Goal: Task Accomplishment & Management: Manage account settings

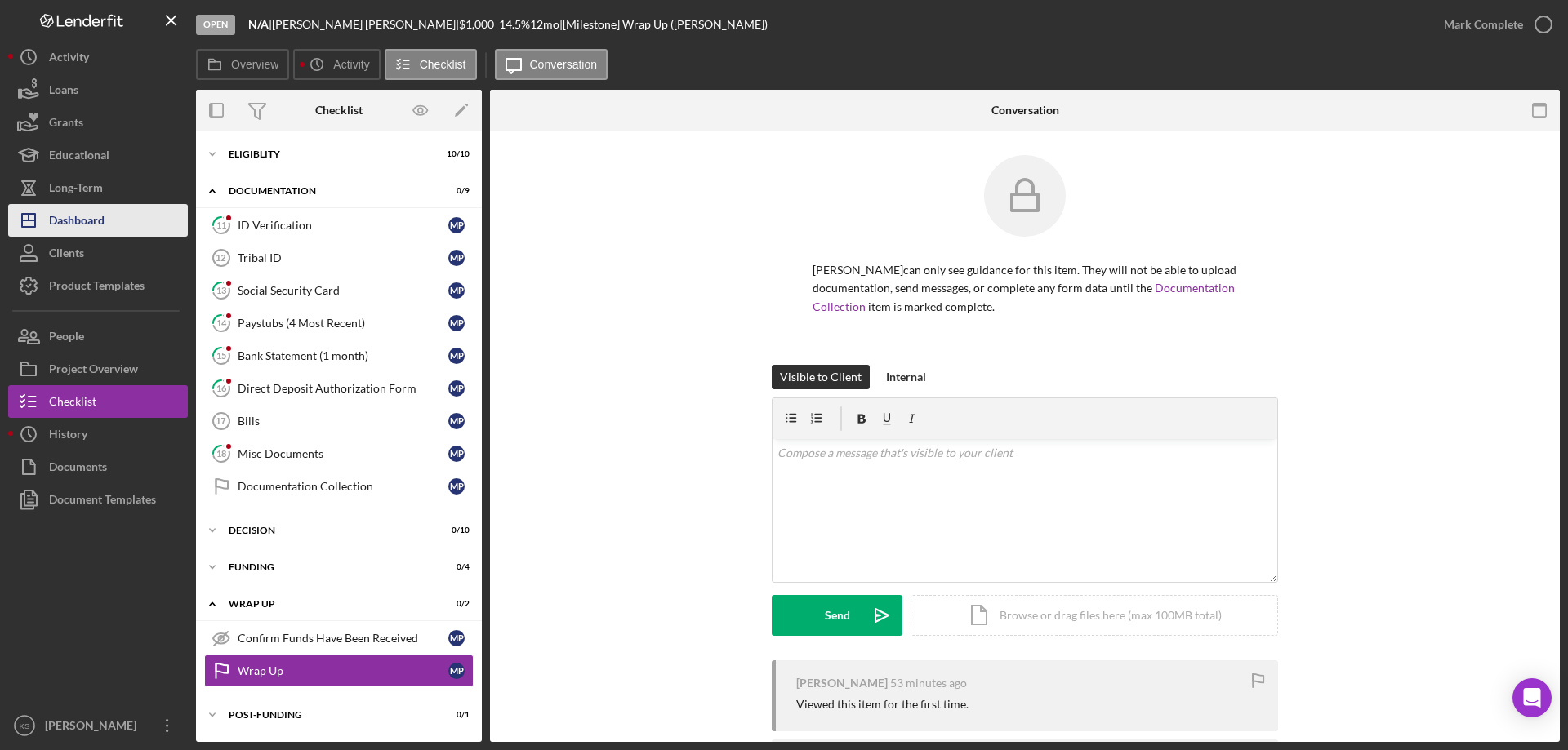
click at [106, 224] on button "Icon/Dashboard Dashboard" at bounding box center [98, 220] width 179 height 32
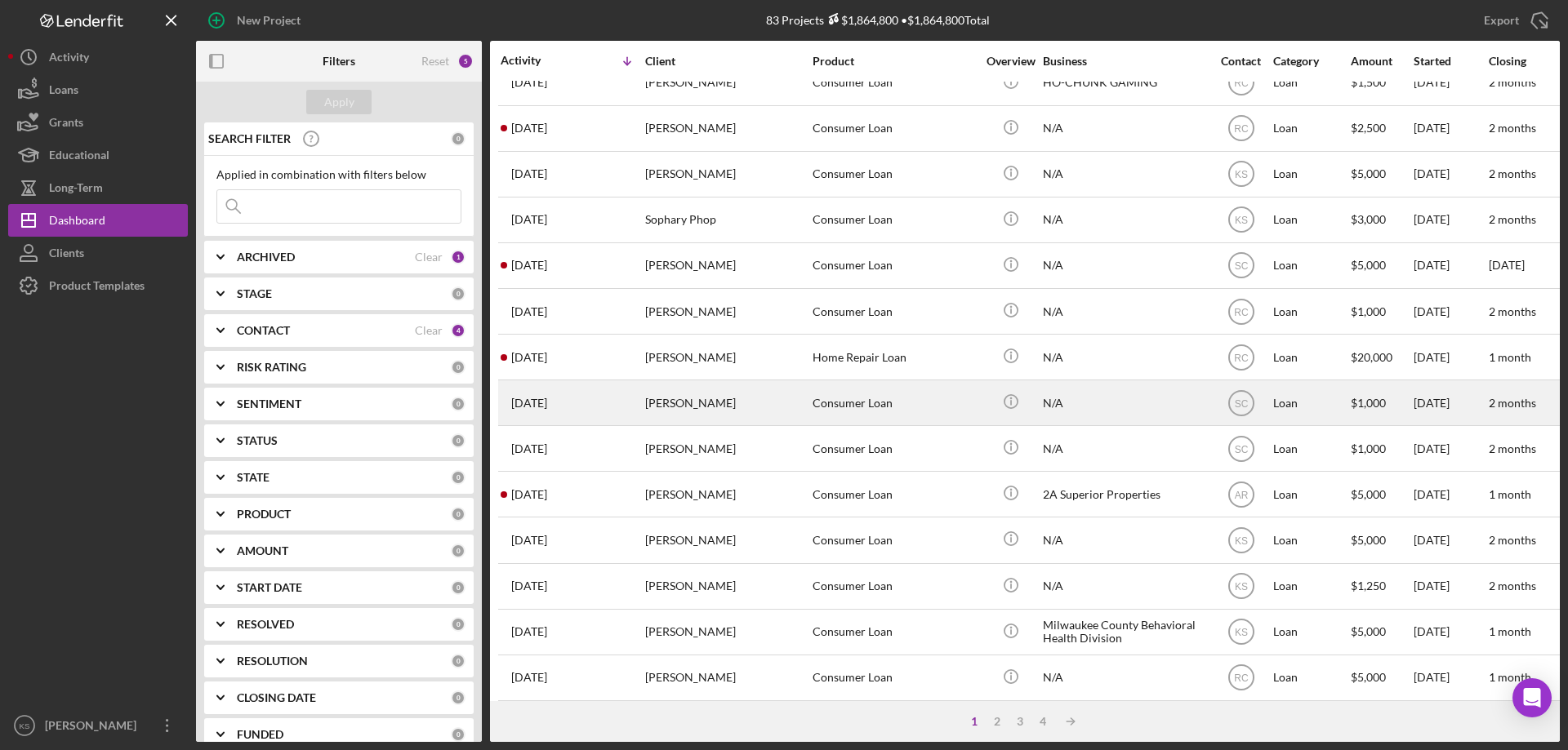
scroll to position [546, 0]
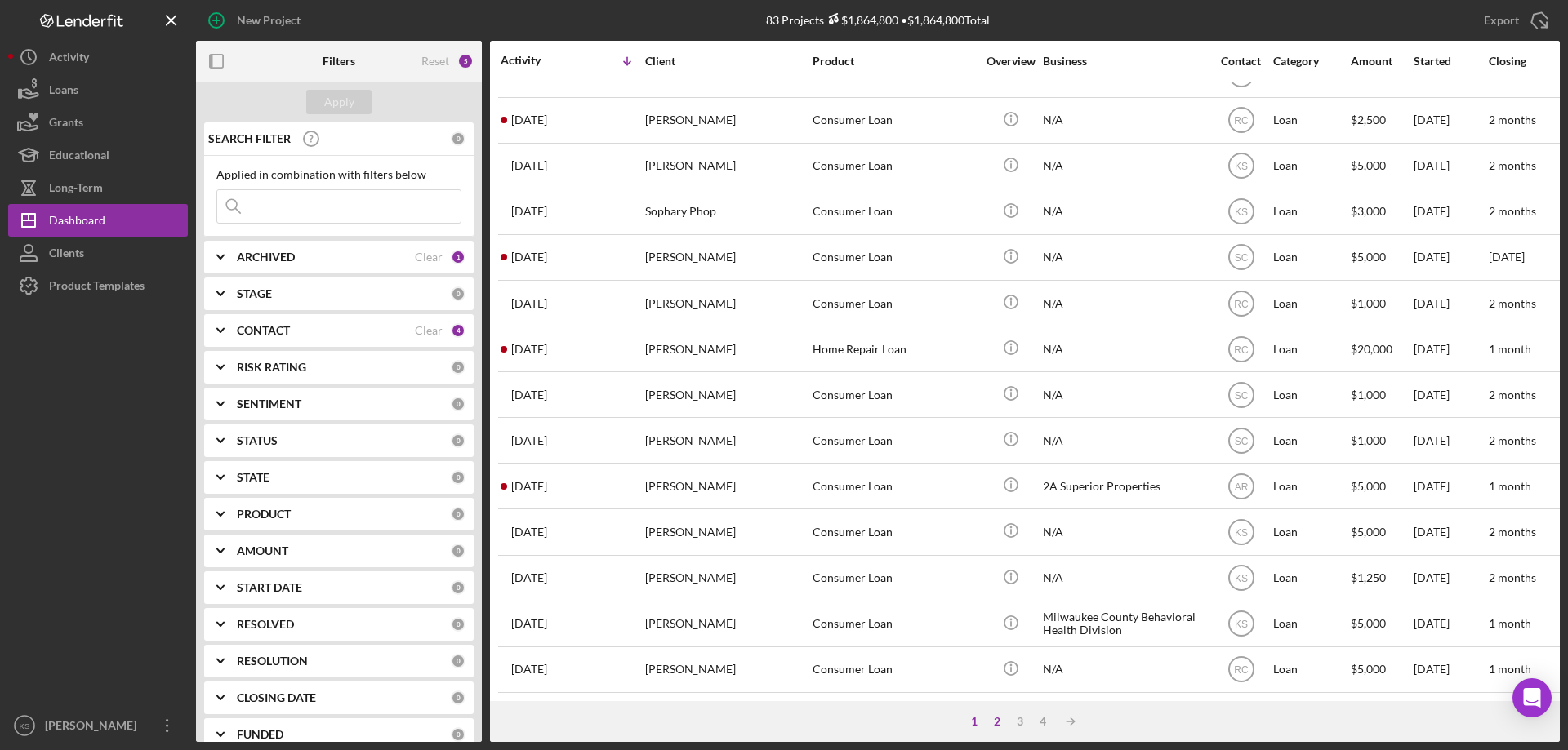
click at [994, 722] on div "2" at bounding box center [997, 721] width 23 height 13
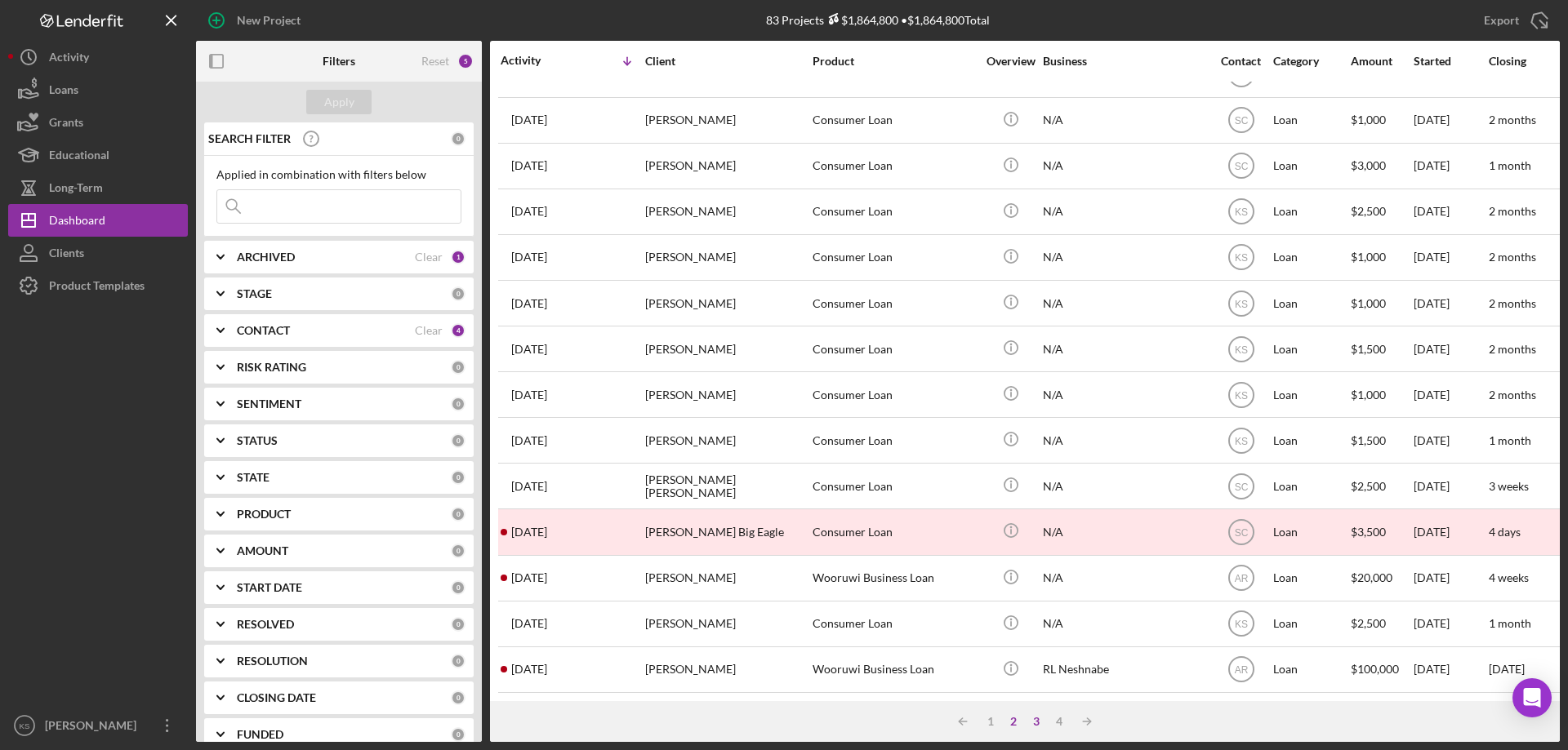
click at [1042, 722] on div "3" at bounding box center [1036, 721] width 23 height 13
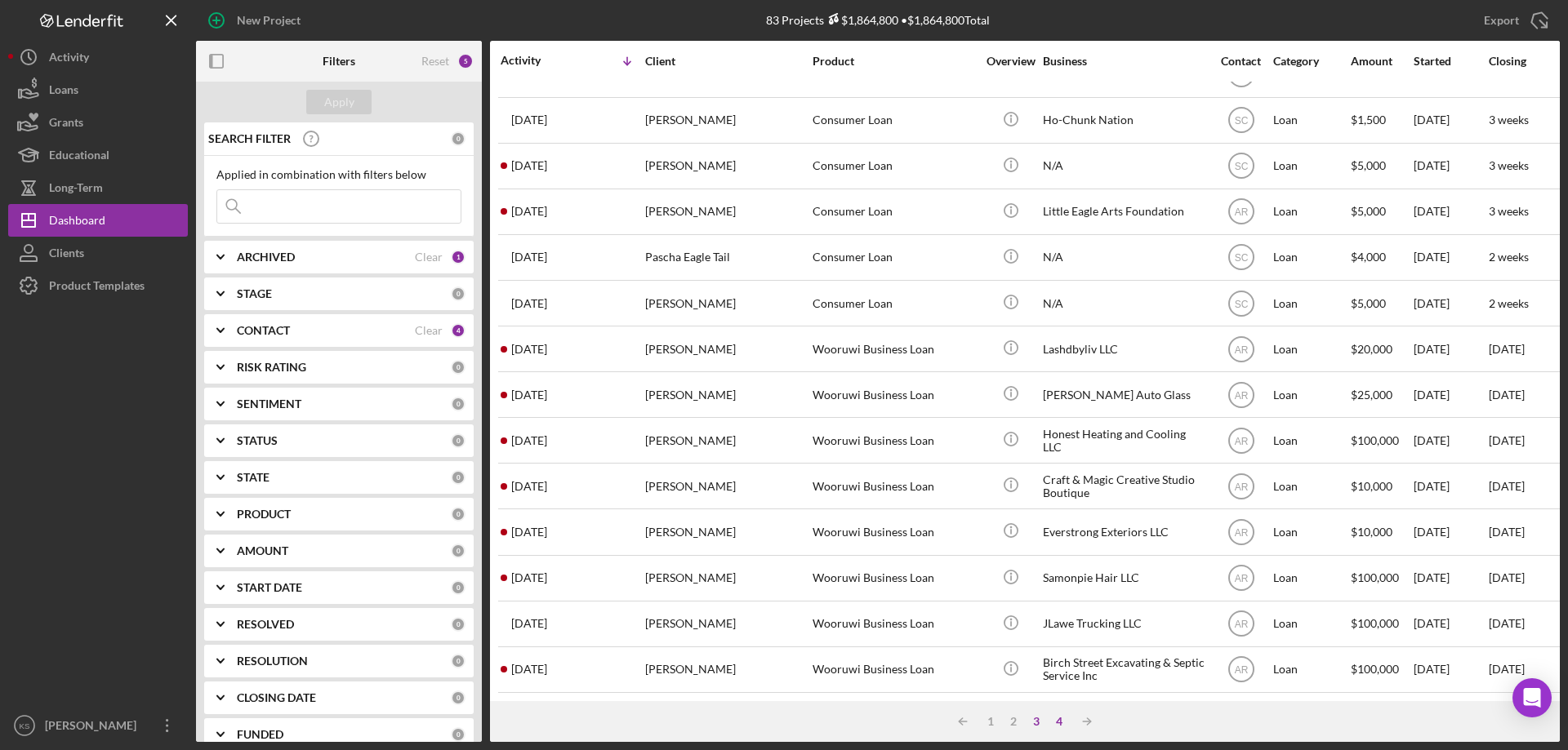
click at [1063, 721] on div "4" at bounding box center [1058, 721] width 23 height 13
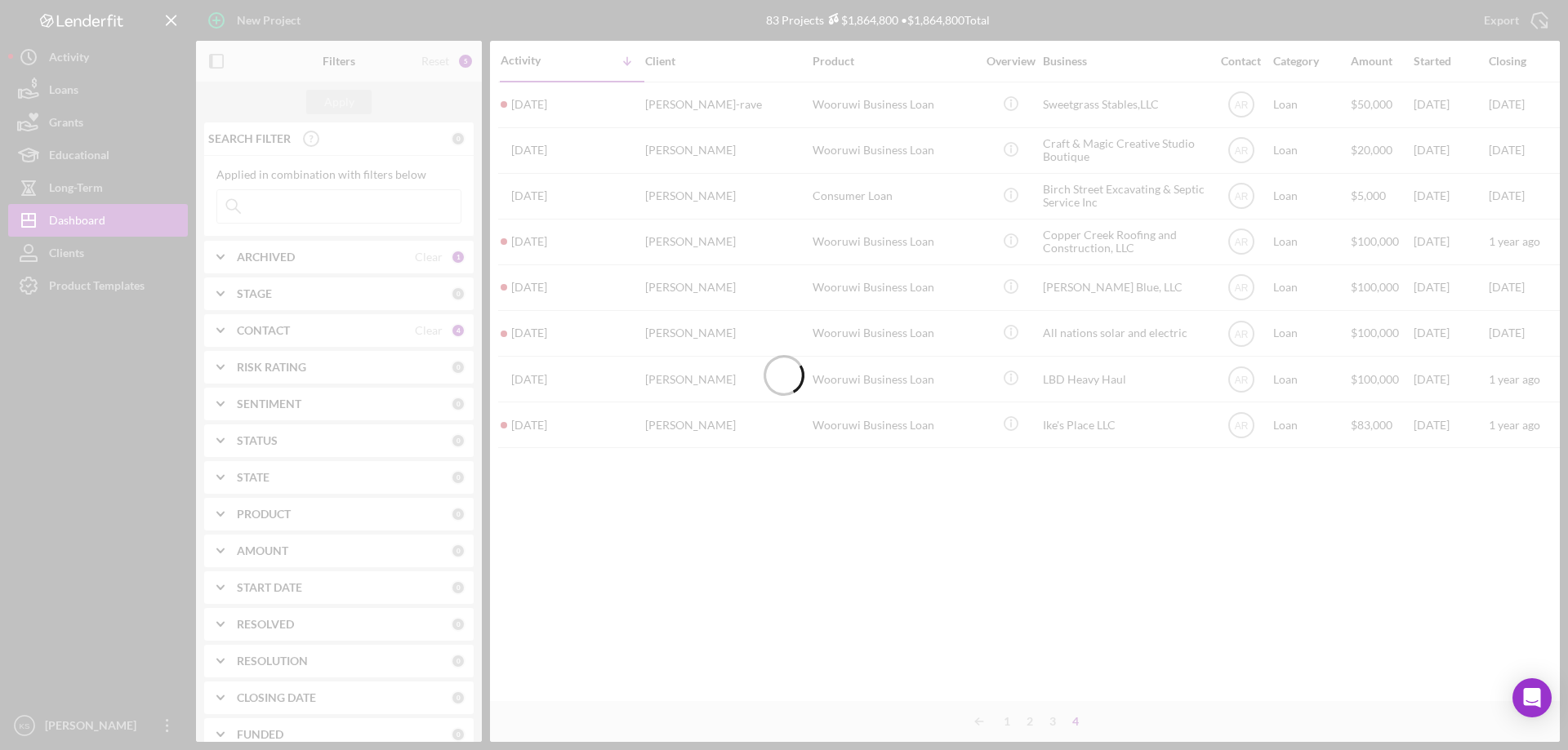
scroll to position [0, 0]
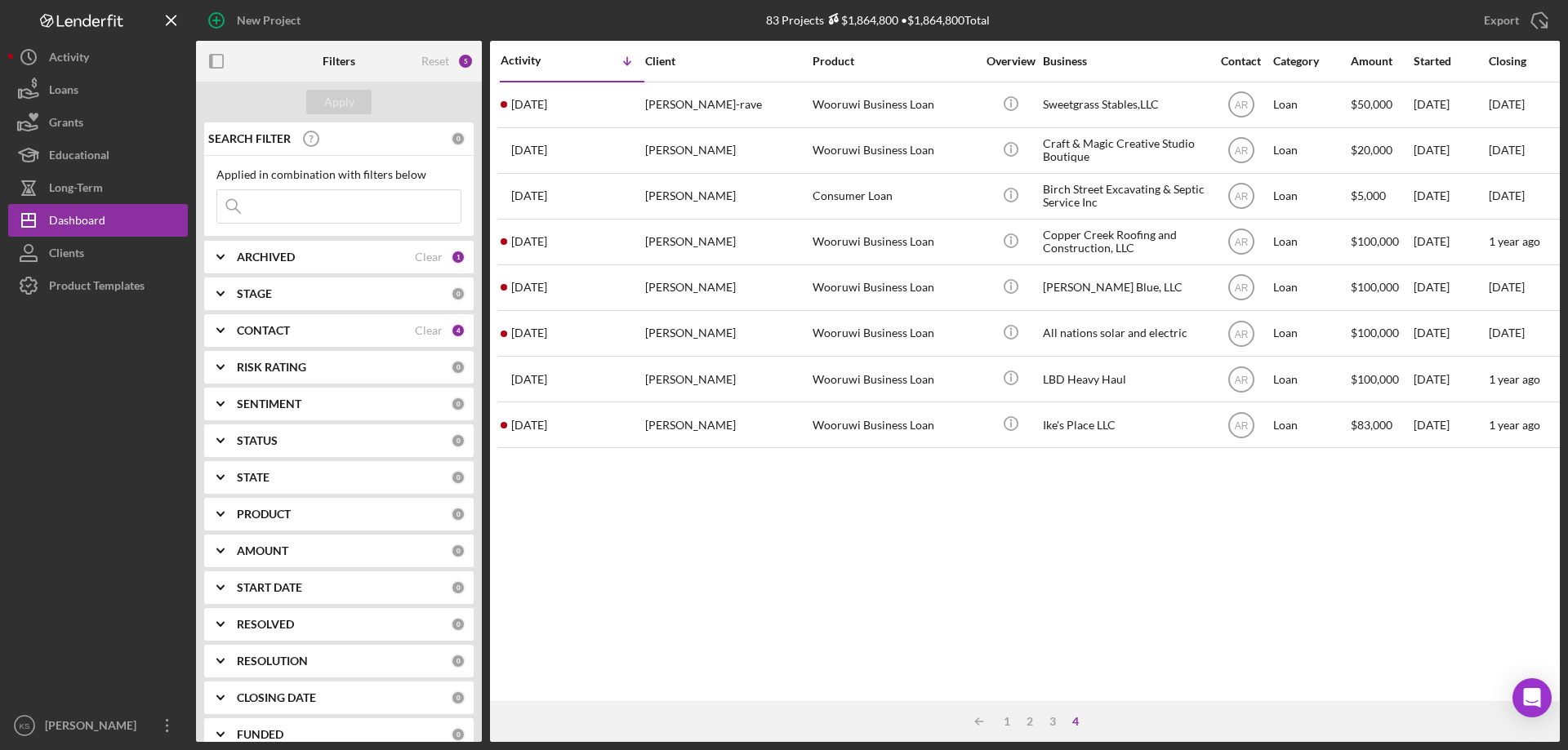
click at [294, 214] on input at bounding box center [338, 206] width 243 height 32
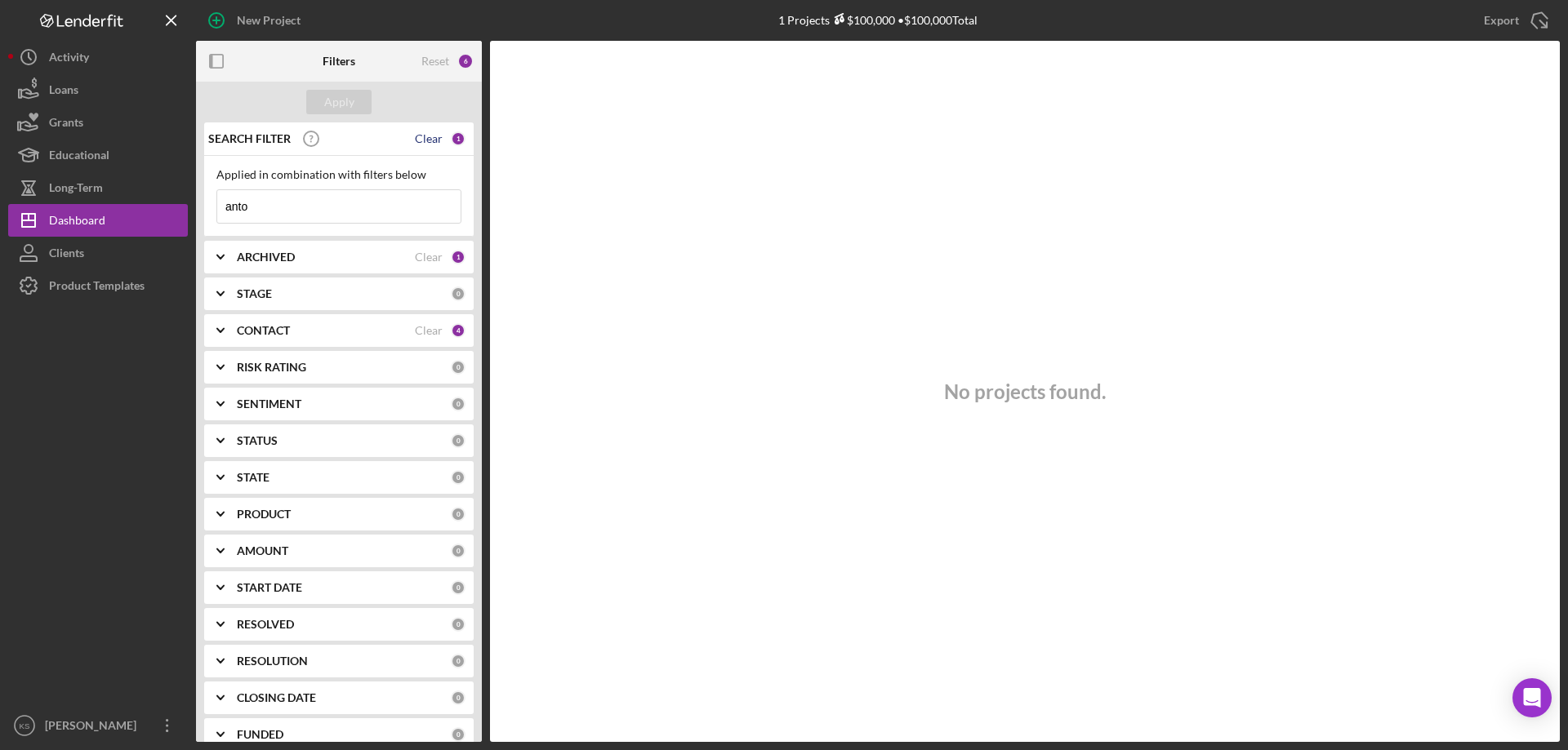
type input "anto"
click at [425, 137] on div "Clear" at bounding box center [429, 139] width 28 height 13
click at [91, 217] on div "Dashboard" at bounding box center [77, 222] width 57 height 37
click at [91, 246] on button "Clients" at bounding box center [98, 253] width 179 height 32
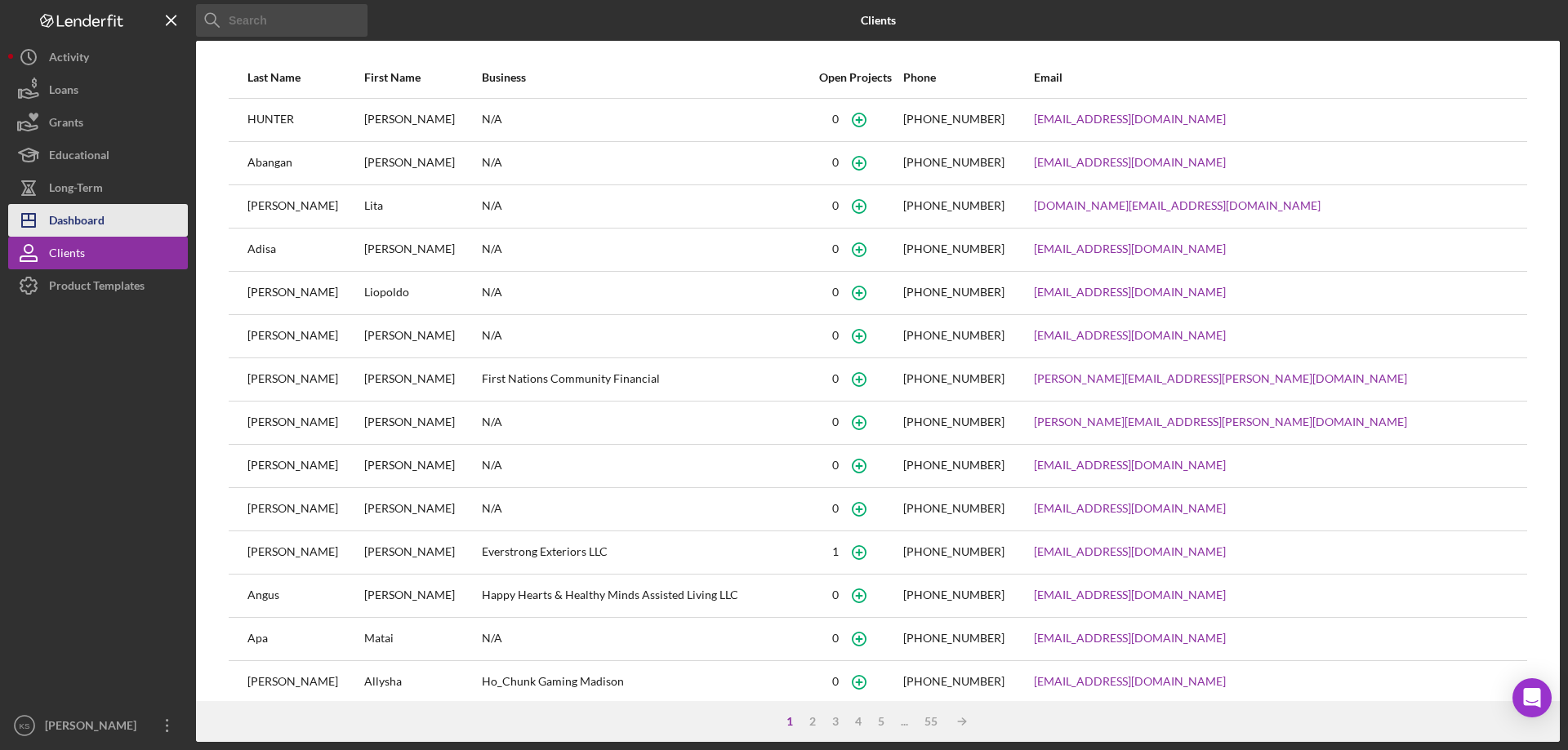
click at [94, 219] on div "Dashboard" at bounding box center [77, 222] width 56 height 37
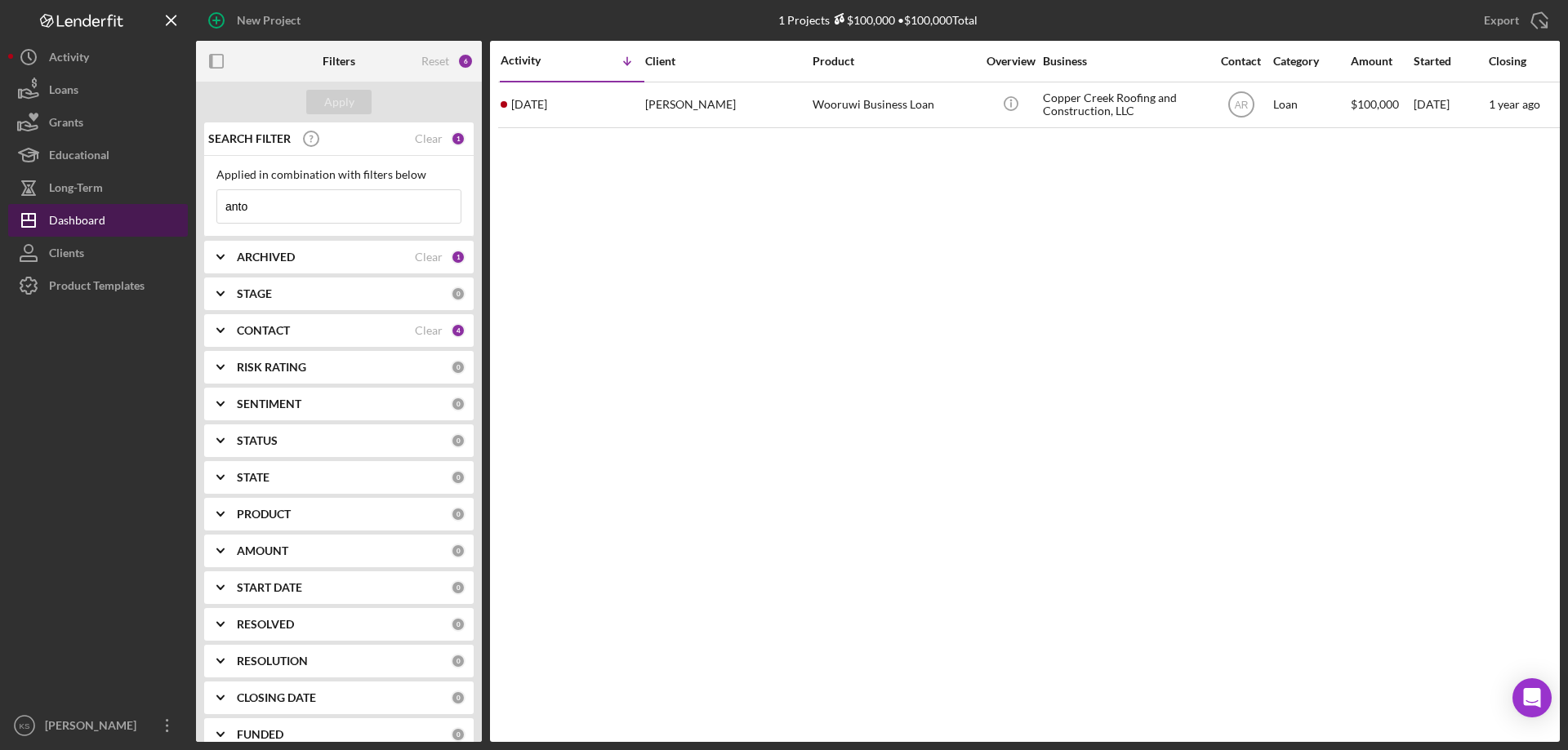
drag, startPoint x: 138, startPoint y: 216, endPoint x: 38, endPoint y: 216, distance: 100.0
click at [38, 216] on div "New Project 1 Projects $100,000 • $100,000 Total anto Export Icon/Export Filter…" at bounding box center [783, 371] width 1551 height 742
click at [336, 101] on div "Apply" at bounding box center [339, 102] width 30 height 24
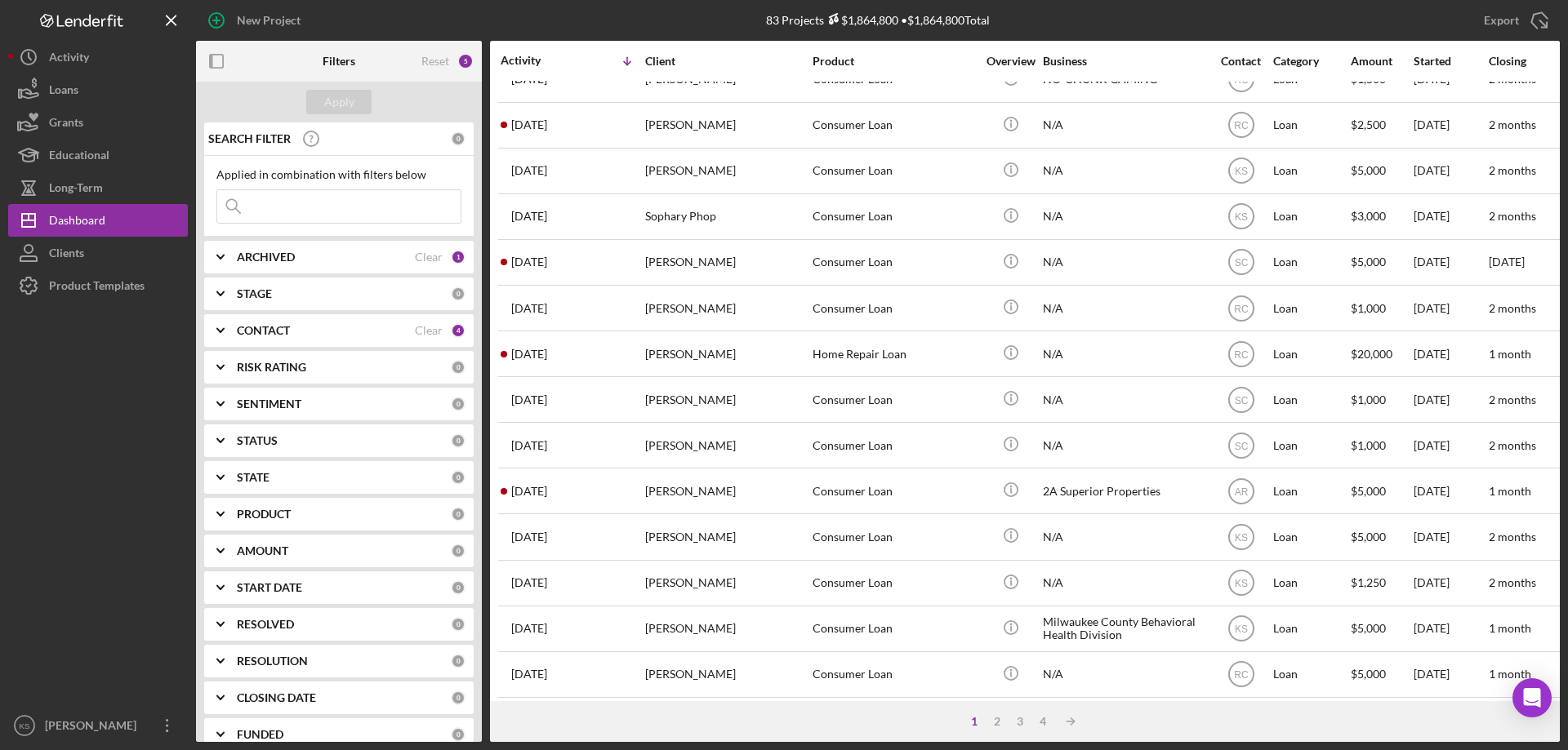
scroll to position [546, 0]
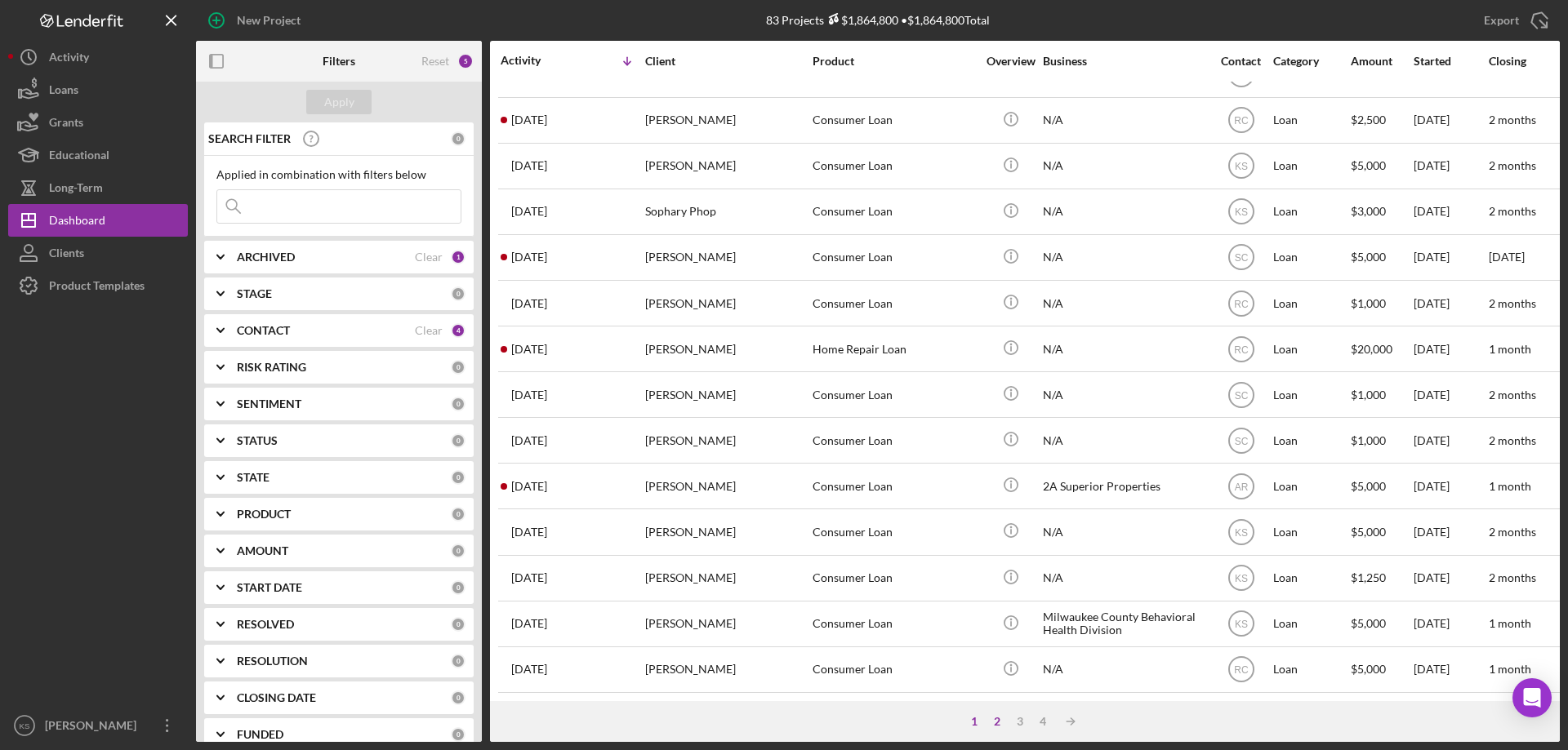
click at [999, 725] on div "2" at bounding box center [997, 721] width 23 height 13
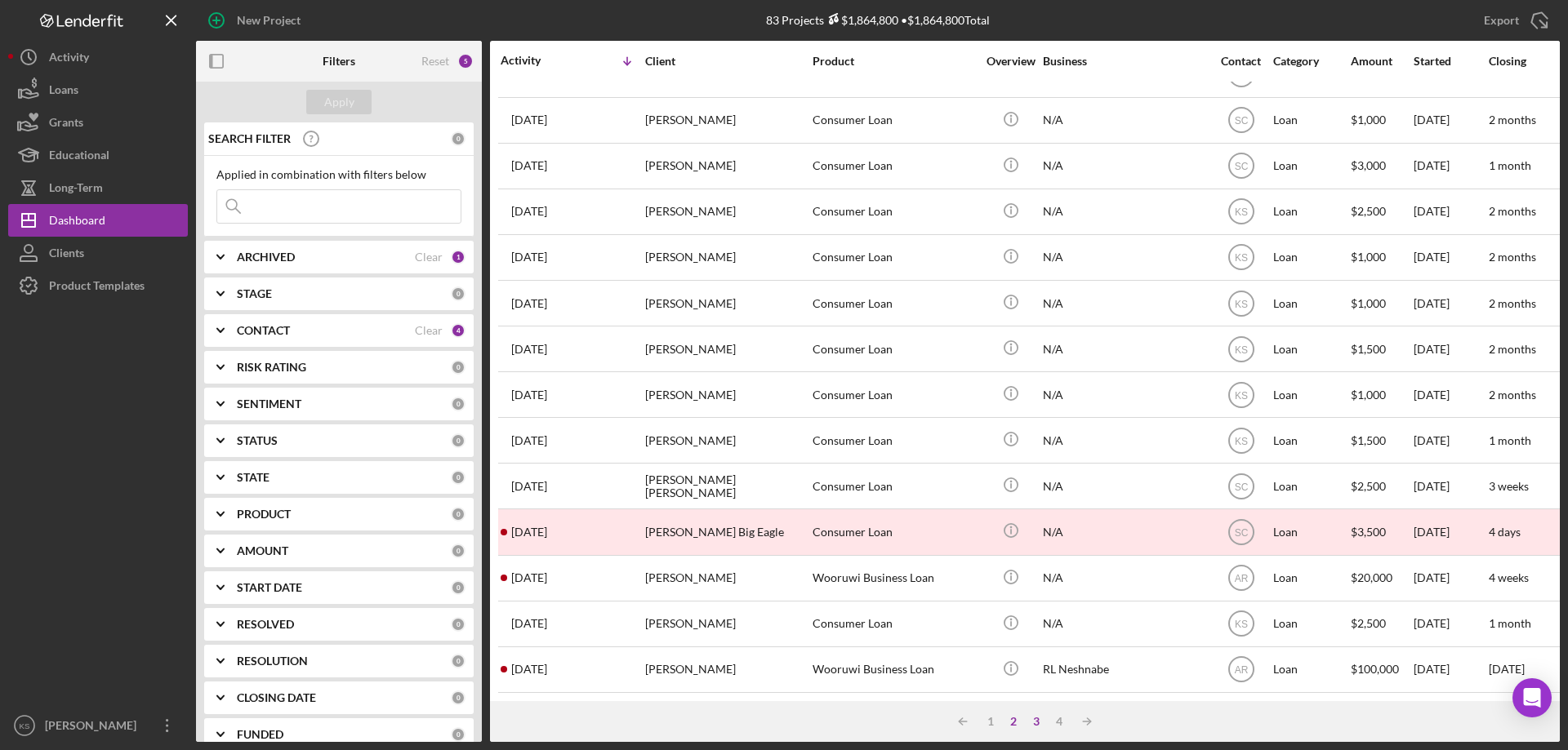
click at [1037, 719] on div "3" at bounding box center [1036, 721] width 23 height 13
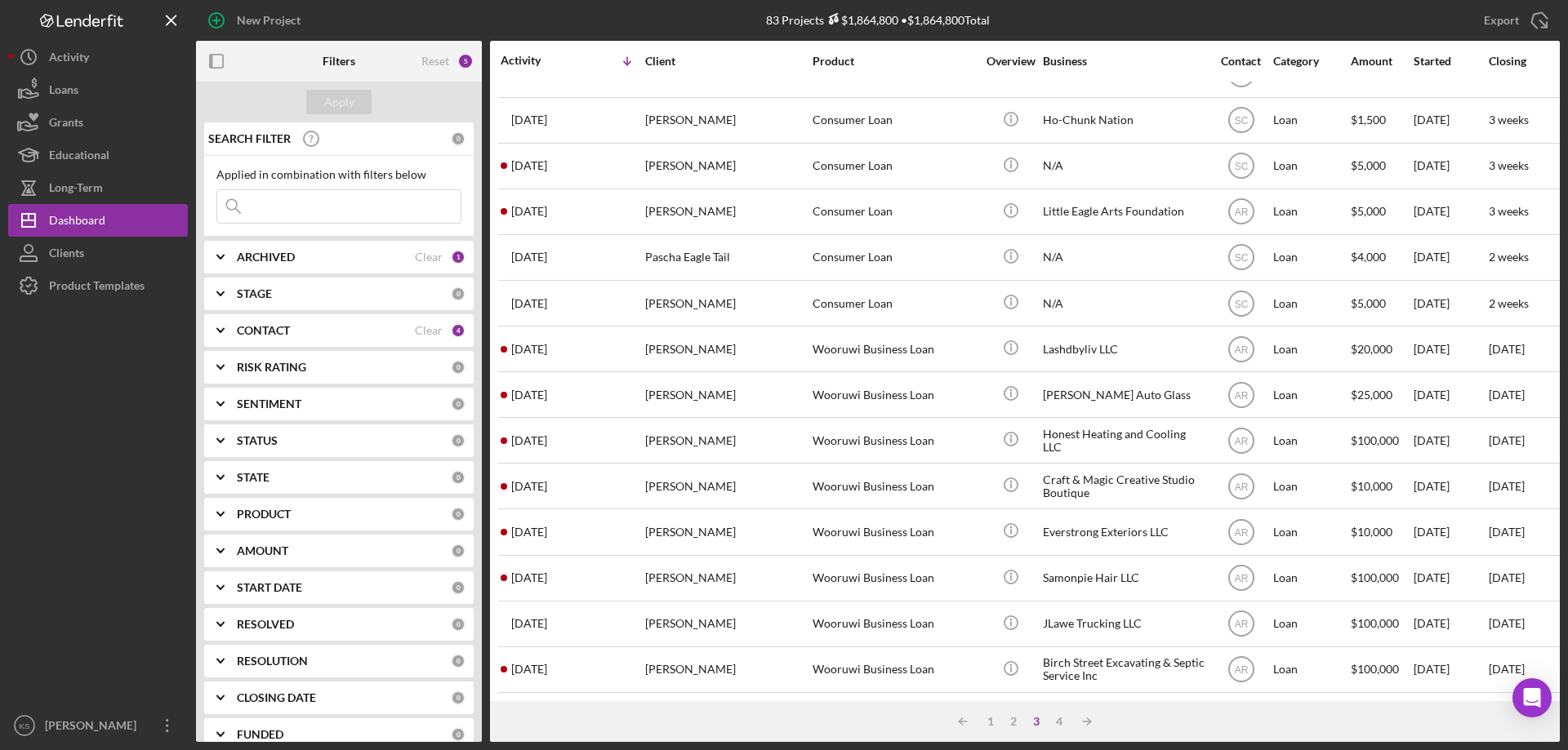
click at [262, 261] on b "ARCHIVED" at bounding box center [266, 257] width 58 height 13
click at [230, 353] on input "Archived" at bounding box center [225, 350] width 17 height 17
checkbox input "true"
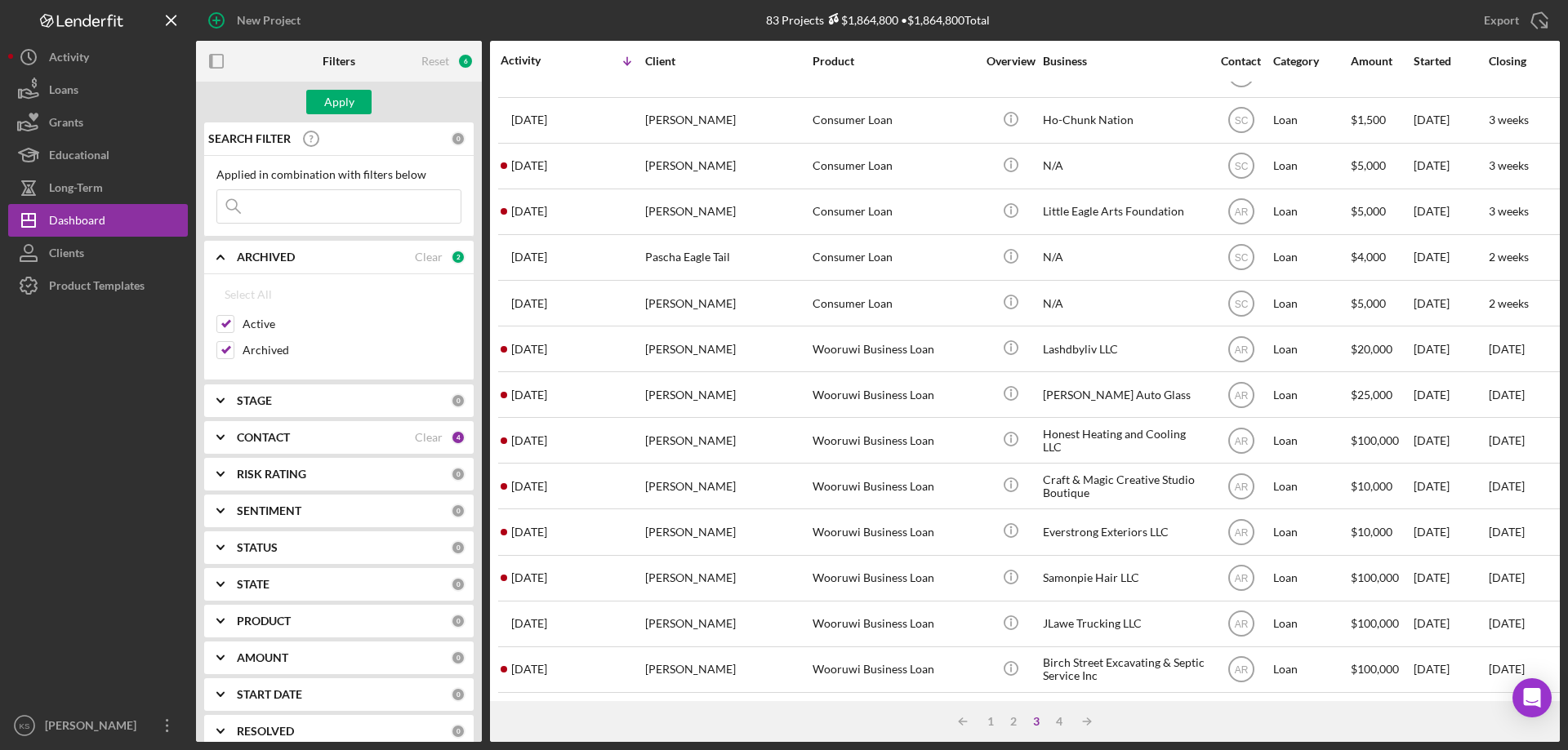
click at [362, 116] on div "Apply" at bounding box center [339, 102] width 286 height 41
drag, startPoint x: 229, startPoint y: 321, endPoint x: 268, endPoint y: 268, distance: 65.8
click at [233, 320] on div at bounding box center [225, 324] width 18 height 18
drag, startPoint x: 231, startPoint y: 321, endPoint x: 270, endPoint y: 272, distance: 62.6
click at [232, 321] on input "Active" at bounding box center [225, 324] width 17 height 17
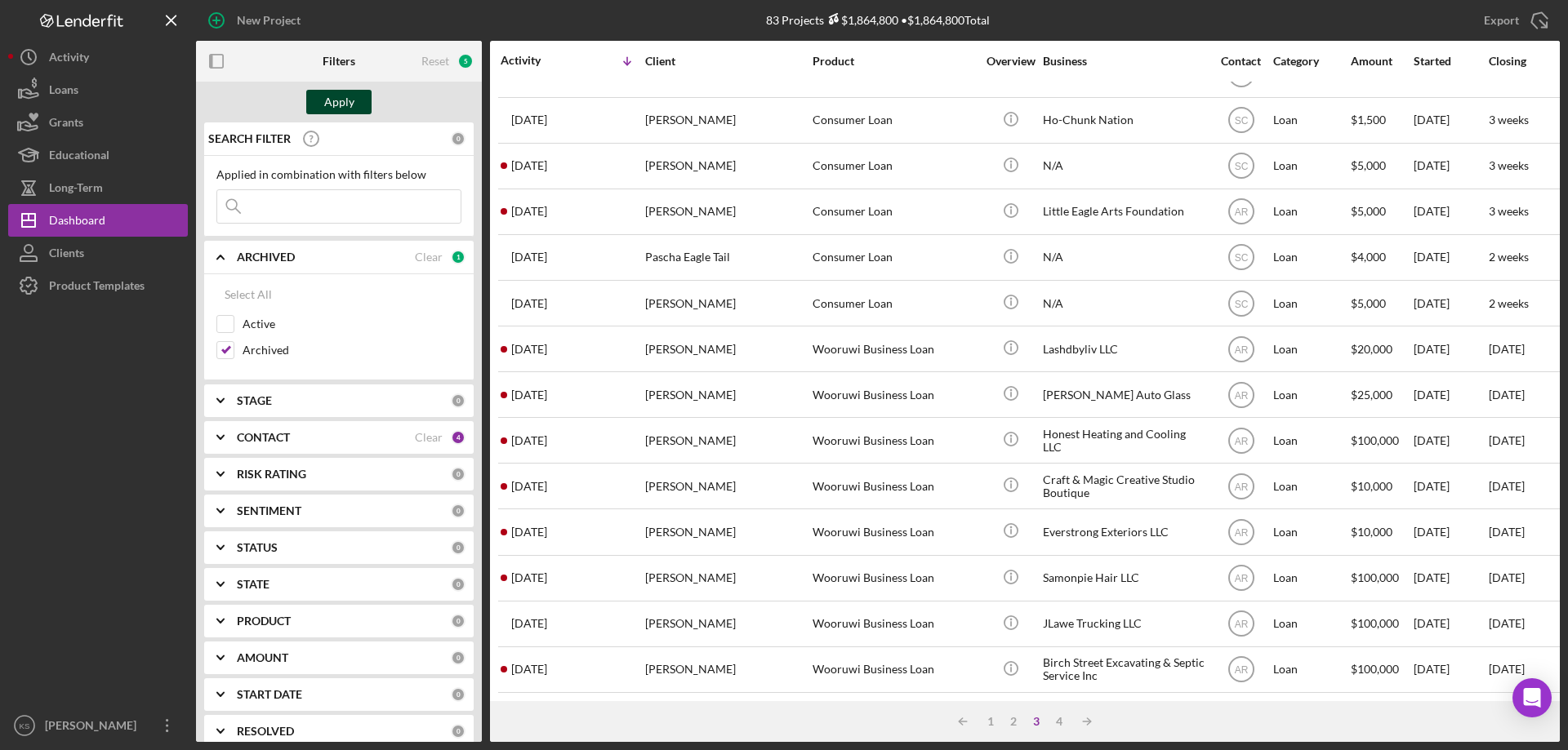
click at [362, 100] on button "Apply" at bounding box center [338, 102] width 65 height 24
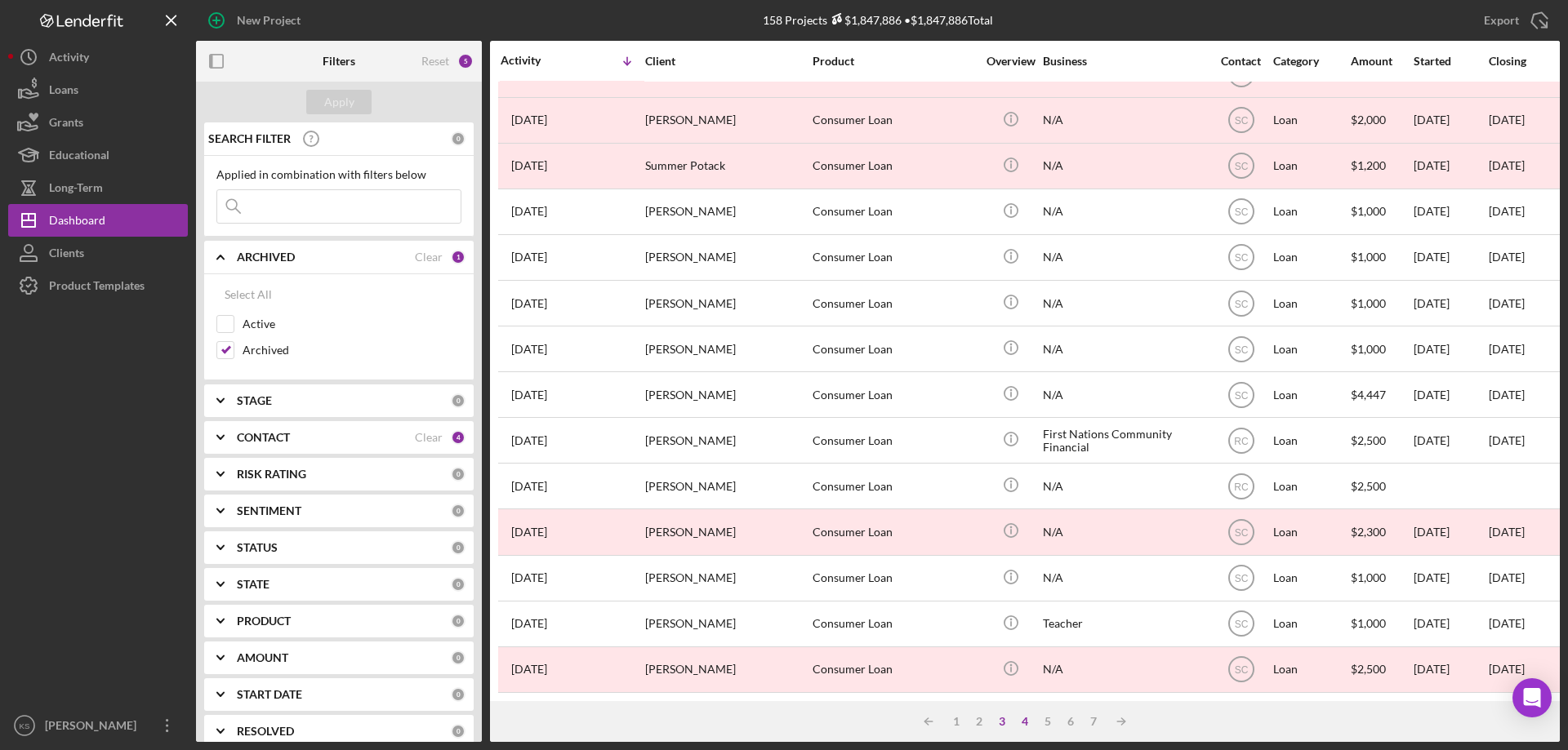
click at [1024, 725] on div "4" at bounding box center [1024, 721] width 23 height 13
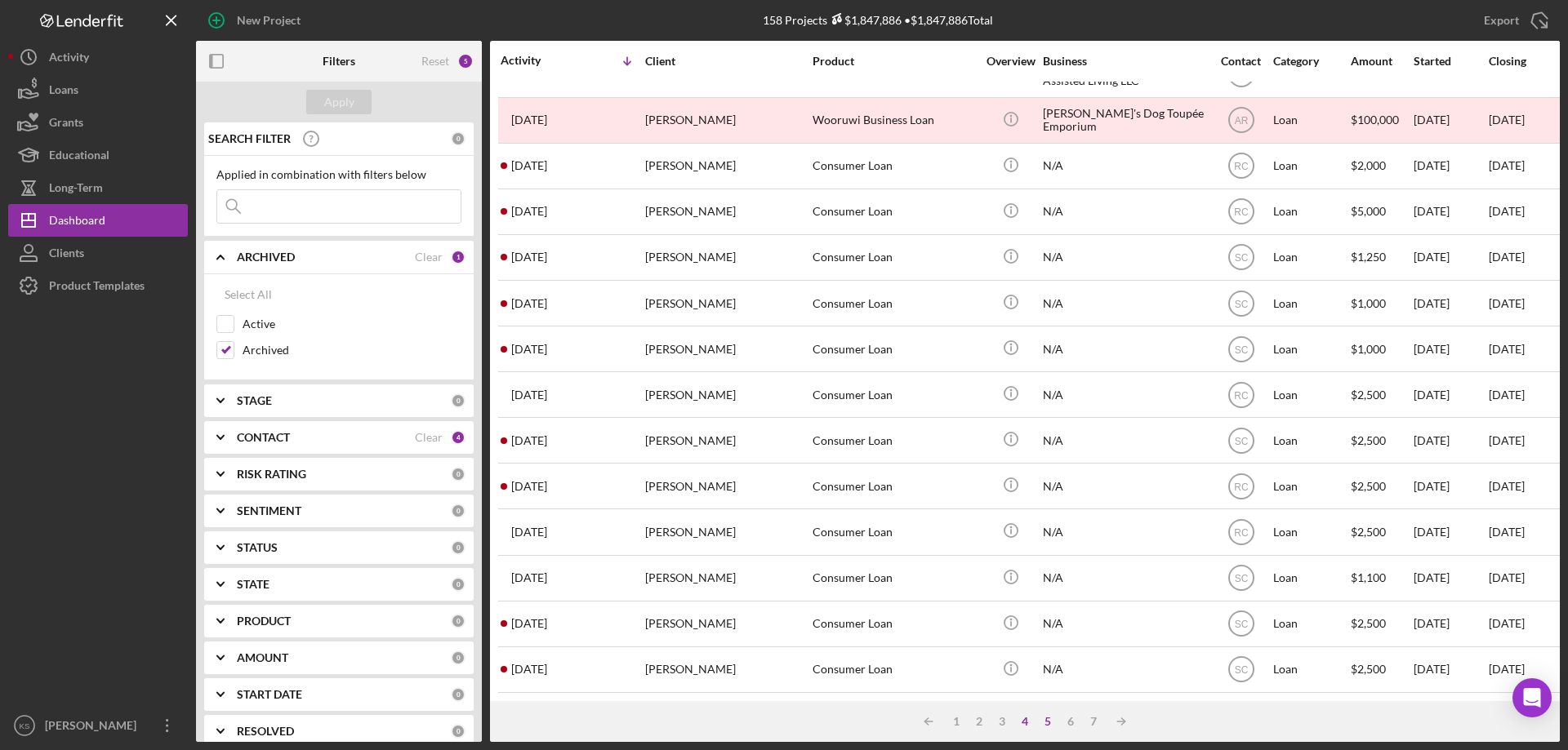
click at [1047, 722] on div "5" at bounding box center [1047, 721] width 23 height 13
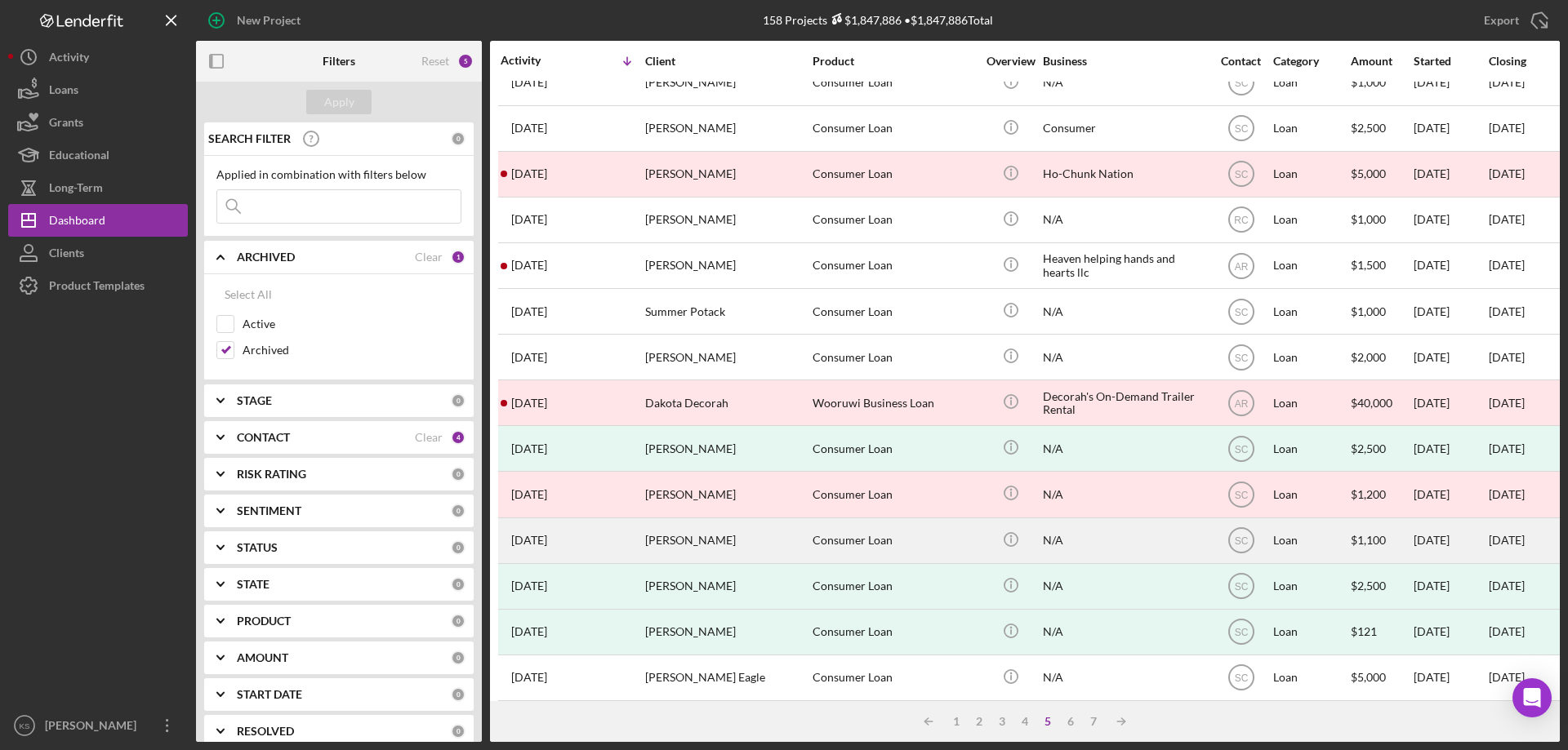
scroll to position [0, 0]
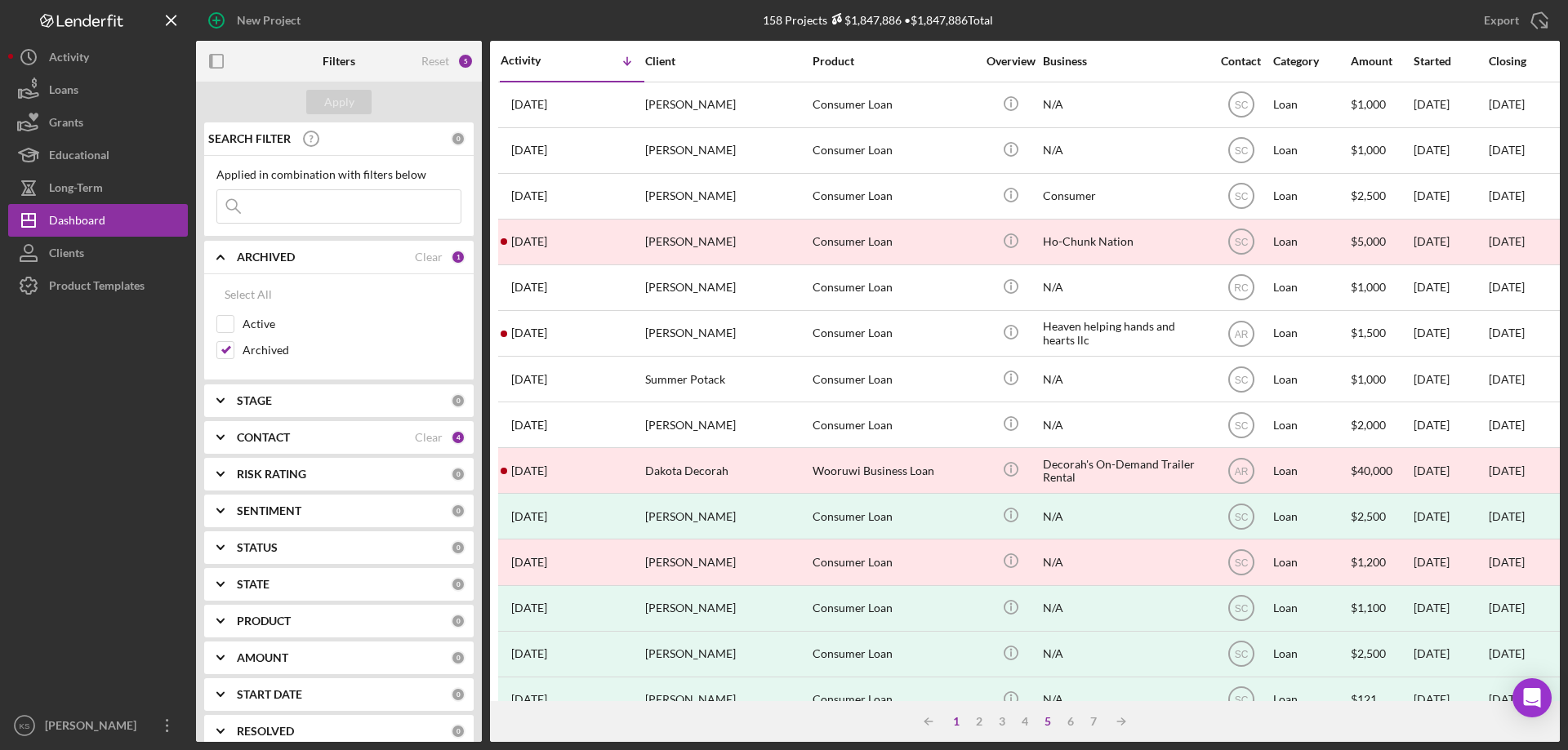
click at [956, 727] on div "1" at bounding box center [956, 721] width 23 height 13
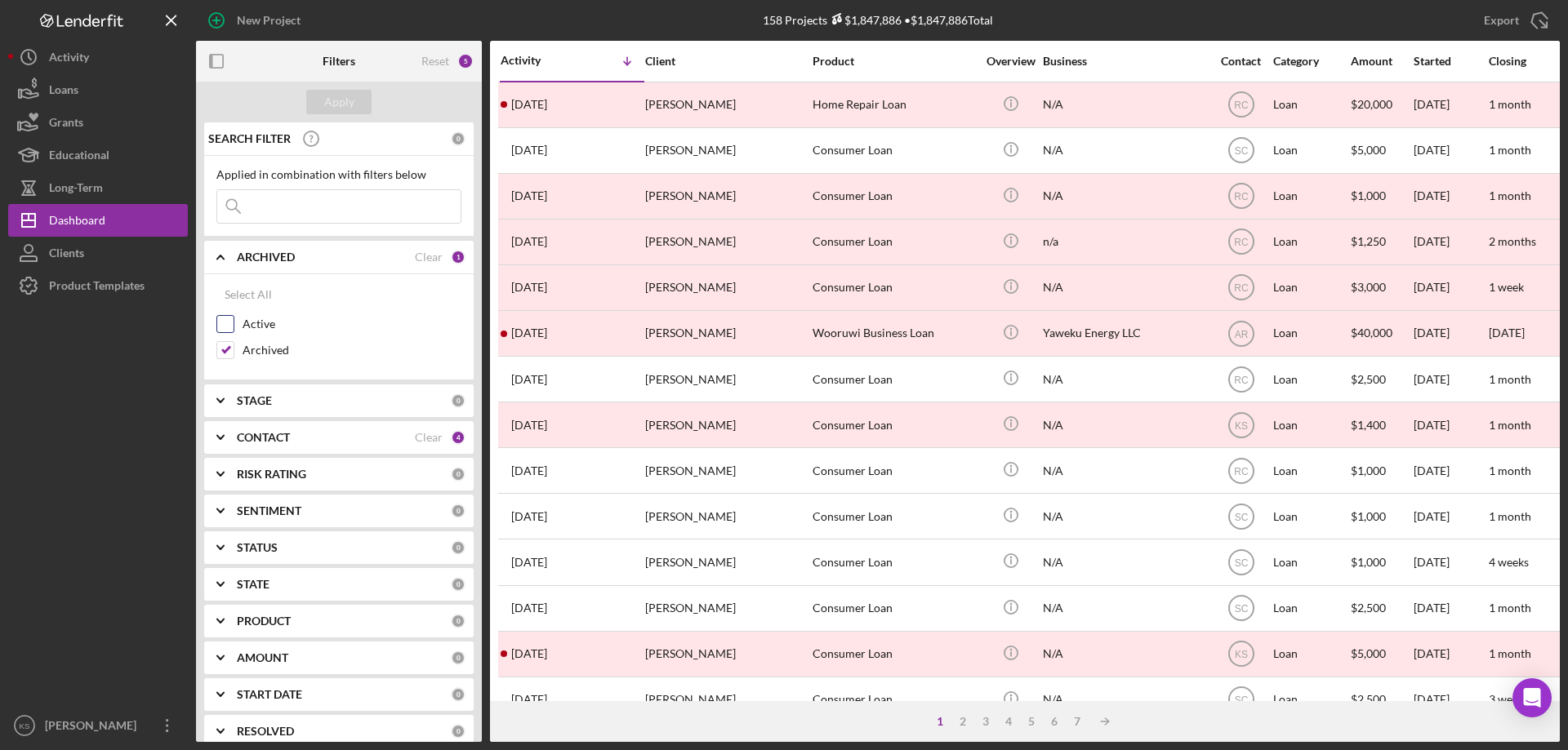
drag, startPoint x: 226, startPoint y: 324, endPoint x: 227, endPoint y: 339, distance: 15.0
click at [227, 324] on input "Active" at bounding box center [225, 324] width 17 height 17
checkbox input "true"
click at [226, 351] on input "Archived" at bounding box center [225, 350] width 17 height 17
checkbox input "false"
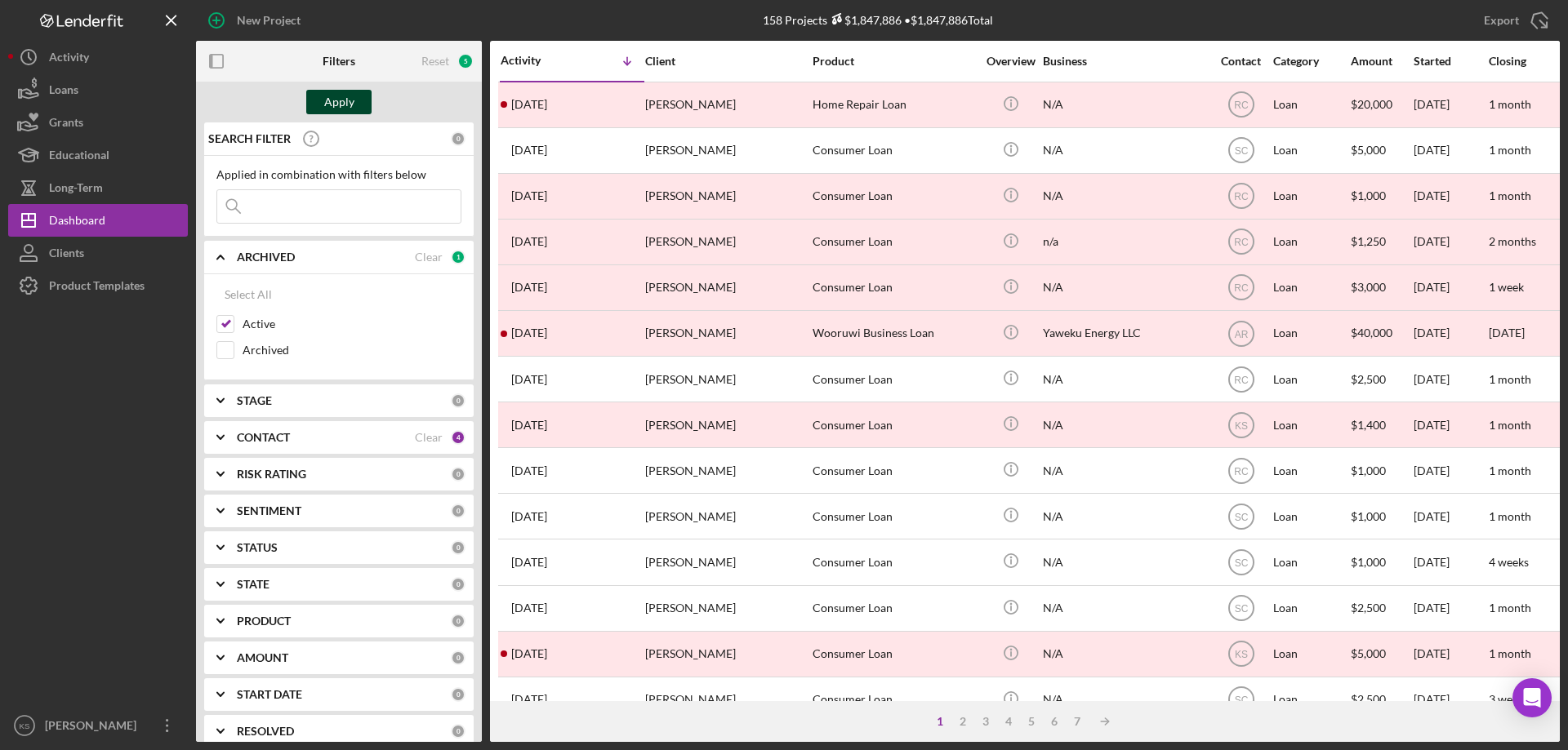
click at [337, 111] on div "Apply" at bounding box center [339, 102] width 30 height 24
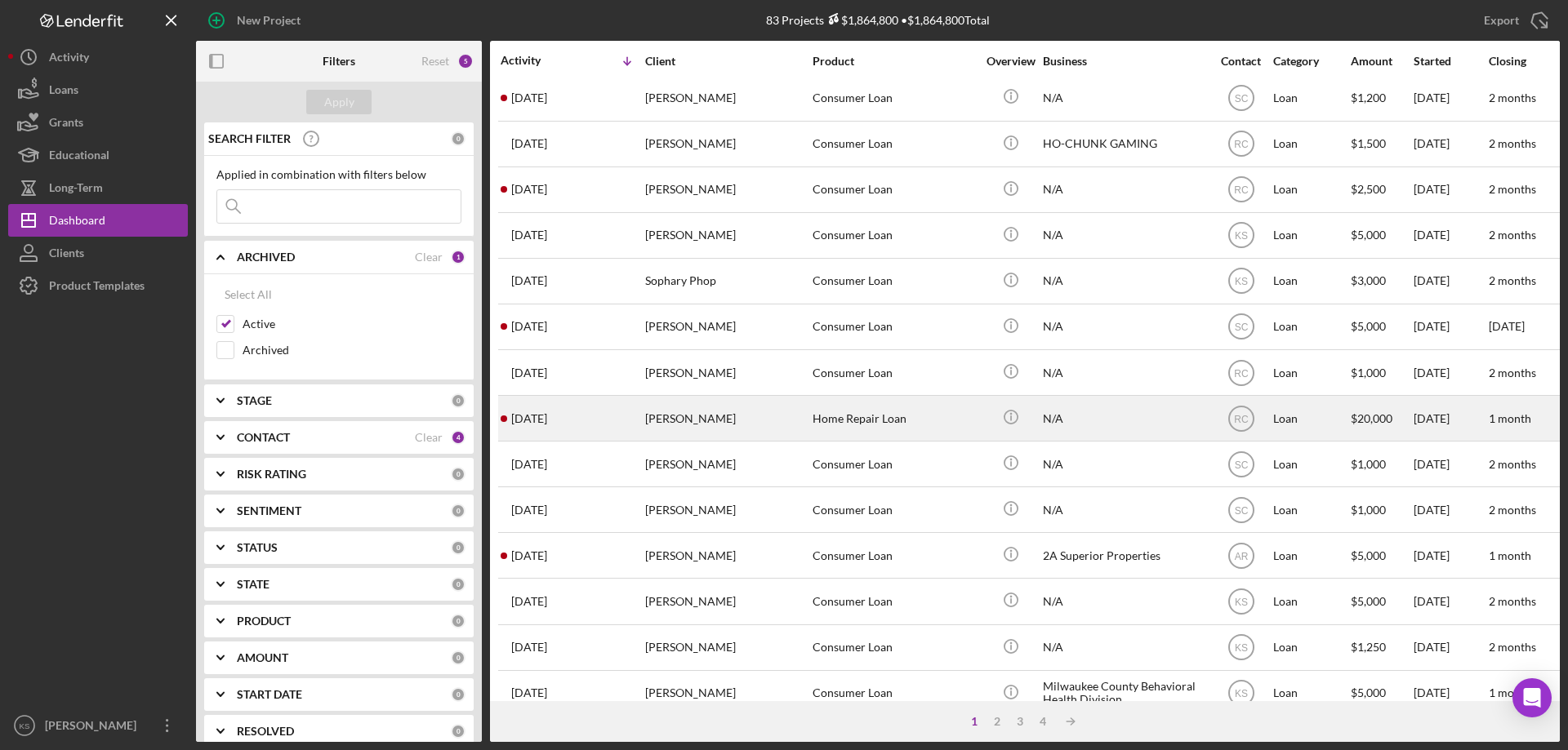
scroll to position [383, 0]
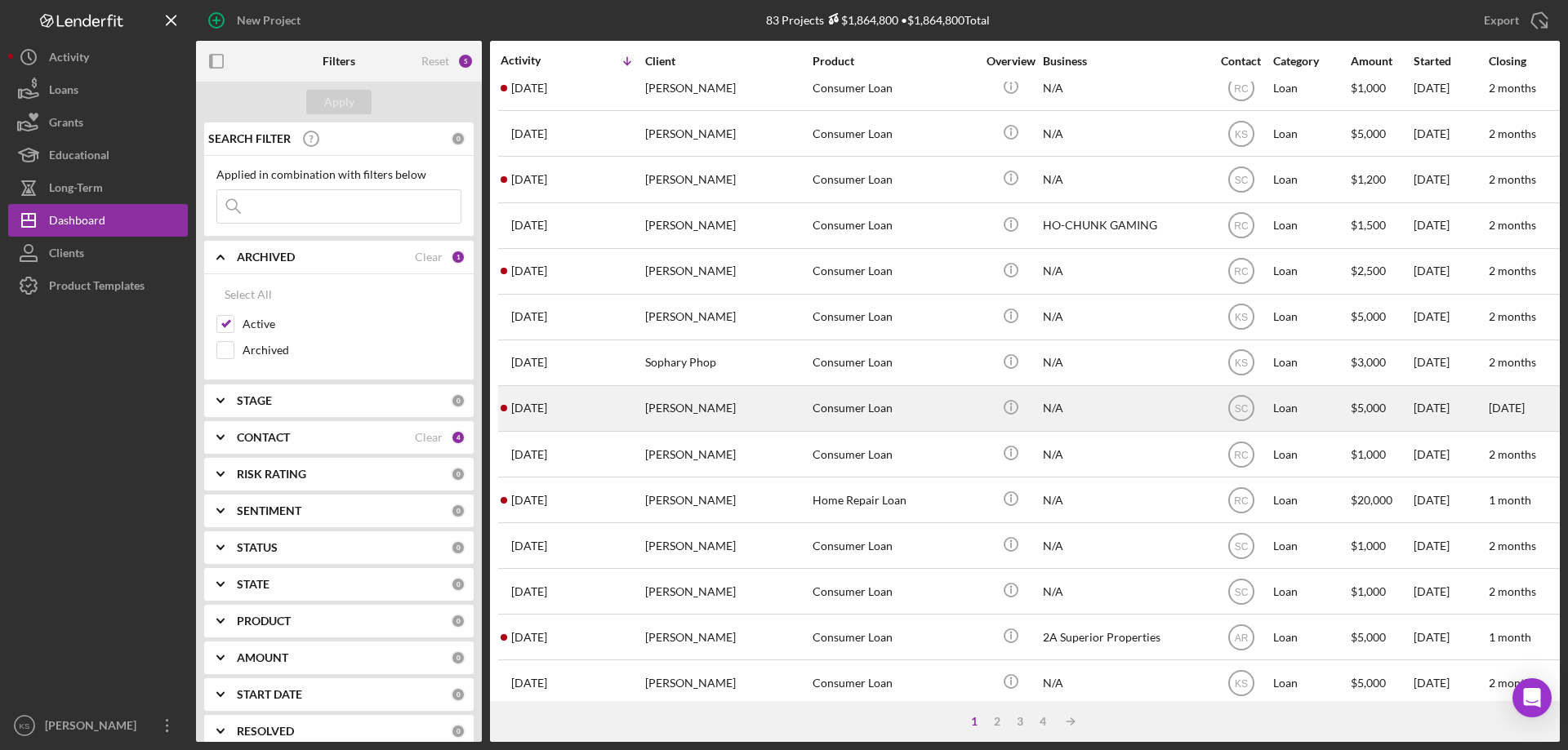
click at [899, 416] on div "Consumer Loan" at bounding box center [894, 409] width 163 height 44
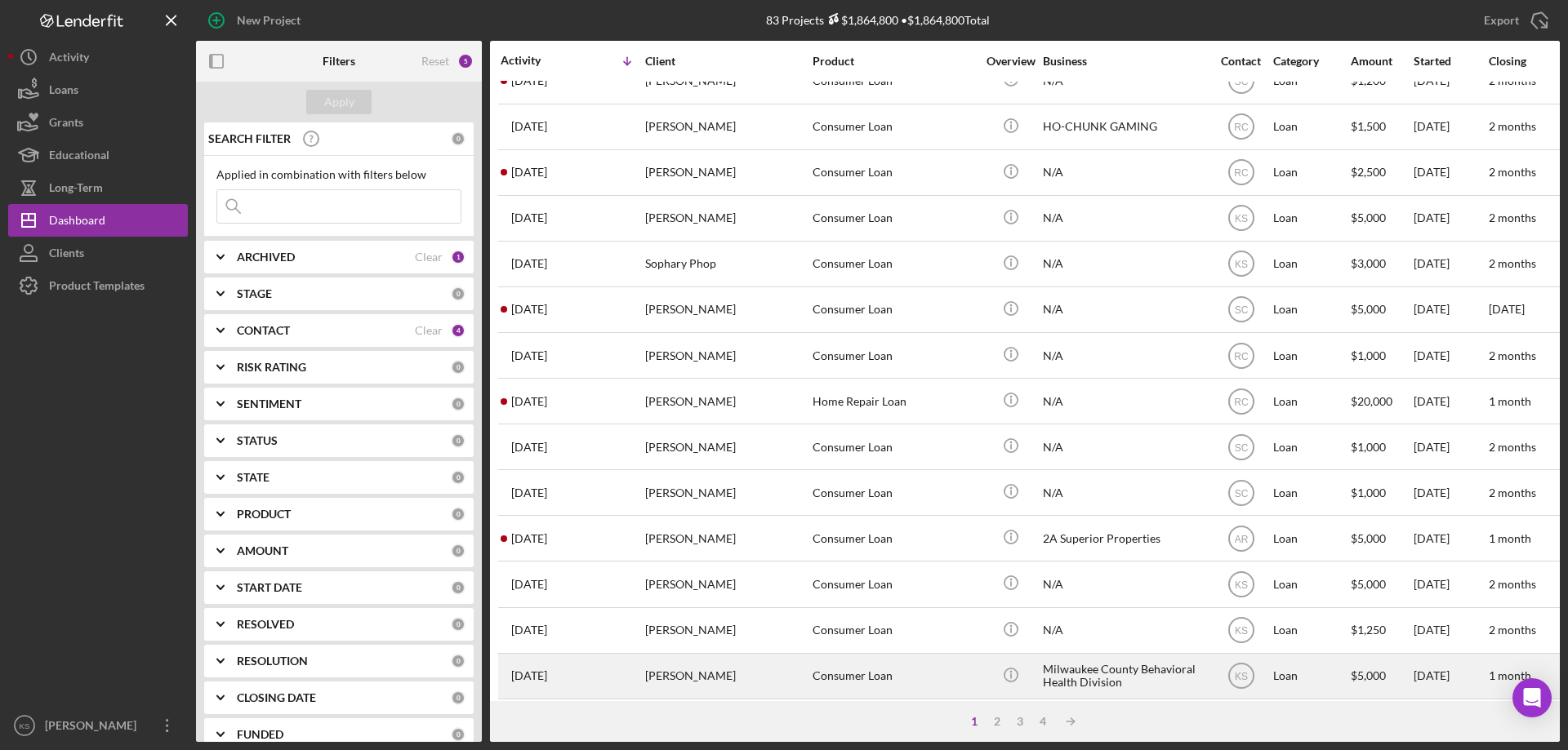
scroll to position [546, 0]
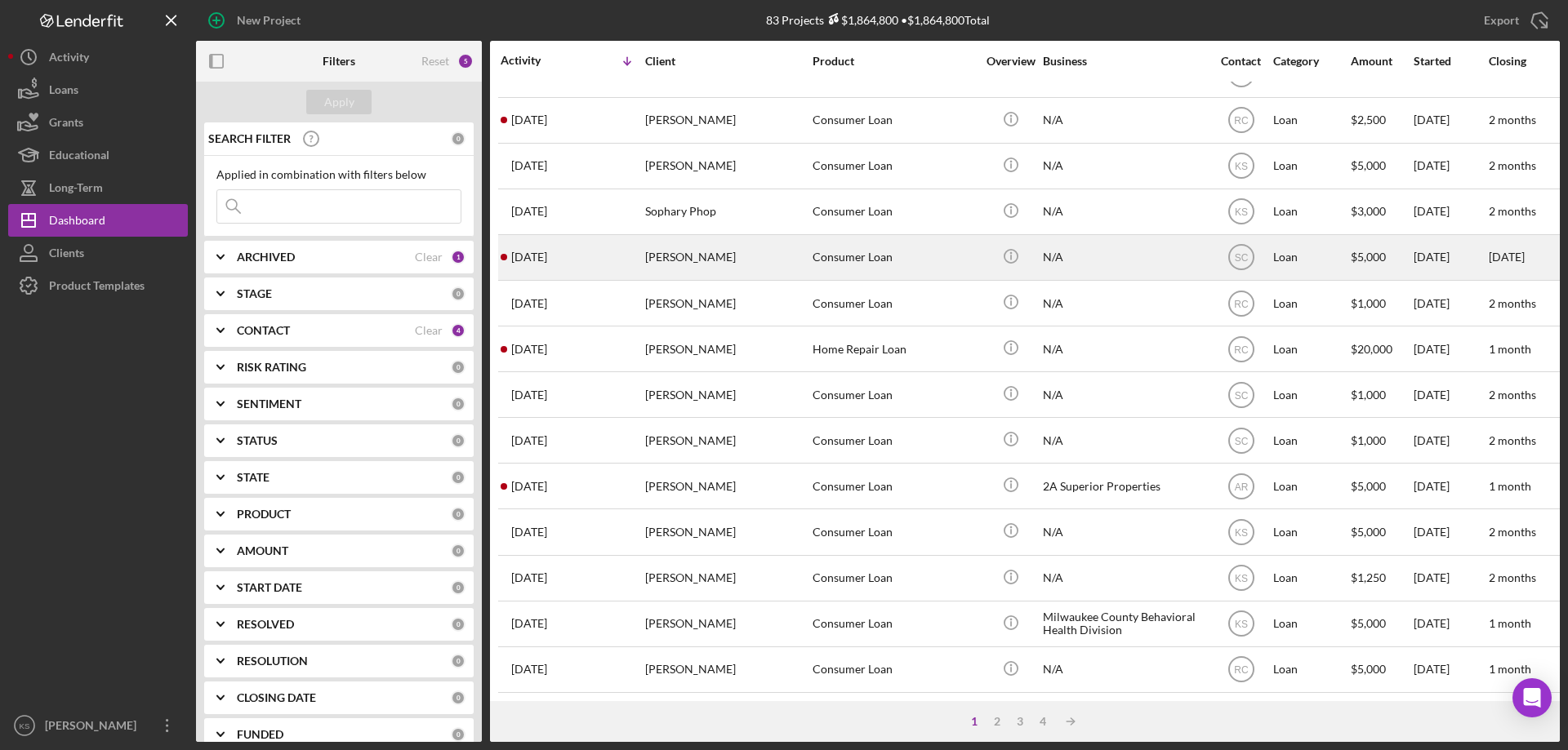
click at [740, 247] on div "[PERSON_NAME]" at bounding box center [726, 258] width 163 height 44
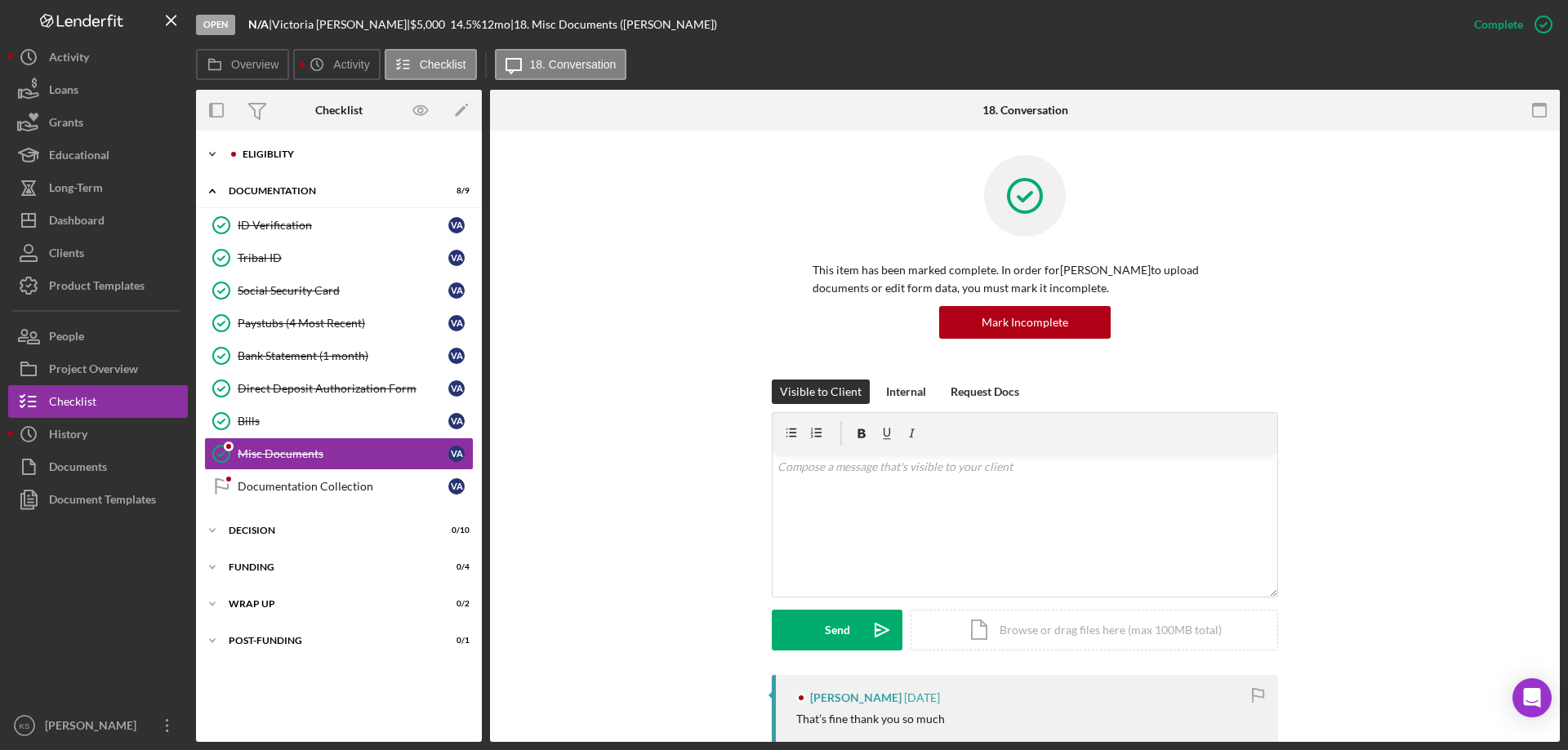
click at [244, 151] on div "Eligiblity" at bounding box center [351, 154] width 219 height 10
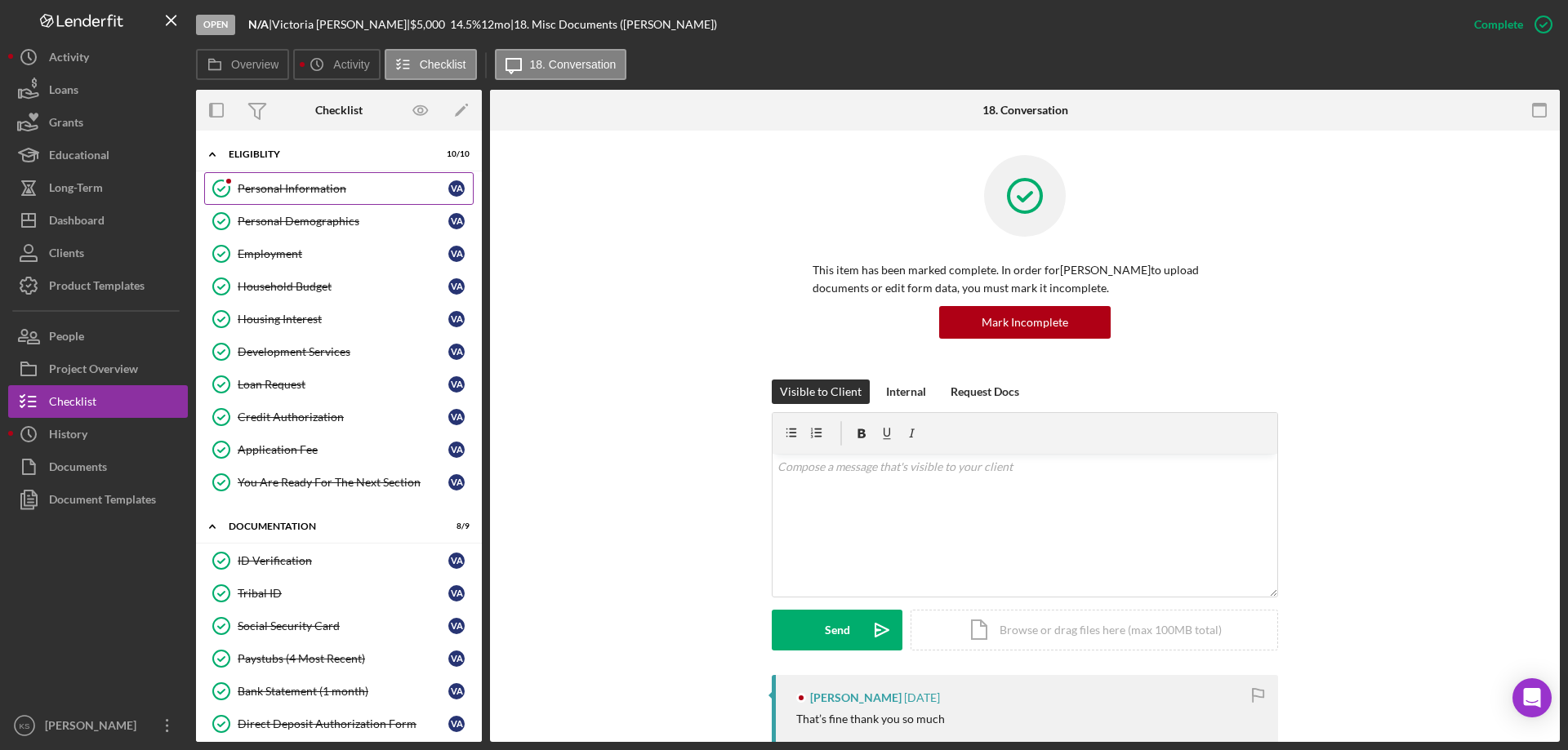
click at [294, 193] on div "Personal Information" at bounding box center [343, 188] width 211 height 13
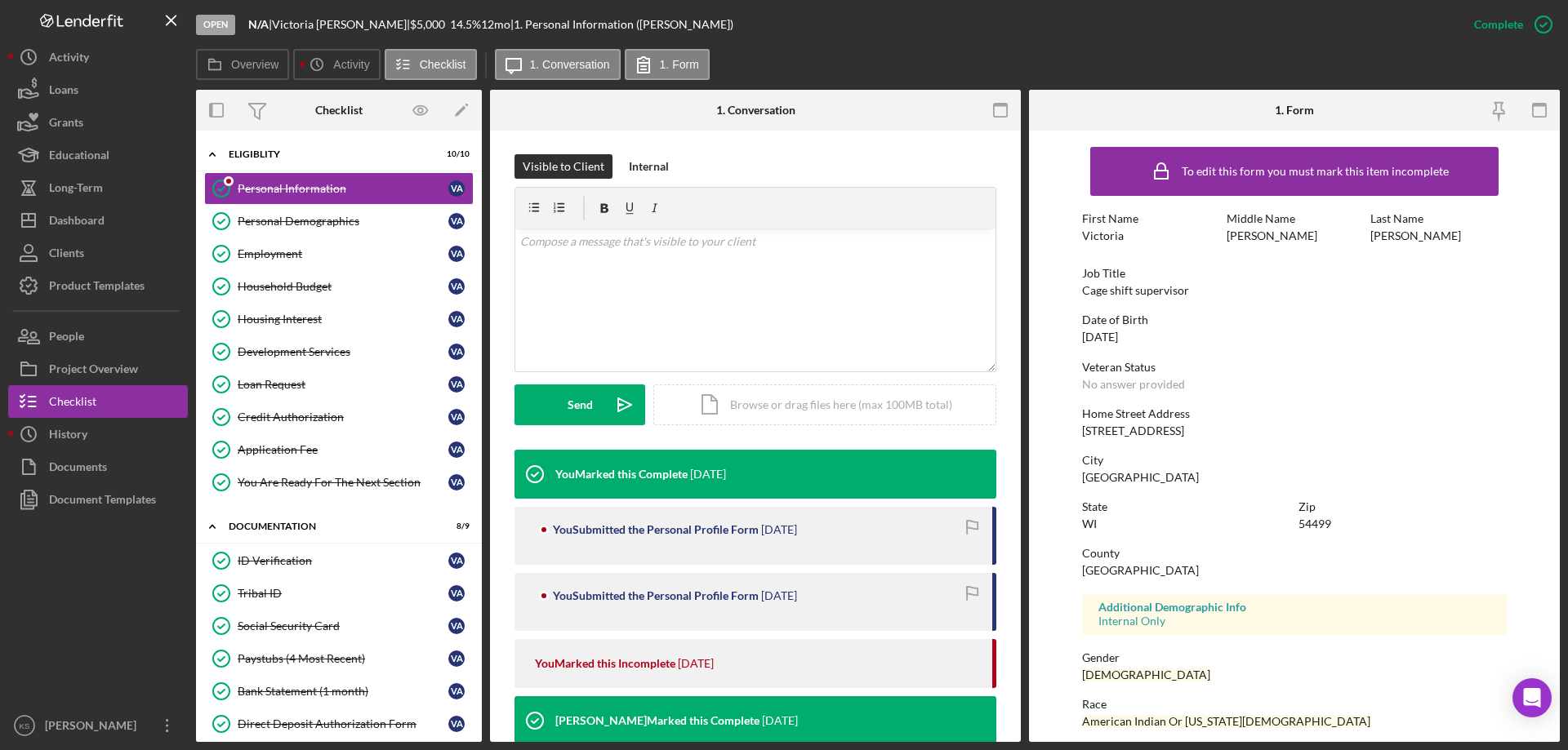
scroll to position [327, 0]
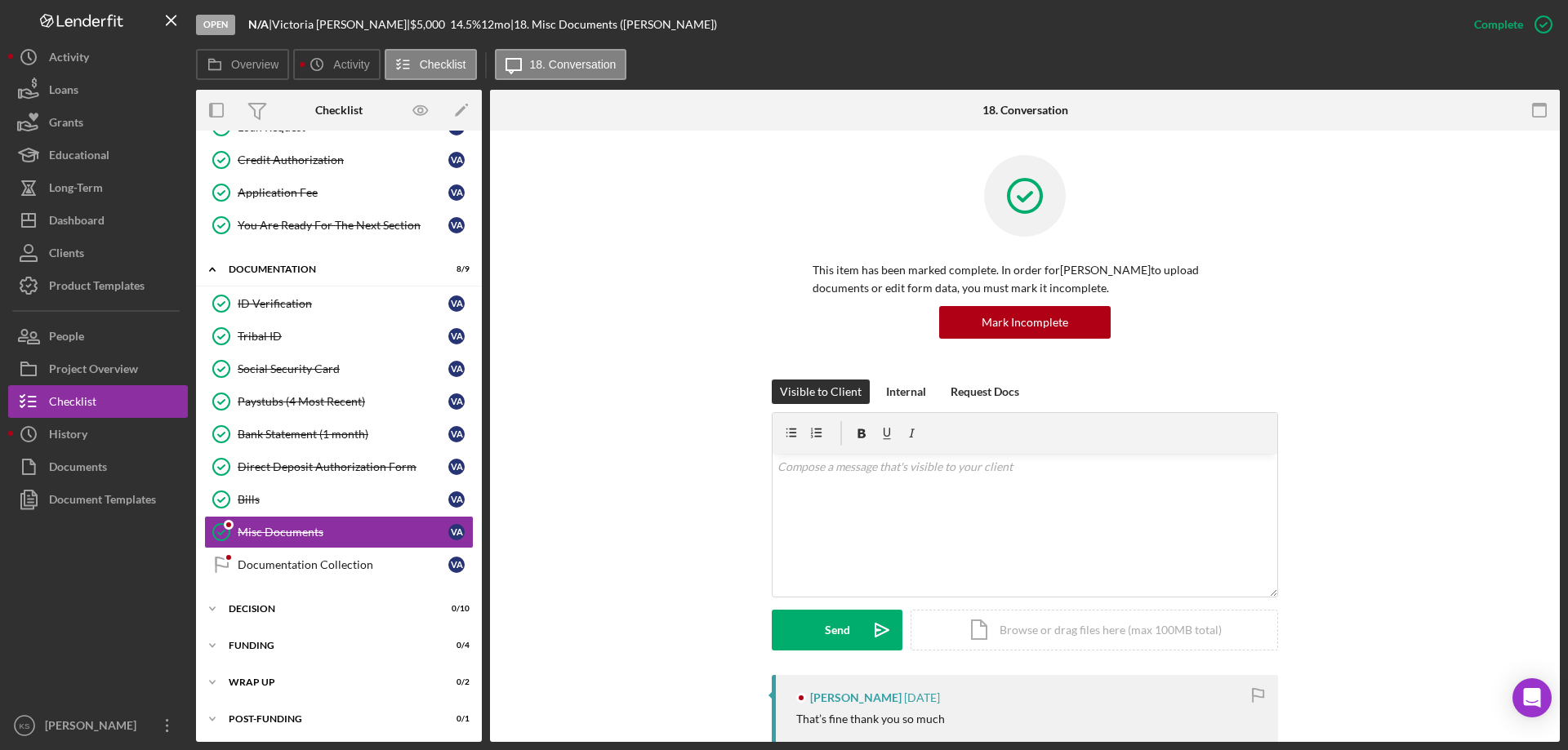
scroll to position [260, 0]
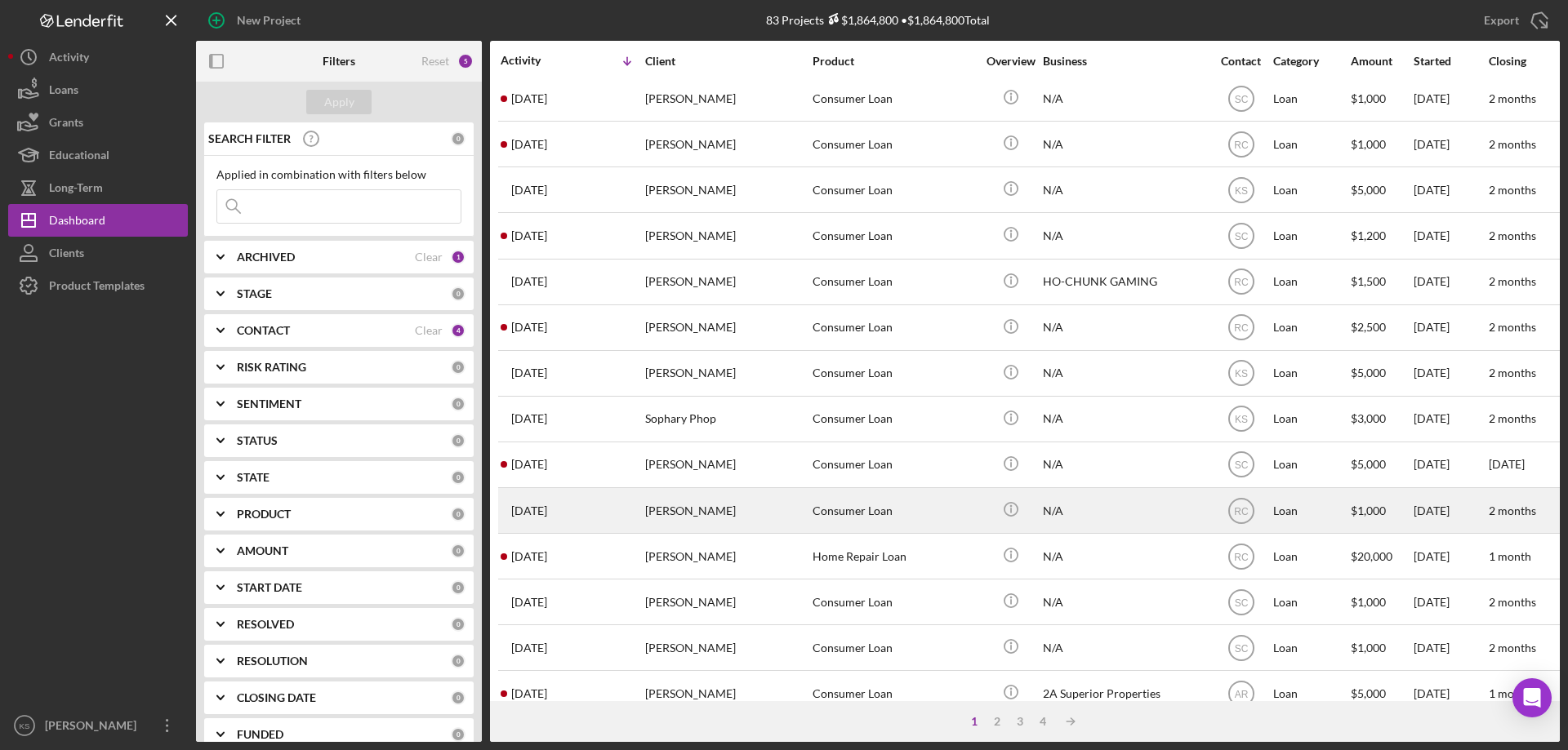
scroll to position [409, 0]
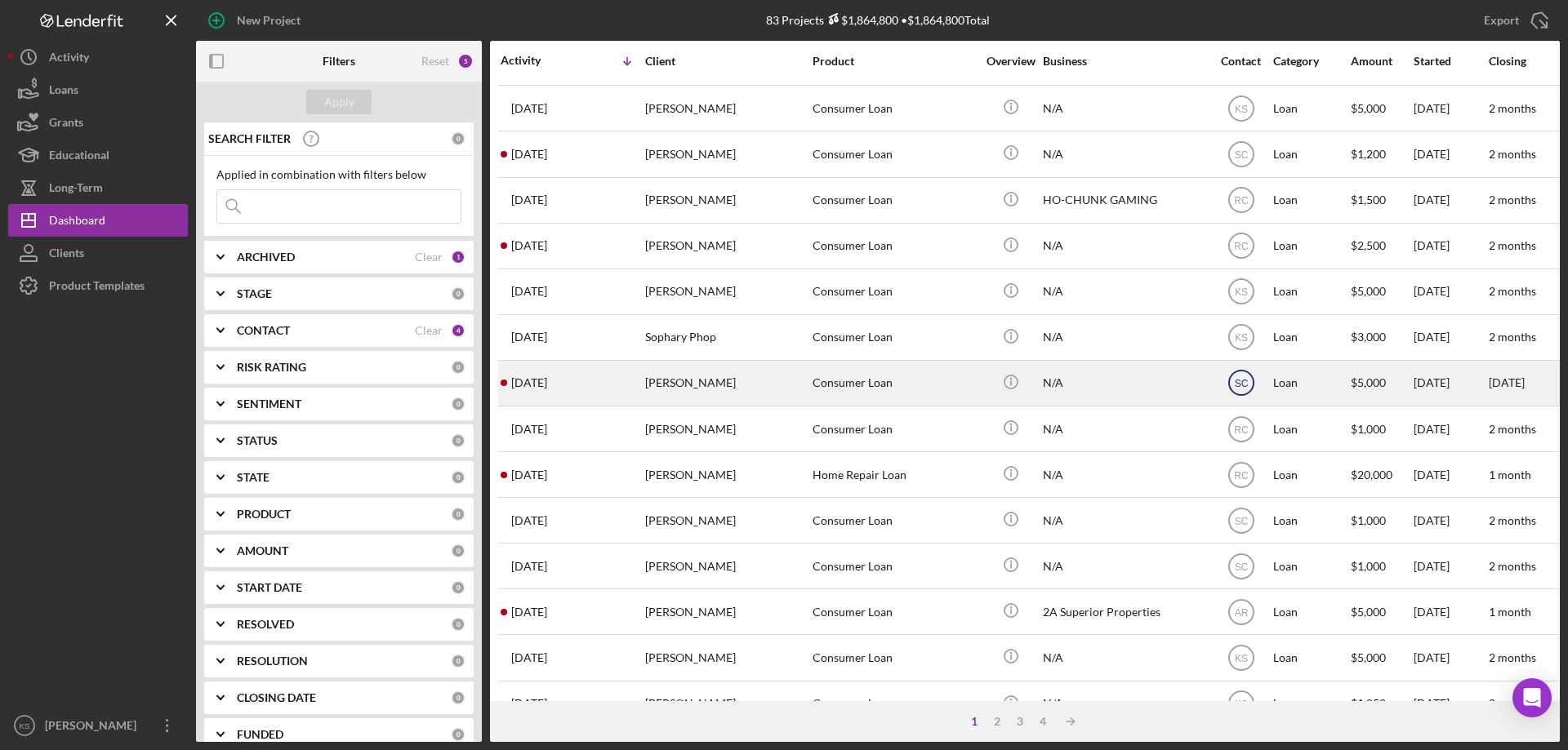
click at [1243, 375] on icon "SC" at bounding box center [1240, 382] width 41 height 41
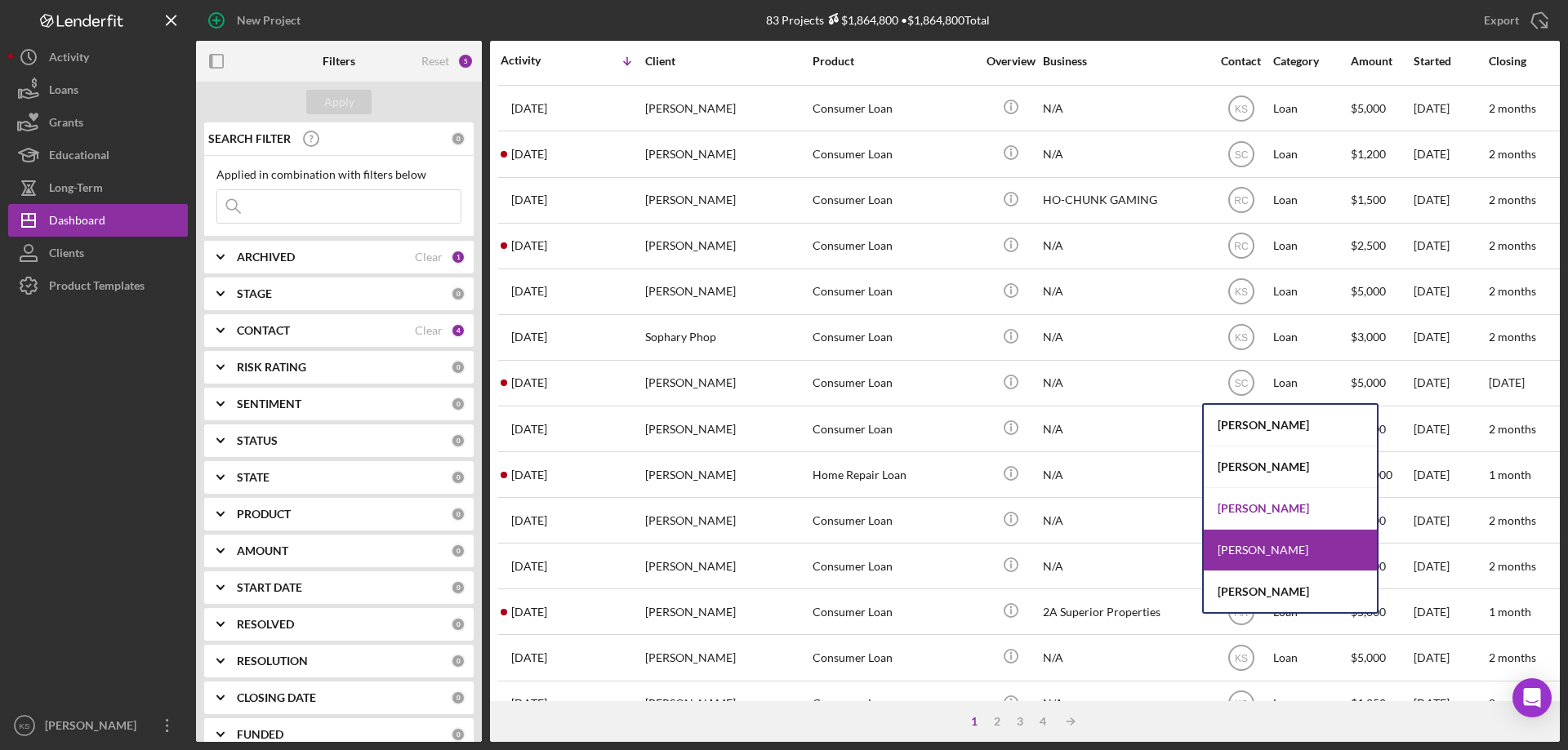
click at [1267, 503] on div "[PERSON_NAME]" at bounding box center [1289, 509] width 173 height 42
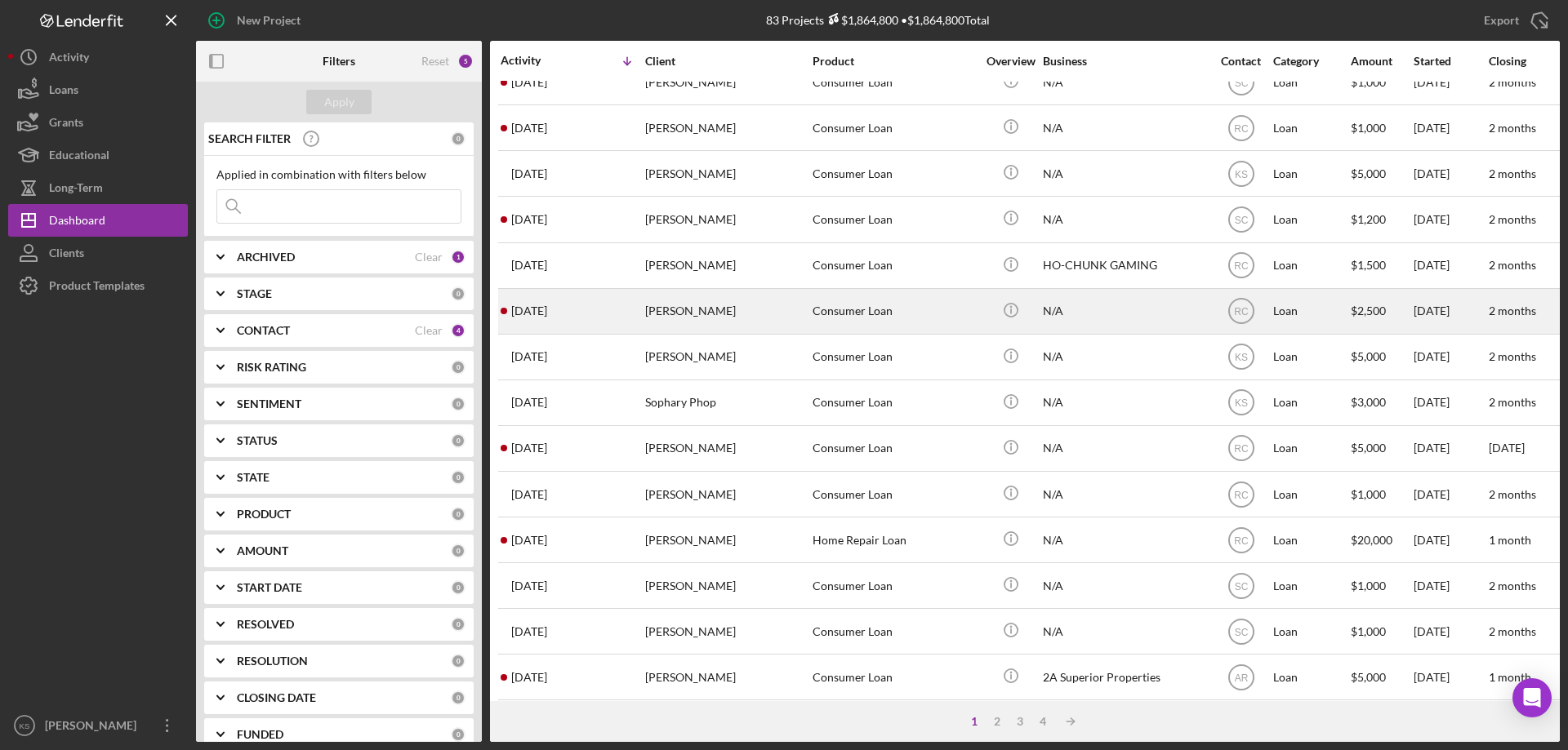
scroll to position [245, 0]
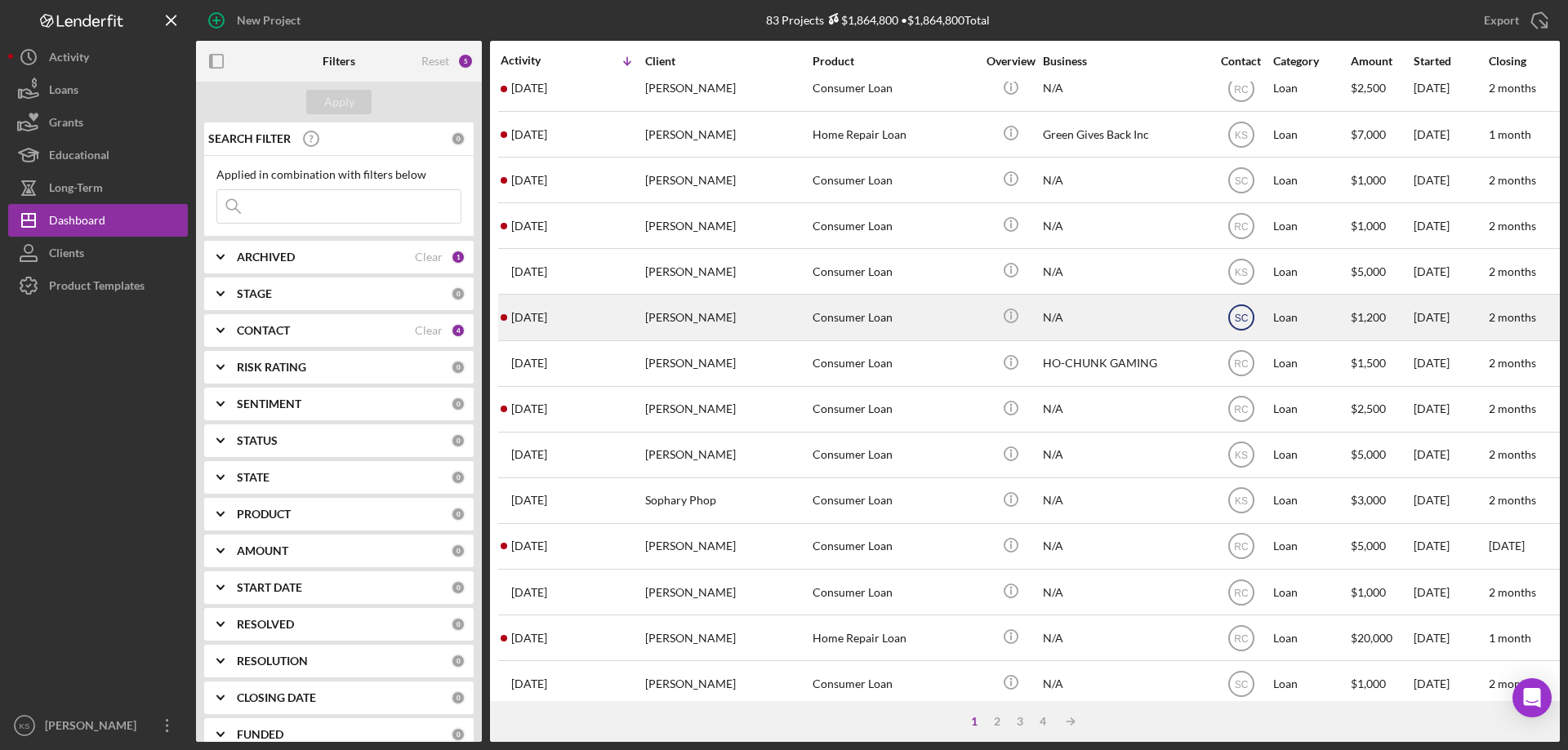
click at [1238, 322] on text "SC" at bounding box center [1240, 318] width 14 height 11
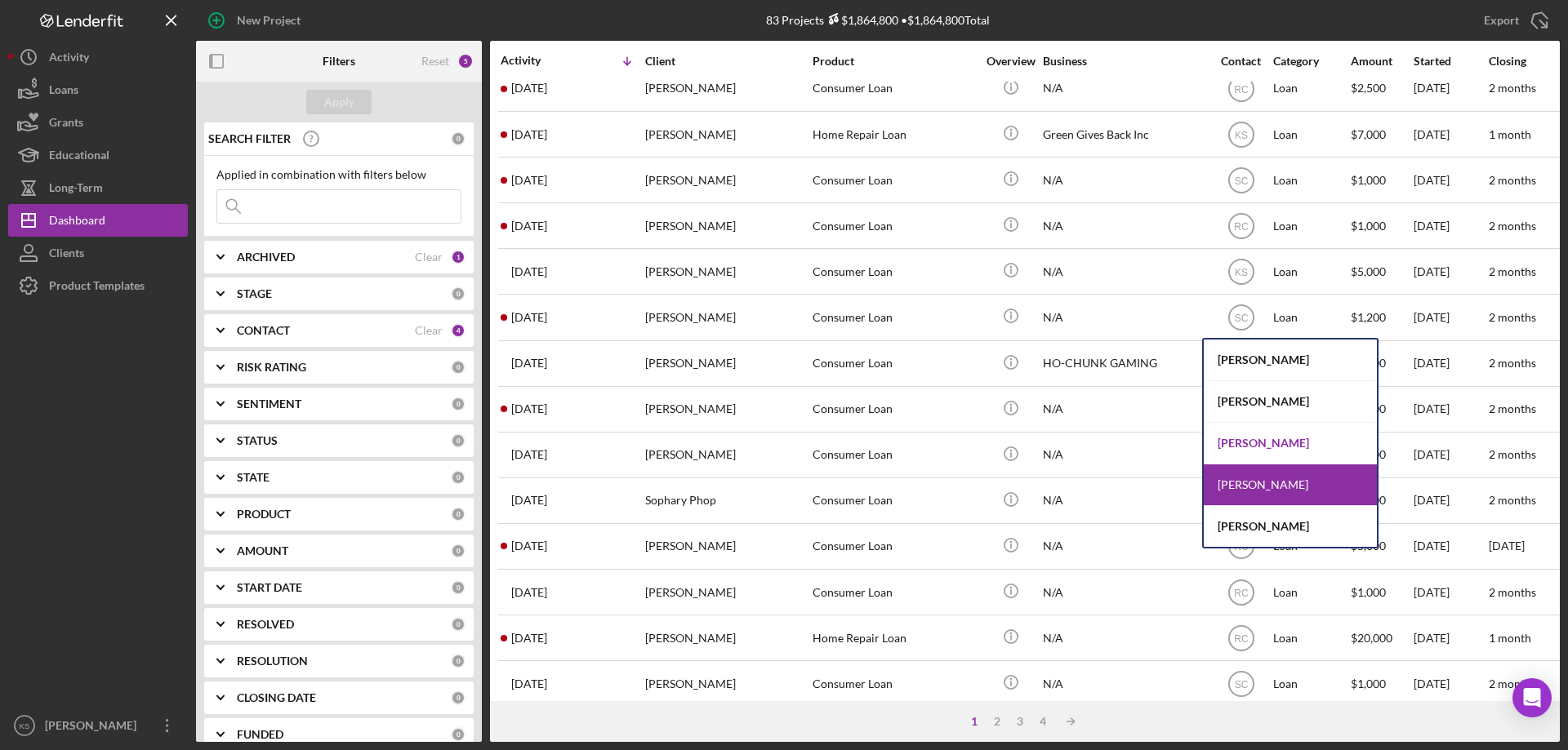
click at [1252, 442] on div "[PERSON_NAME]" at bounding box center [1289, 443] width 173 height 42
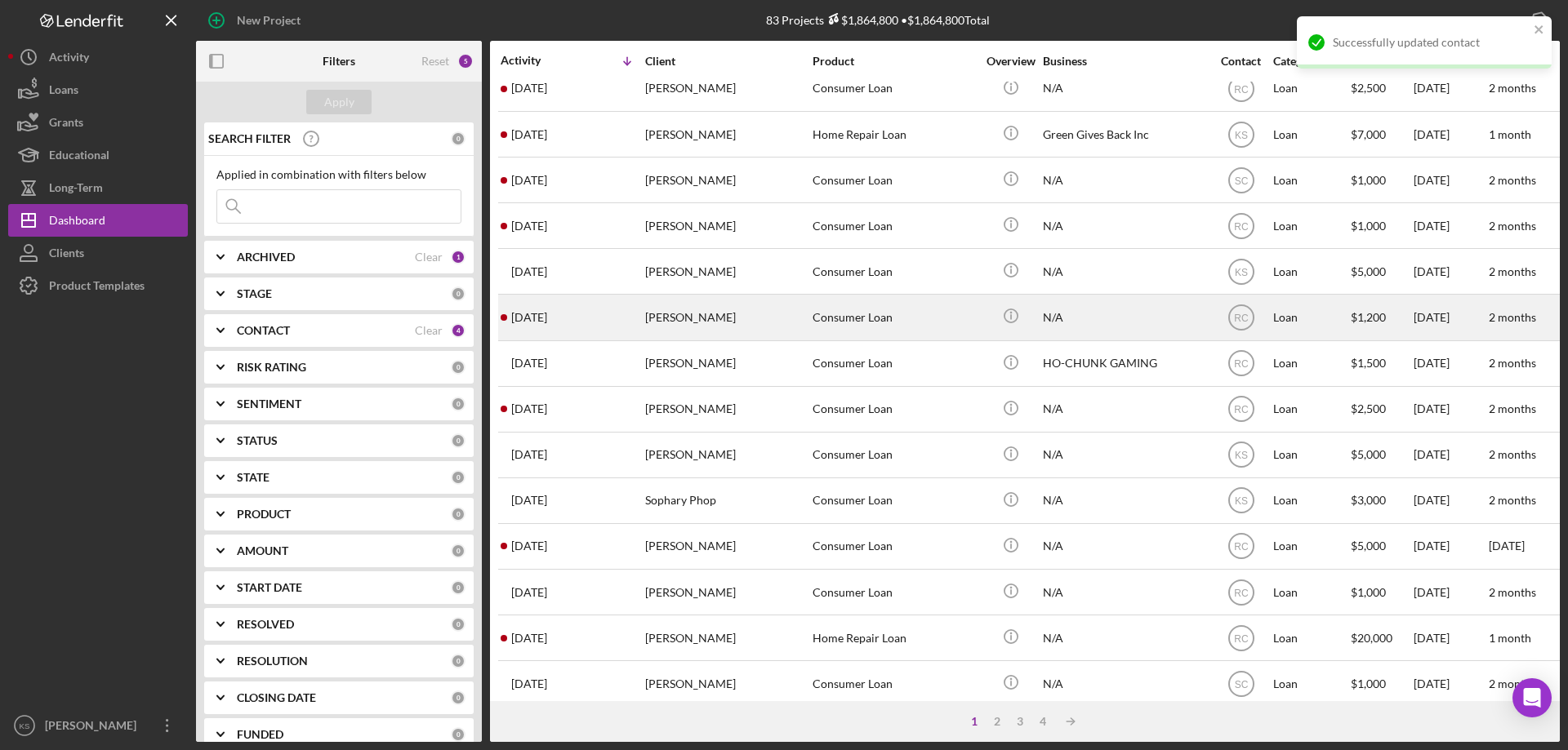
click at [682, 310] on div "[PERSON_NAME]" at bounding box center [726, 317] width 163 height 44
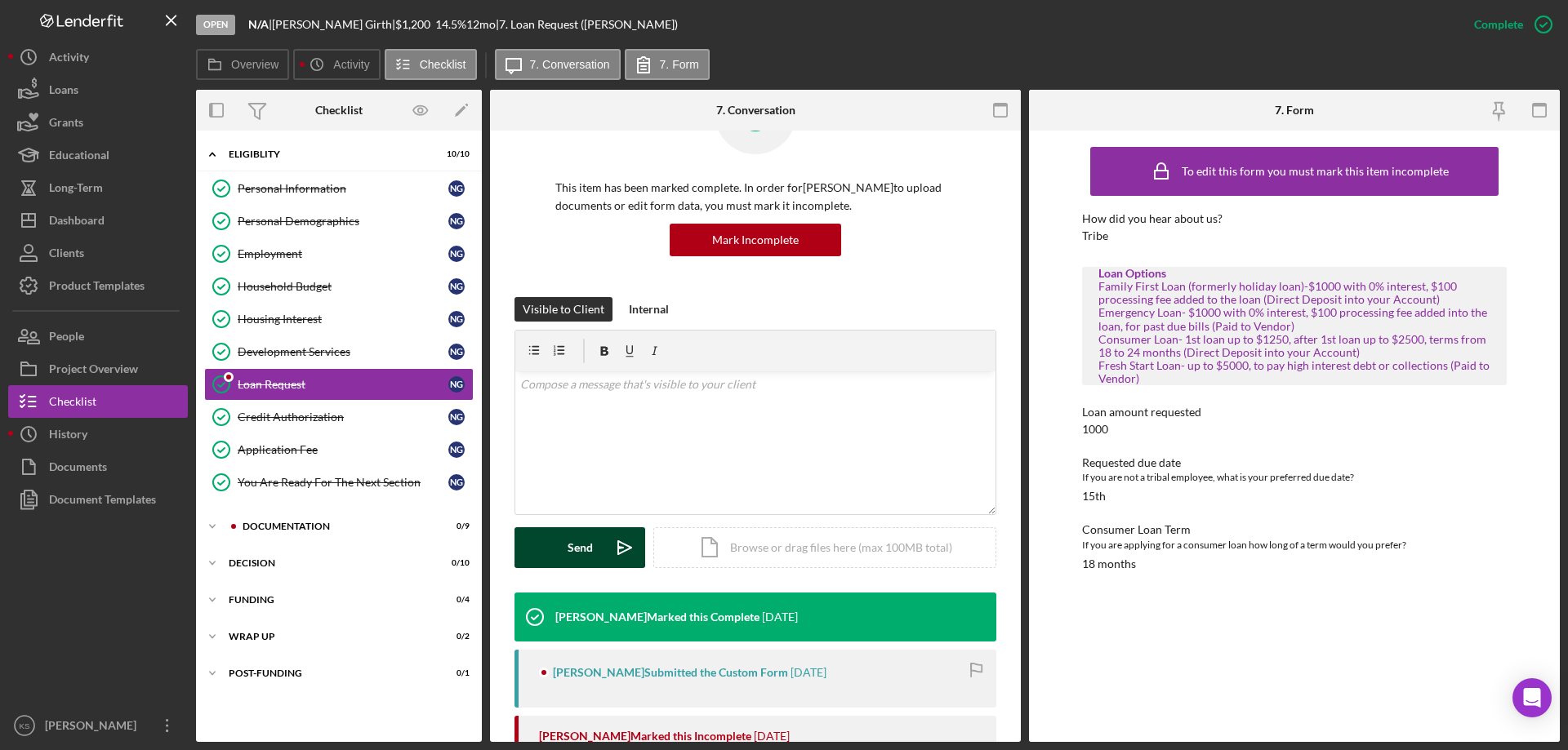
scroll to position [82, 0]
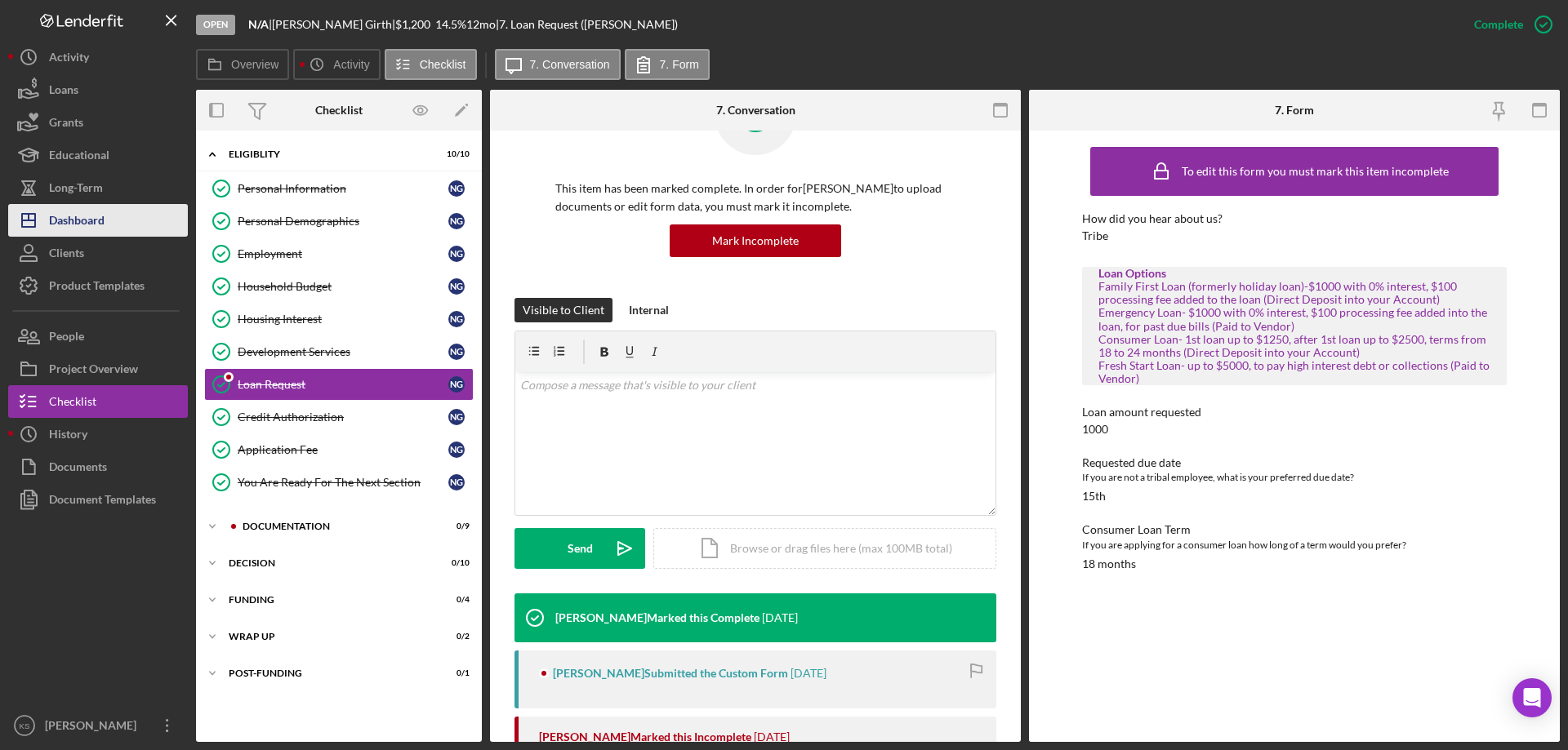
click at [89, 214] on div "Dashboard" at bounding box center [77, 222] width 56 height 37
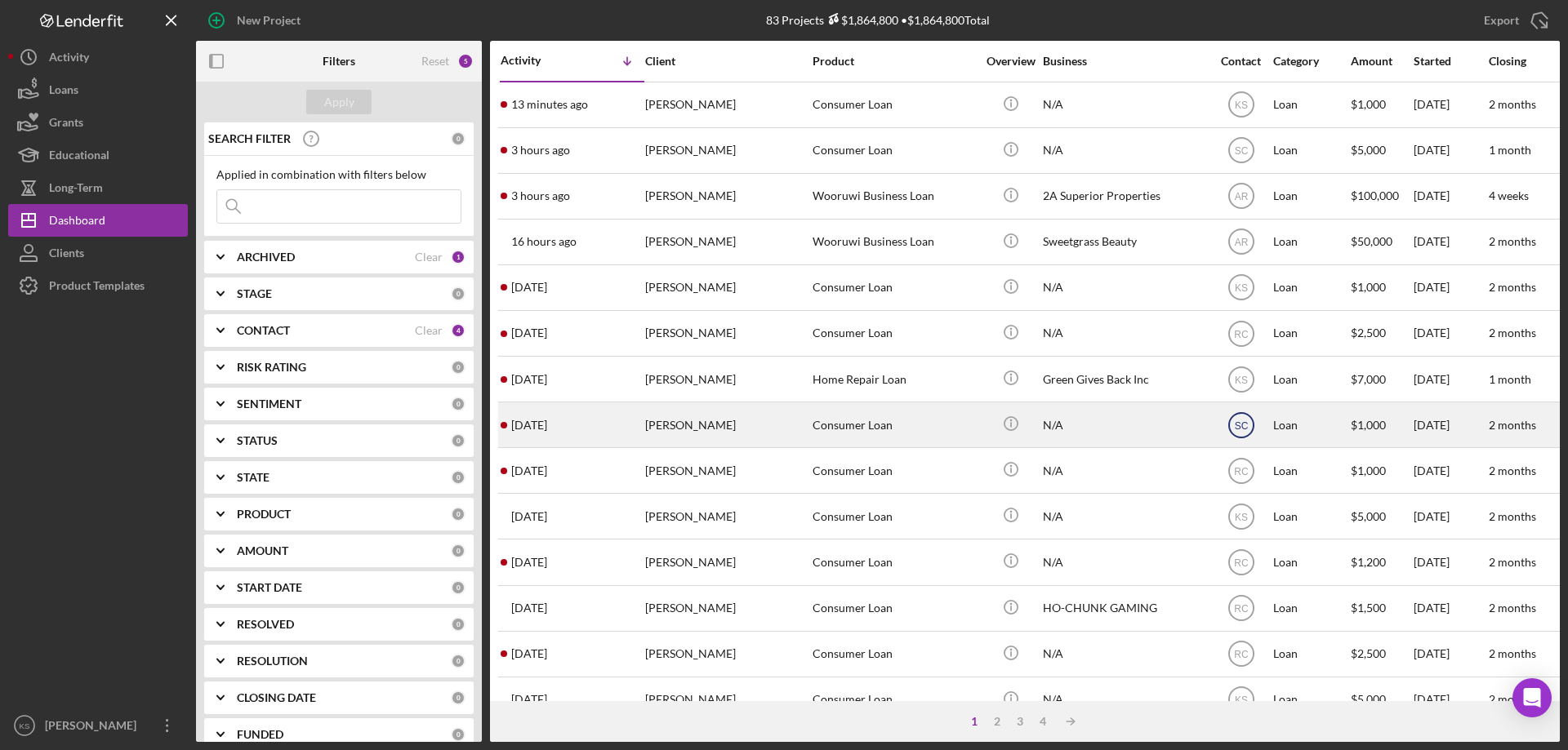
click at [1242, 424] on text "SC" at bounding box center [1240, 425] width 14 height 11
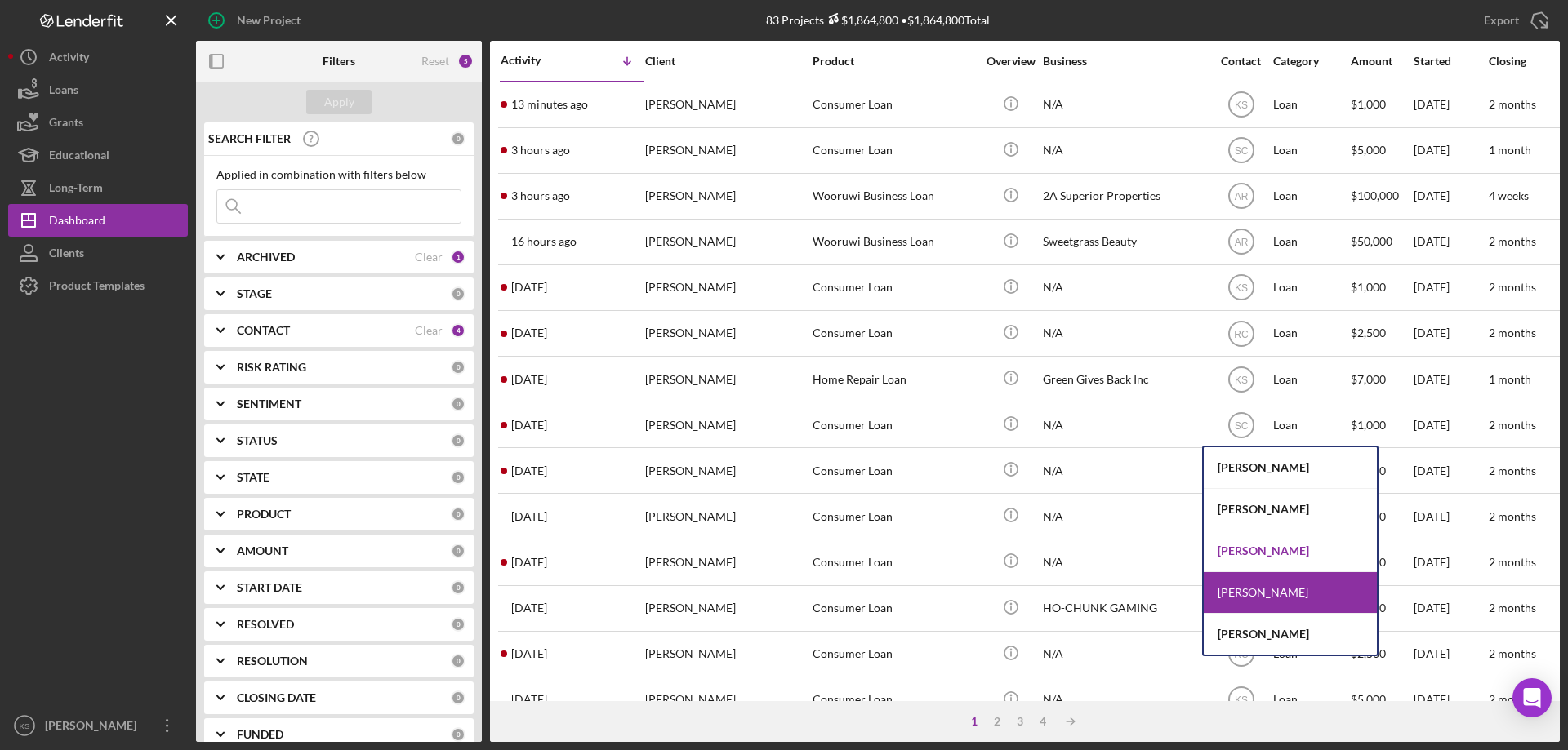
click at [1255, 544] on div "[PERSON_NAME]" at bounding box center [1289, 551] width 173 height 42
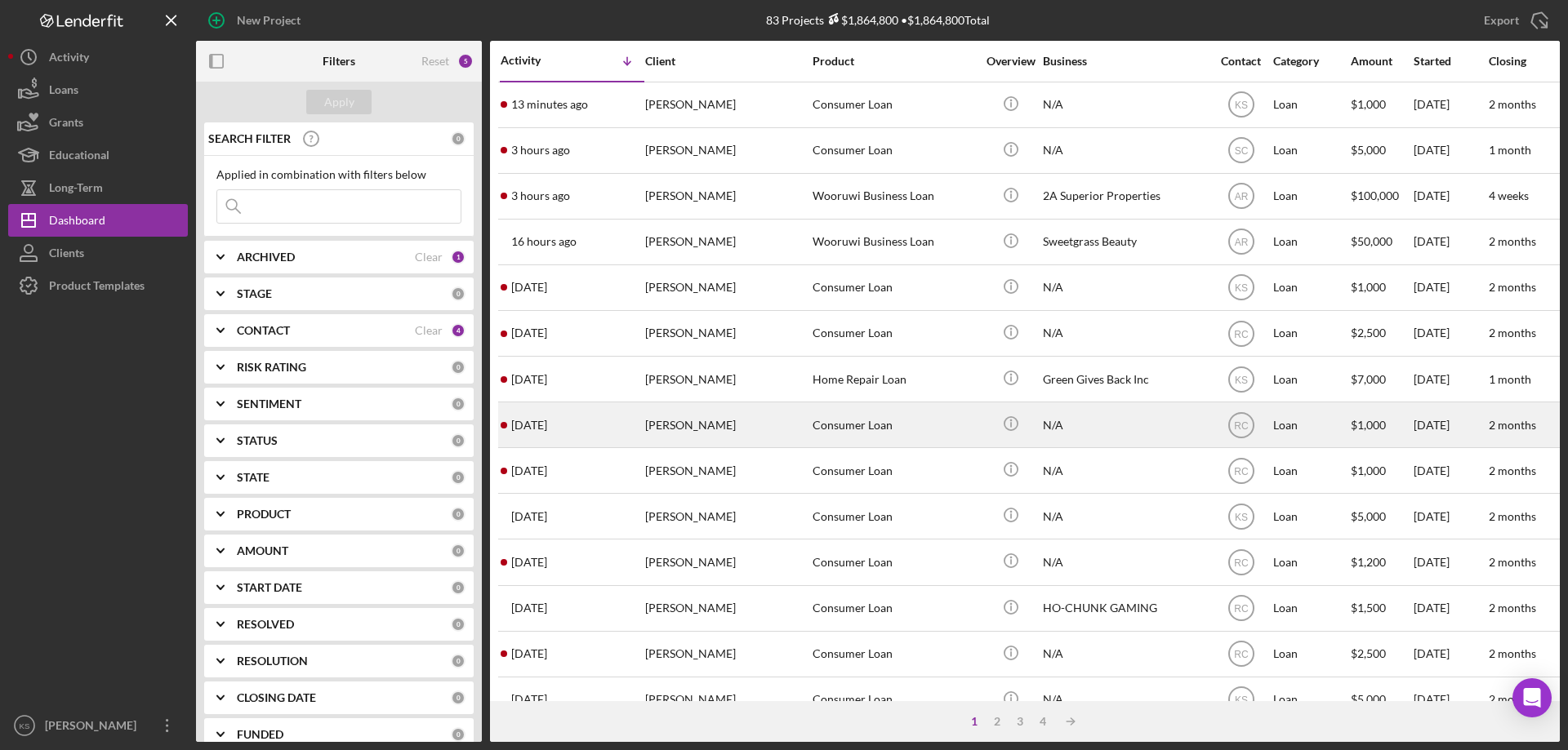
click at [824, 429] on div "Consumer Loan" at bounding box center [894, 425] width 163 height 44
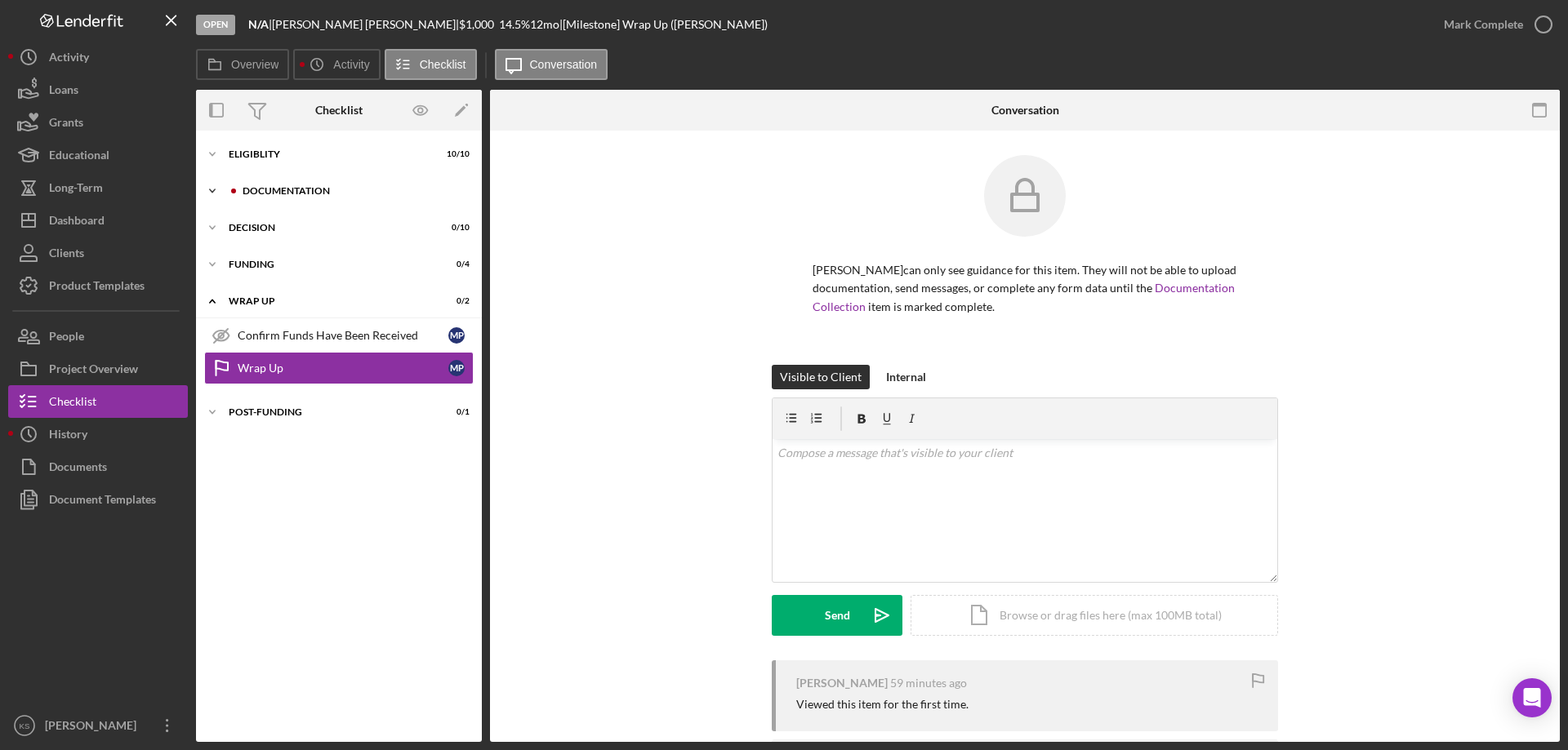
click at [283, 190] on div "Documentation" at bounding box center [351, 191] width 219 height 10
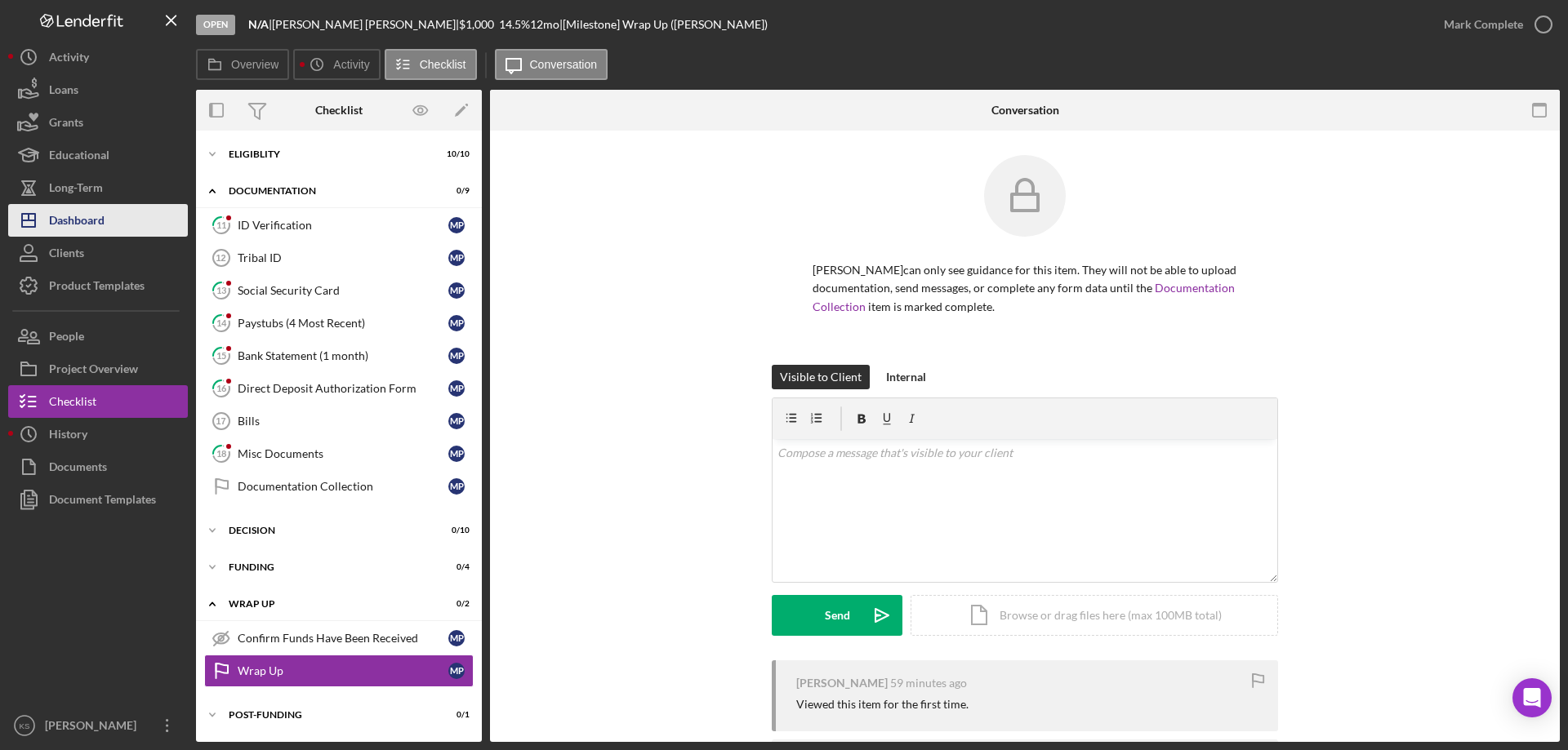
click at [109, 221] on button "Icon/Dashboard Dashboard" at bounding box center [98, 220] width 179 height 32
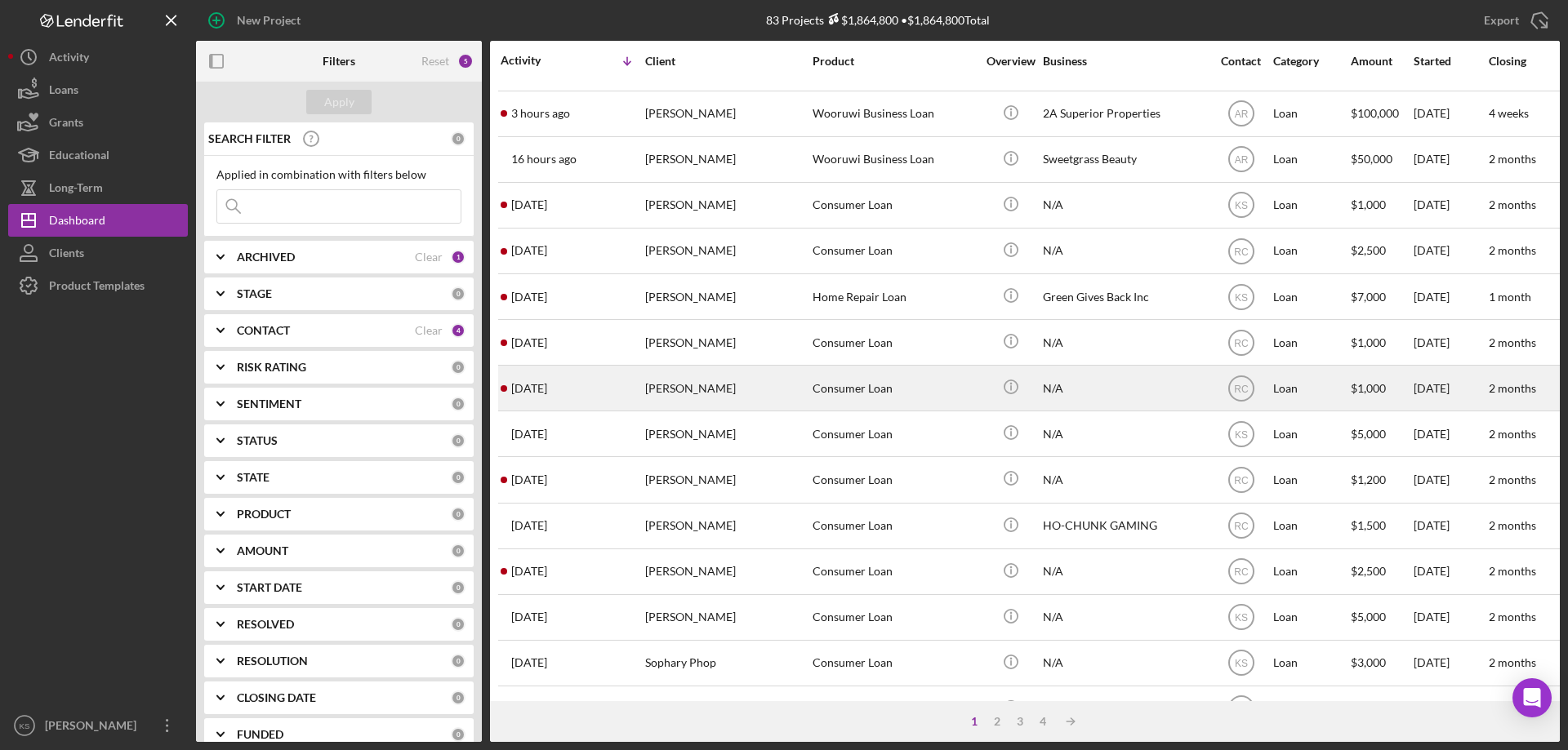
scroll to position [82, 0]
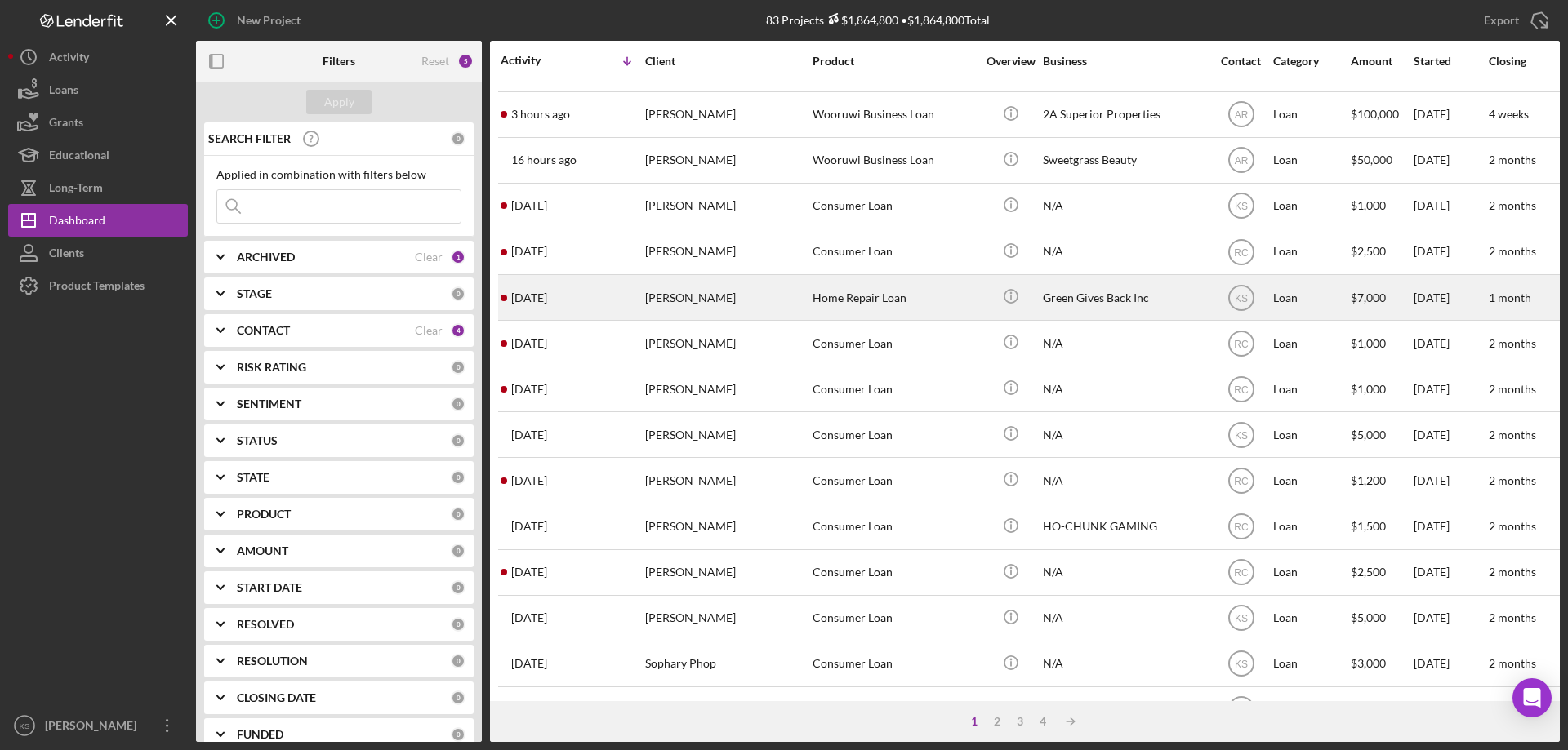
click at [1055, 294] on div "Green Gives Back Inc" at bounding box center [1124, 298] width 163 height 44
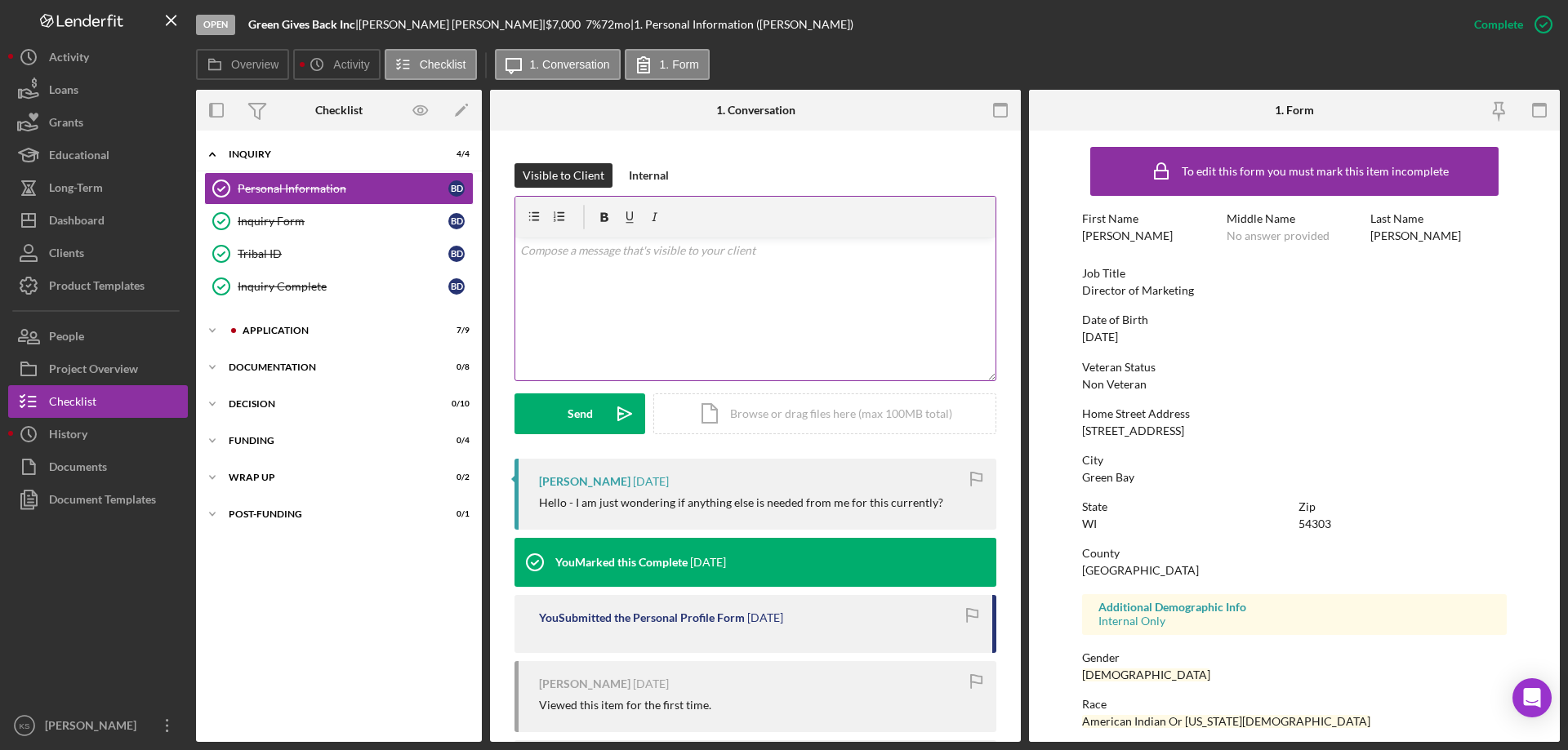
scroll to position [245, 0]
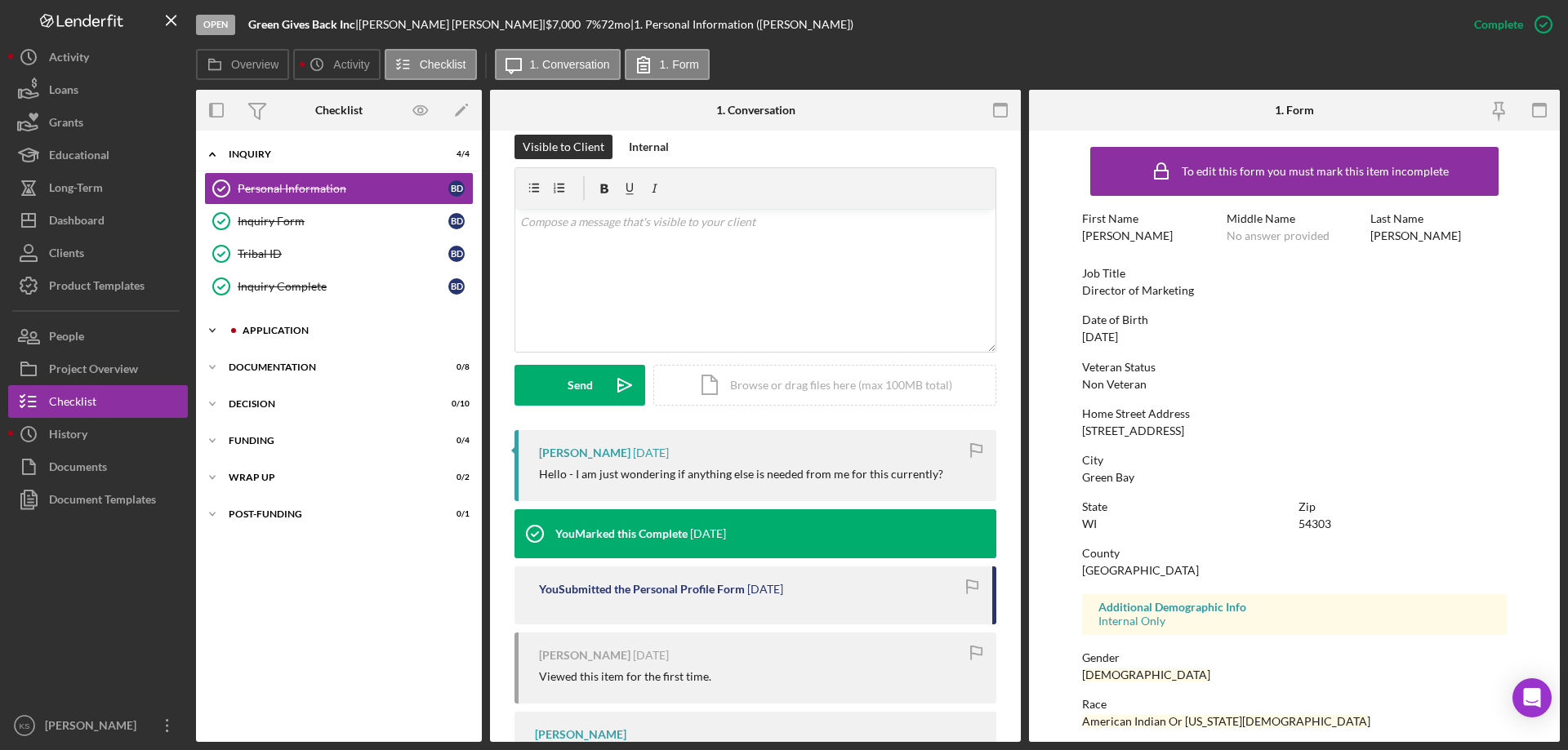
click at [301, 331] on div "Application" at bounding box center [351, 330] width 219 height 10
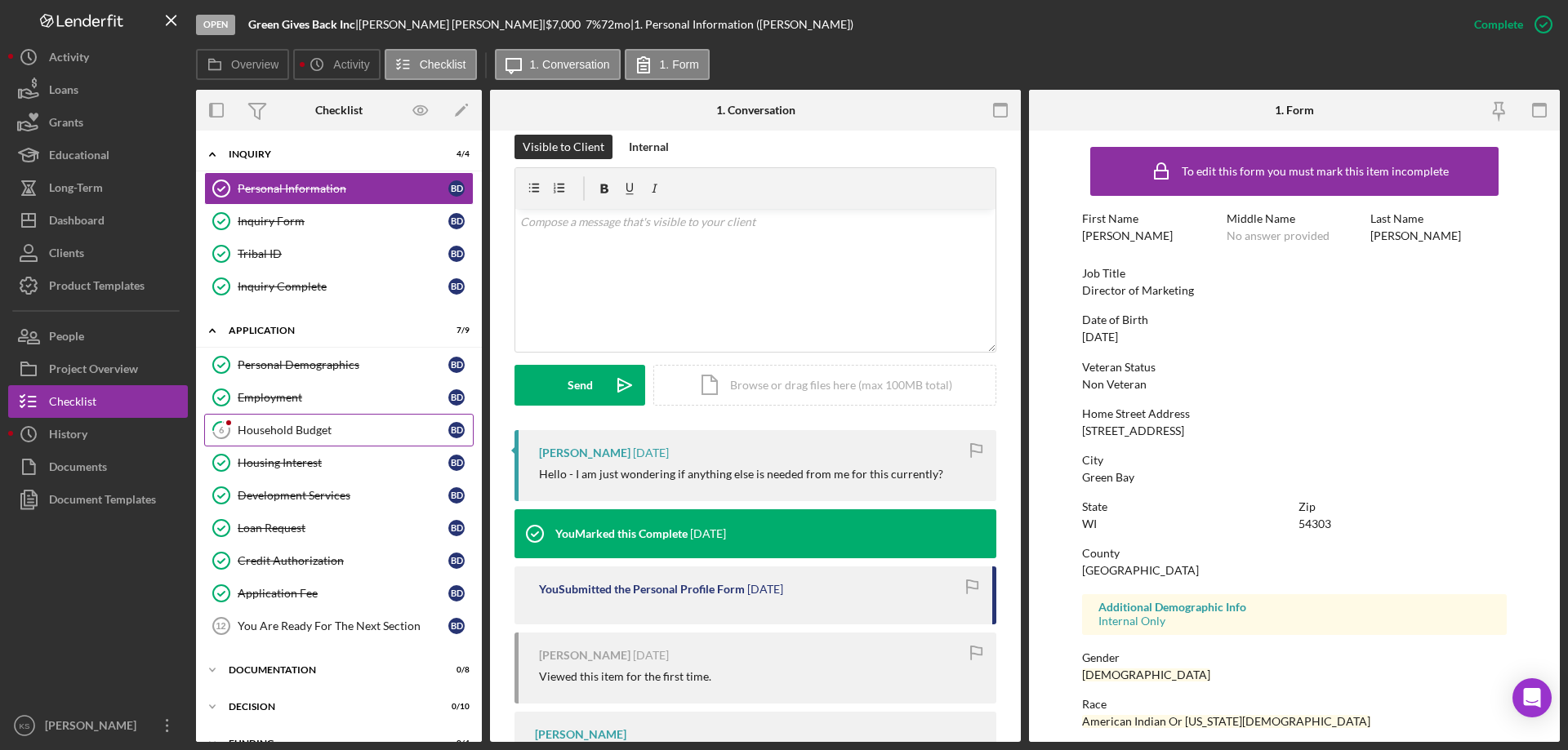
click at [319, 421] on link "6 Household Budget B D" at bounding box center [338, 429] width 269 height 32
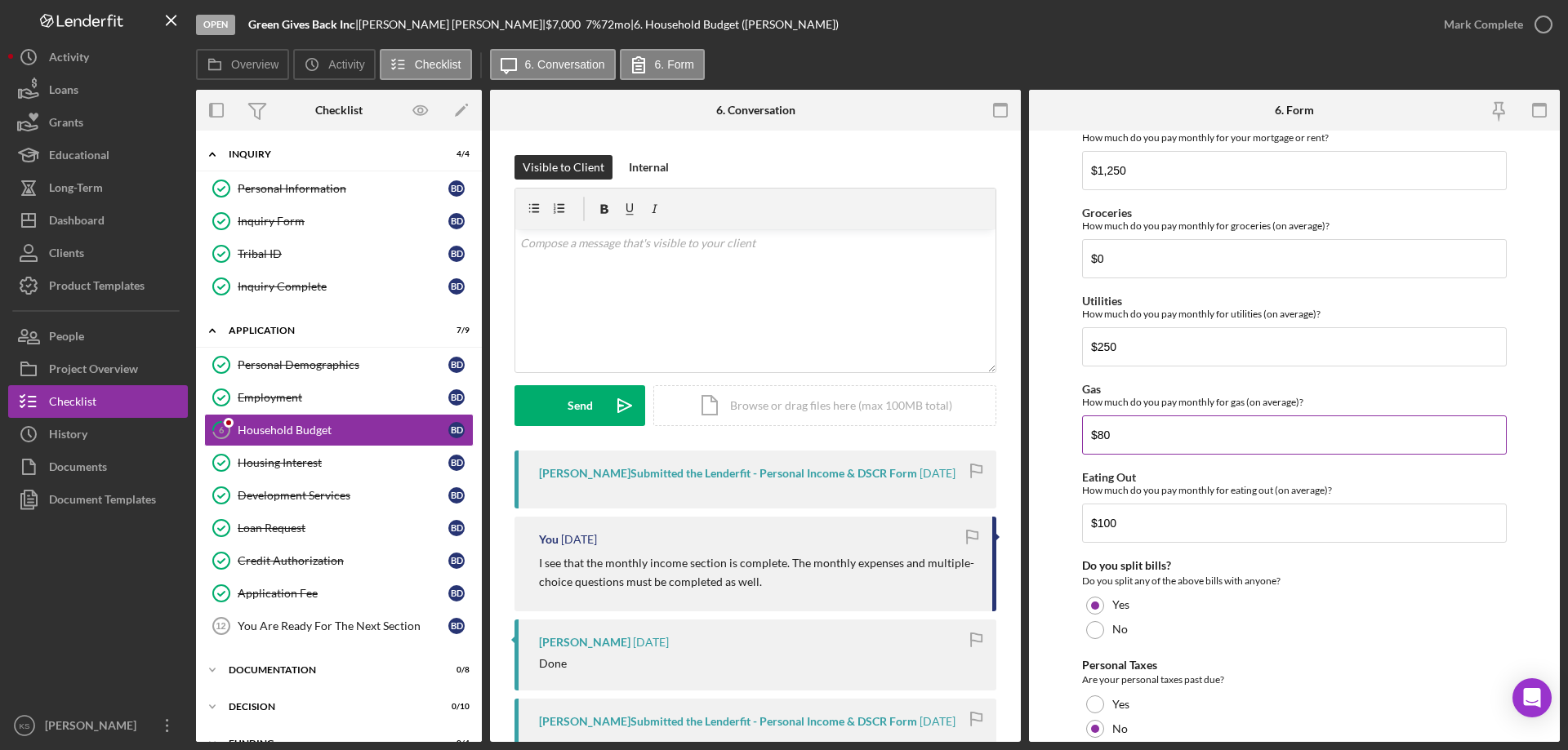
scroll to position [1059, 0]
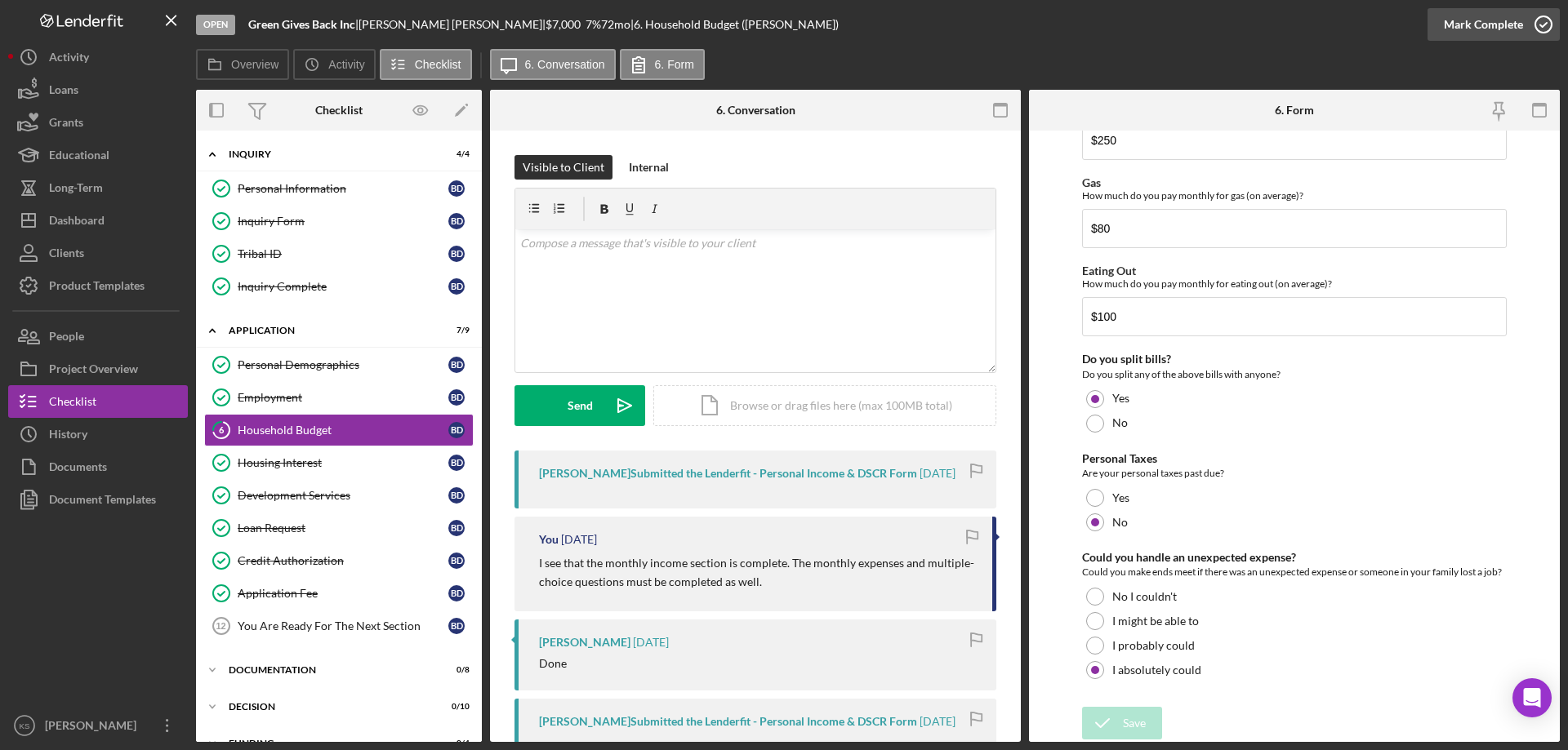
click at [1497, 20] on div "Mark Complete" at bounding box center [1483, 24] width 79 height 32
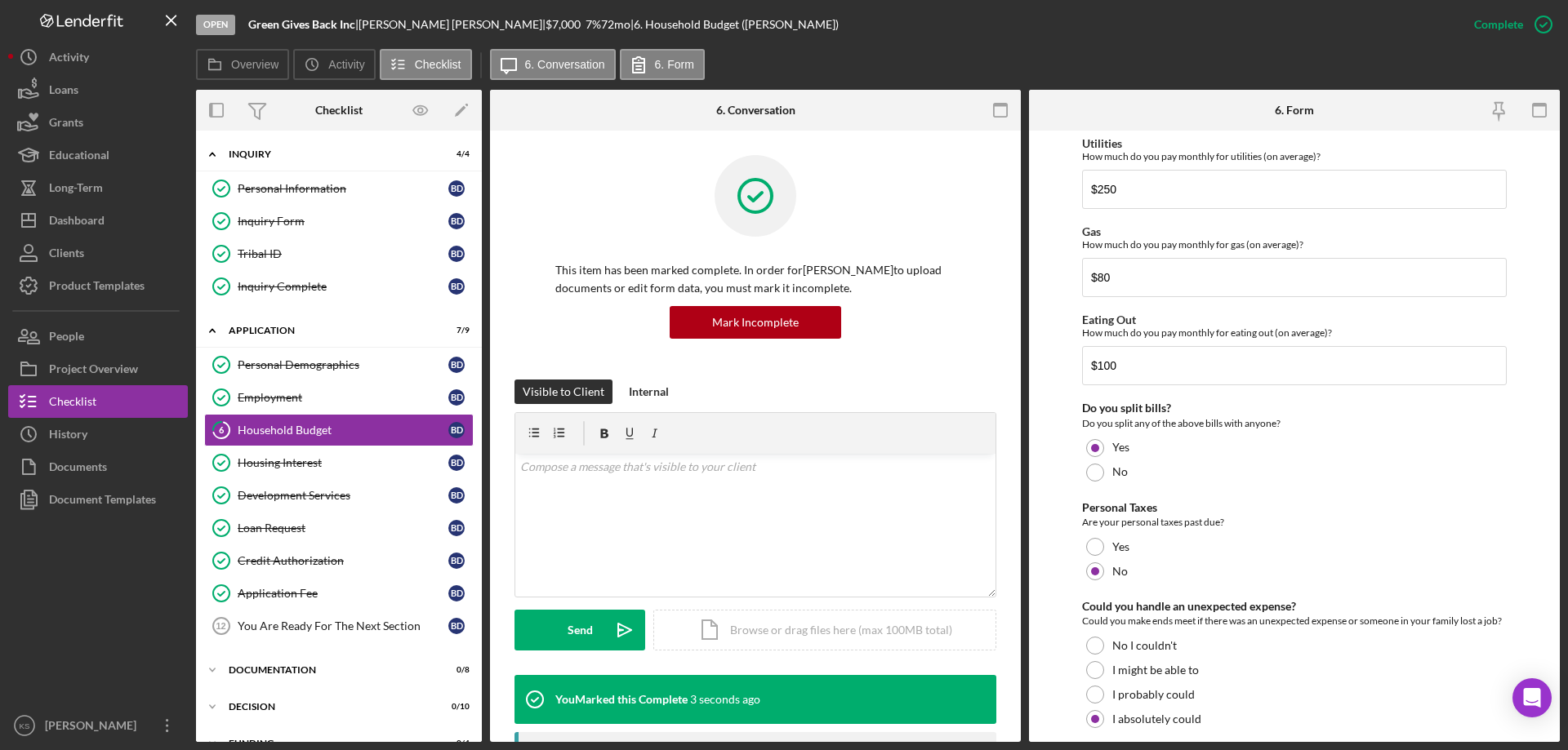
scroll to position [1125, 0]
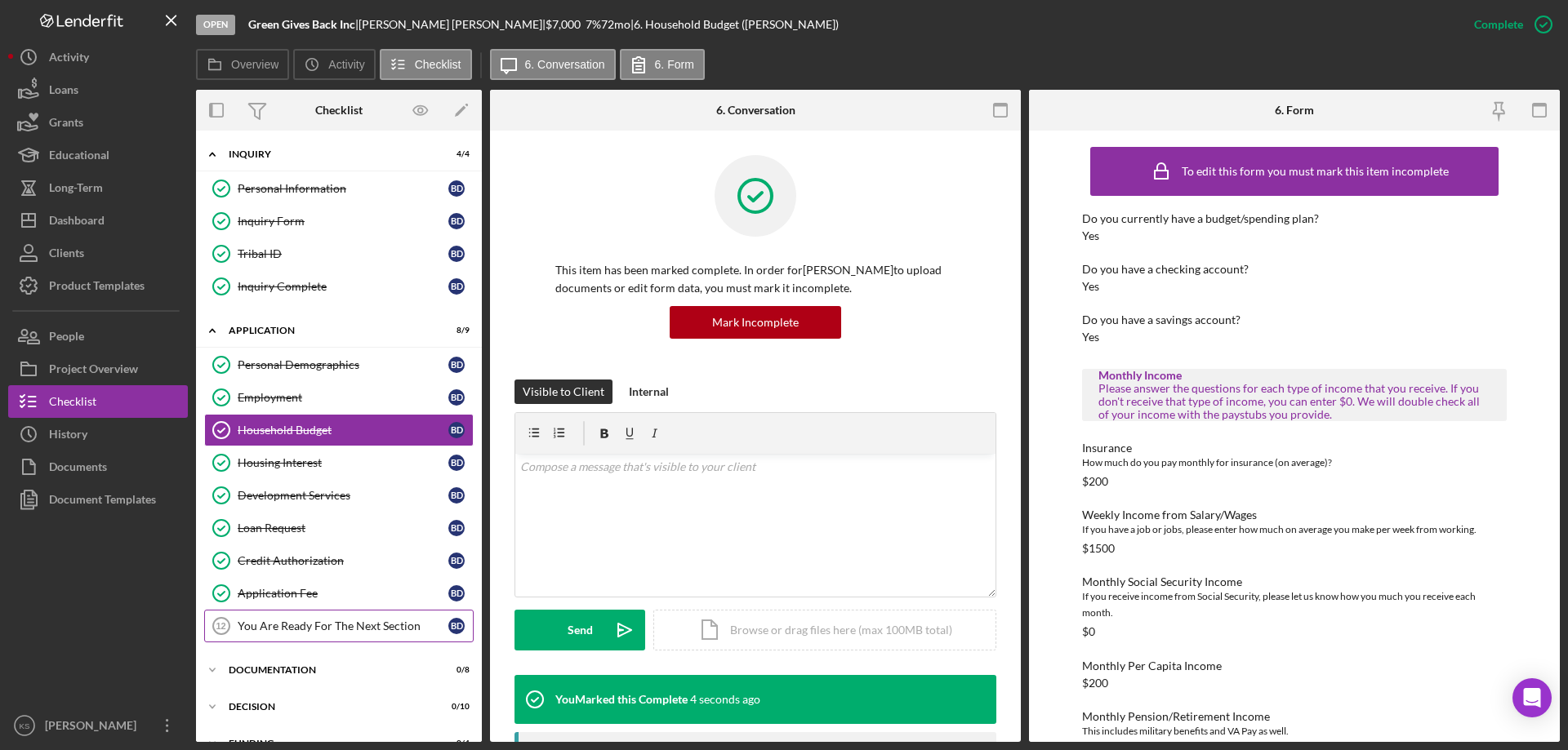
click at [279, 629] on div "You Are Ready For The Next Section" at bounding box center [343, 625] width 211 height 13
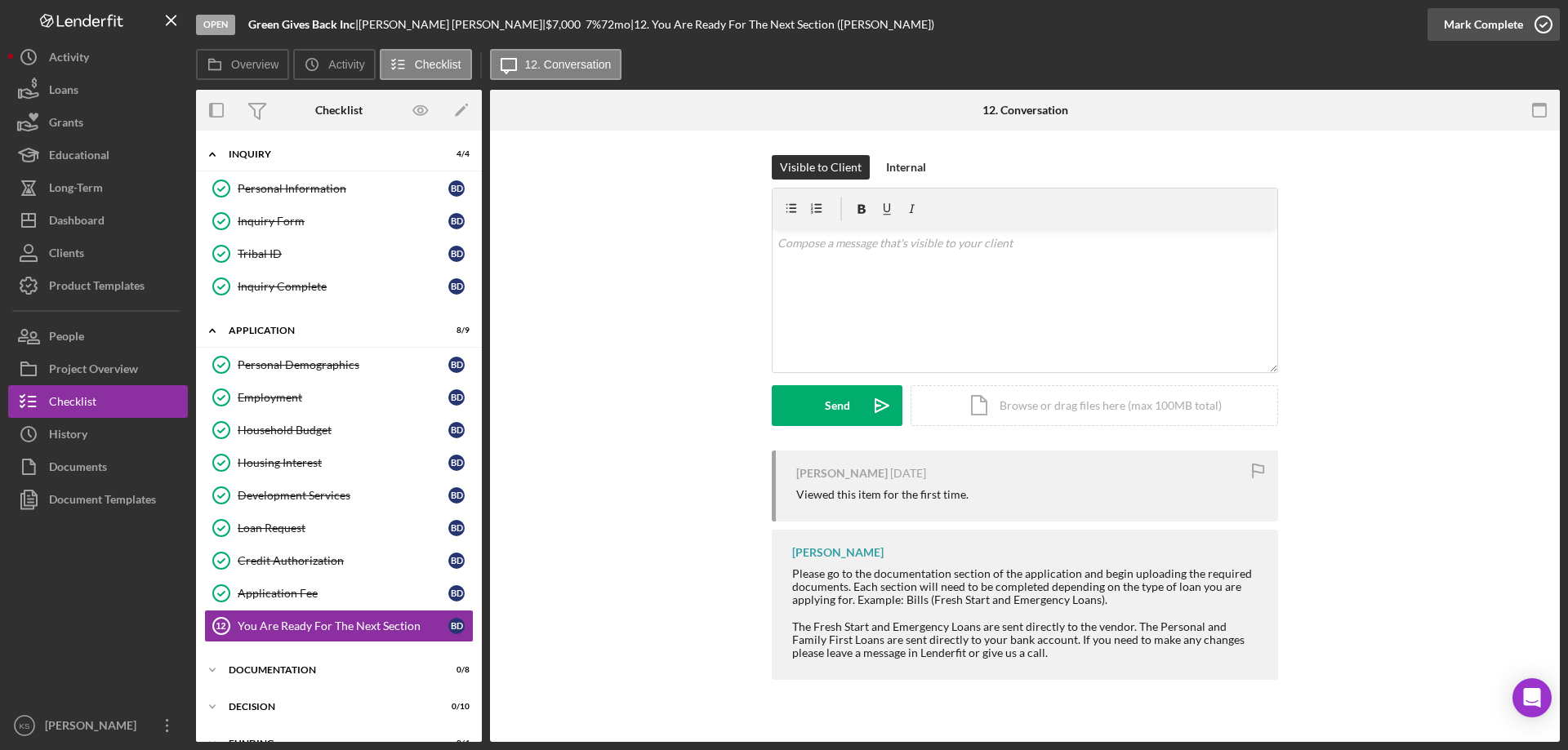
click at [1510, 24] on div "Mark Complete" at bounding box center [1483, 24] width 79 height 32
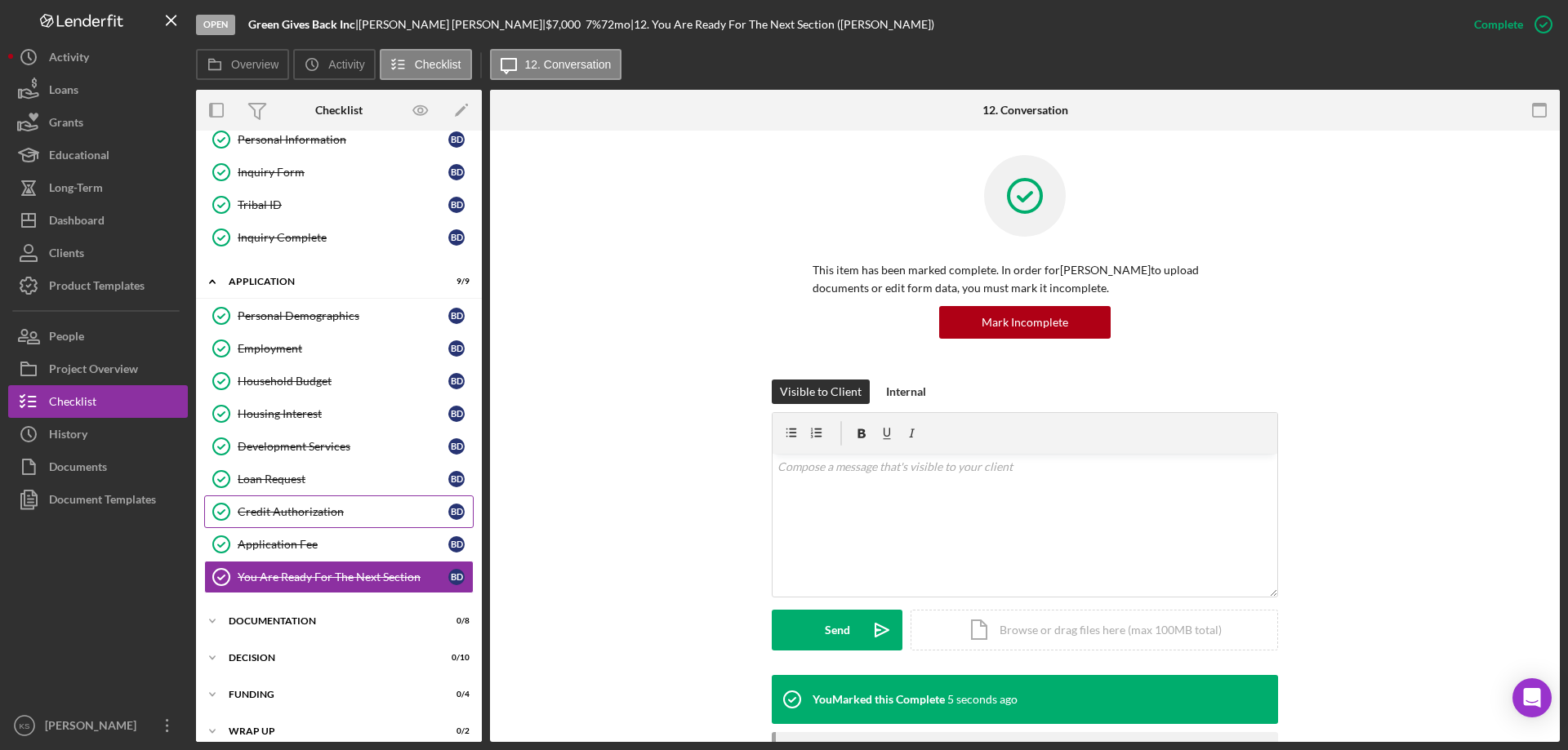
scroll to position [100, 0]
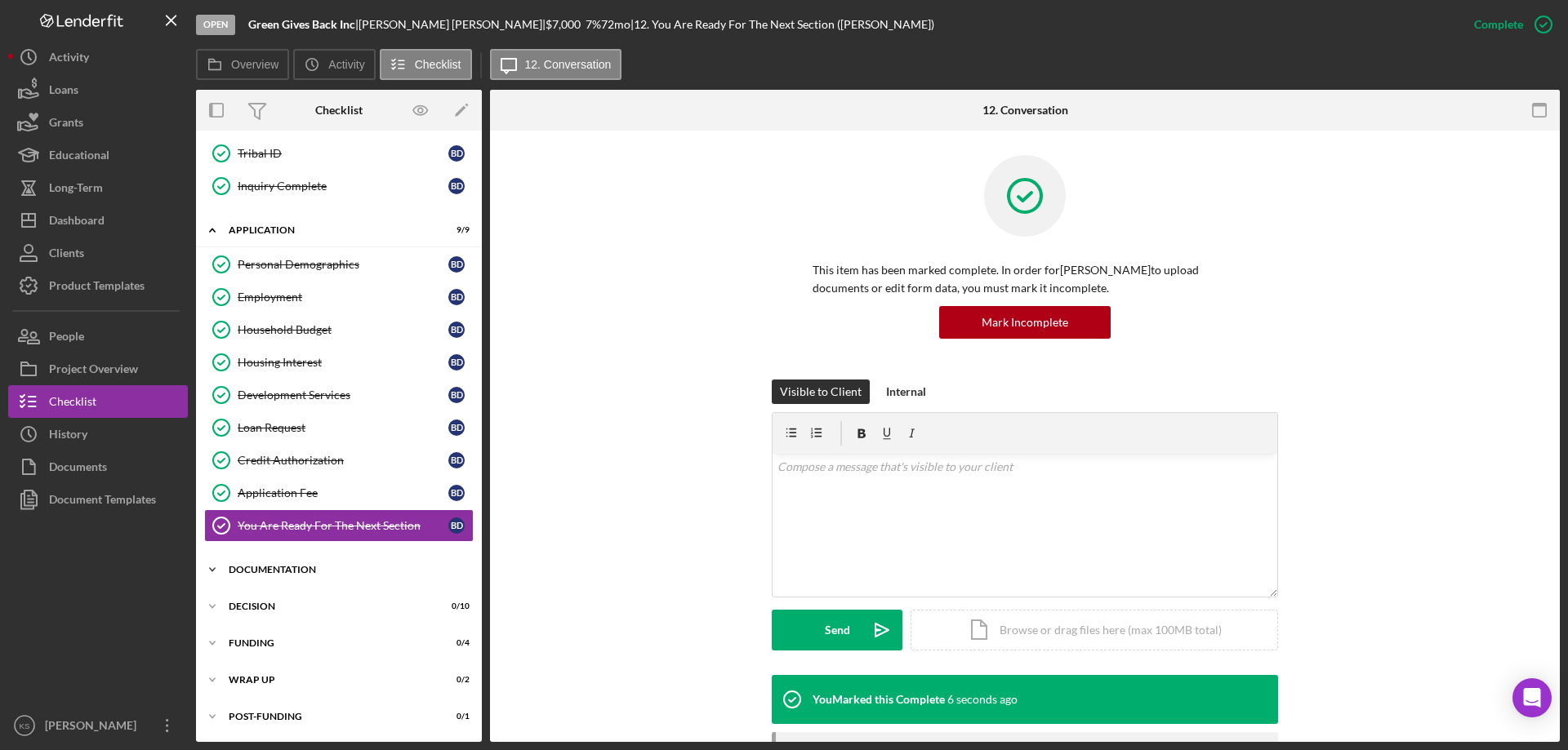
click at [260, 571] on div "Documentation" at bounding box center [344, 570] width 233 height 10
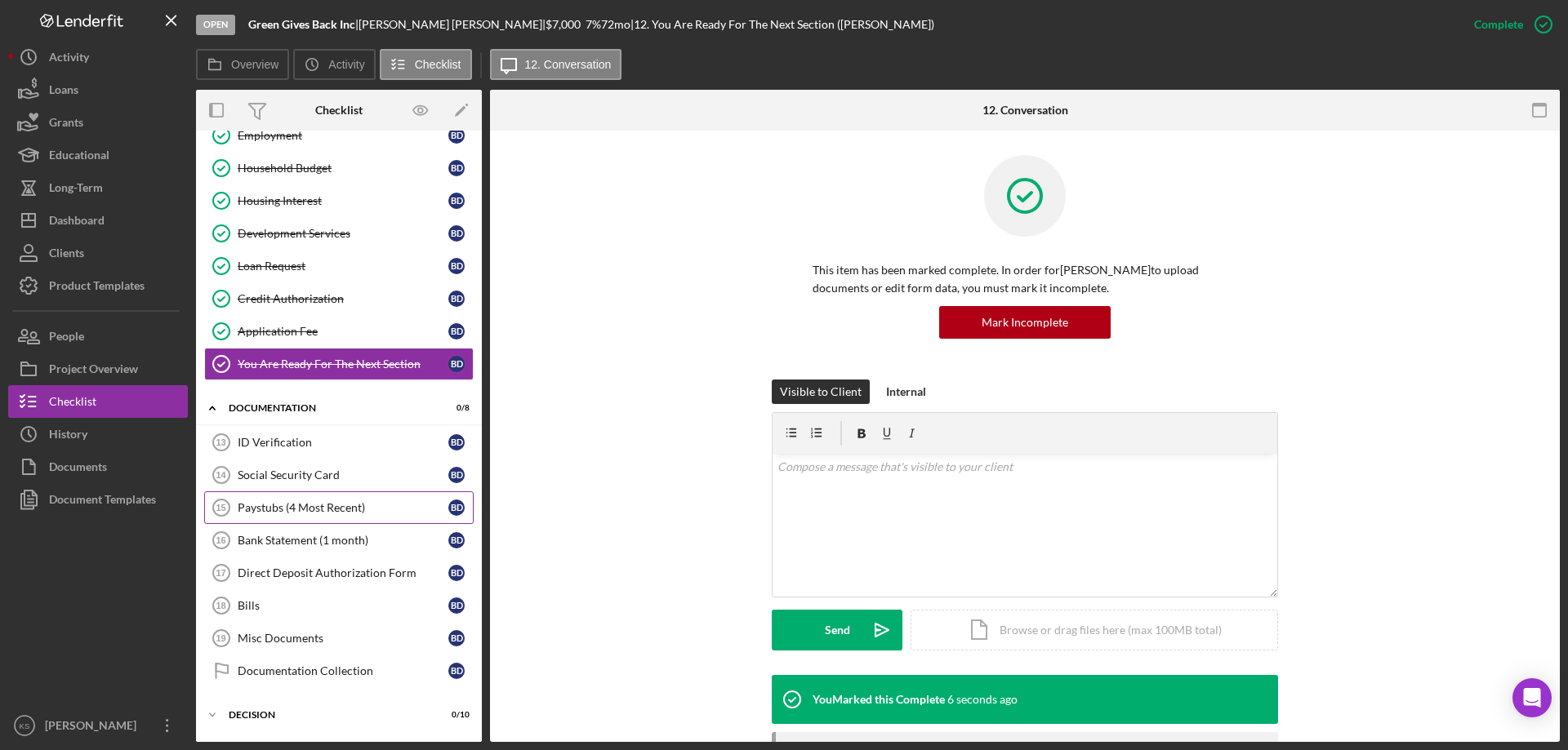
scroll to position [264, 0]
click at [265, 436] on div "ID Verification" at bounding box center [343, 441] width 211 height 13
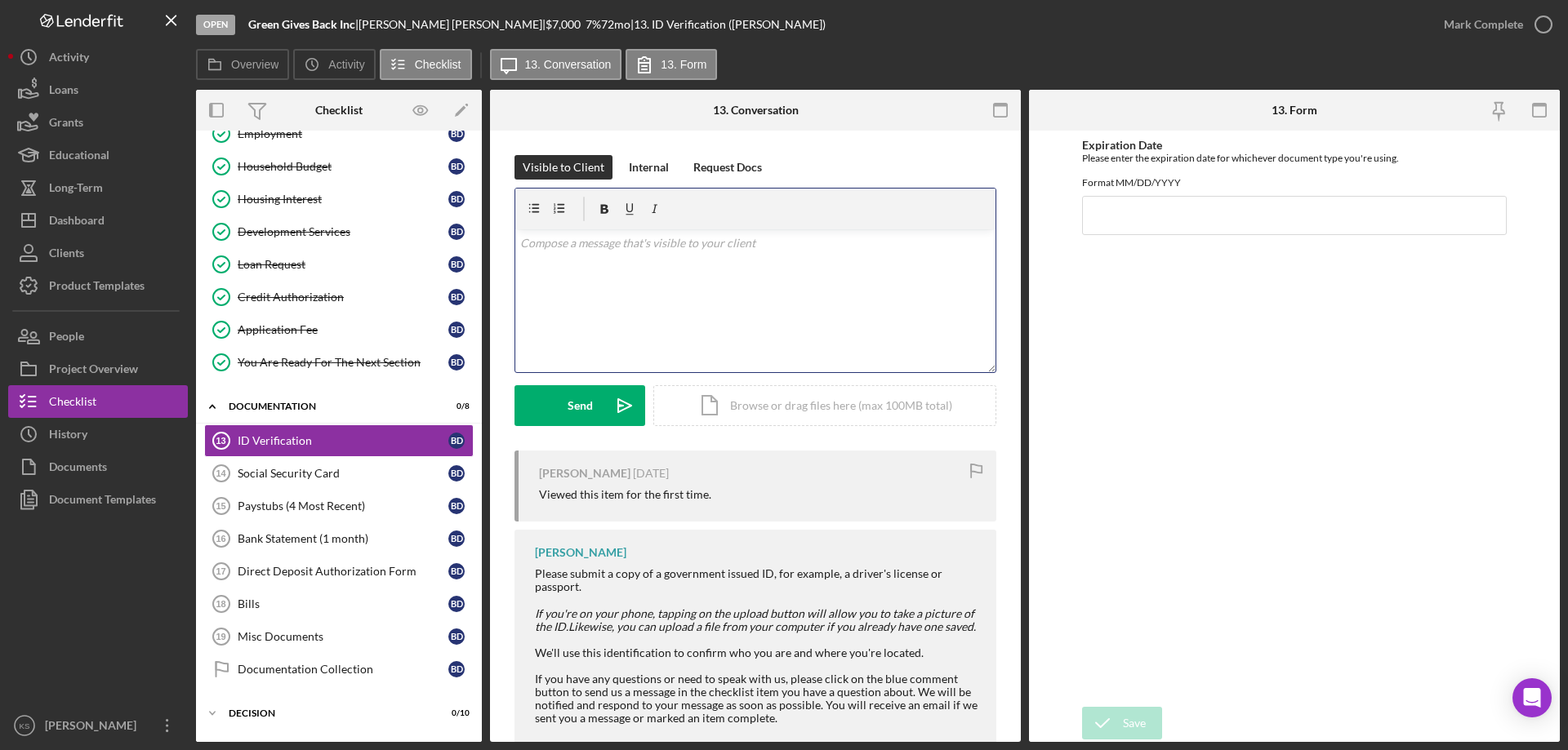
click at [738, 266] on div "v Color teal Color pink Remove color Add row above Add row below Add column bef…" at bounding box center [754, 301] width 480 height 143
click at [936, 254] on div "v Color teal Color pink Remove color Add row above Add row below Add column bef…" at bounding box center [754, 301] width 480 height 143
click at [944, 253] on div "v Color teal Color pink Remove color Add row above Add row below Add column bef…" at bounding box center [754, 301] width 480 height 143
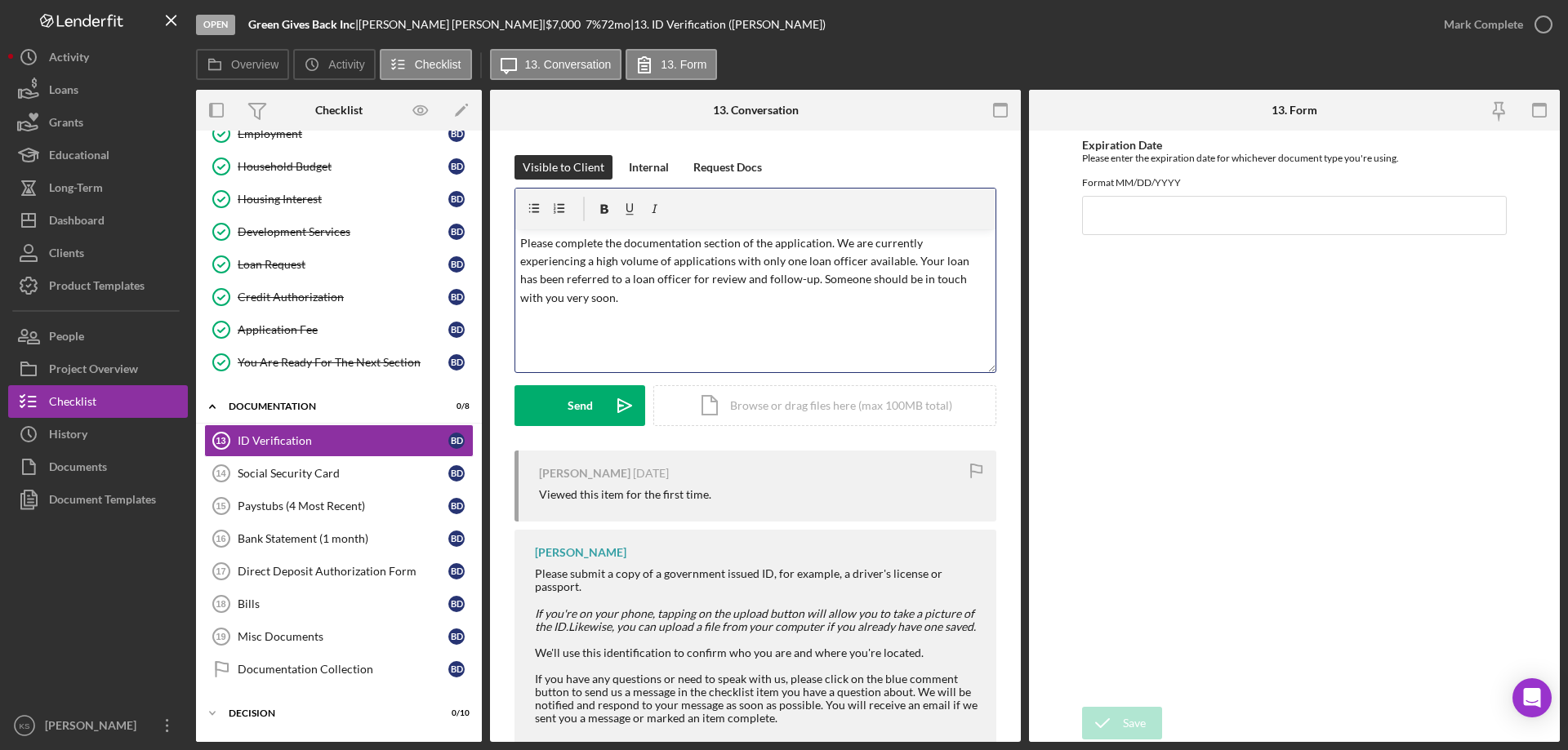
click at [786, 254] on p "Please complete the documentation section of the application. We are currently …" at bounding box center [755, 271] width 471 height 73
drag, startPoint x: 955, startPoint y: 260, endPoint x: 935, endPoint y: 260, distance: 20.0
click at [935, 260] on p "Please complete the documentation section of the application. We are currently …" at bounding box center [755, 271] width 471 height 73
click at [558, 393] on button "Send Icon/icon-invite-send" at bounding box center [579, 405] width 131 height 41
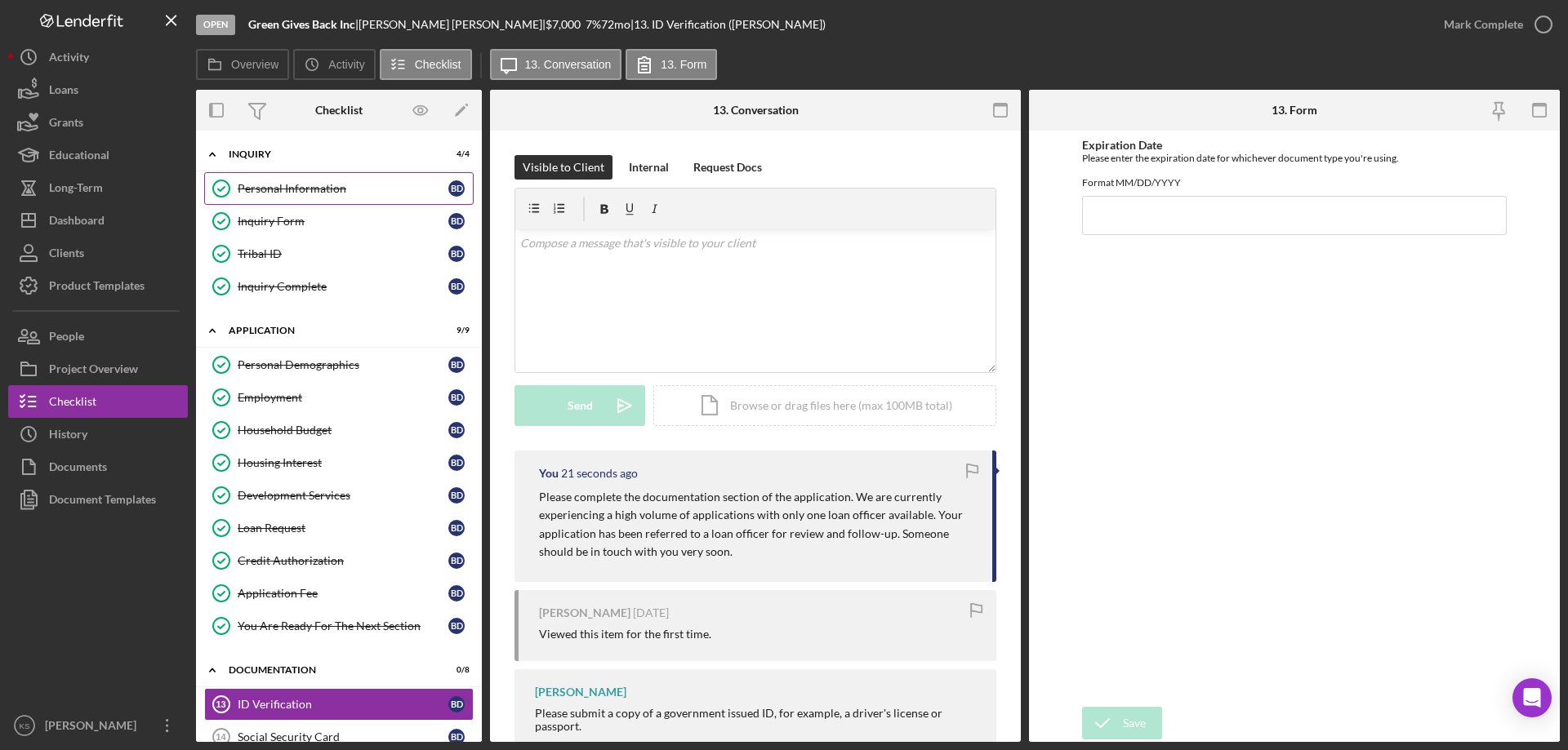
click at [313, 196] on link "Personal Information Personal Information B D" at bounding box center [338, 188] width 269 height 32
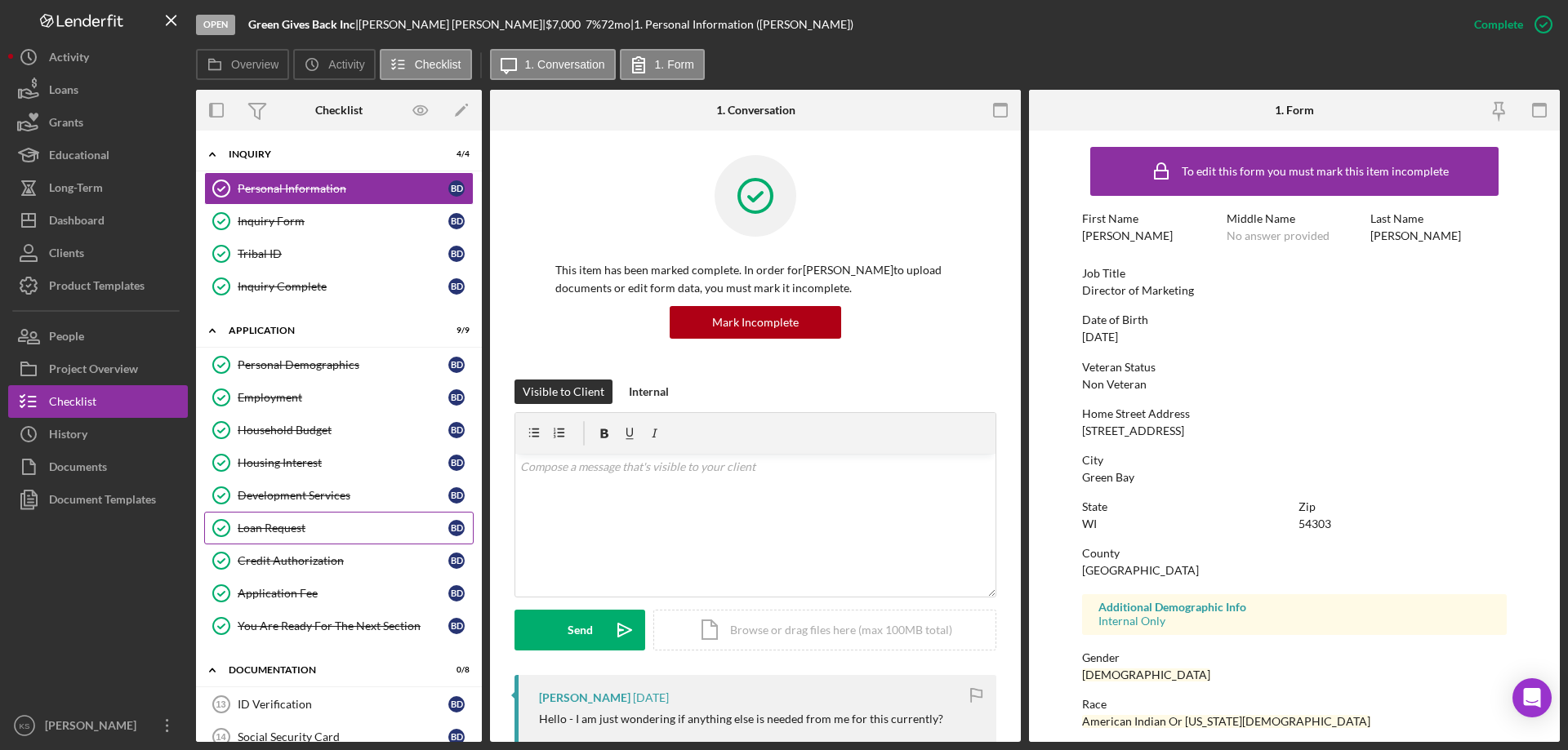
click at [289, 524] on div "Loan Request" at bounding box center [343, 528] width 211 height 13
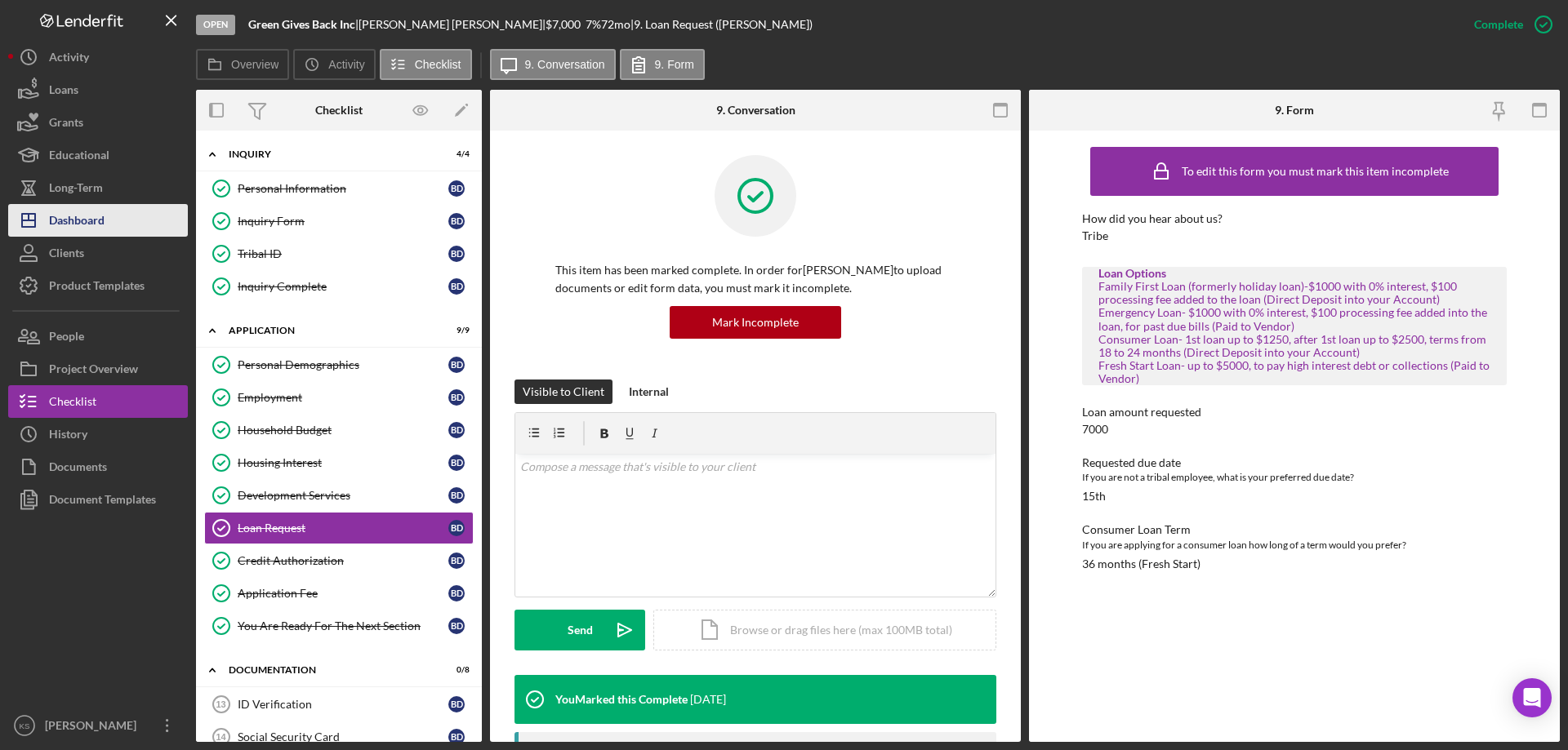
click at [96, 227] on div "Dashboard" at bounding box center [77, 222] width 56 height 37
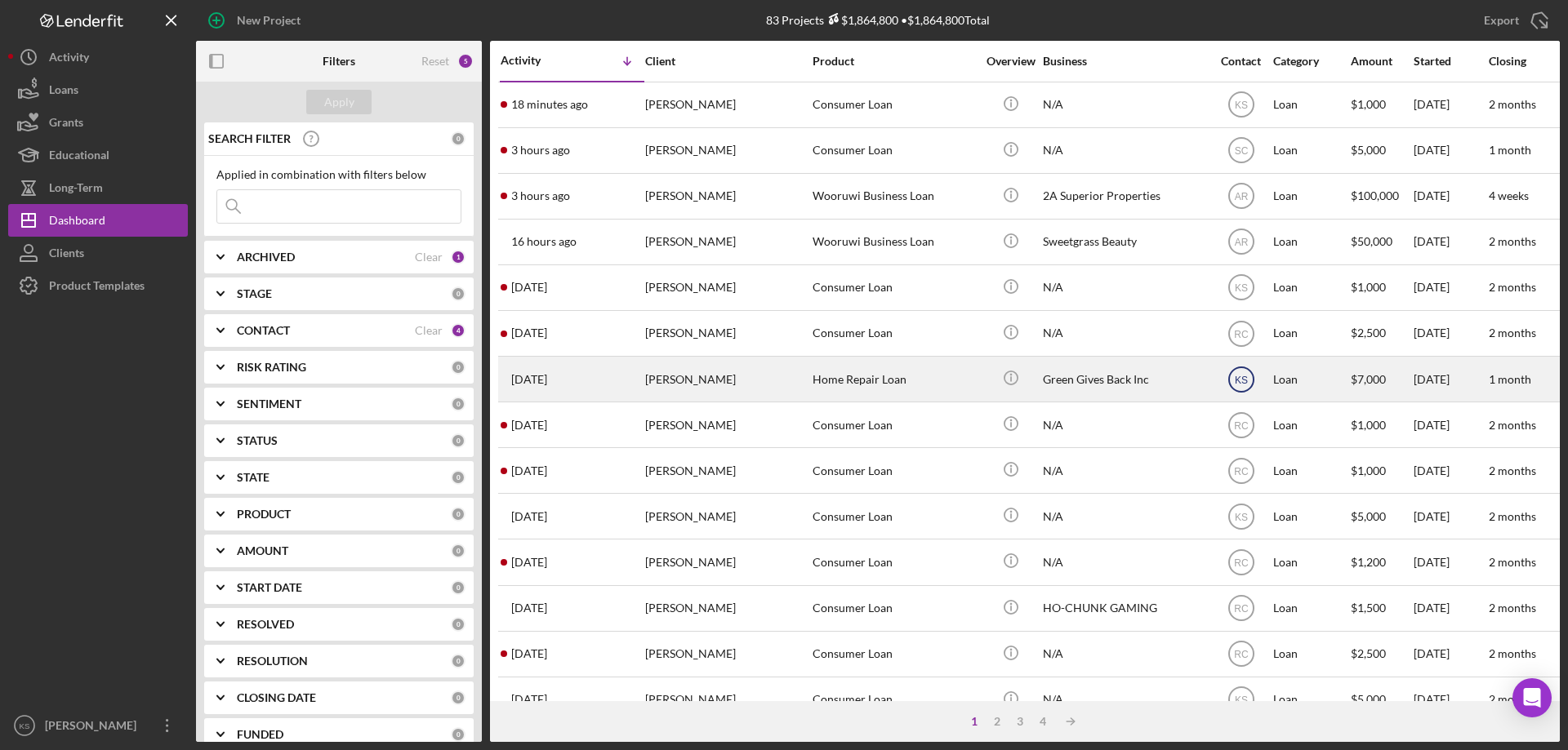
click at [1247, 378] on icon "KS" at bounding box center [1240, 379] width 41 height 41
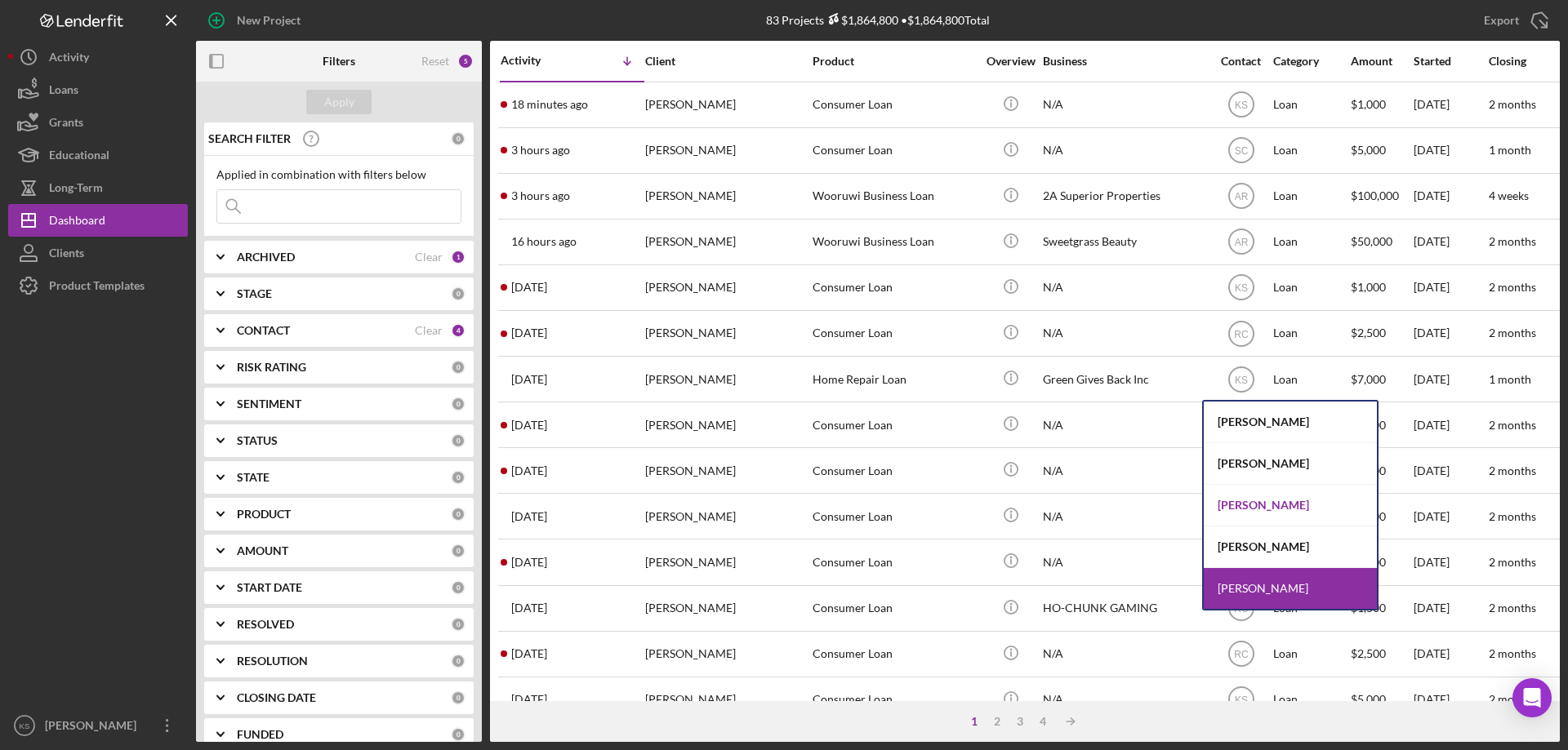
click at [1260, 506] on div "[PERSON_NAME]" at bounding box center [1289, 506] width 173 height 42
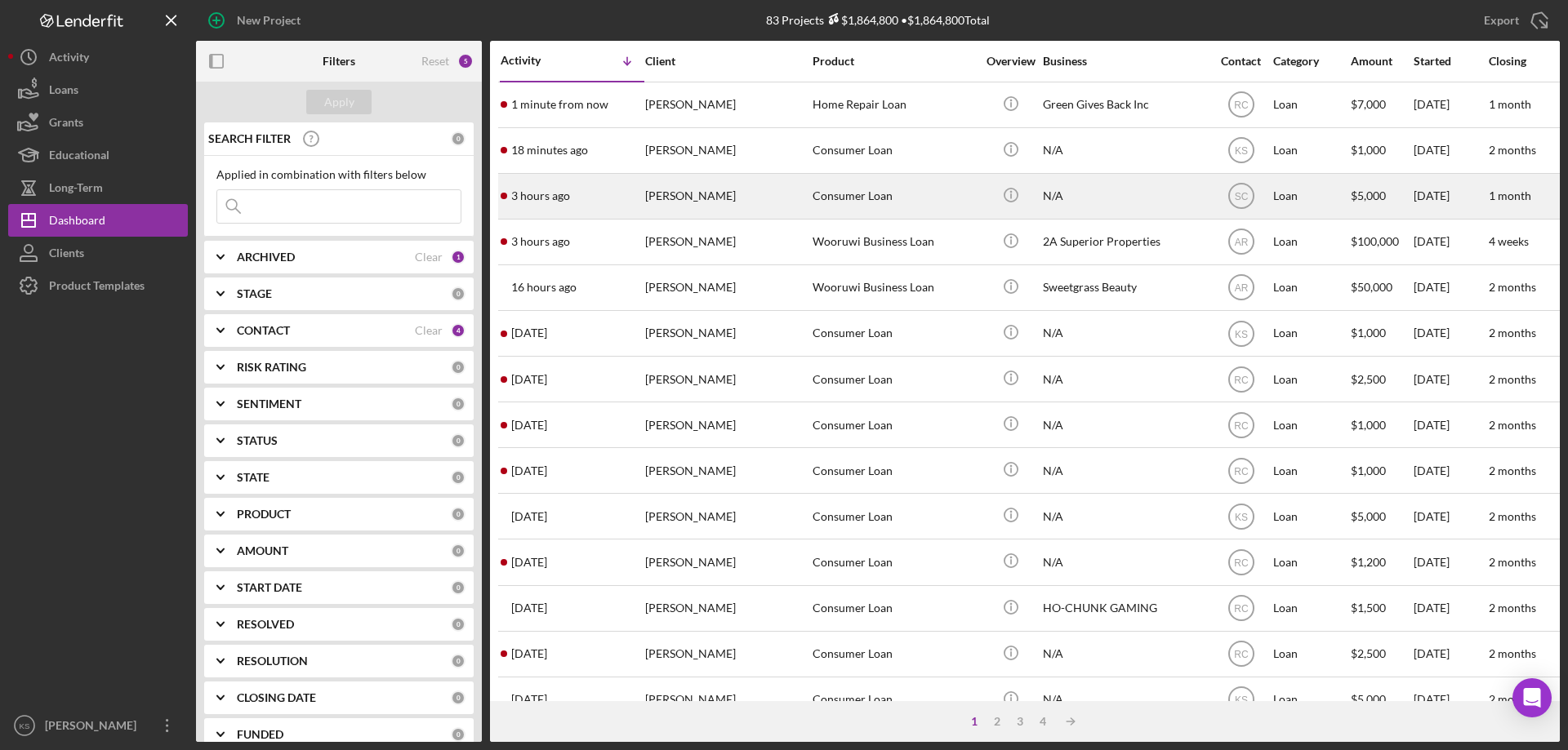
click at [715, 195] on div "[PERSON_NAME]" at bounding box center [726, 197] width 163 height 44
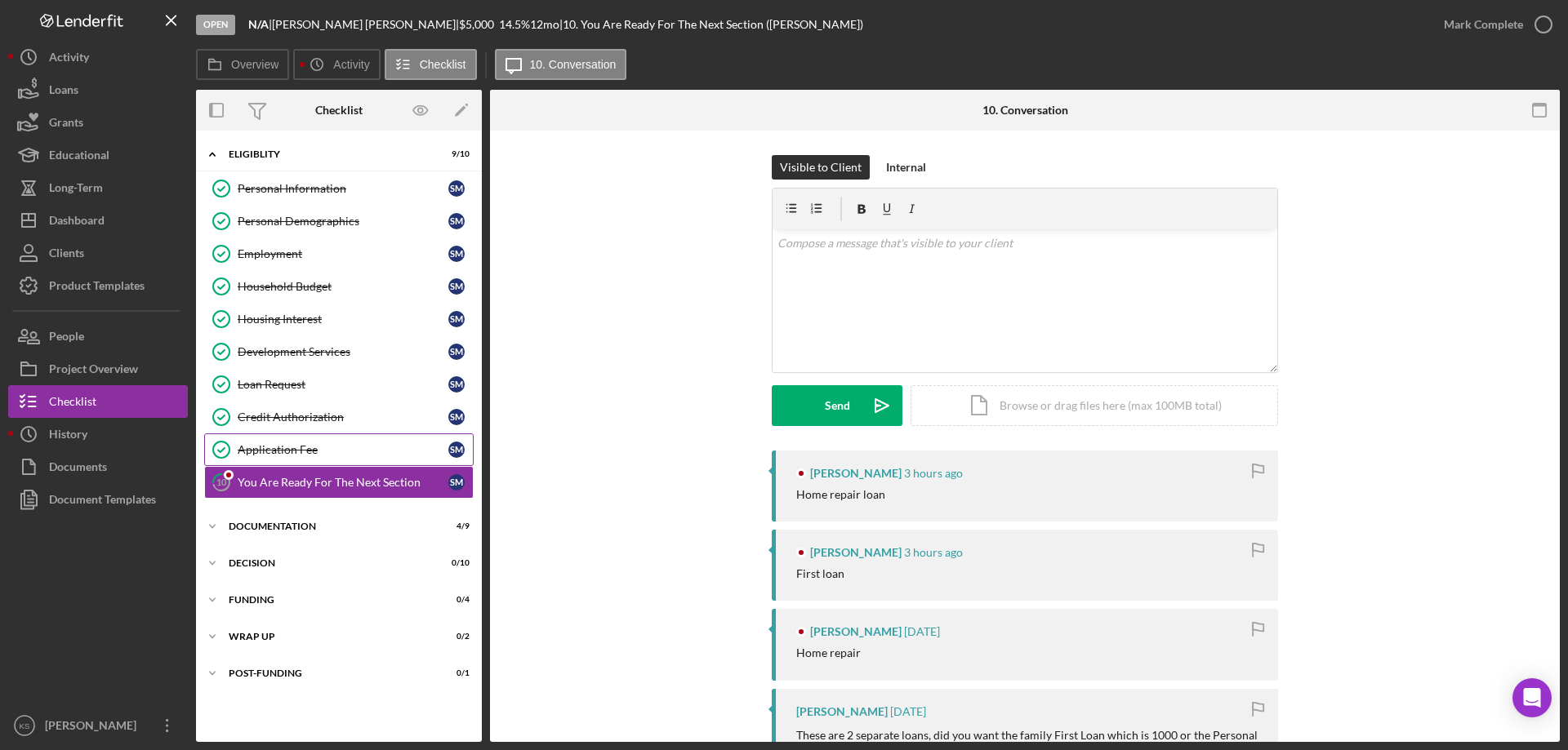
click at [295, 452] on div "Application Fee" at bounding box center [343, 449] width 211 height 13
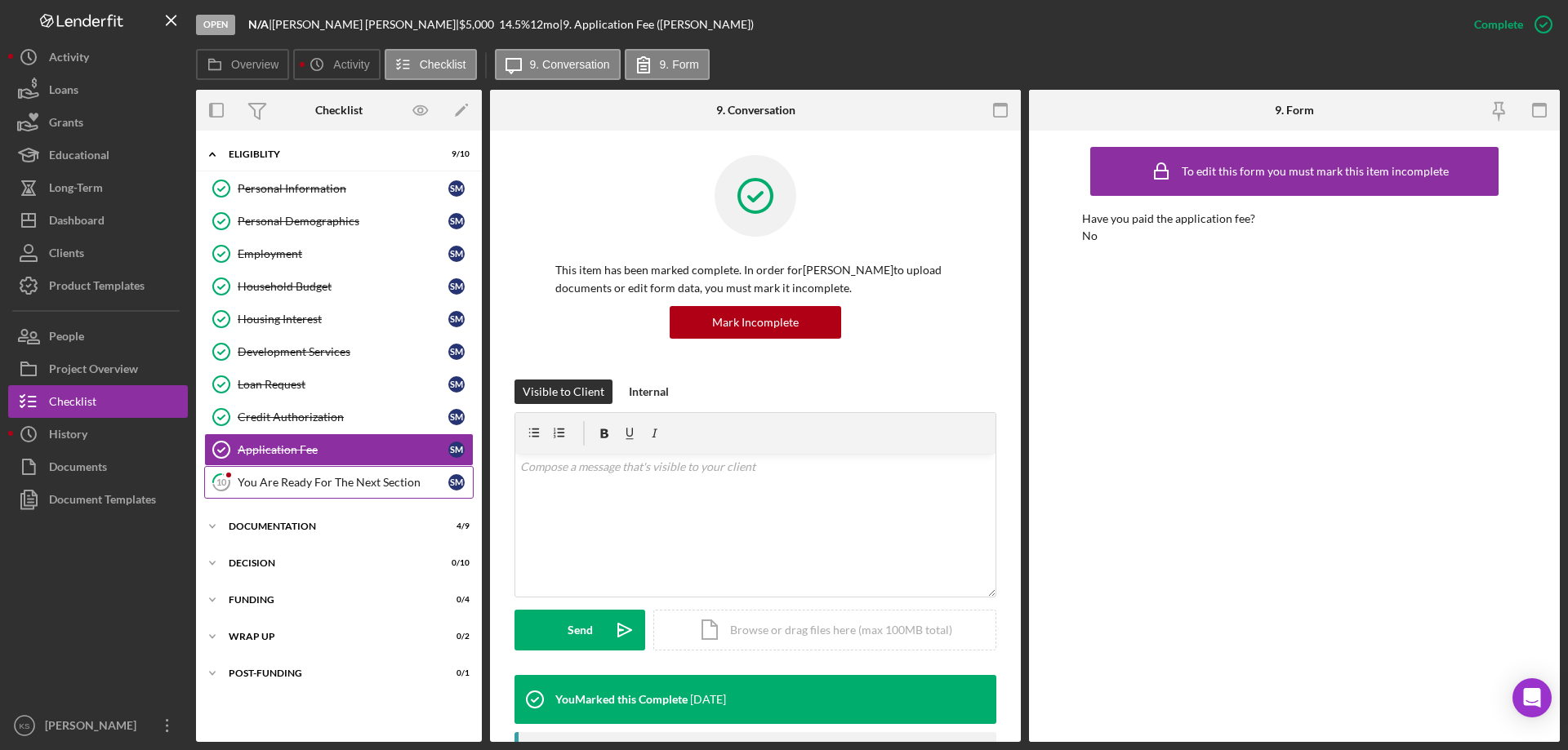
click at [276, 490] on link "10 You Are Ready For The Next Section S M" at bounding box center [338, 482] width 269 height 32
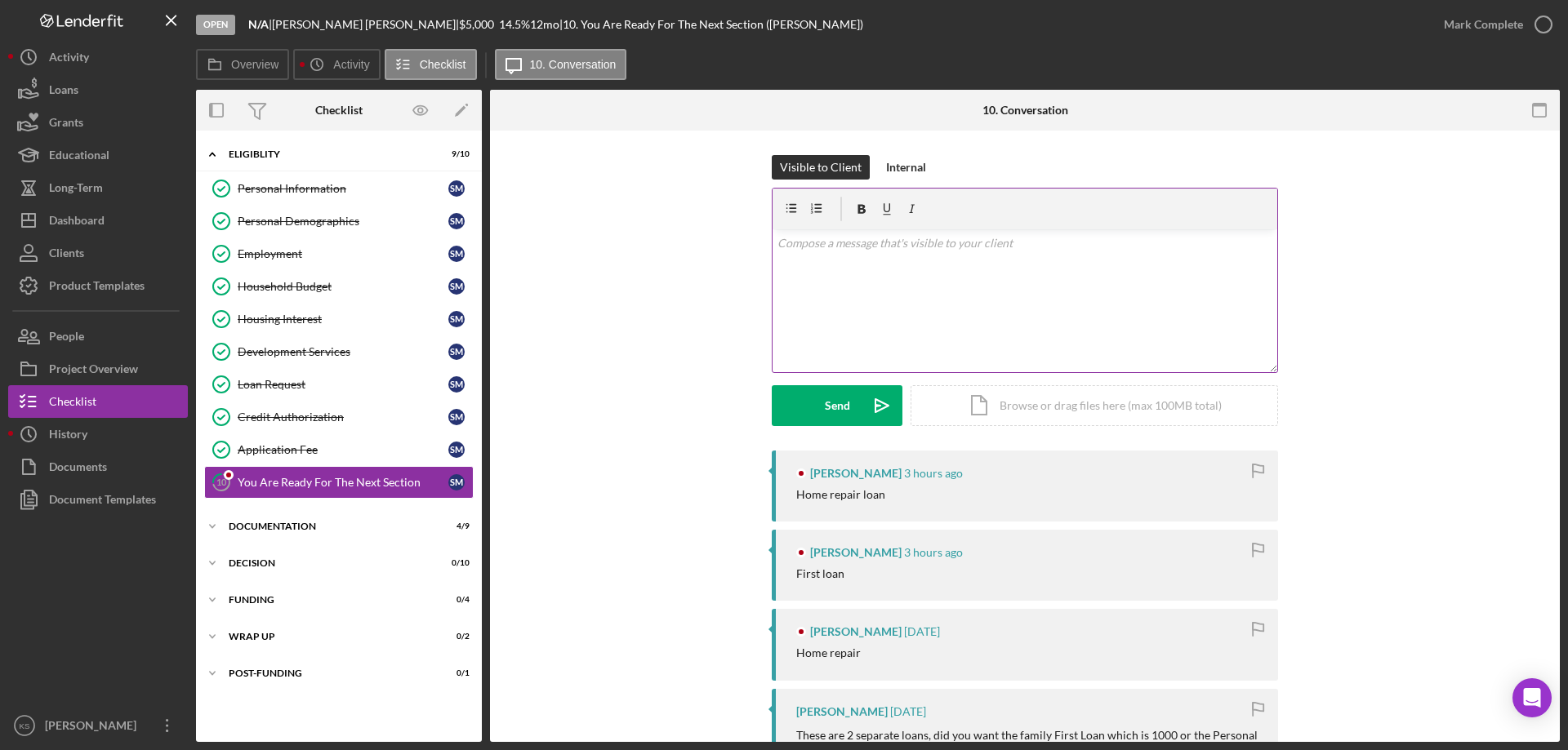
click at [928, 311] on div "v Color teal Color pink Remove color Add row above Add row below Add column bef…" at bounding box center [1024, 301] width 504 height 143
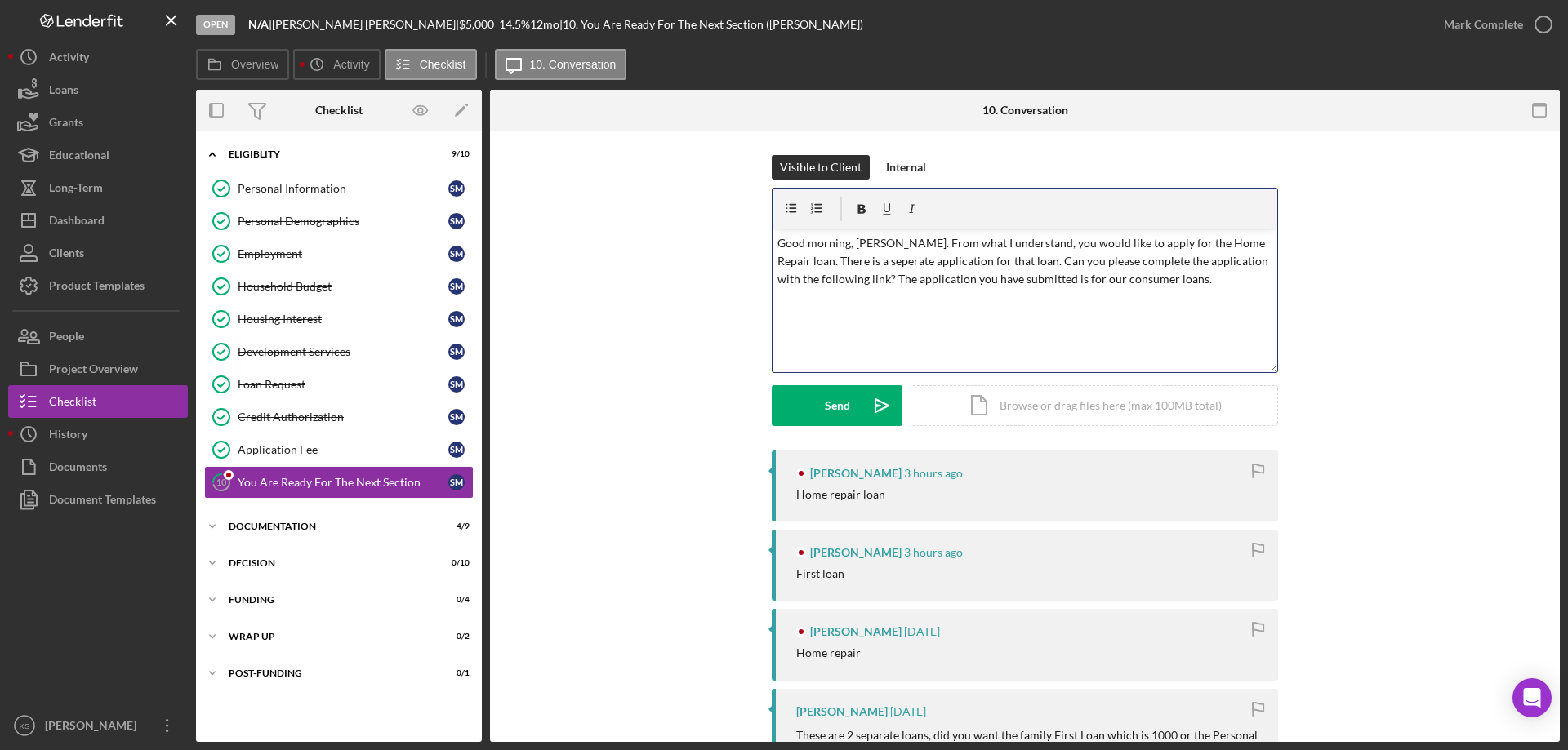
click at [851, 266] on p "Good morning, [PERSON_NAME]. From what I understand, you would like to apply fo…" at bounding box center [1024, 261] width 496 height 55
click at [0, 0] on span "separate" at bounding box center [0, 0] width 0 height 0
click at [955, 292] on div "v Color teal Color pink Remove color Add row above Add row below Add column bef…" at bounding box center [1024, 301] width 504 height 143
drag, startPoint x: 1173, startPoint y: 280, endPoint x: 1213, endPoint y: 287, distance: 40.6
click at [1177, 282] on p "Good morning, [PERSON_NAME]. From what I understand, you would like to apply fo…" at bounding box center [1024, 261] width 496 height 55
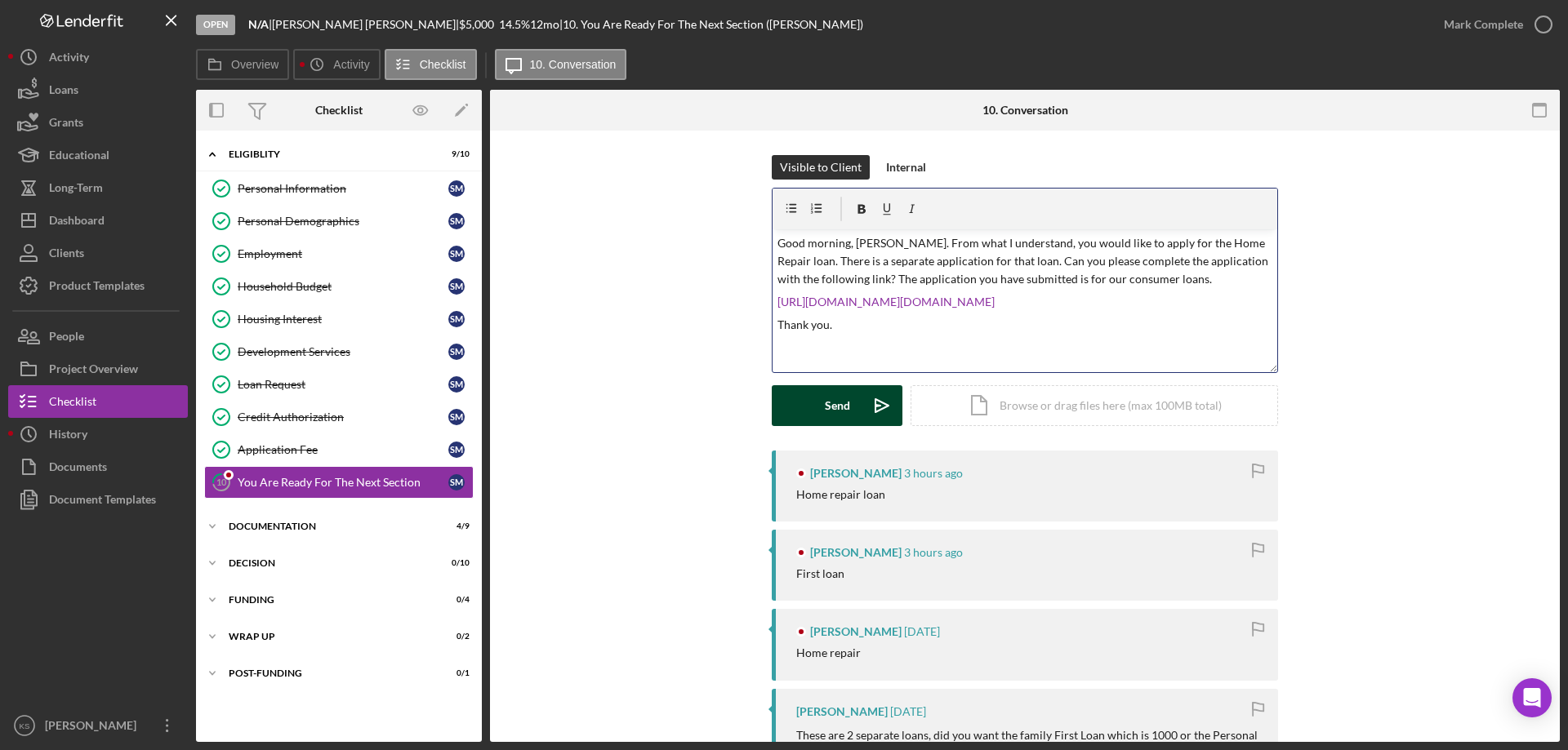
click at [862, 399] on icon "Icon/icon-invite-send" at bounding box center [882, 405] width 41 height 41
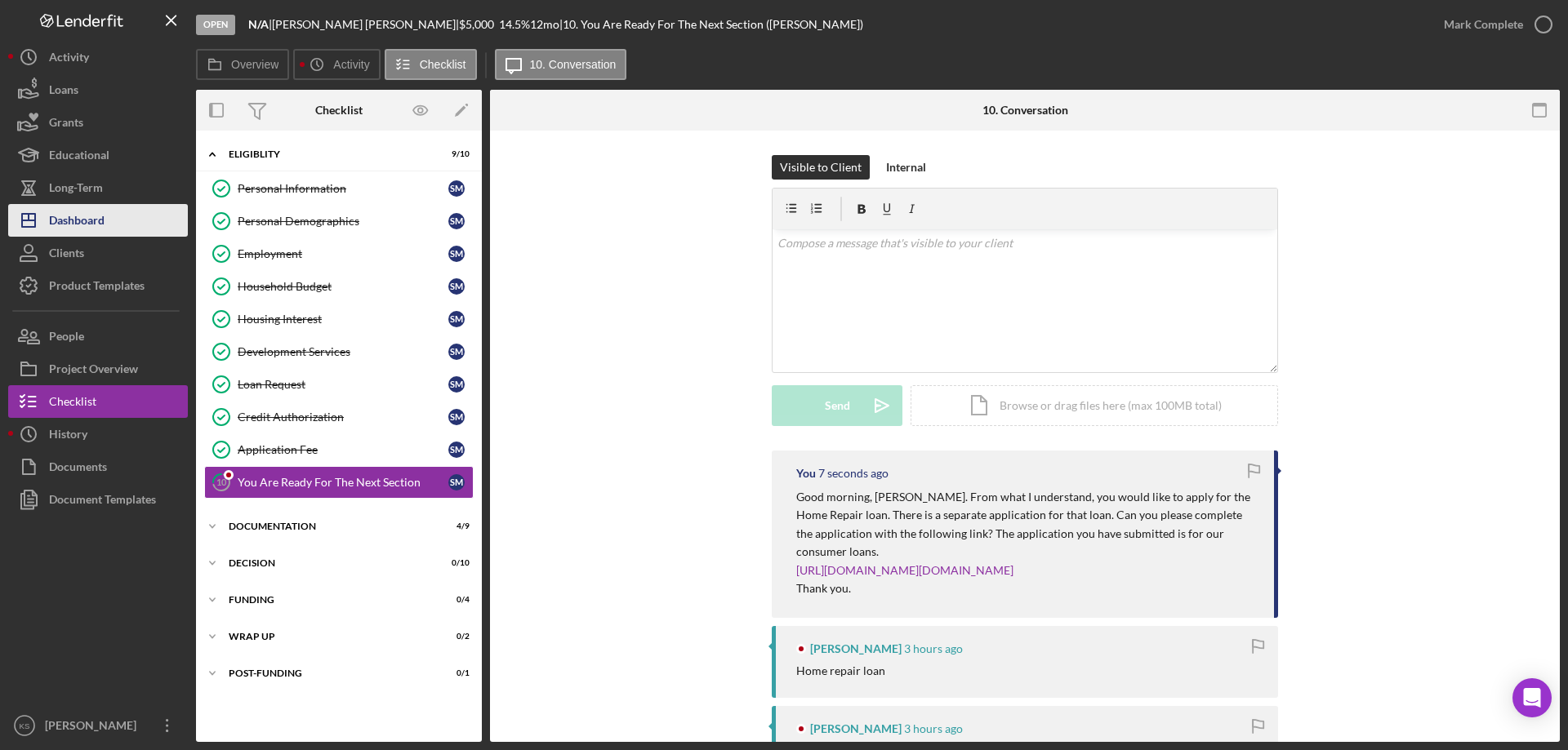
click at [103, 215] on div "Dashboard" at bounding box center [77, 222] width 56 height 37
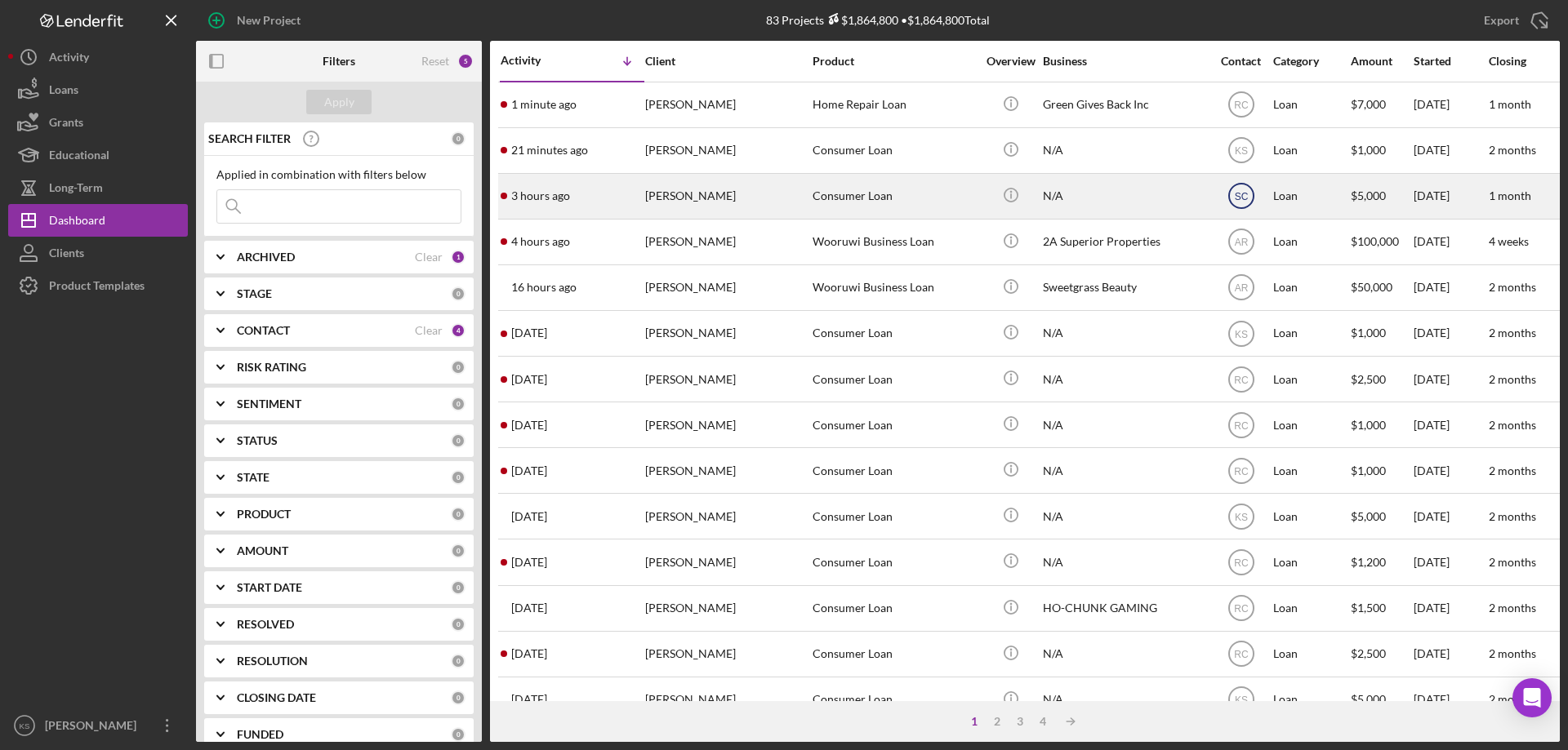
click at [1233, 199] on text "SC" at bounding box center [1240, 196] width 14 height 11
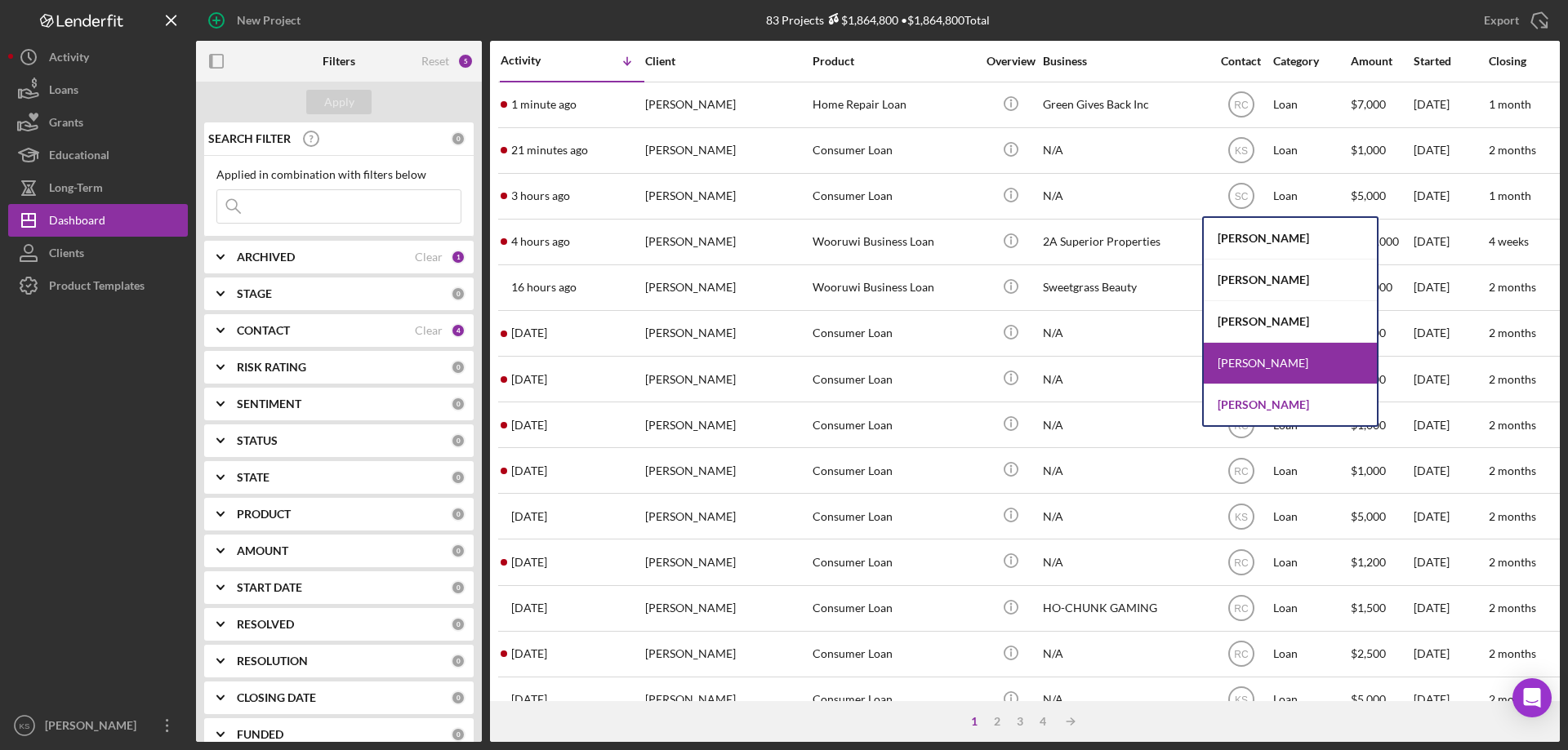
click at [1267, 405] on div "[PERSON_NAME]" at bounding box center [1289, 404] width 173 height 41
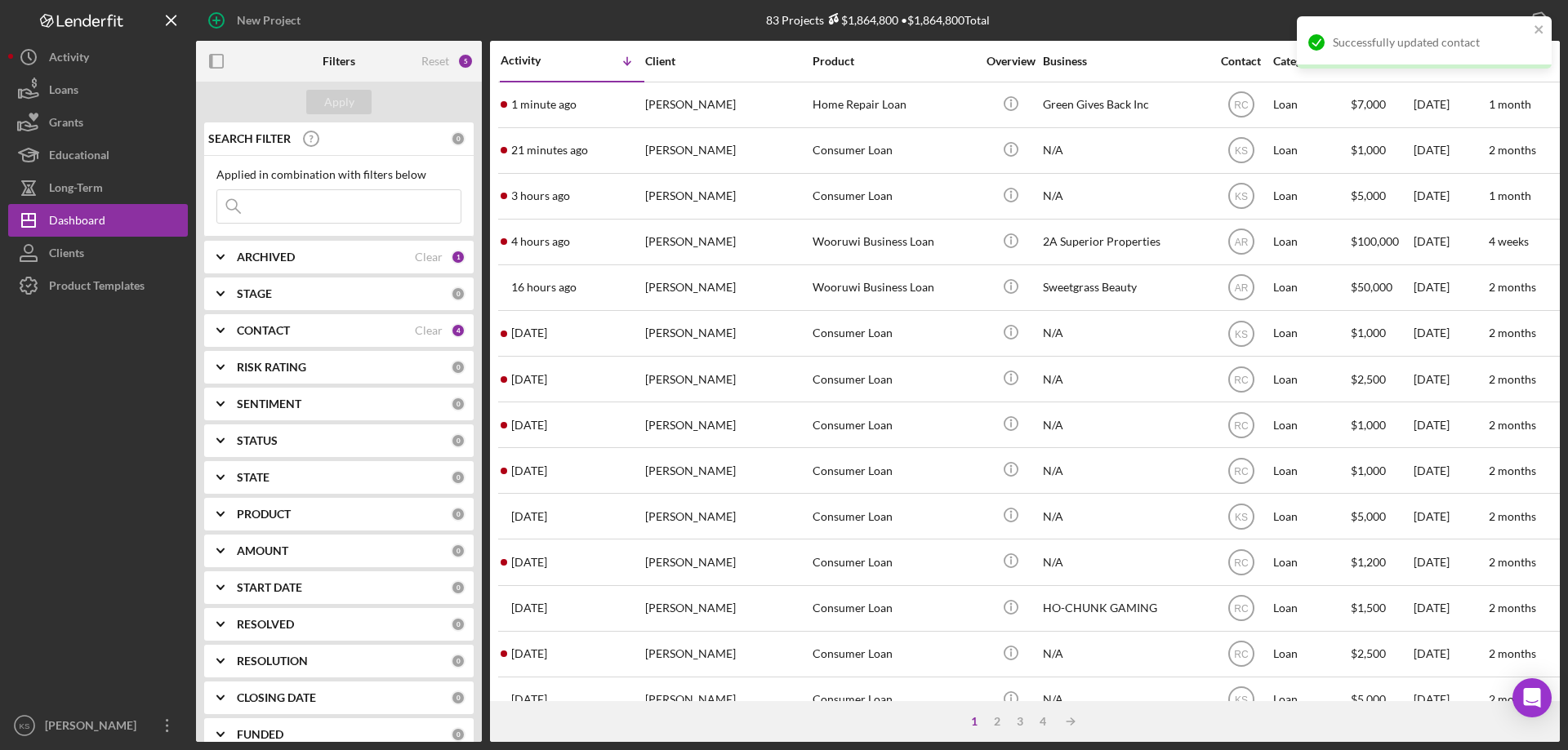
click at [782, 199] on div "[PERSON_NAME]" at bounding box center [726, 197] width 163 height 44
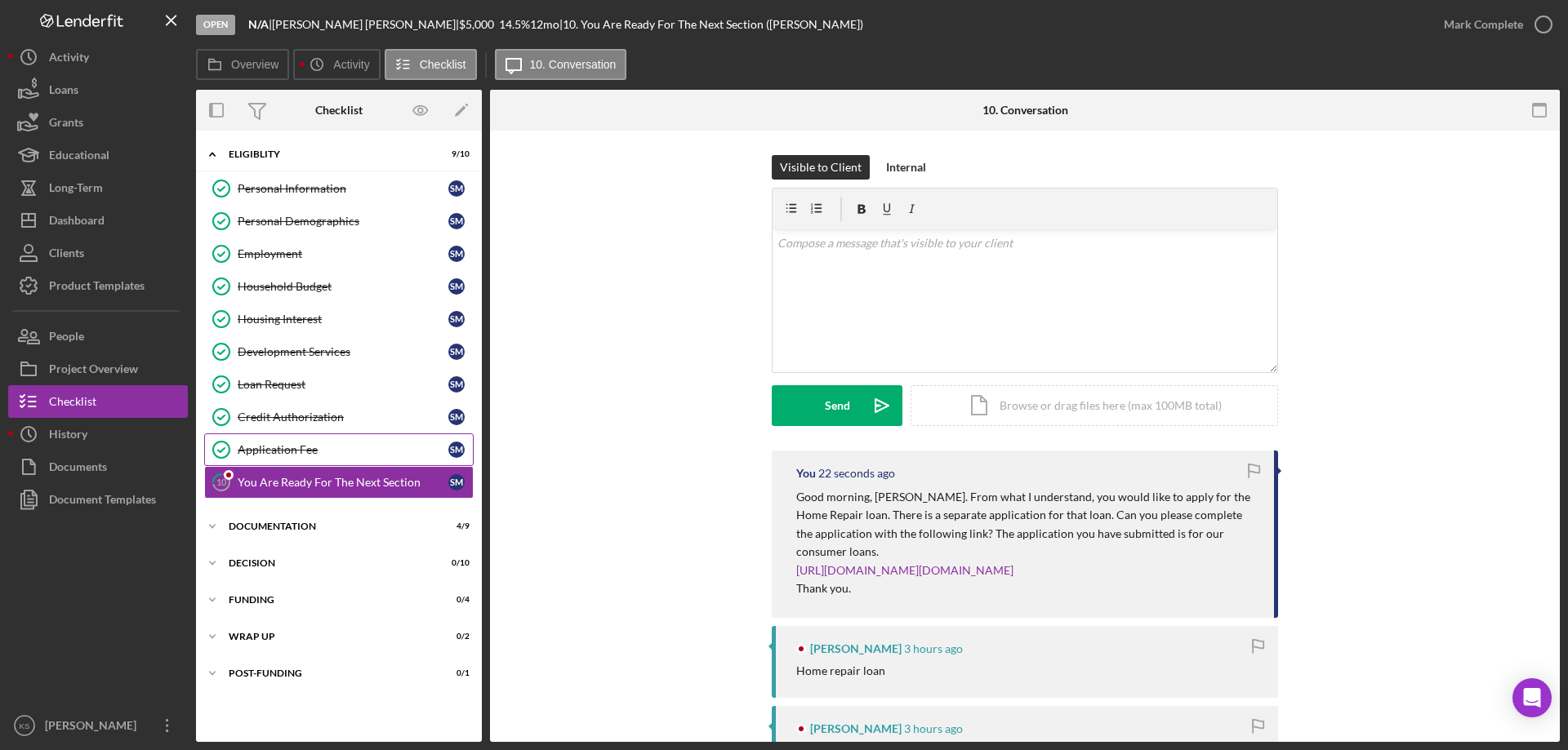
click at [306, 462] on link "Application Fee Application Fee S M" at bounding box center [338, 449] width 269 height 32
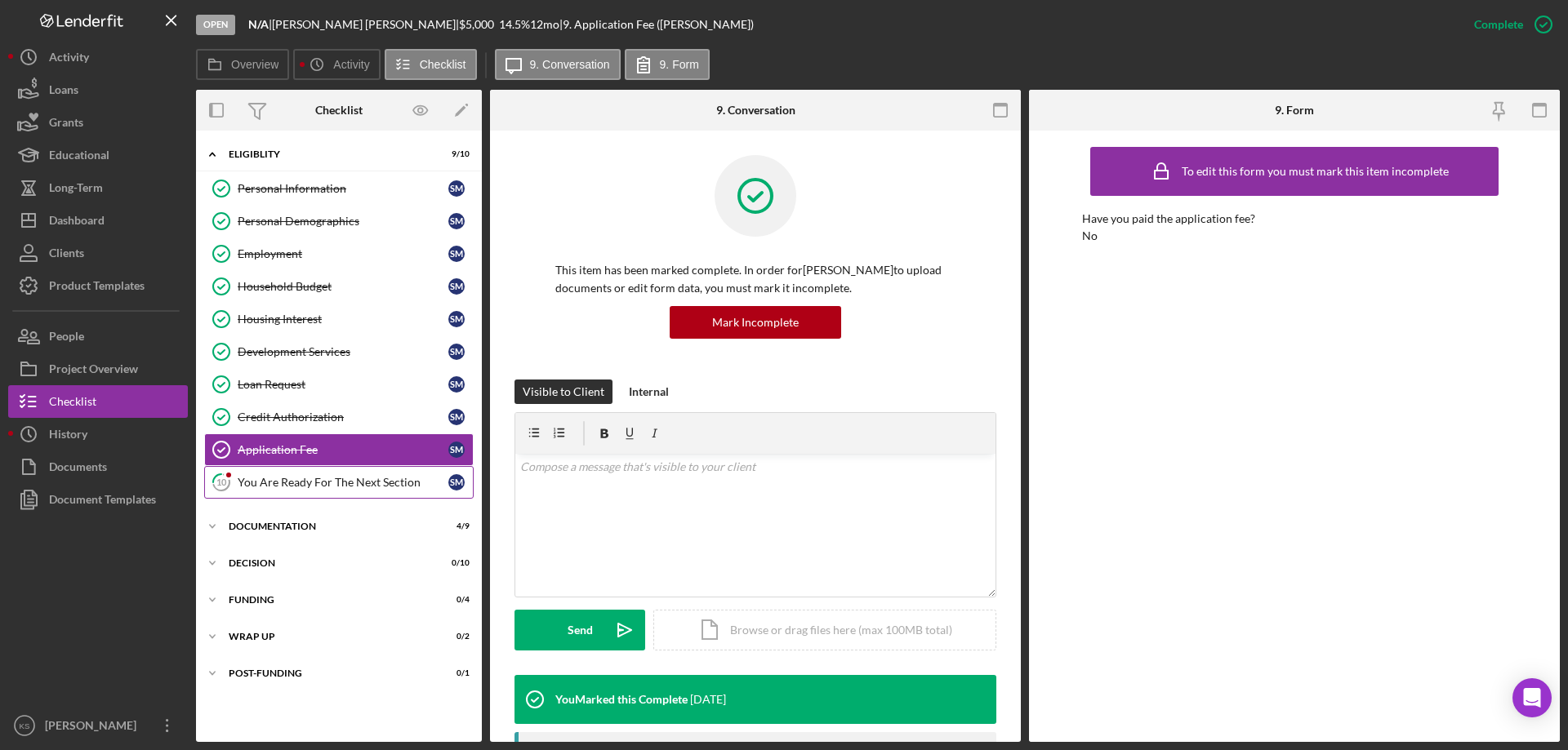
click at [300, 480] on div "You Are Ready For The Next Section" at bounding box center [343, 482] width 211 height 13
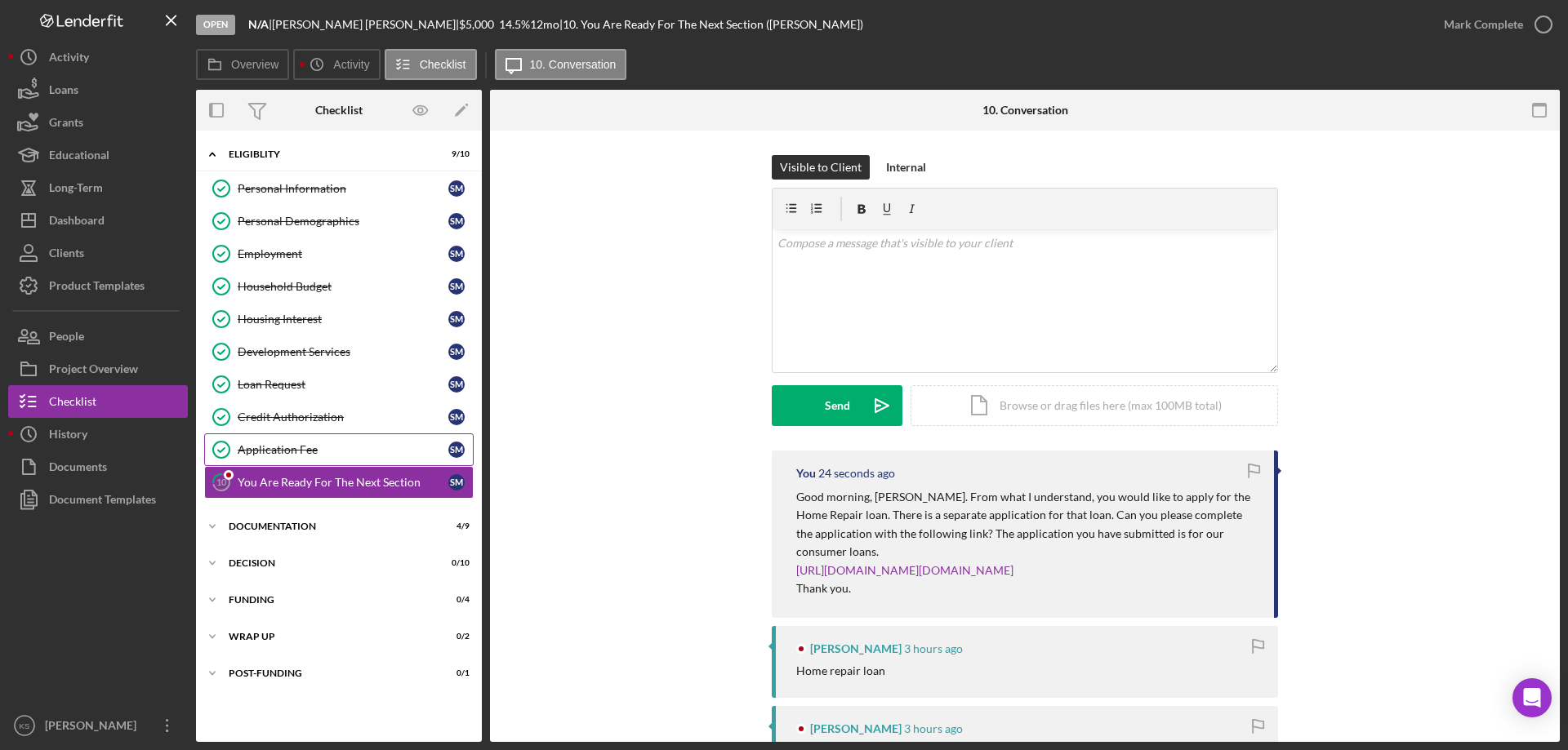
click at [297, 460] on link "Application Fee Application Fee S M" at bounding box center [338, 449] width 269 height 32
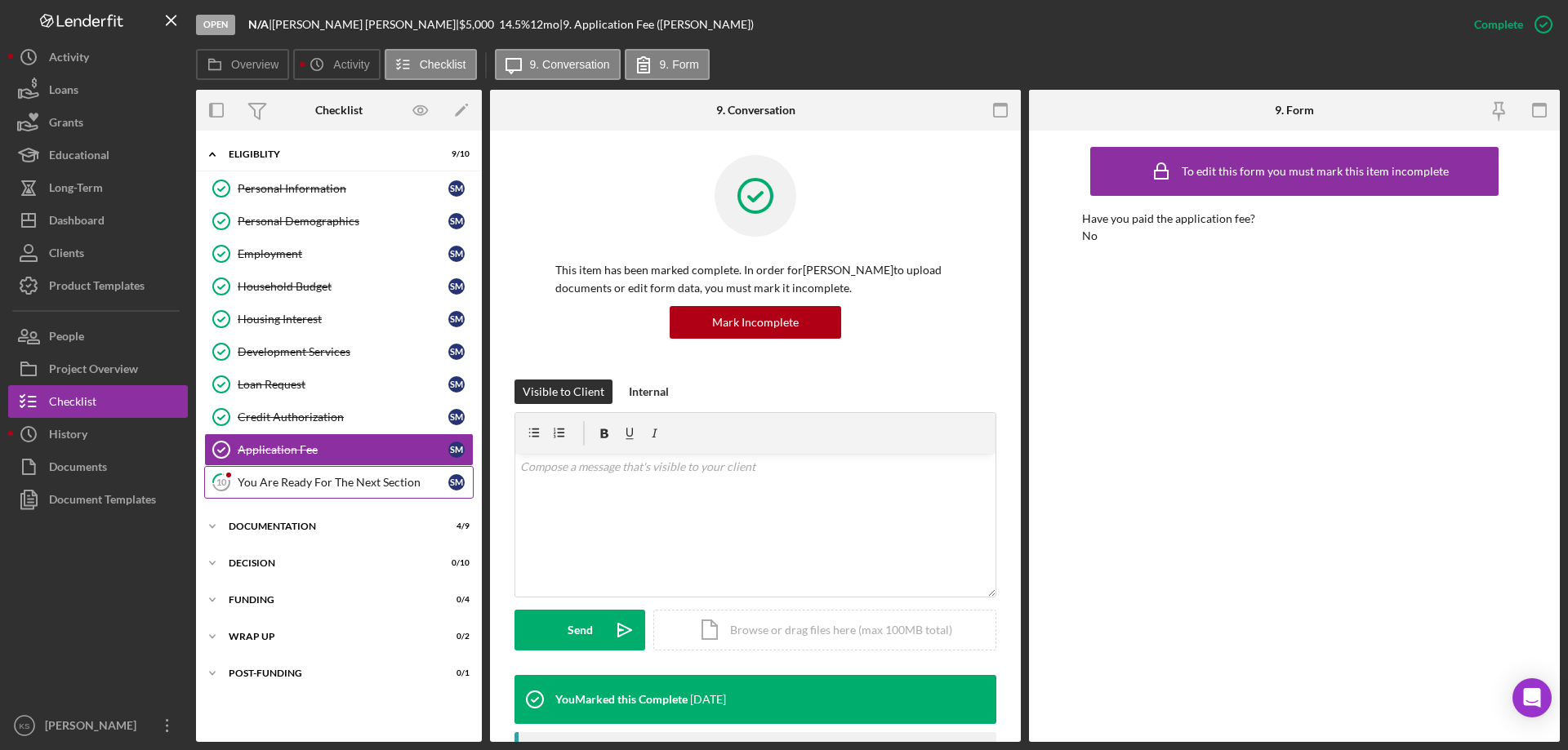
click at [301, 476] on div "You Are Ready For The Next Section" at bounding box center [343, 482] width 211 height 13
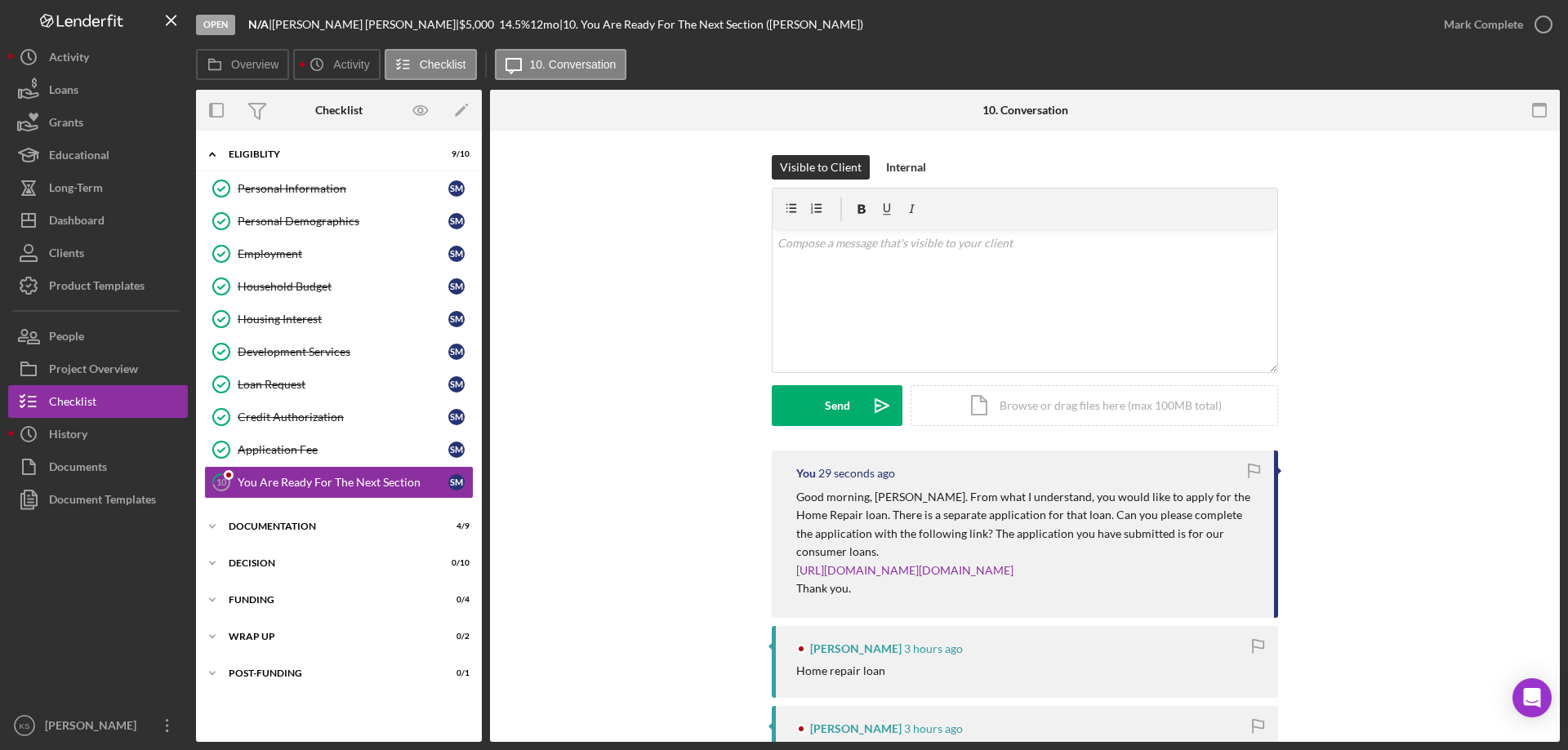
click at [1124, 490] on p "Good morning, [PERSON_NAME]. From what I understand, you would like to apply fo…" at bounding box center [1027, 524] width 462 height 73
click at [1113, 626] on div "[PERSON_NAME] 3 hours ago Home repair loan" at bounding box center [1024, 662] width 506 height 71
click at [1114, 665] on div "Home repair loan" at bounding box center [1029, 671] width 465 height 13
click at [579, 371] on div "Visible to Client Internal v Color teal Color pink Remove color Add row above A…" at bounding box center [1024, 302] width 1021 height 295
click at [306, 410] on div "Credit Authorization" at bounding box center [343, 416] width 211 height 13
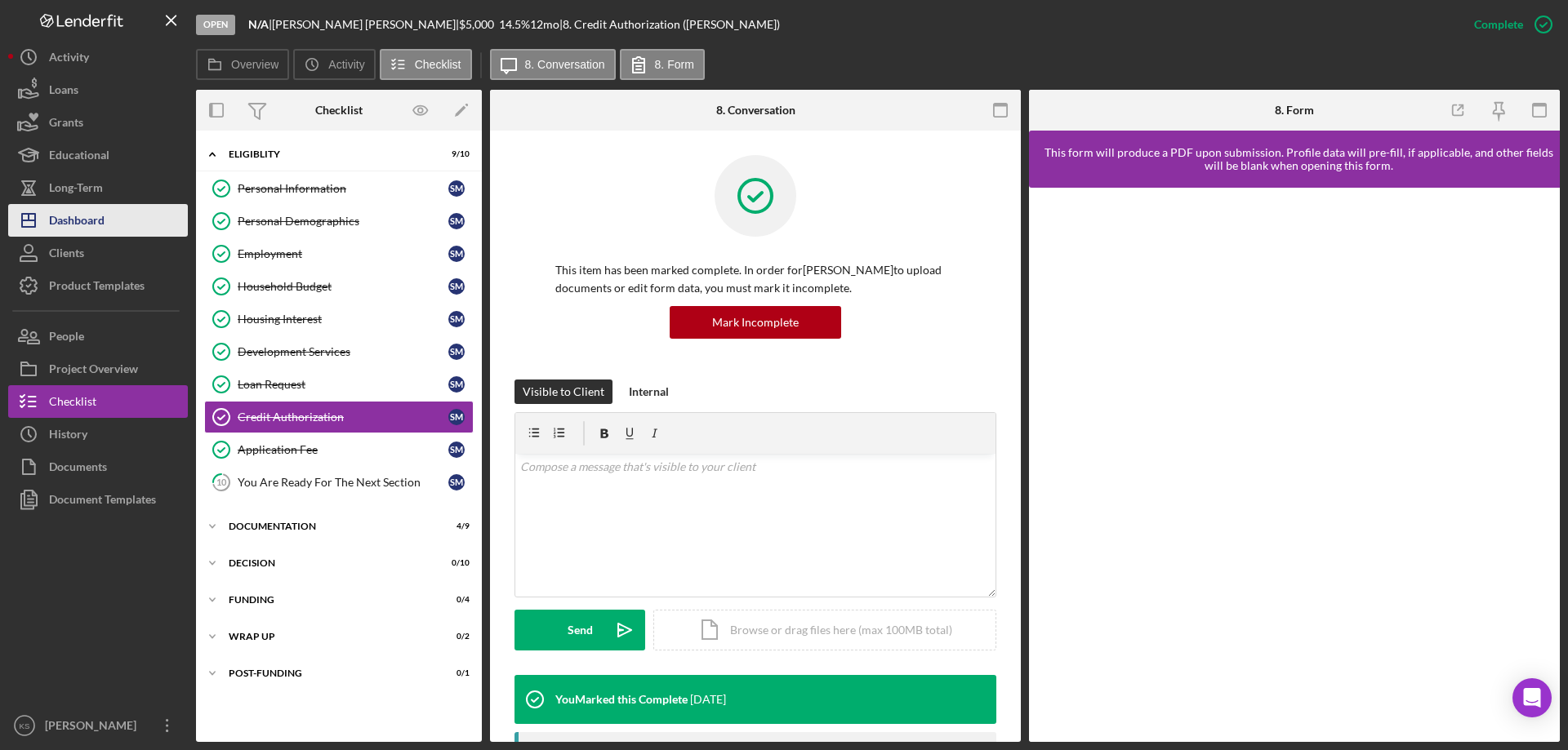
click at [71, 209] on div "Dashboard" at bounding box center [77, 222] width 56 height 37
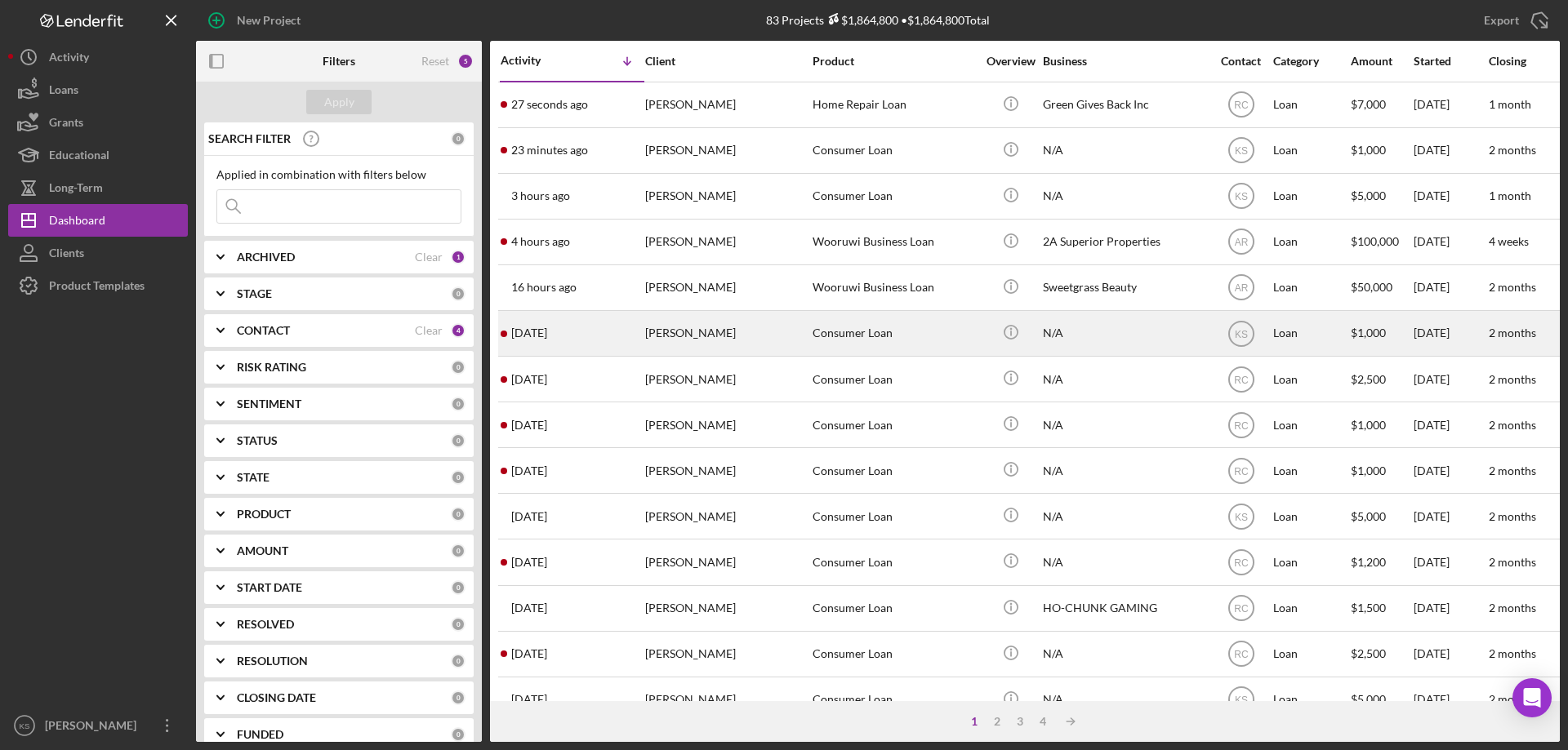
click at [883, 345] on div "Consumer Loan" at bounding box center [894, 334] width 163 height 44
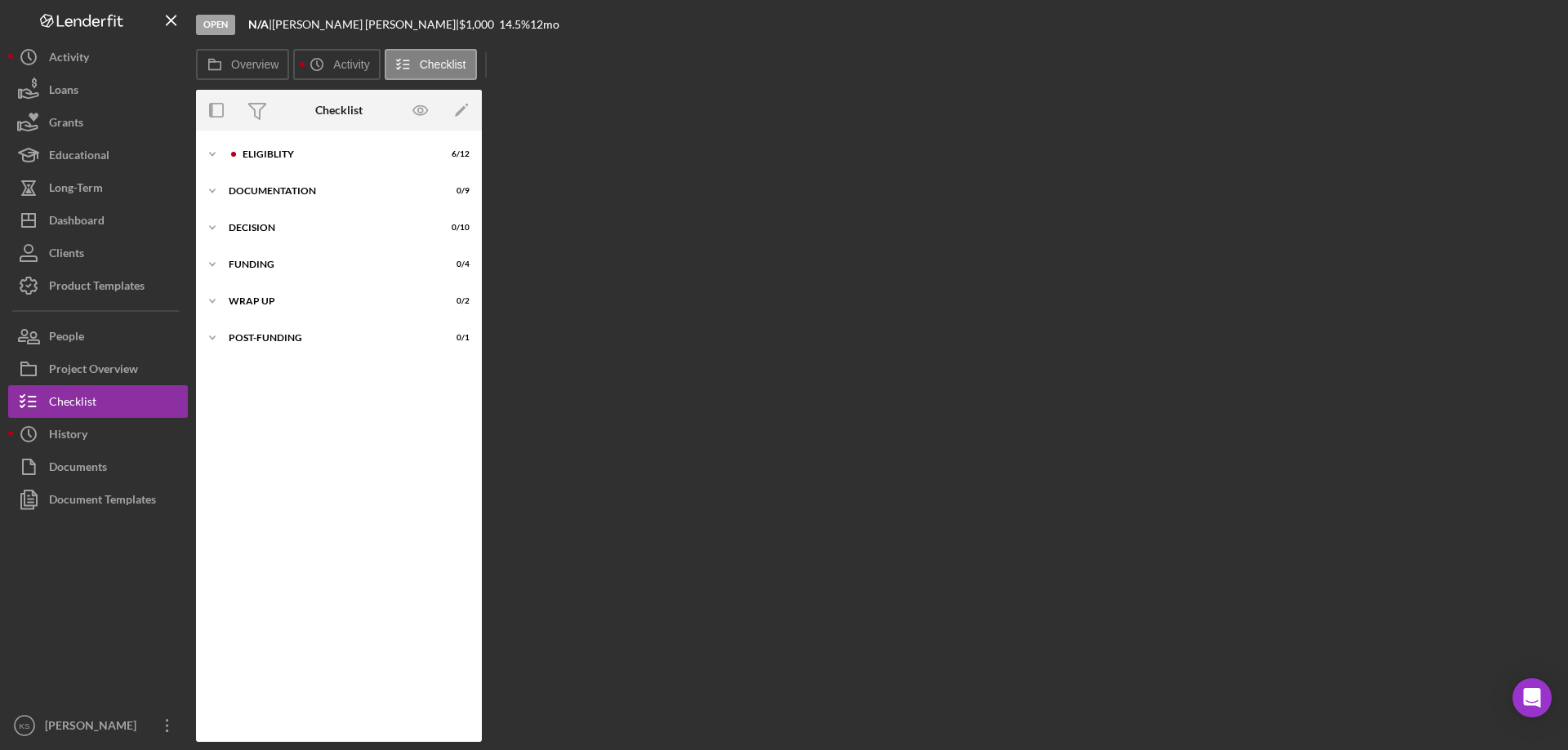
scroll to position [20, 0]
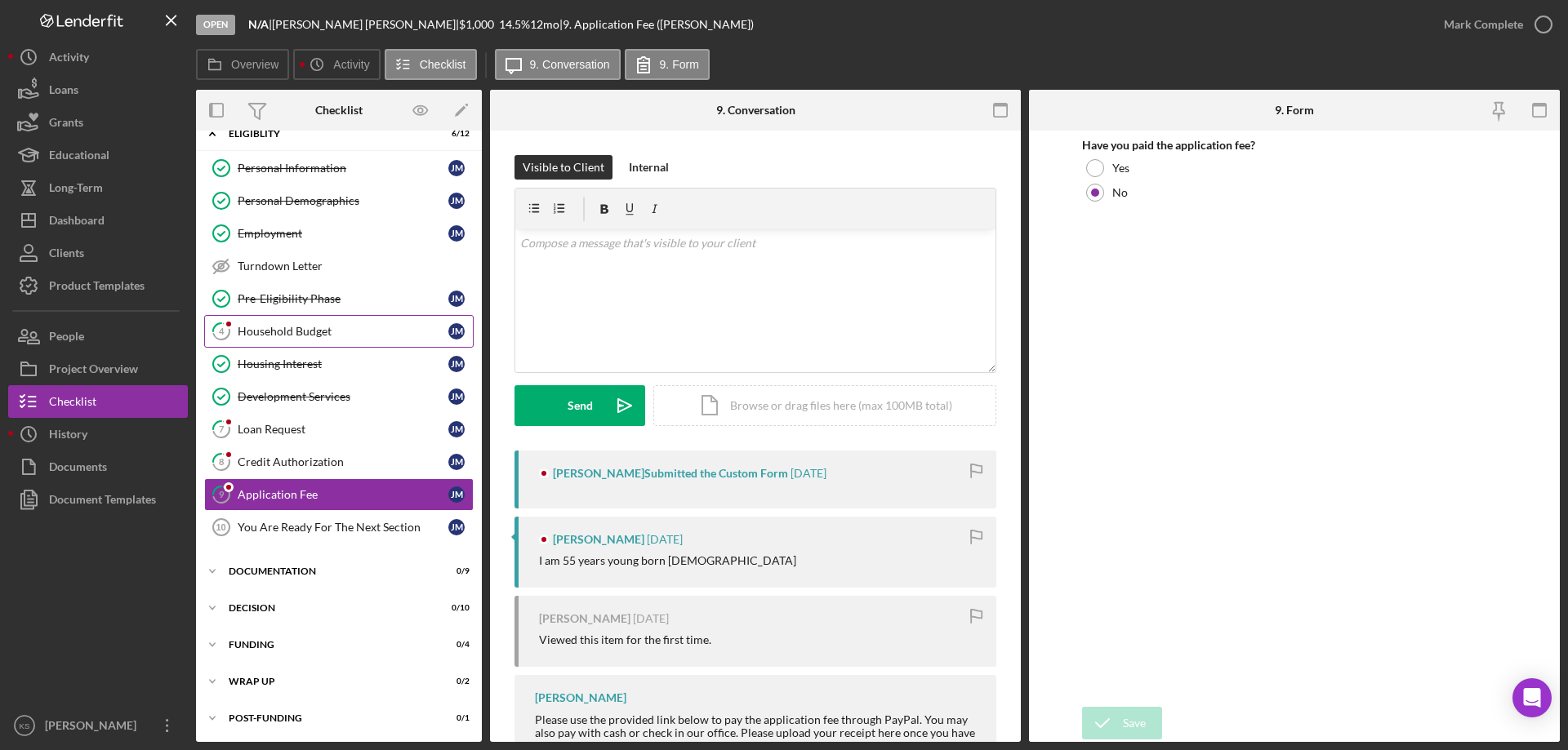
click at [287, 328] on div "Household Budget" at bounding box center [343, 331] width 211 height 13
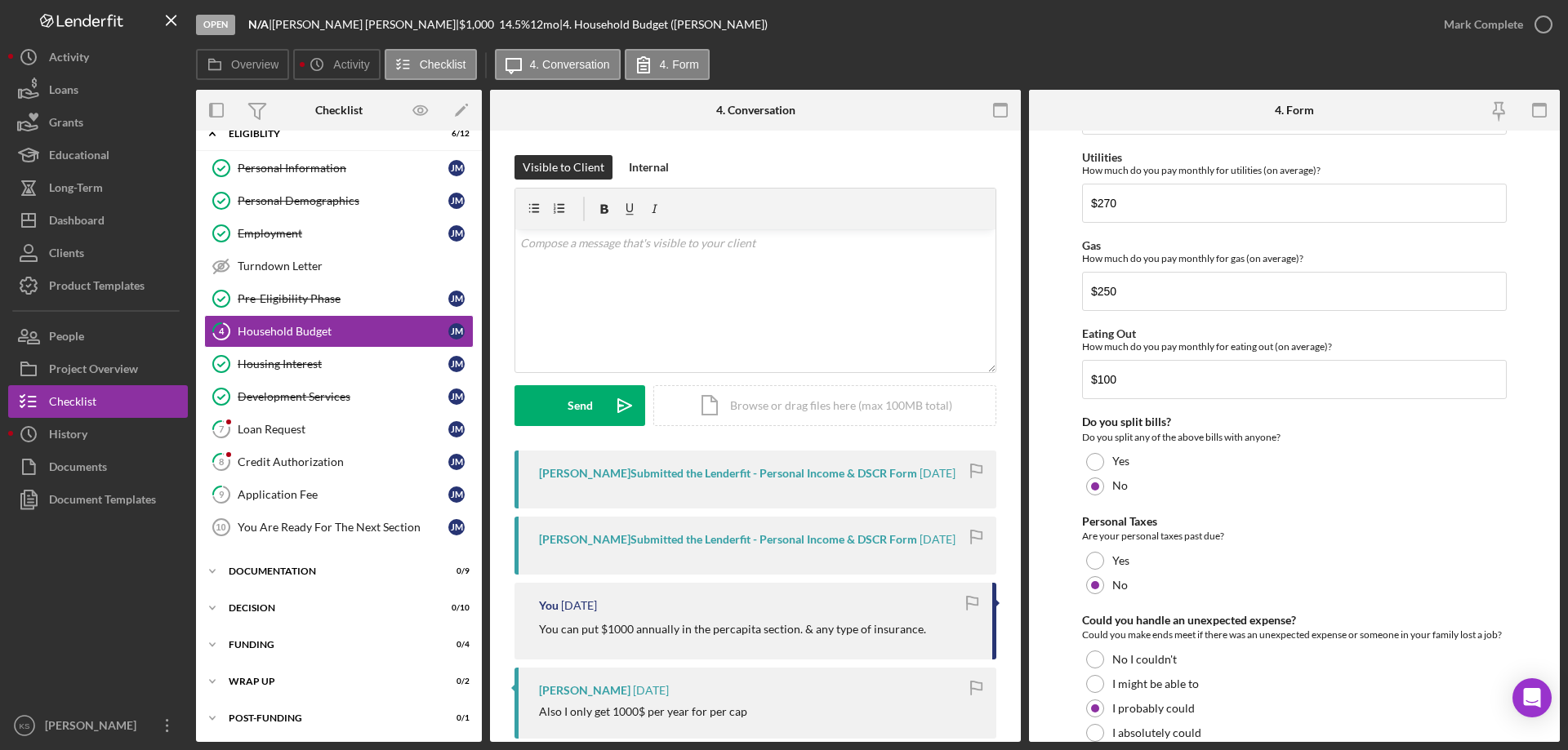
scroll to position [1059, 0]
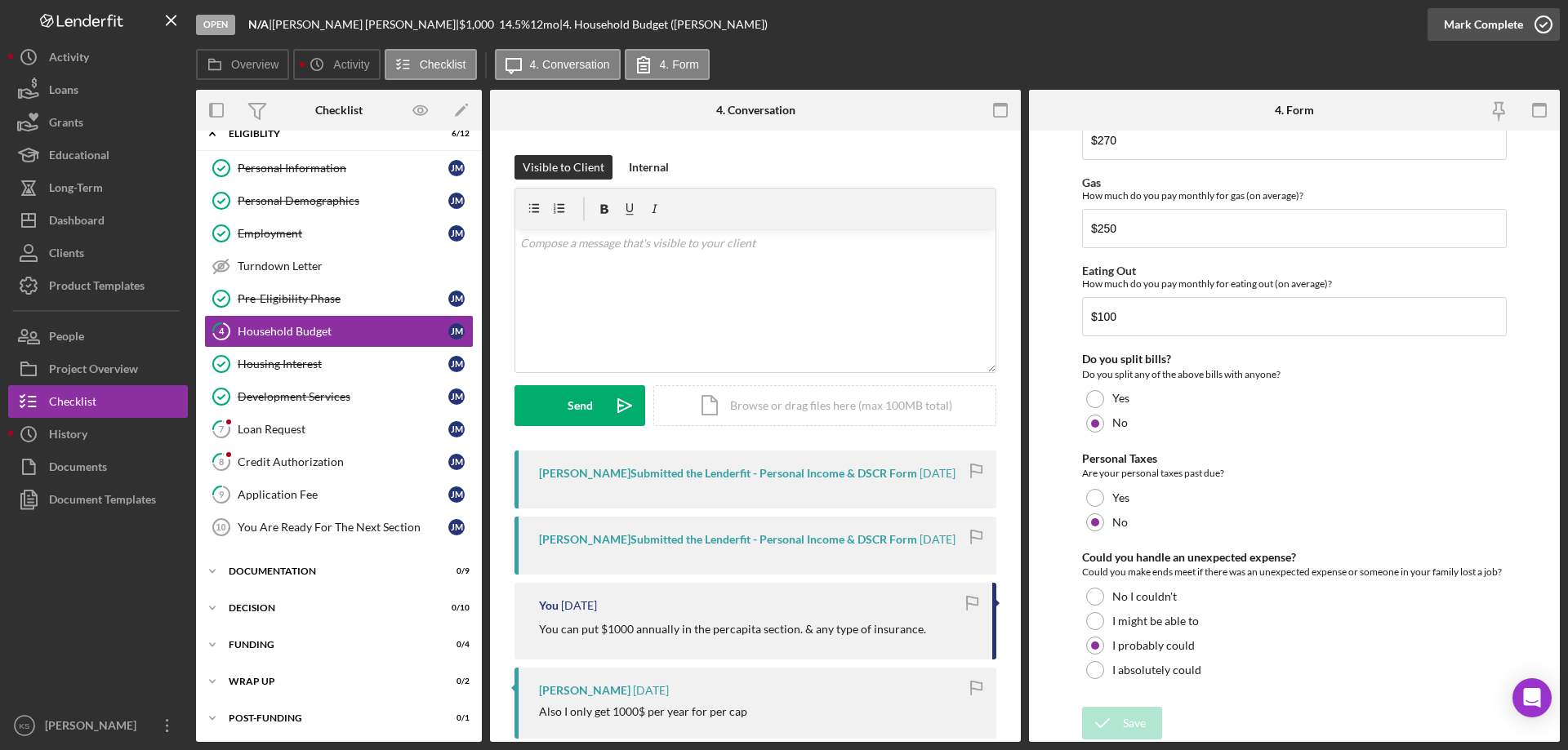
click at [1454, 18] on div "Mark Complete" at bounding box center [1483, 24] width 79 height 32
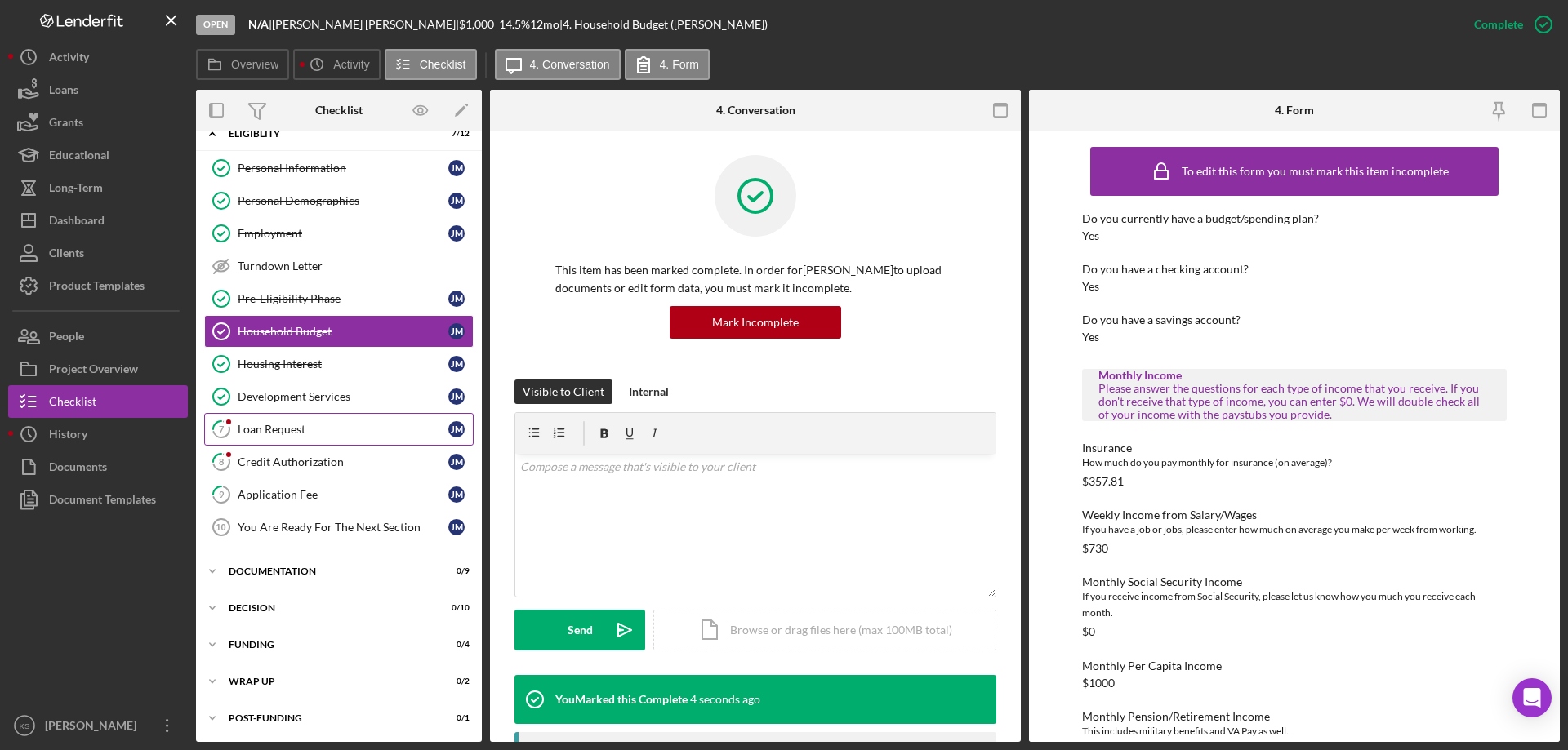
click at [270, 435] on div "Loan Request" at bounding box center [343, 429] width 211 height 13
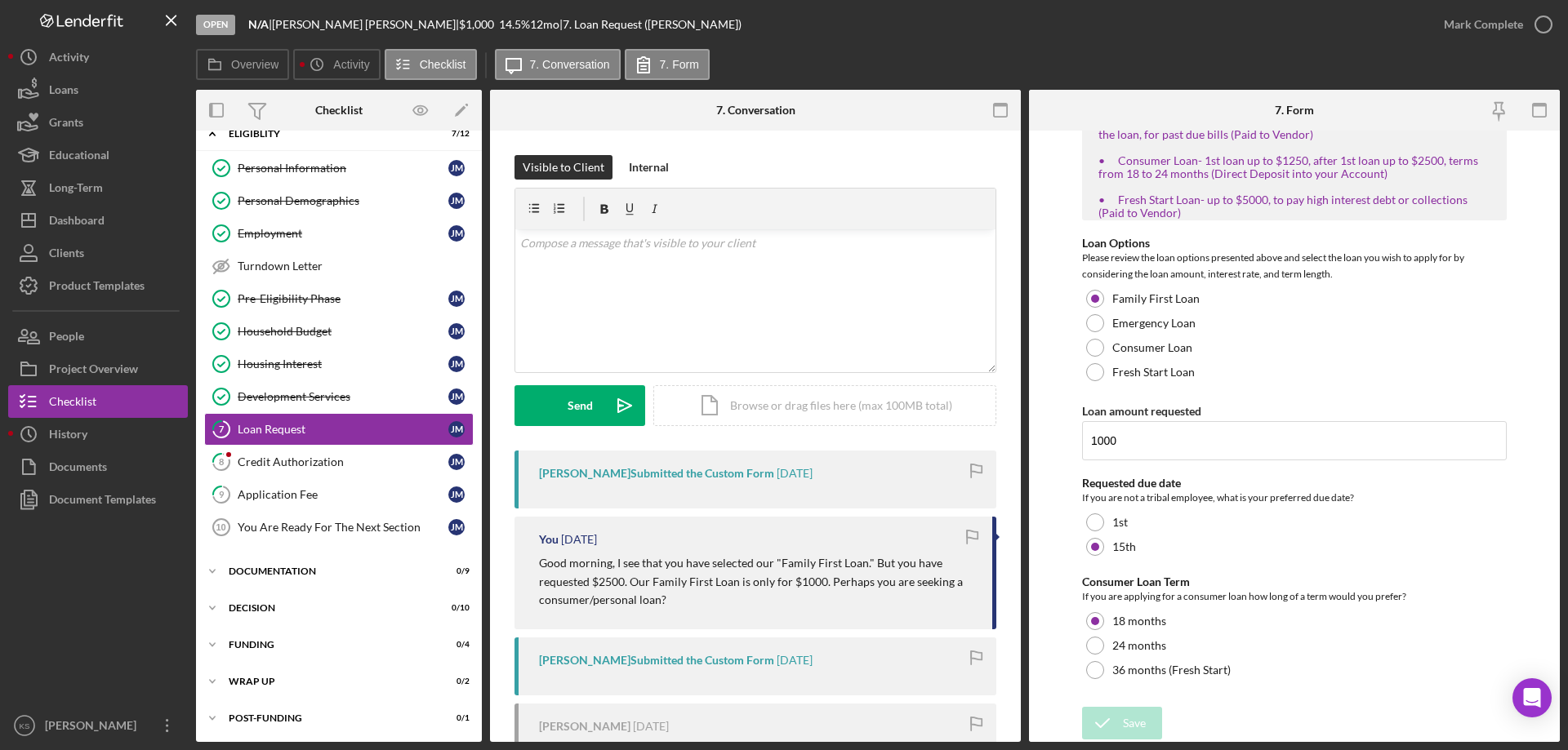
scroll to position [159, 0]
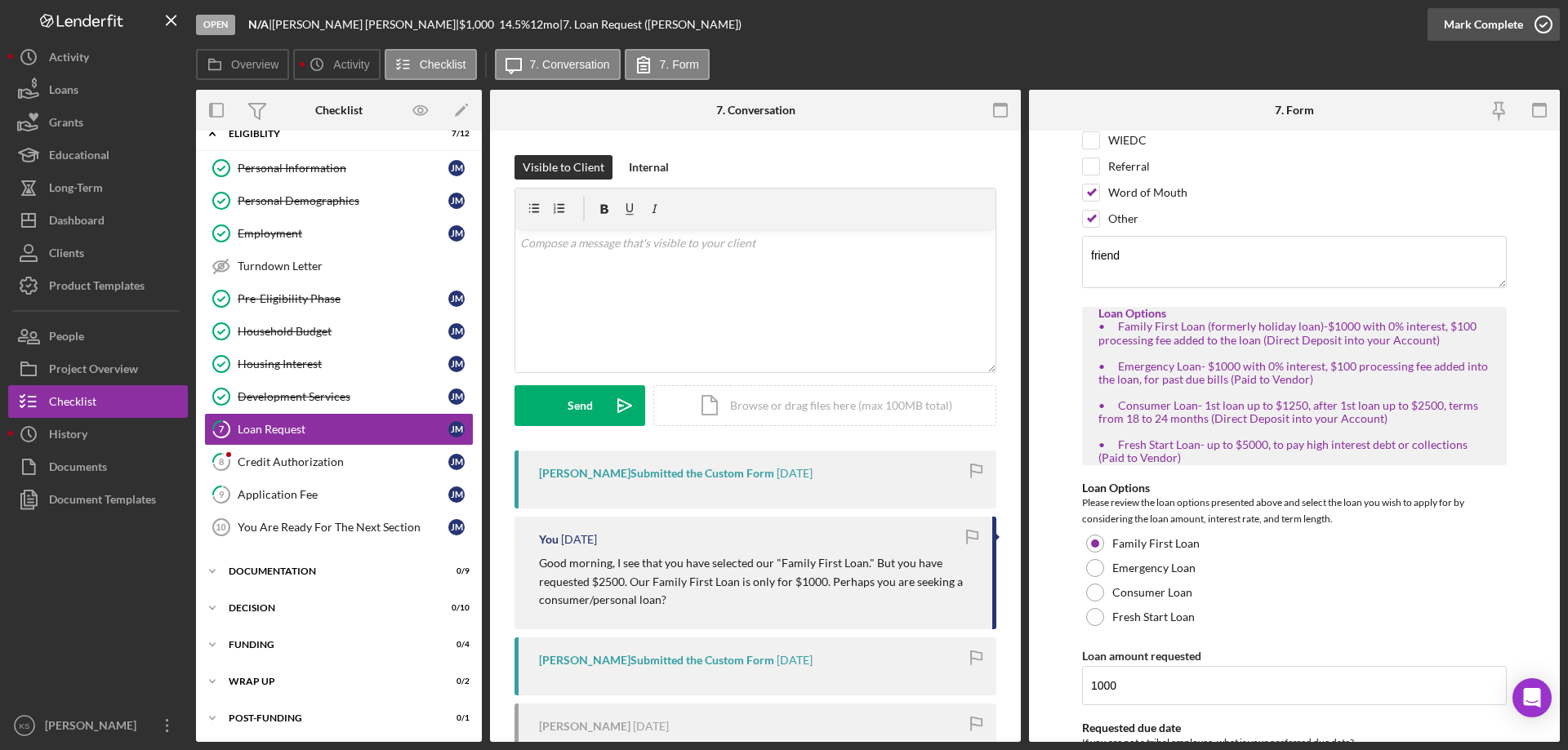
click at [1450, 25] on div "Mark Complete" at bounding box center [1483, 24] width 79 height 32
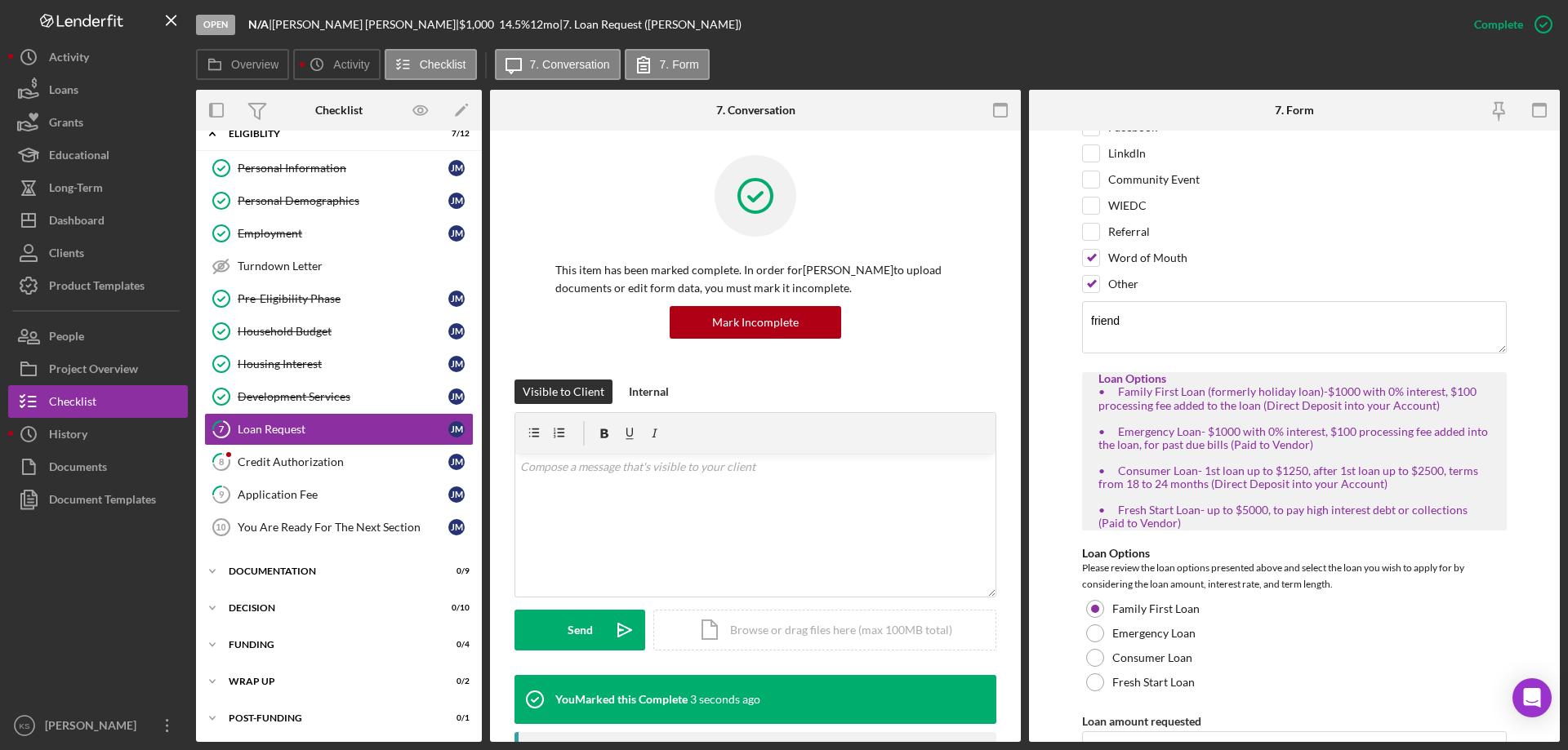
scroll to position [225, 0]
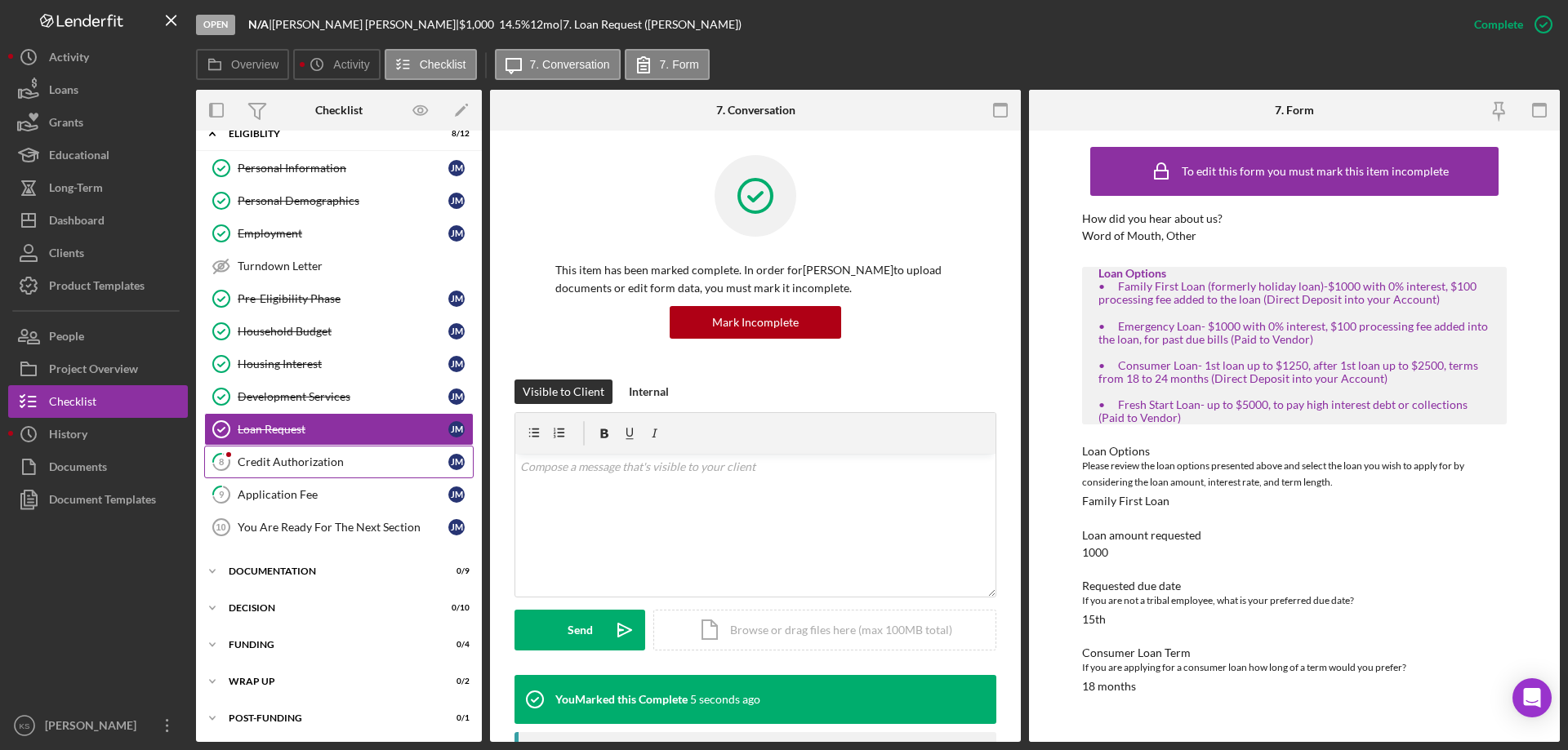
click at [332, 457] on div "Credit Authorization" at bounding box center [343, 462] width 211 height 13
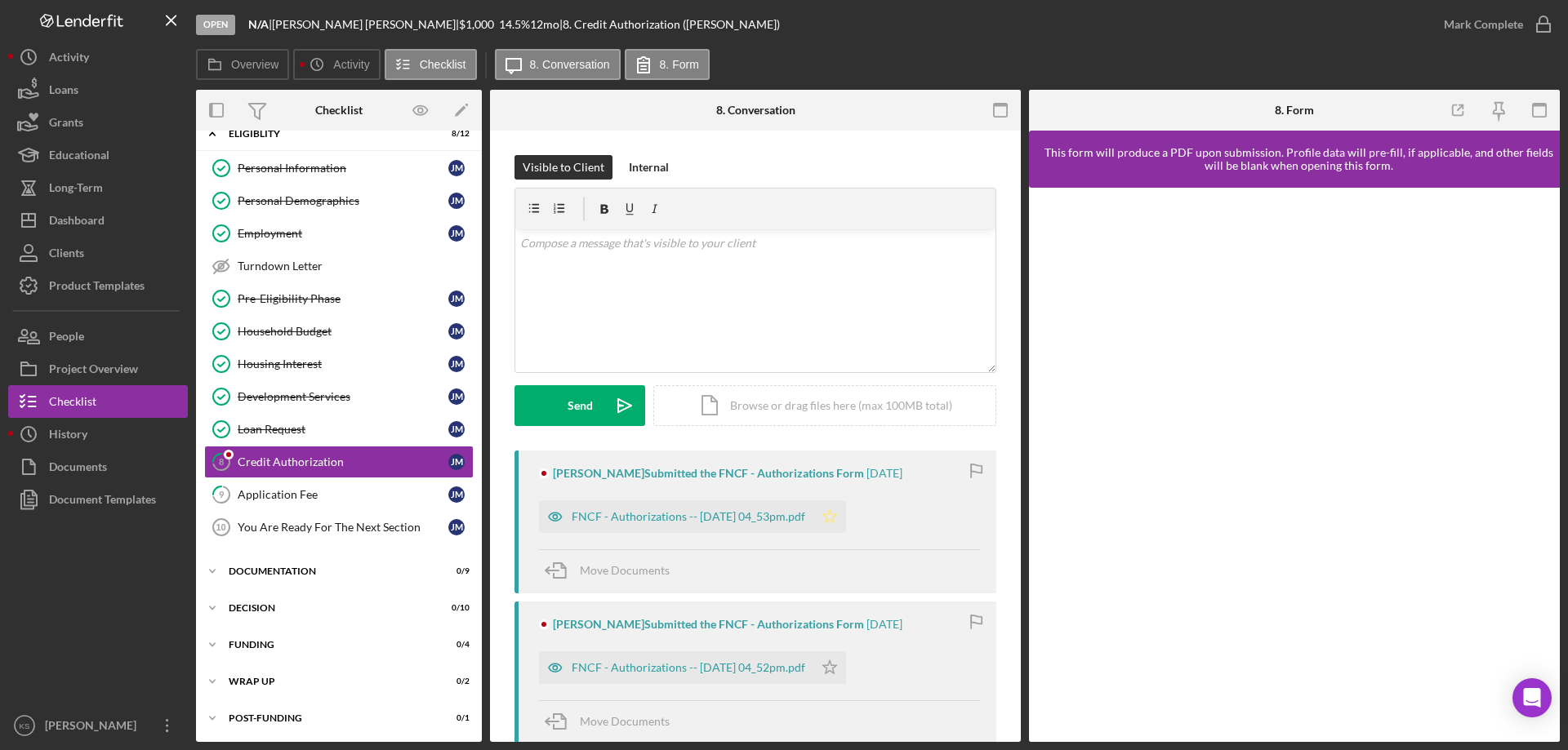
click at [846, 522] on icon "Icon/Star" at bounding box center [828, 517] width 32 height 32
click at [846, 673] on icon "Icon/Star" at bounding box center [828, 667] width 32 height 32
click at [1509, 13] on div "Mark Complete" at bounding box center [1483, 24] width 79 height 32
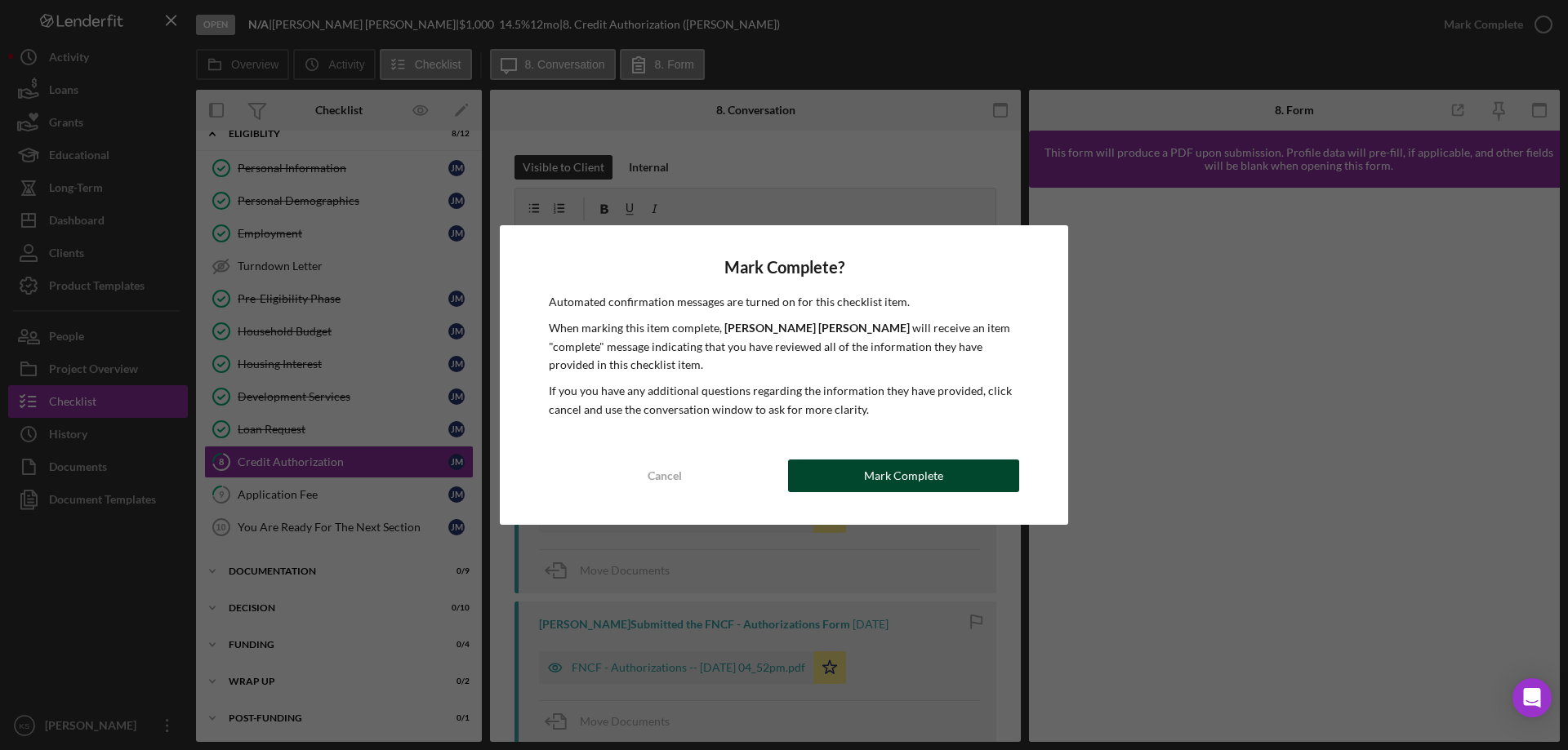
click at [912, 470] on div "Mark Complete" at bounding box center [903, 476] width 79 height 32
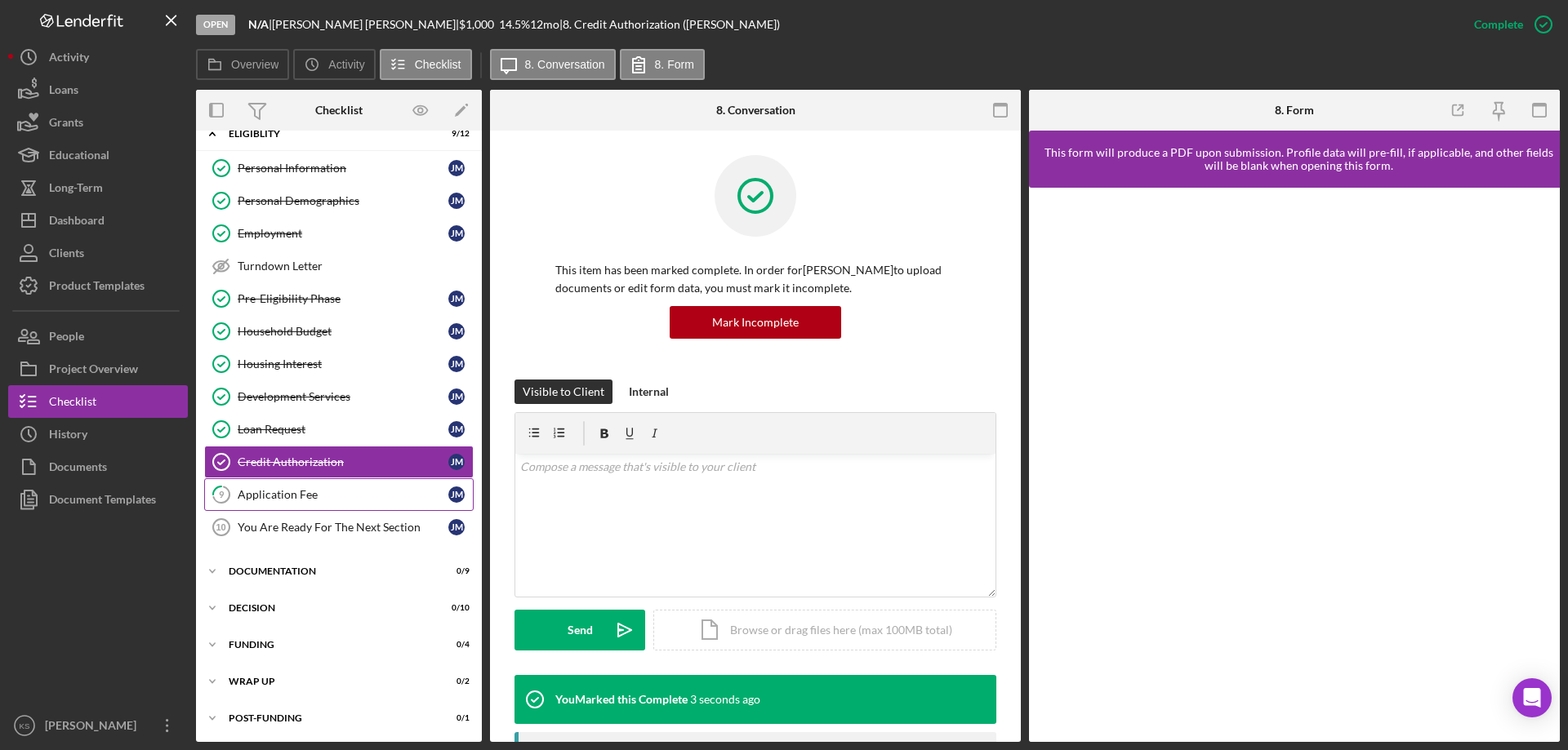
click at [336, 496] on div "Application Fee" at bounding box center [343, 494] width 211 height 13
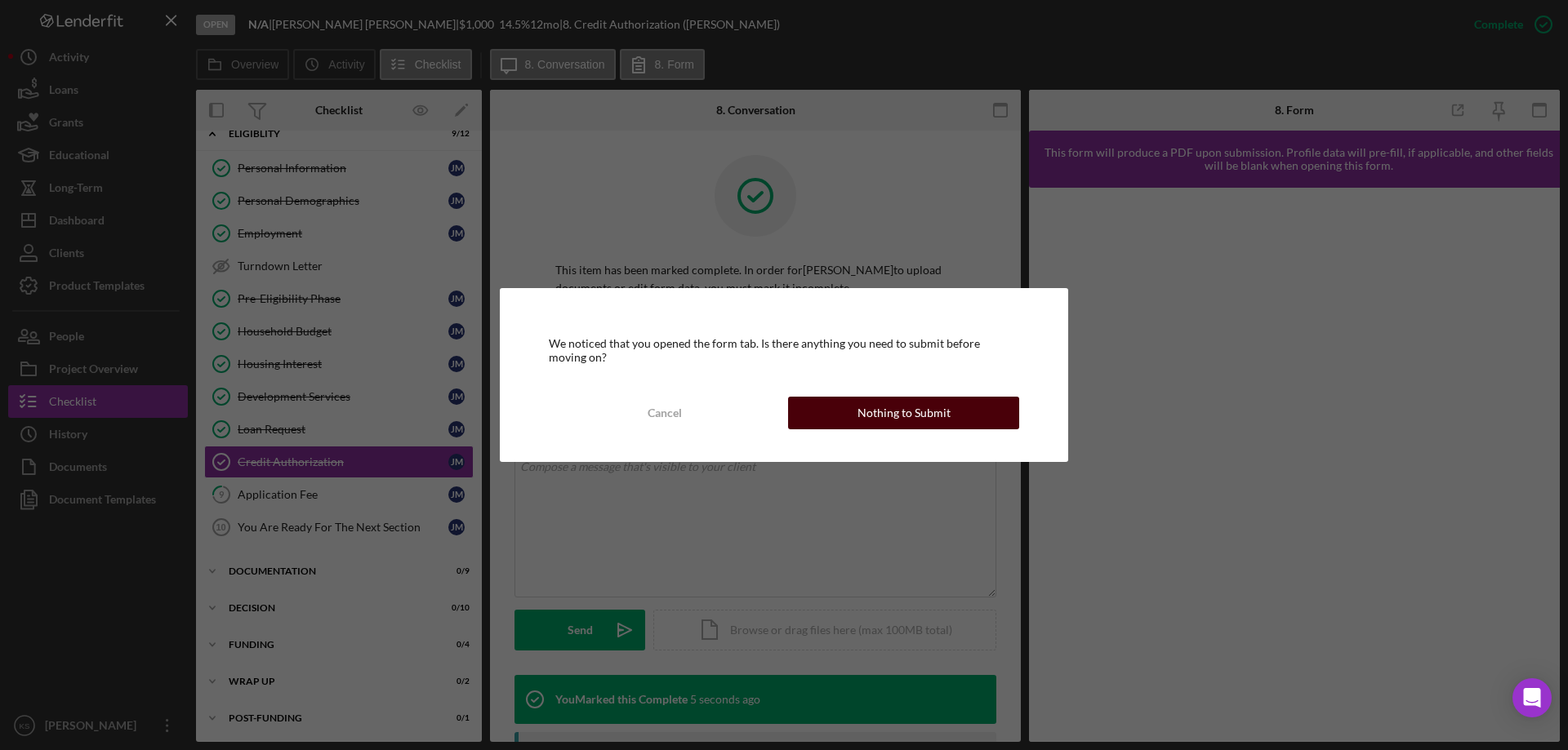
click at [920, 404] on div "Nothing to Submit" at bounding box center [903, 413] width 93 height 32
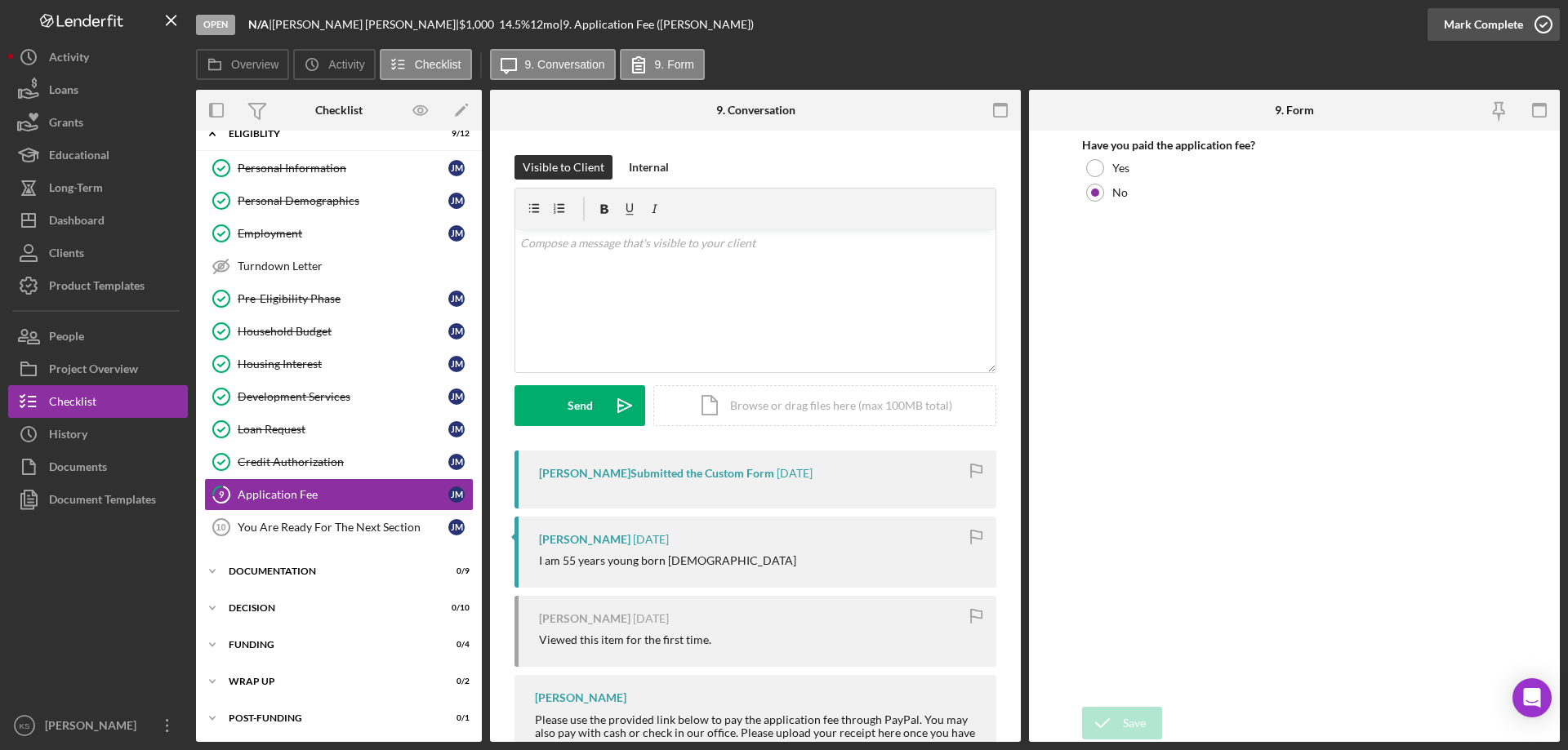
click at [1477, 30] on div "Mark Complete" at bounding box center [1483, 24] width 79 height 32
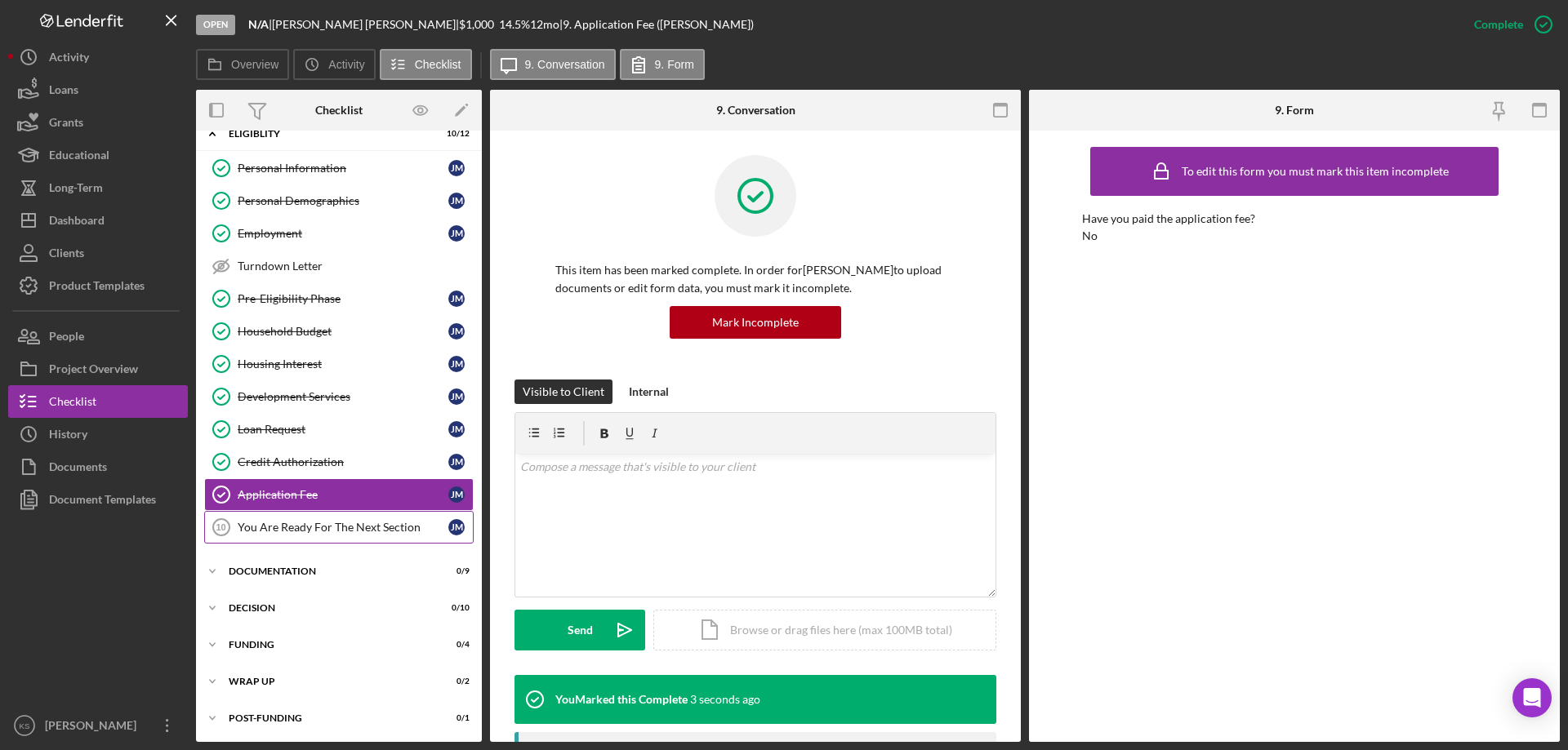
click at [304, 529] on div "You Are Ready For The Next Section" at bounding box center [343, 527] width 211 height 13
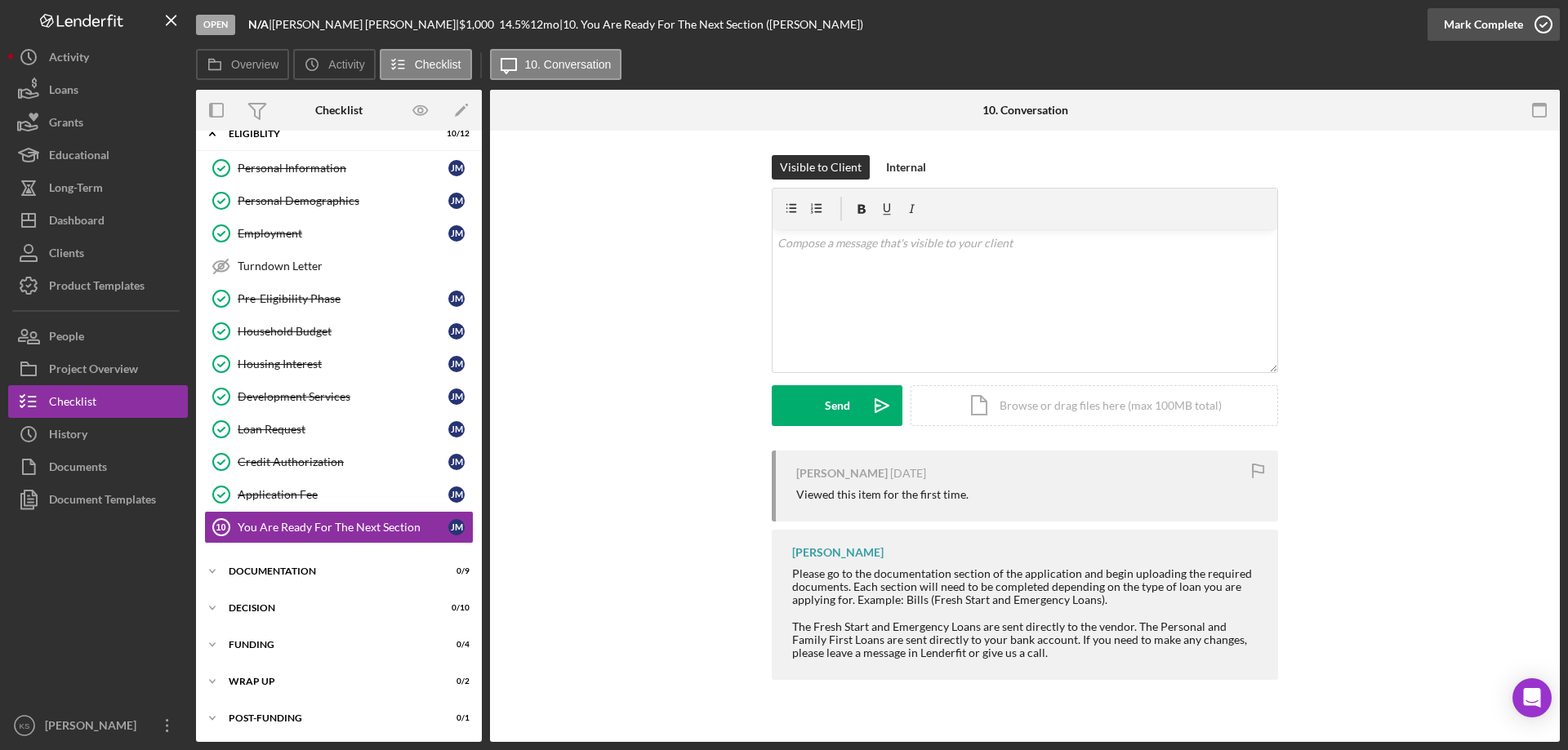
click at [1536, 26] on icon "button" at bounding box center [1543, 24] width 41 height 41
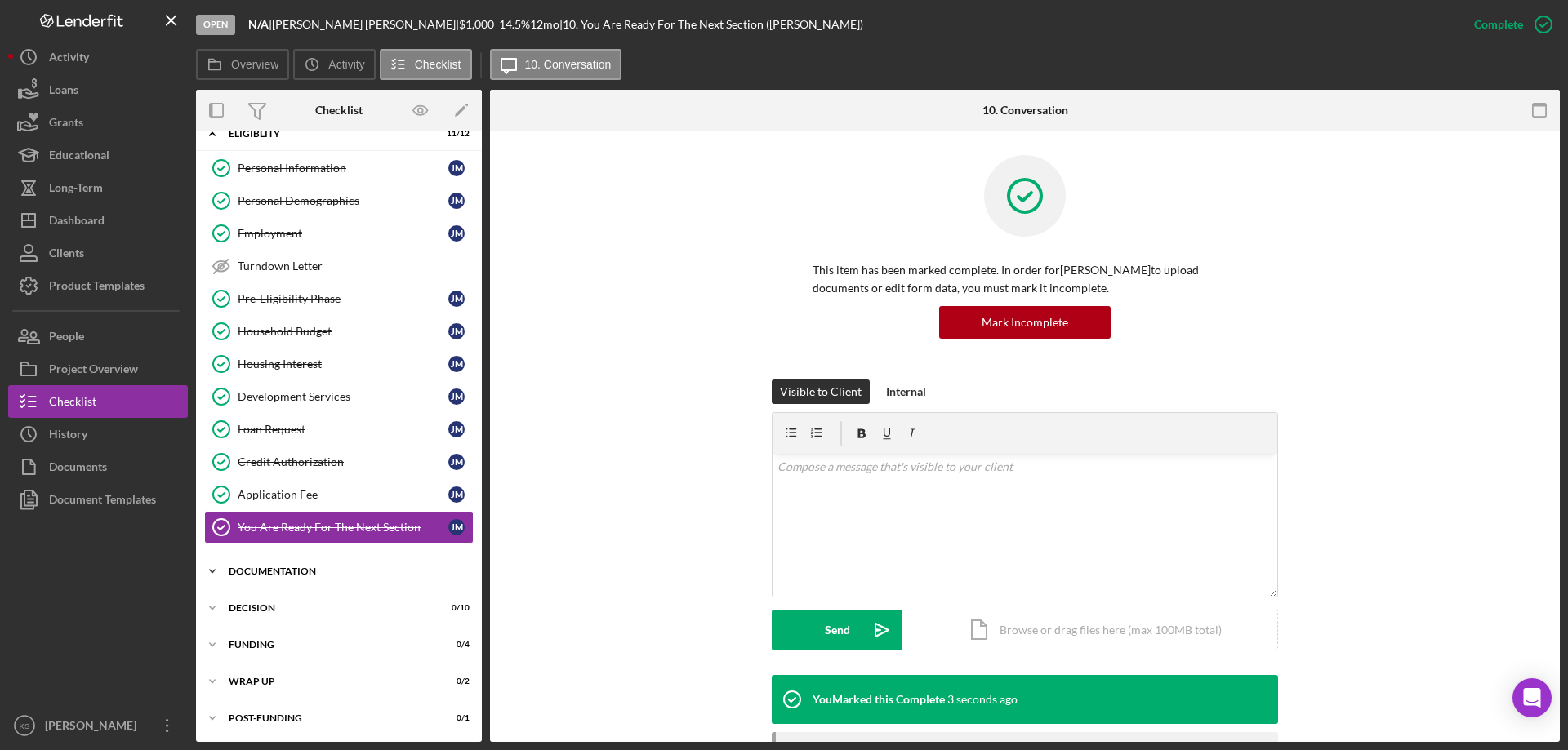
click at [264, 567] on div "Documentation" at bounding box center [344, 571] width 233 height 10
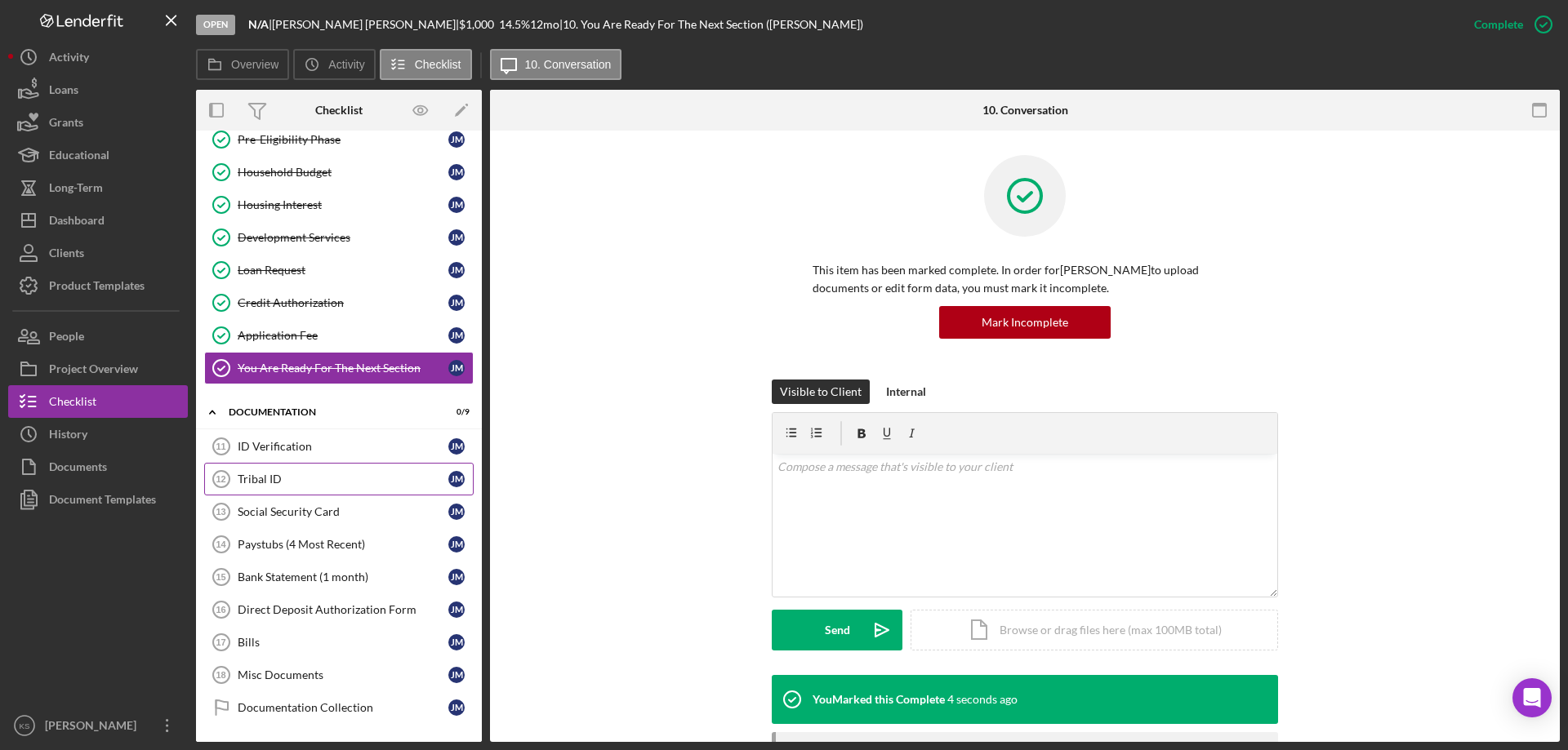
scroll to position [184, 0]
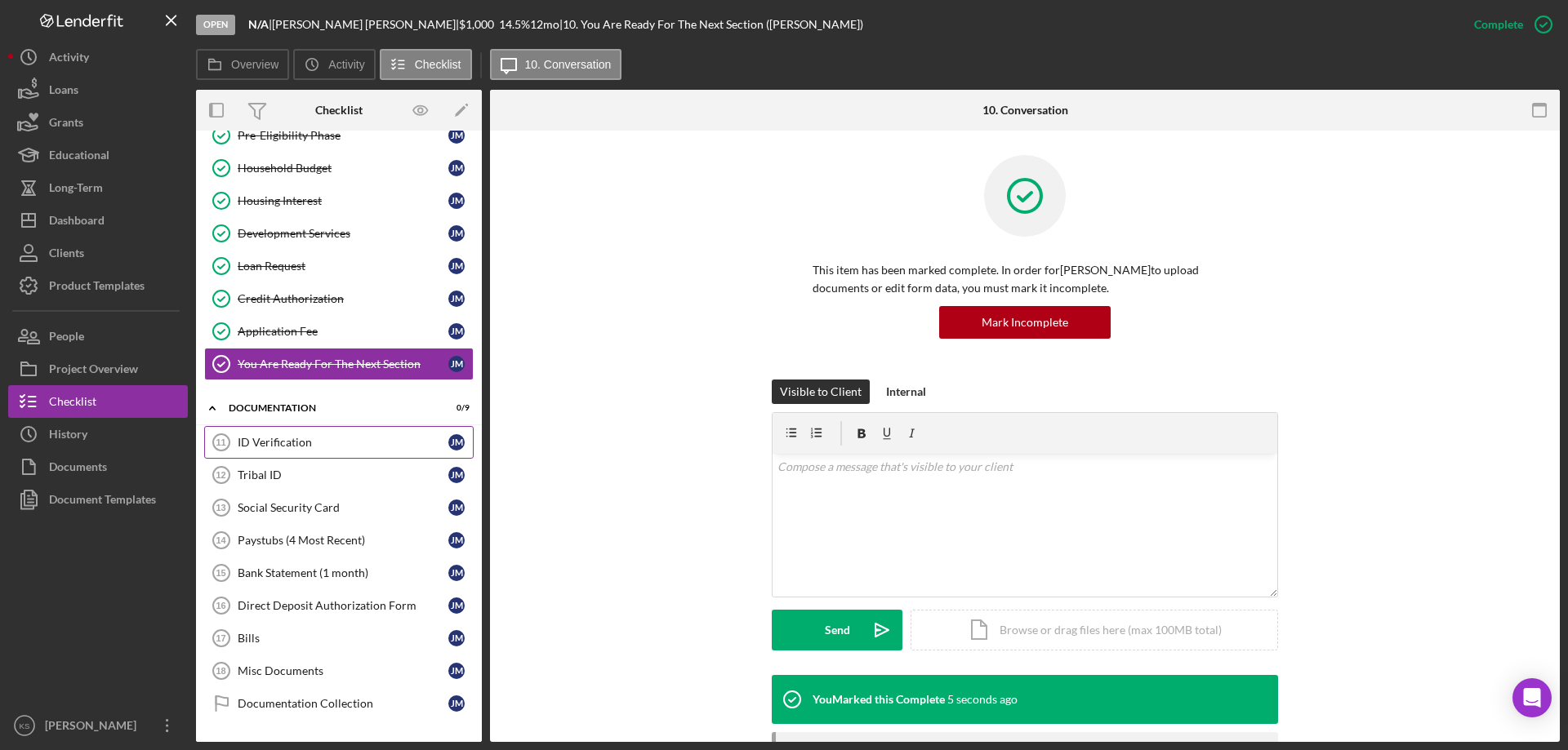
click at [296, 429] on link "ID Verification 11 ID Verification [PERSON_NAME]" at bounding box center [338, 442] width 269 height 32
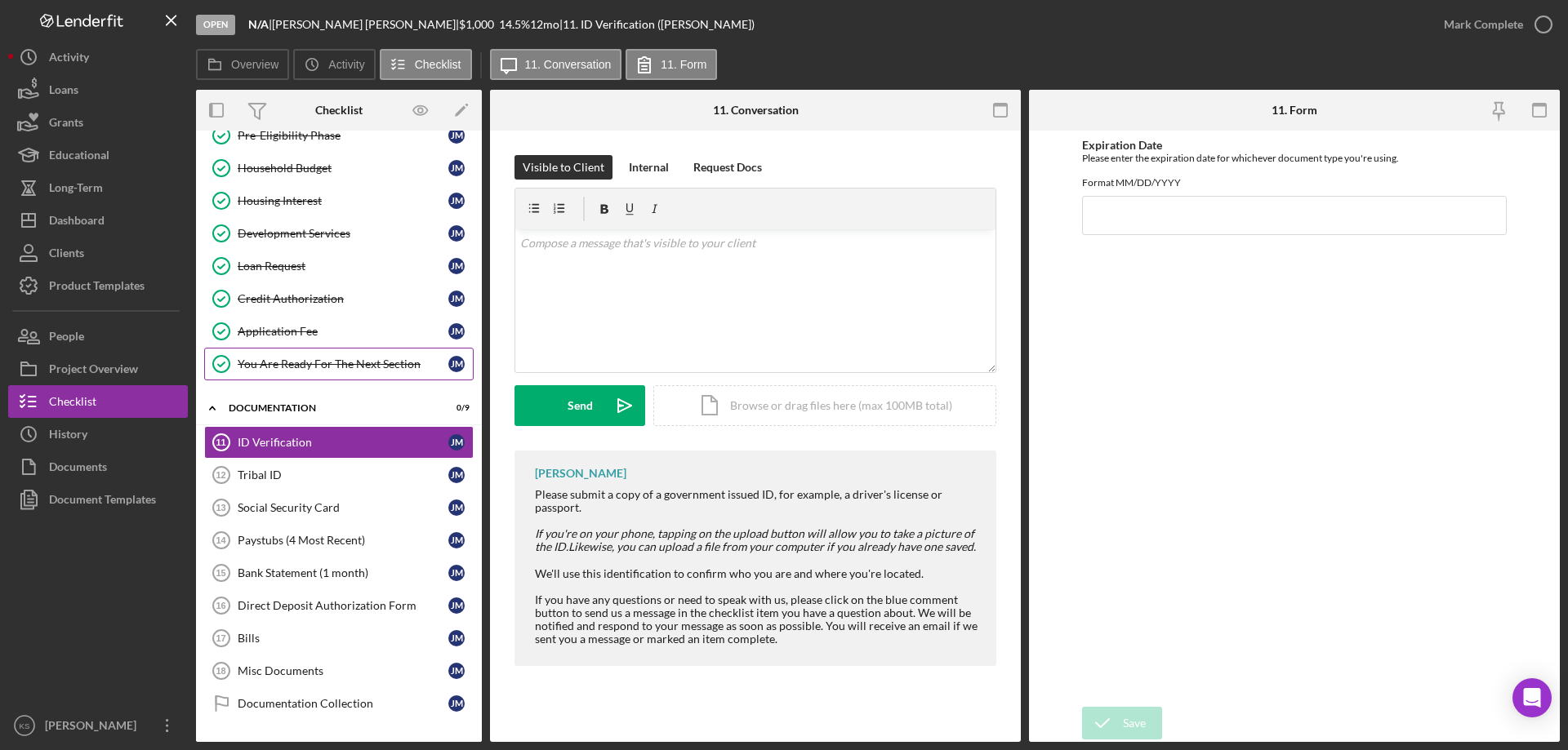
click at [273, 350] on link "You Are Ready For The Next Section You Are Ready For The Next Section [PERSON_N…" at bounding box center [338, 363] width 269 height 32
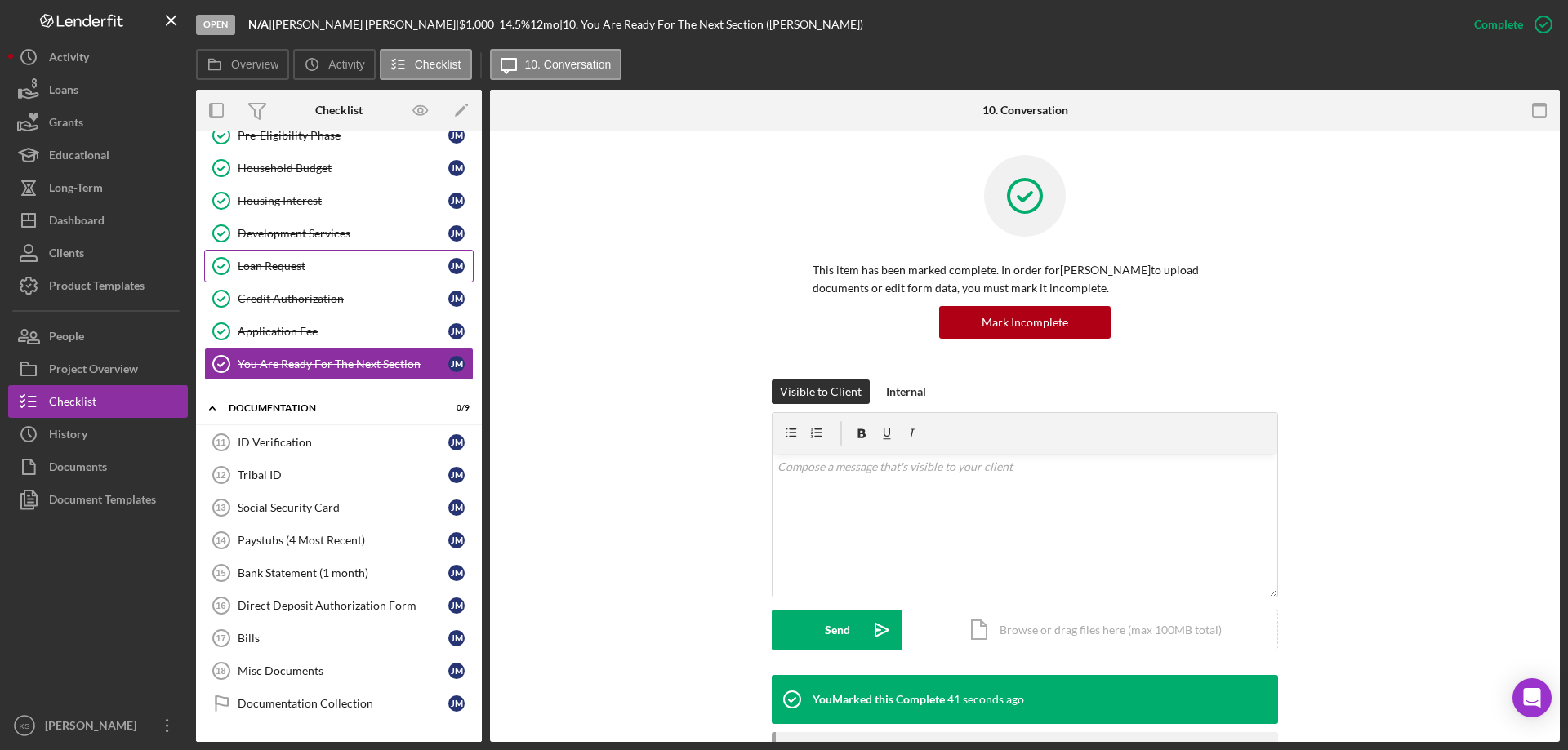
drag, startPoint x: 321, startPoint y: 257, endPoint x: 351, endPoint y: 260, distance: 30.1
click at [321, 257] on link "Loan Request Loan Request [PERSON_NAME]" at bounding box center [338, 266] width 269 height 32
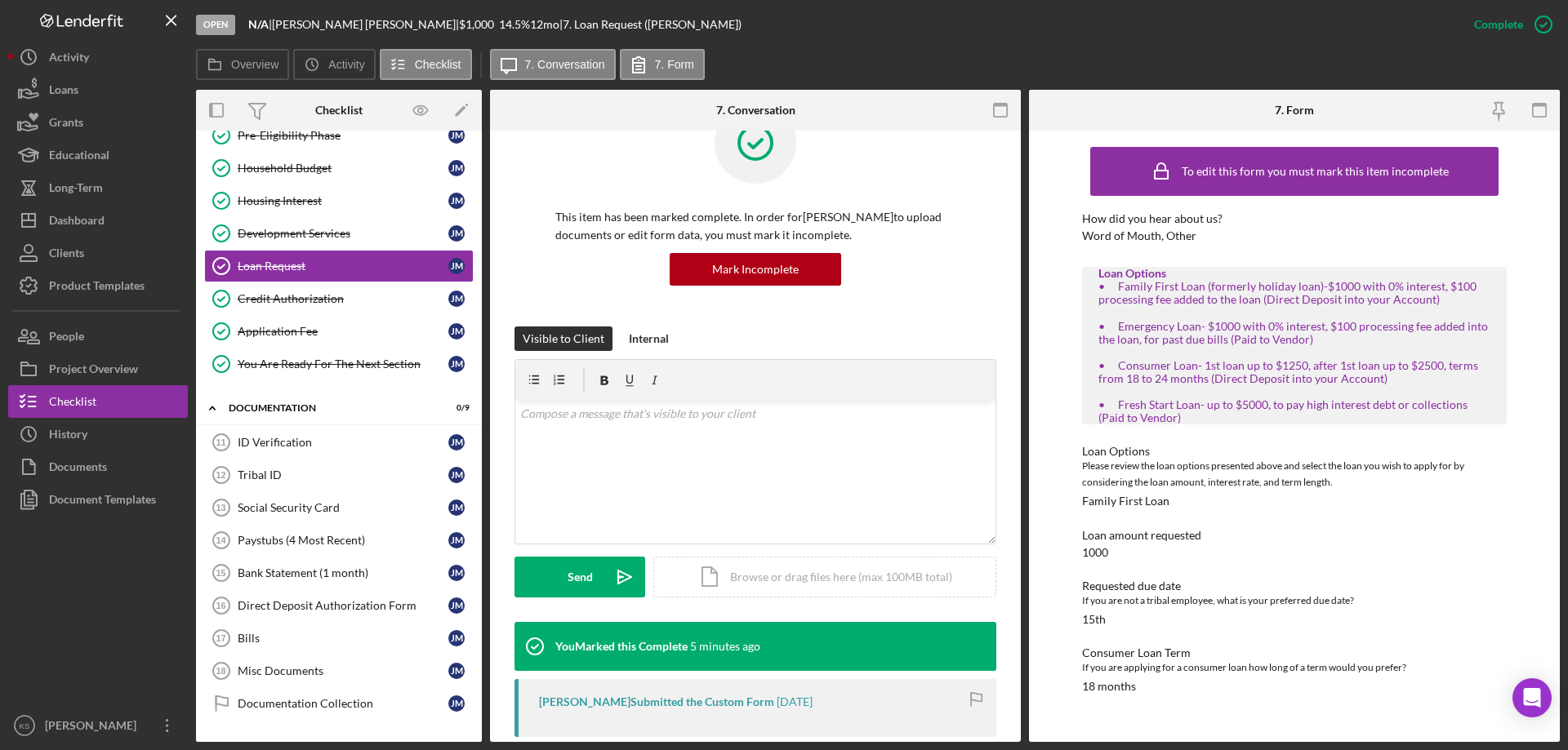
scroll to position [82, 0]
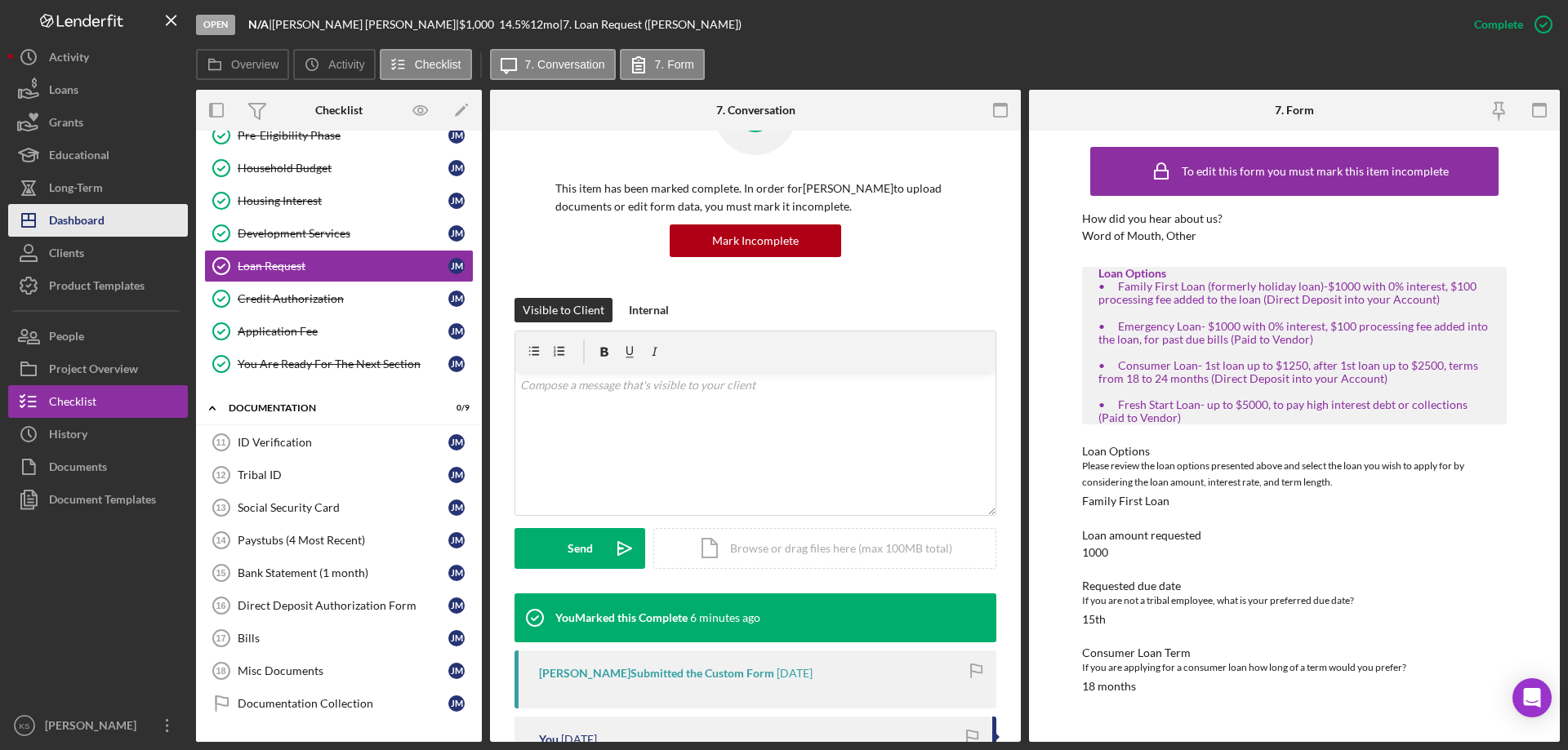
click at [94, 226] on div "Dashboard" at bounding box center [77, 222] width 56 height 37
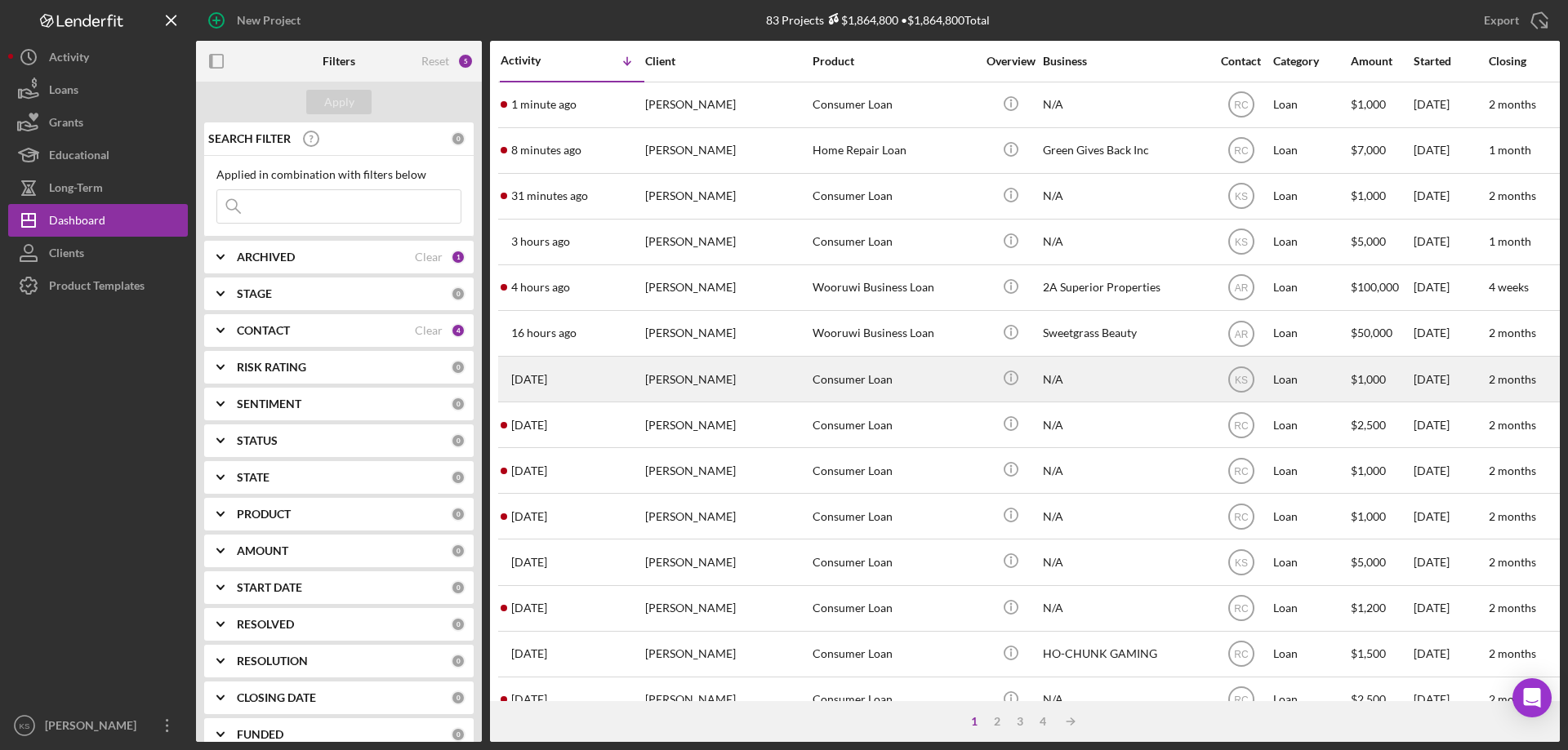
click at [706, 382] on div "[PERSON_NAME]" at bounding box center [726, 380] width 163 height 44
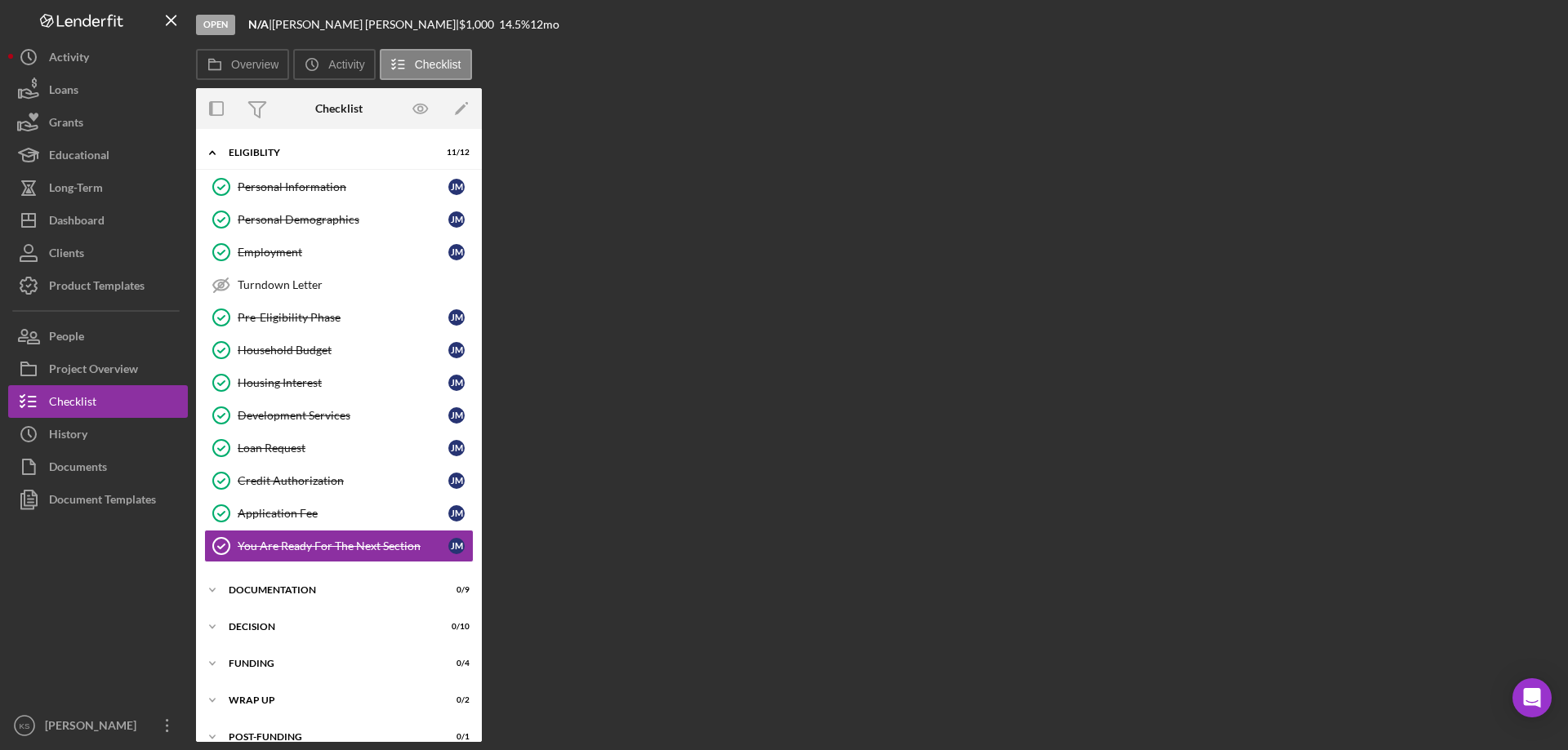
scroll to position [20, 0]
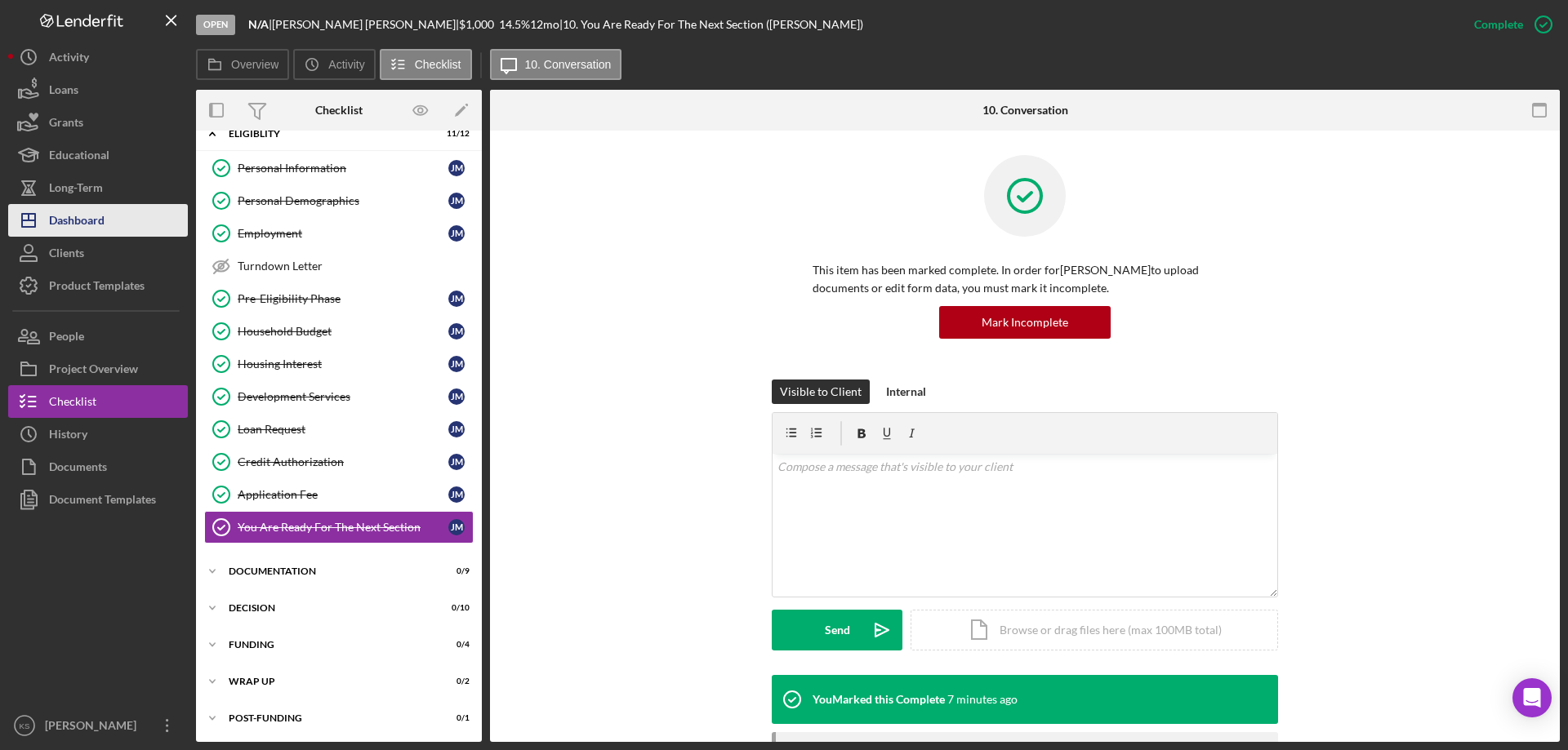
click at [91, 220] on div "Dashboard" at bounding box center [77, 222] width 56 height 37
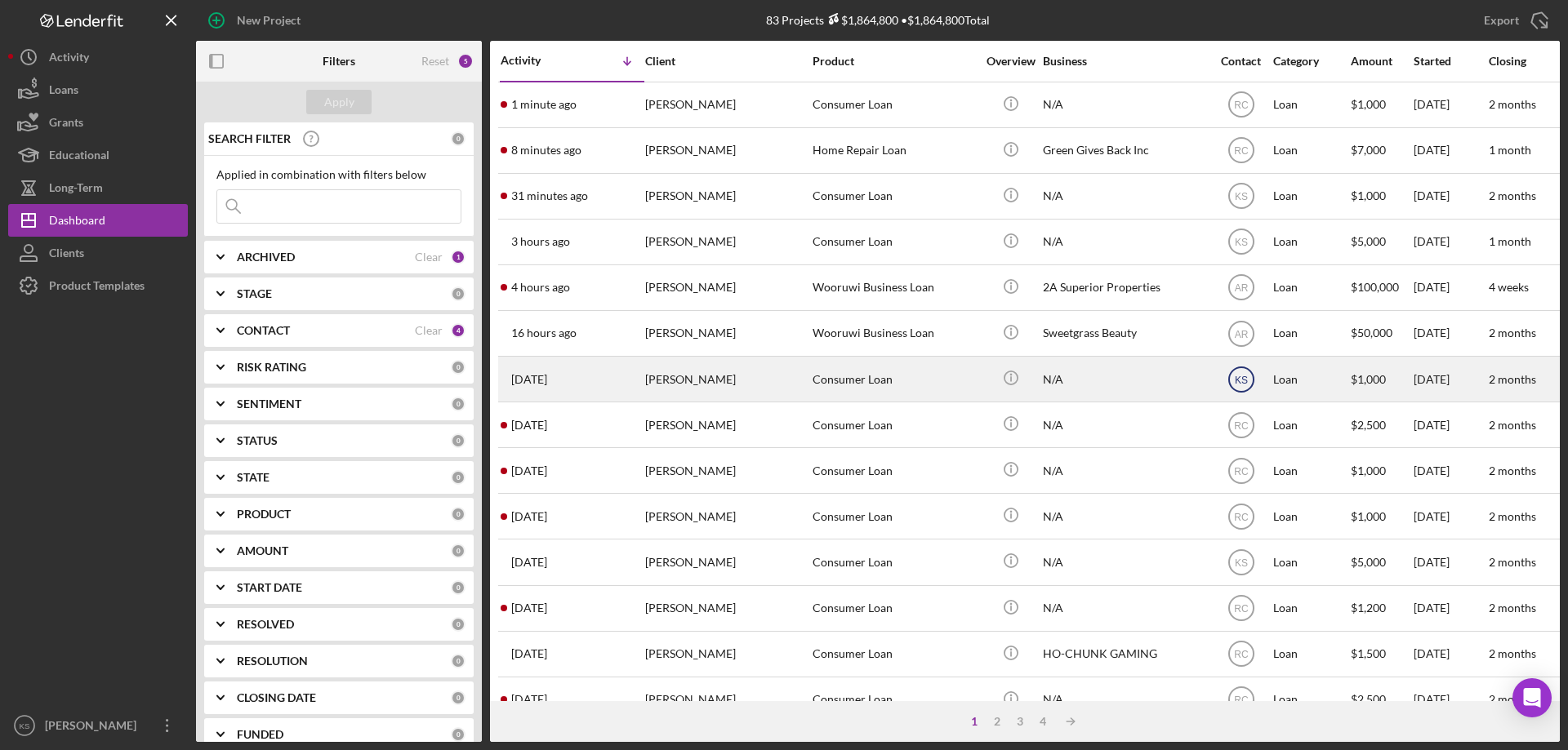
click at [1242, 377] on text "KS" at bounding box center [1240, 379] width 13 height 11
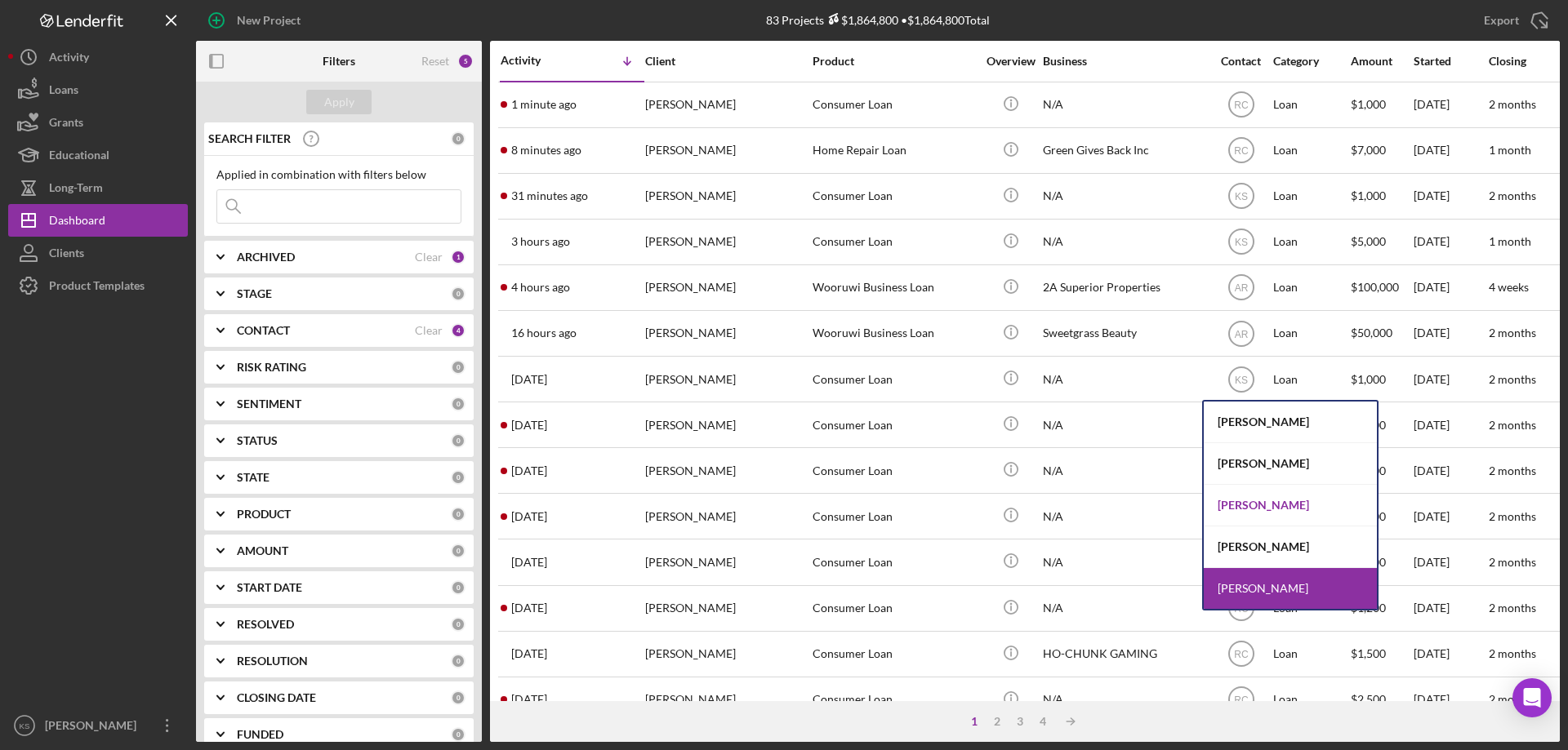
click at [1245, 498] on div "[PERSON_NAME]" at bounding box center [1289, 506] width 173 height 42
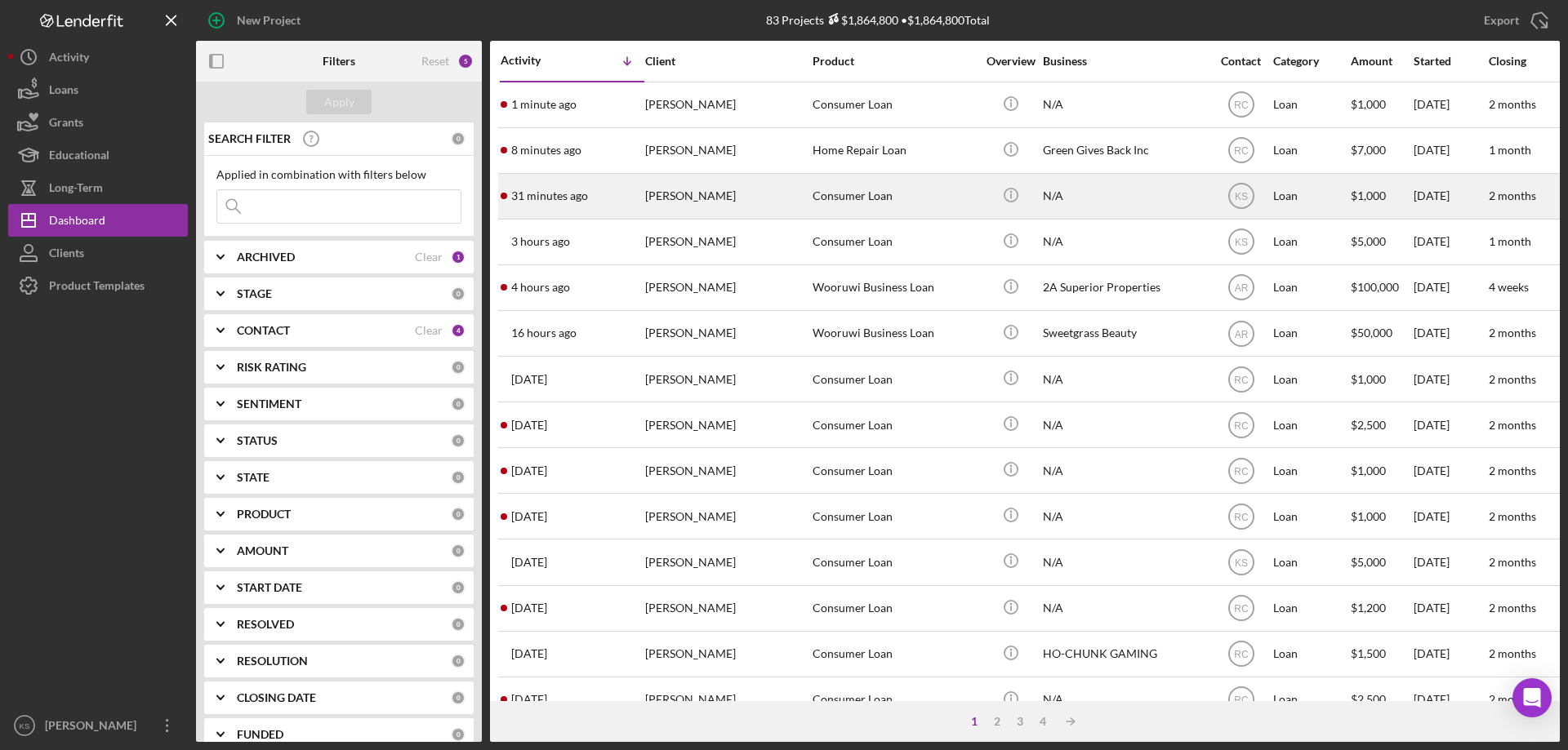
click at [745, 197] on div "[PERSON_NAME]" at bounding box center [726, 197] width 163 height 44
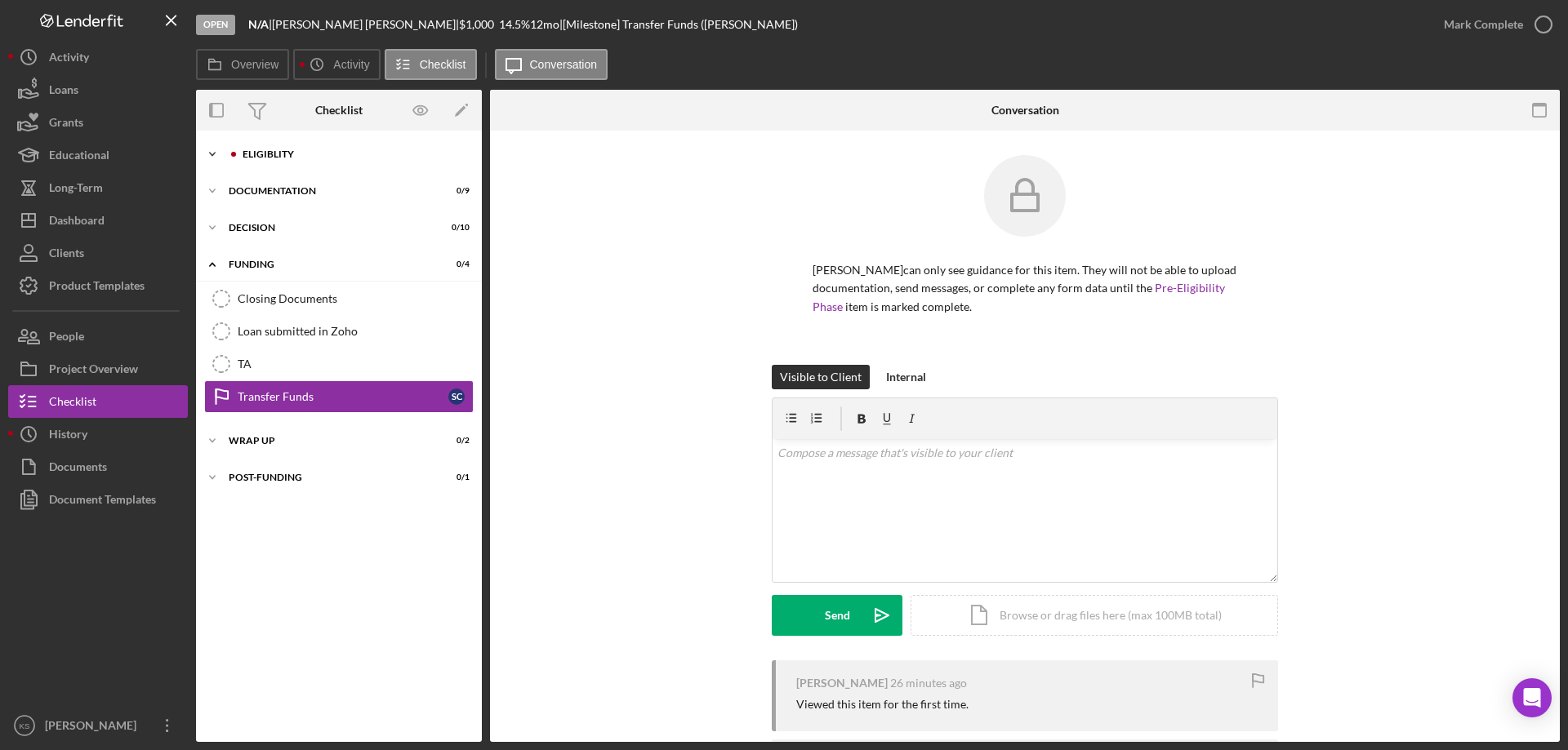
click at [320, 153] on div "Eligiblity" at bounding box center [351, 154] width 219 height 10
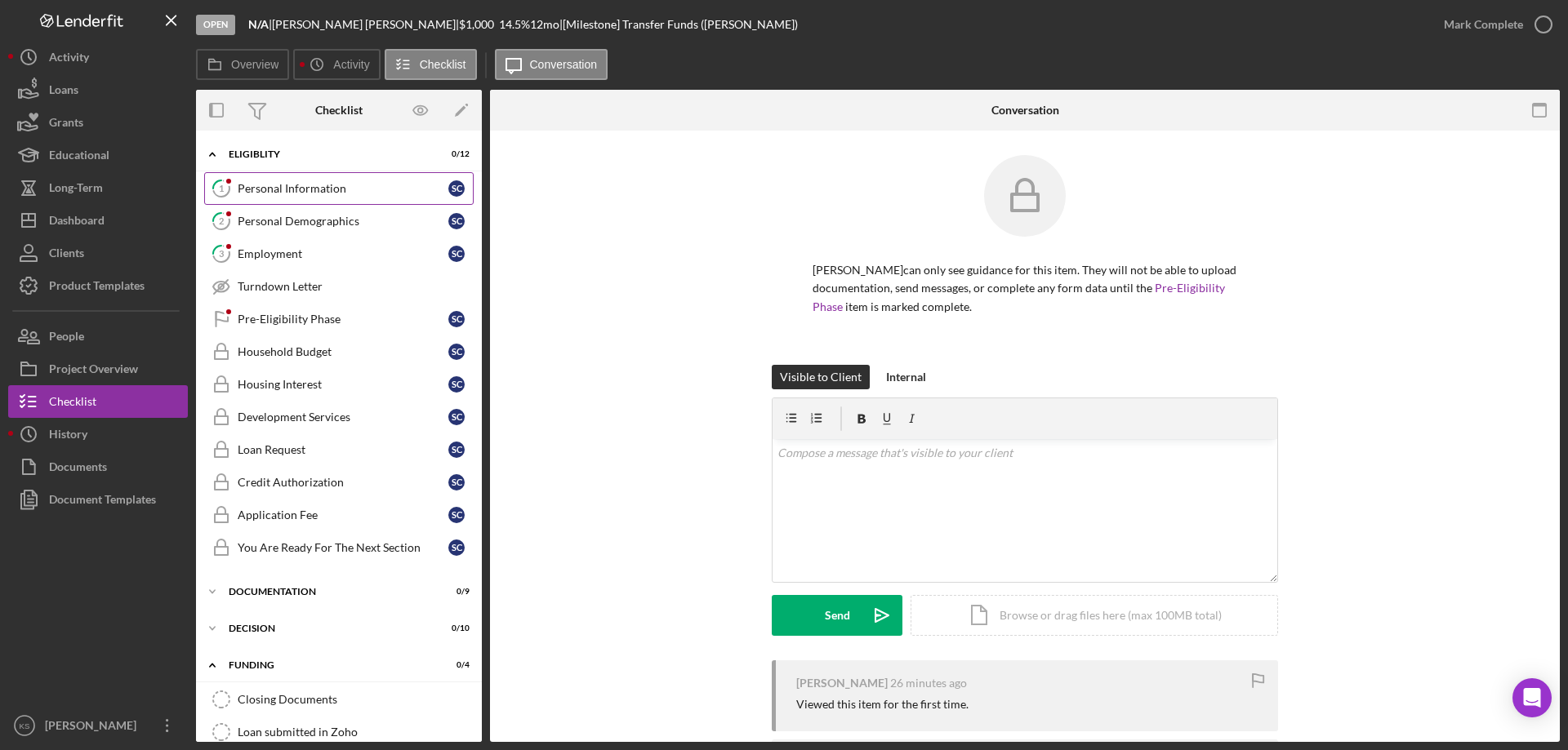
click at [283, 189] on div "Personal Information" at bounding box center [343, 188] width 211 height 13
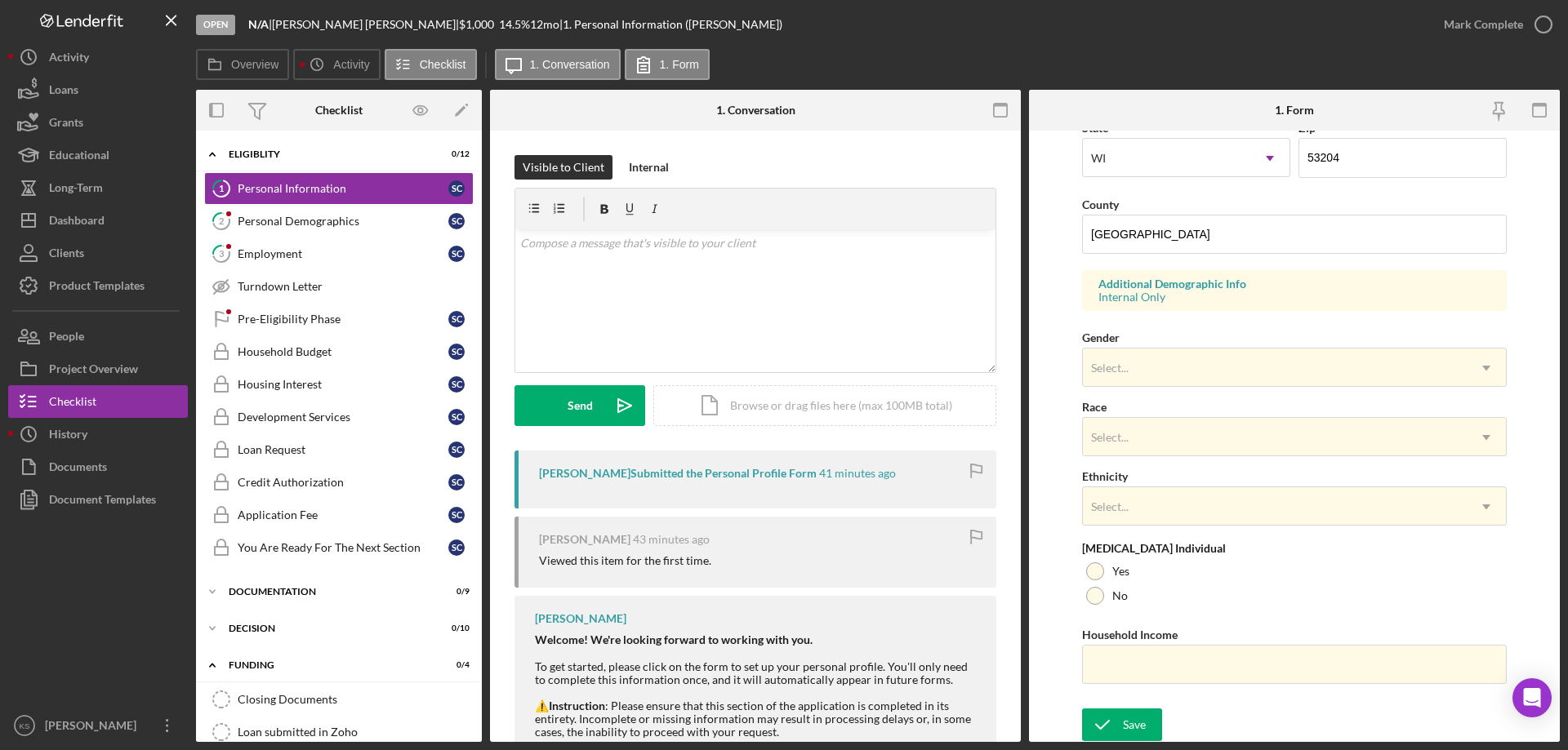
scroll to position [478, 0]
click at [1132, 365] on div "Select..." at bounding box center [1274, 366] width 384 height 37
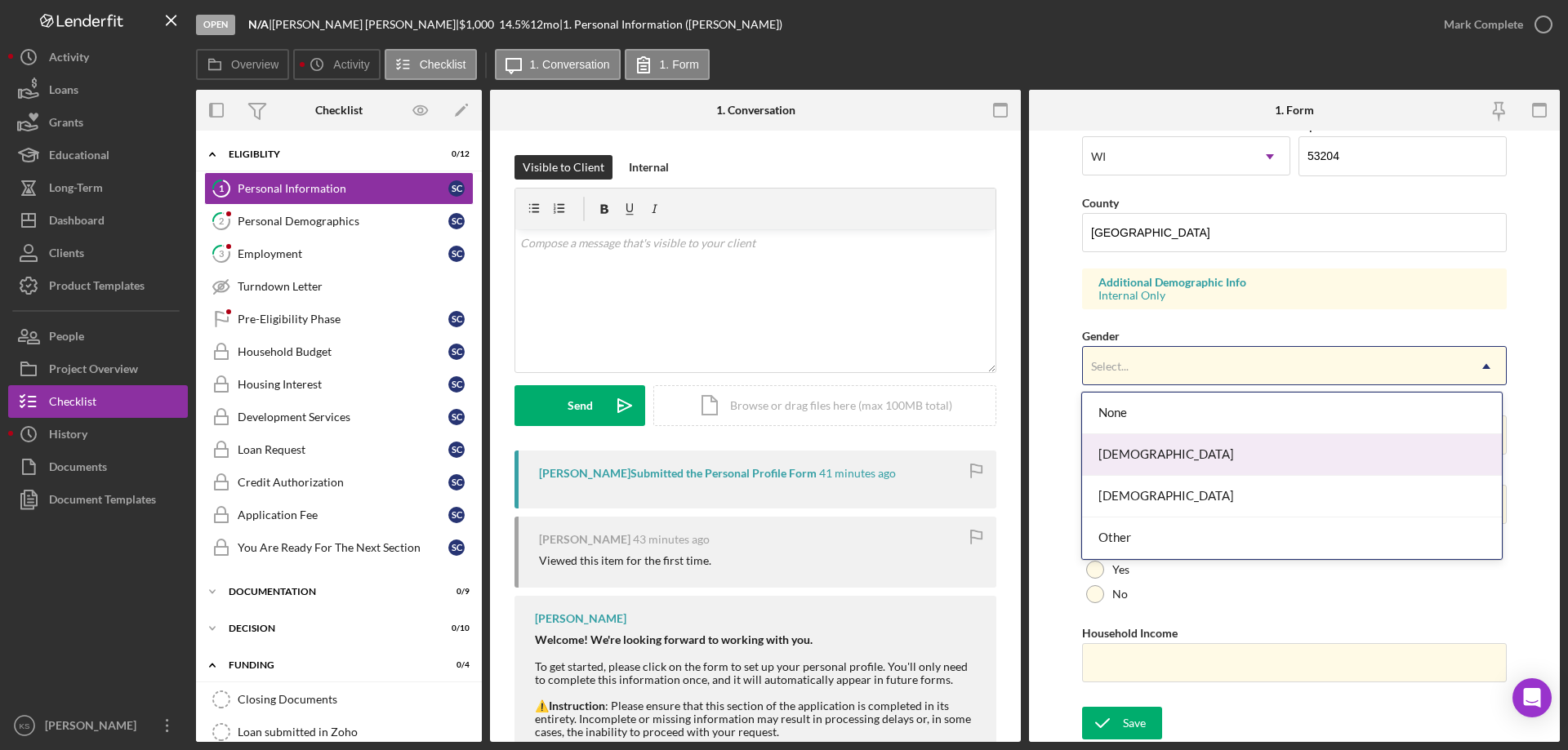
click at [1157, 448] on div "[DEMOGRAPHIC_DATA]" at bounding box center [1291, 456] width 419 height 42
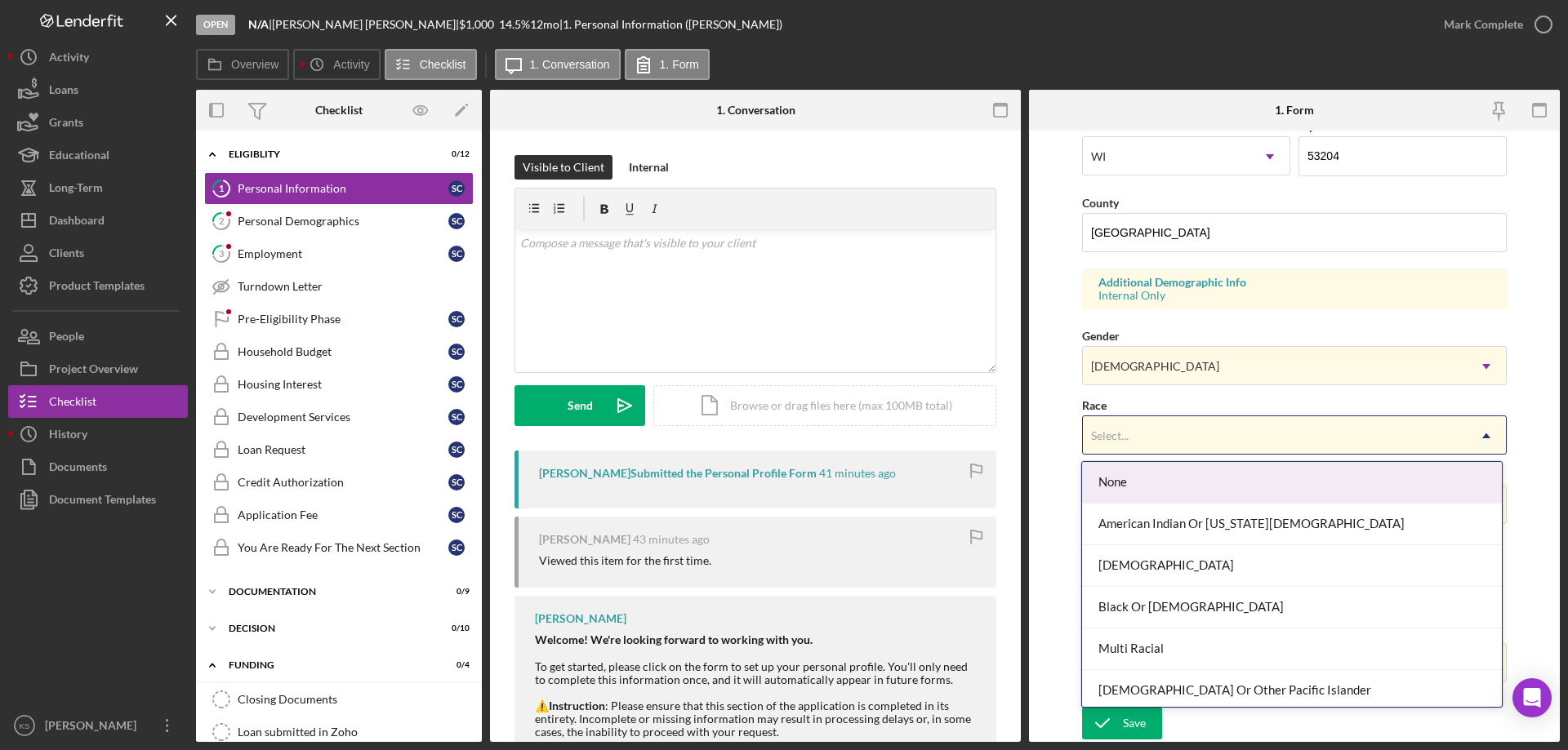
click at [1170, 444] on div "Select..." at bounding box center [1274, 436] width 384 height 37
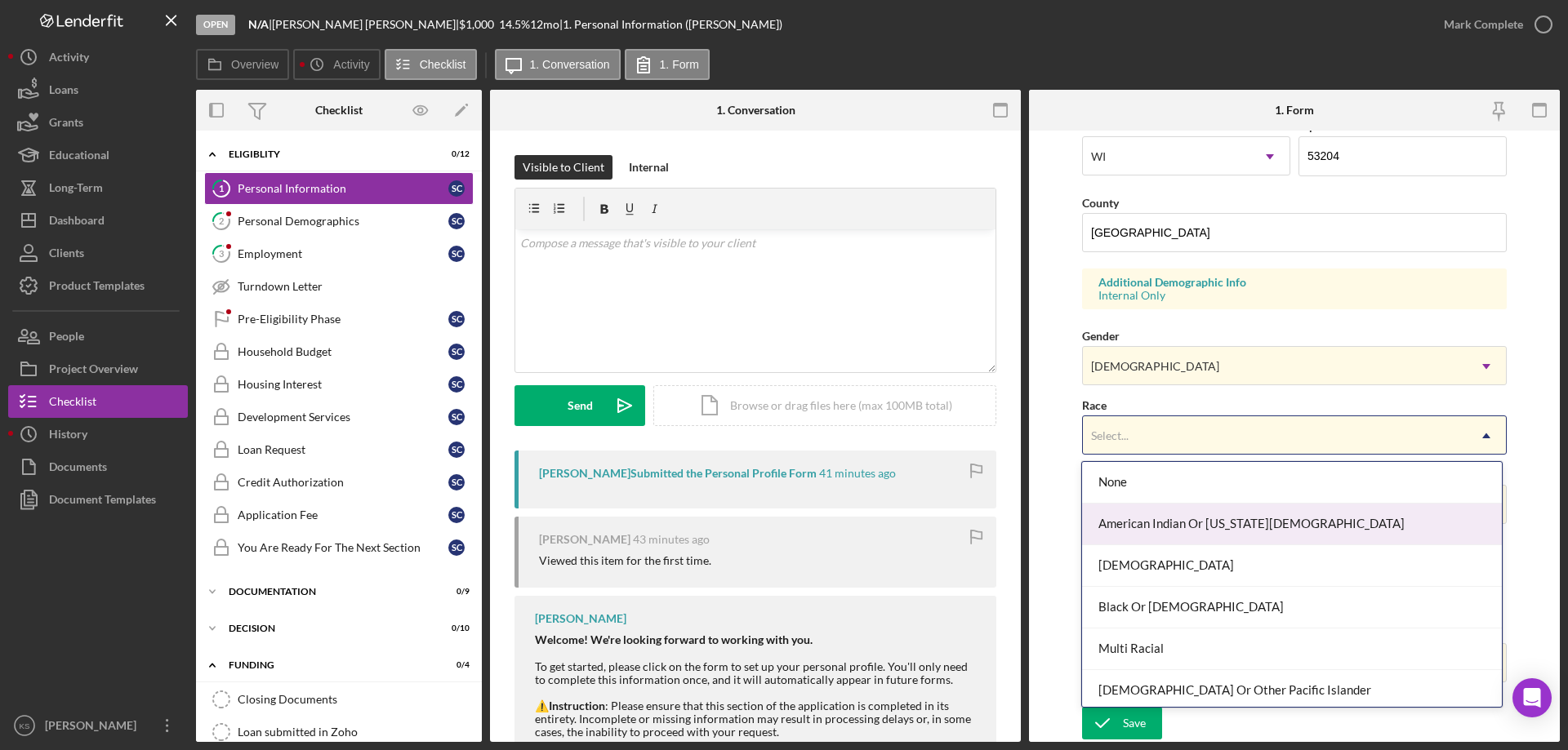
click at [1181, 517] on div "American Indian Or [US_STATE][DEMOGRAPHIC_DATA]" at bounding box center [1291, 524] width 419 height 42
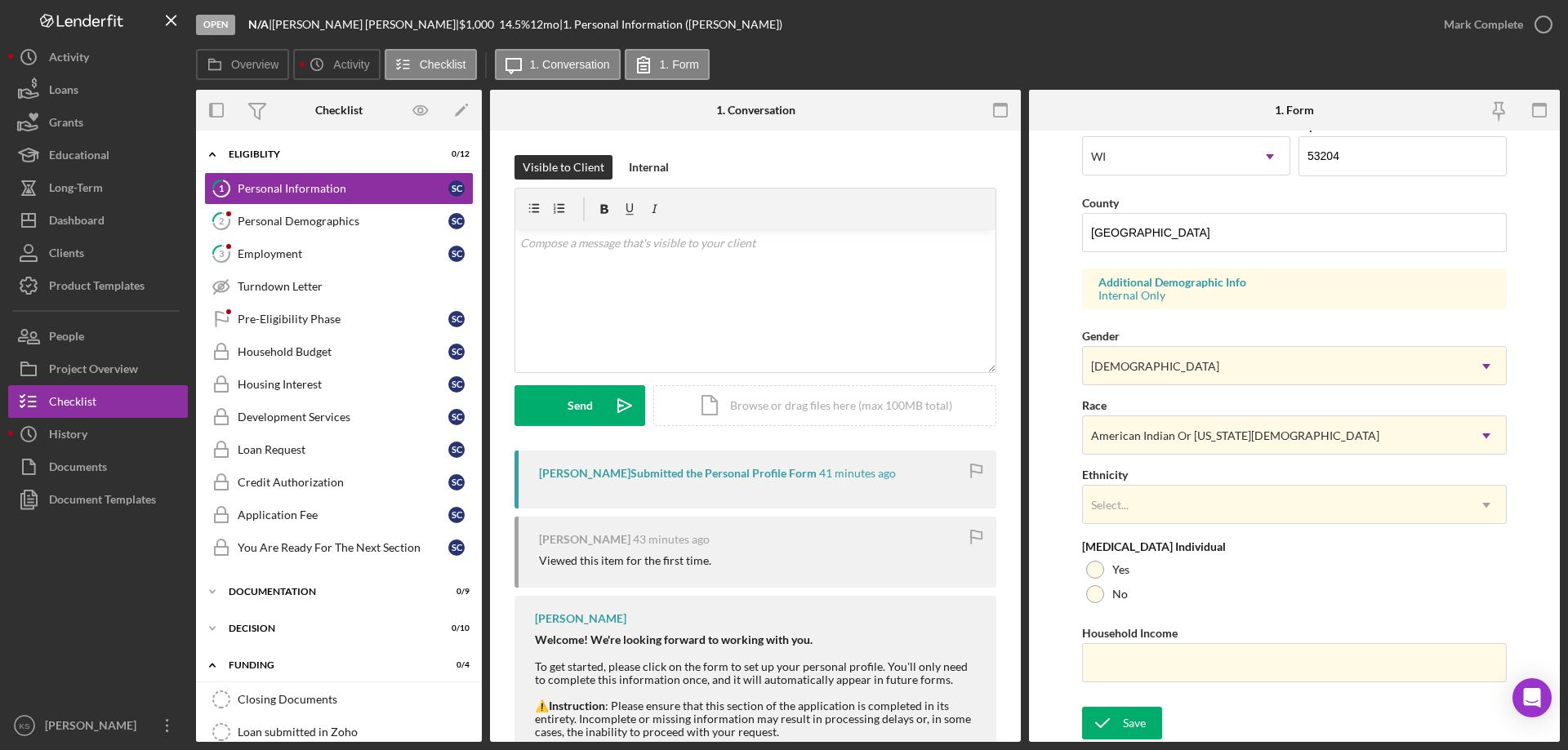
click at [1181, 525] on div "First Name [PERSON_NAME] Middle Name Last Name [PERSON_NAME] Job Title Case Man…" at bounding box center [1294, 179] width 424 height 1038
click at [1192, 512] on div "Select..." at bounding box center [1274, 505] width 384 height 37
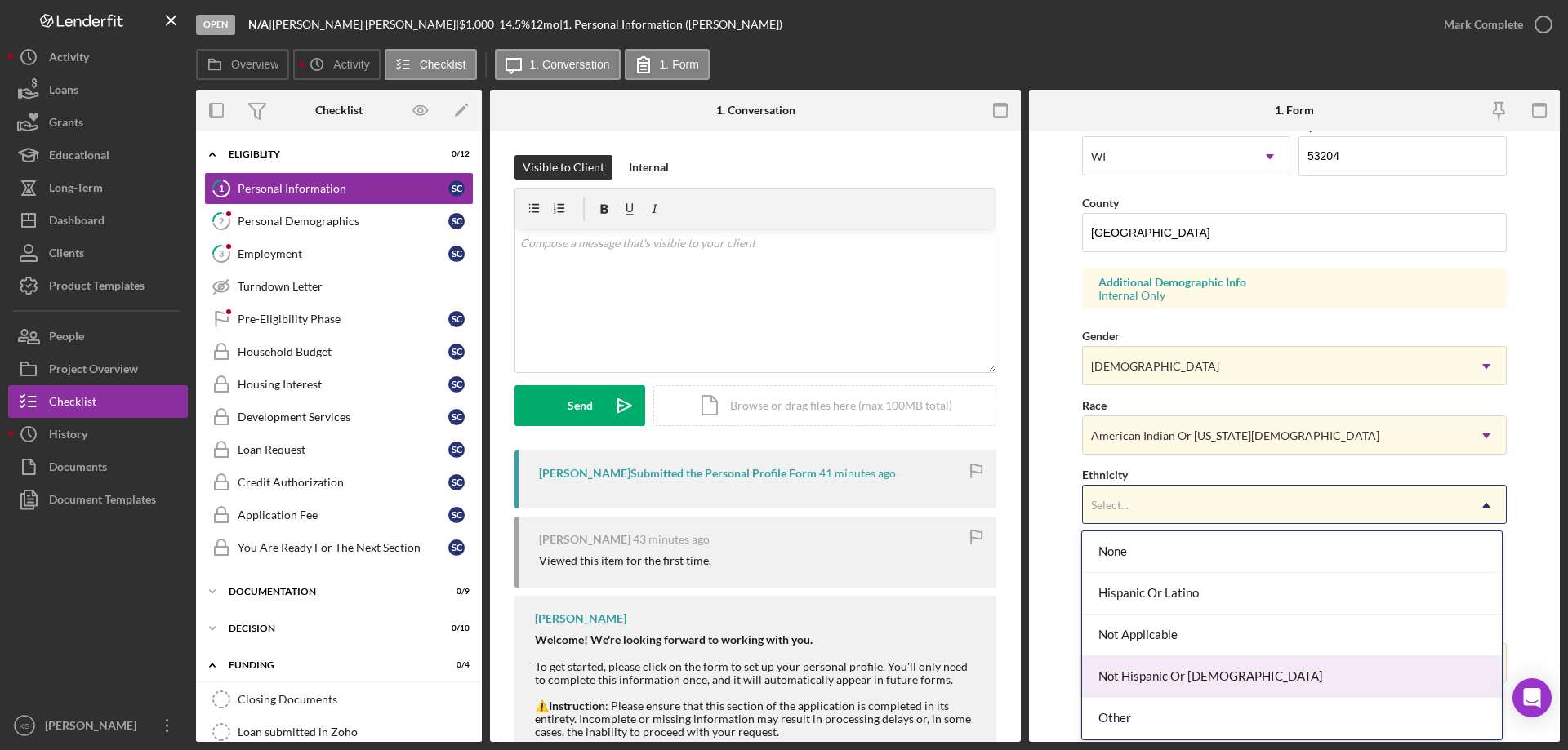
click at [1158, 675] on div "Not Hispanic Or [DEMOGRAPHIC_DATA]" at bounding box center [1291, 678] width 419 height 42
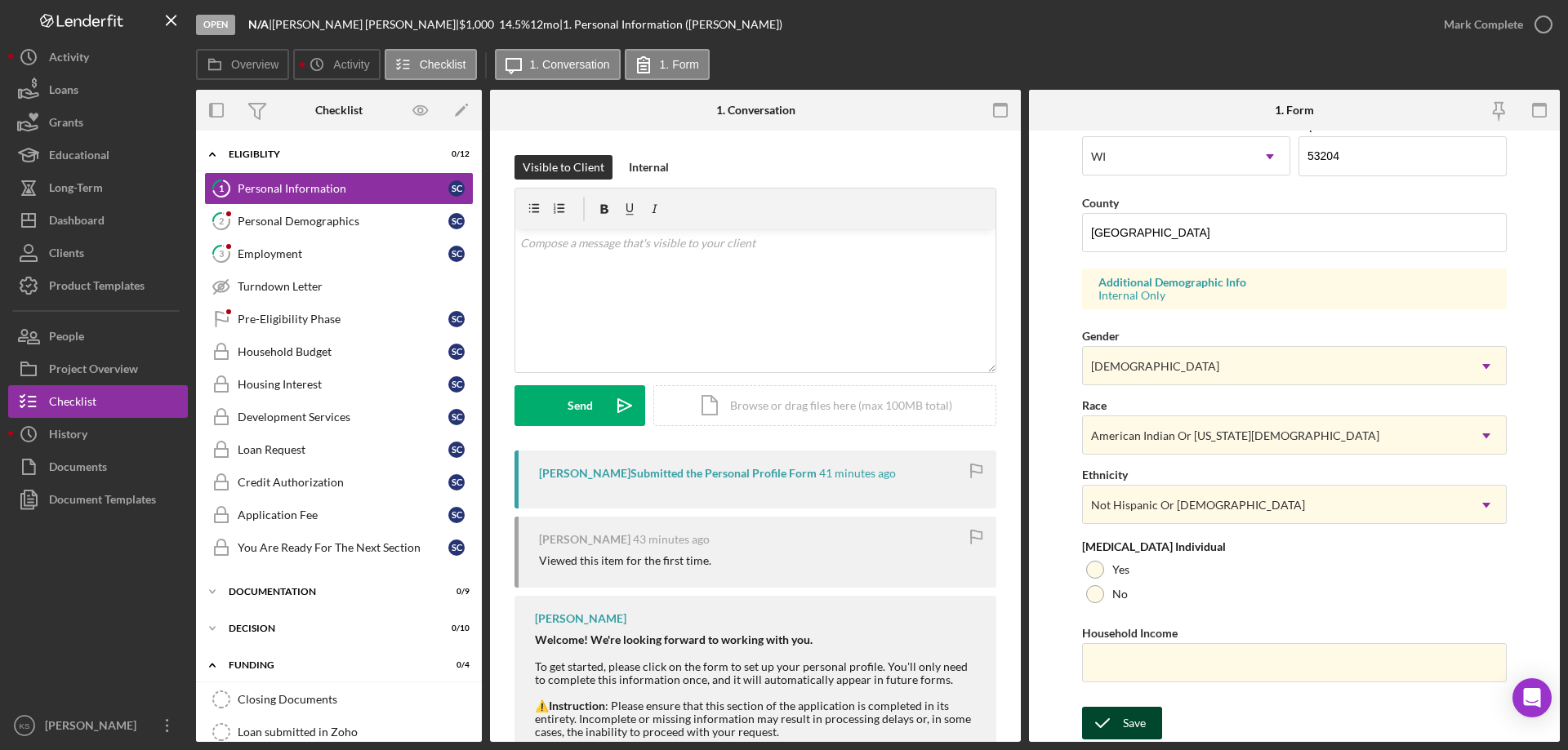
click at [1139, 717] on div "Save" at bounding box center [1134, 723] width 23 height 32
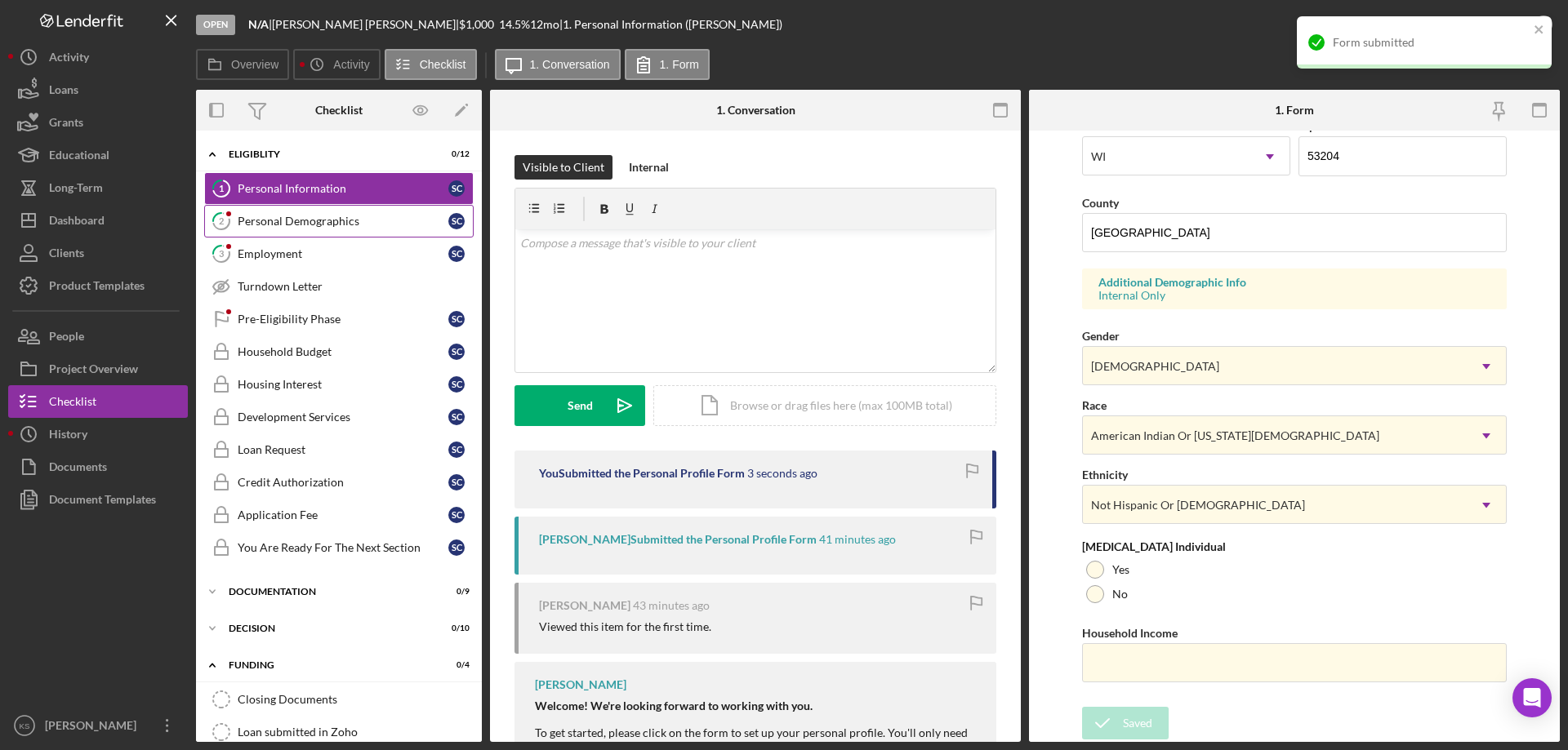
click at [328, 219] on div "Personal Demographics" at bounding box center [343, 220] width 211 height 13
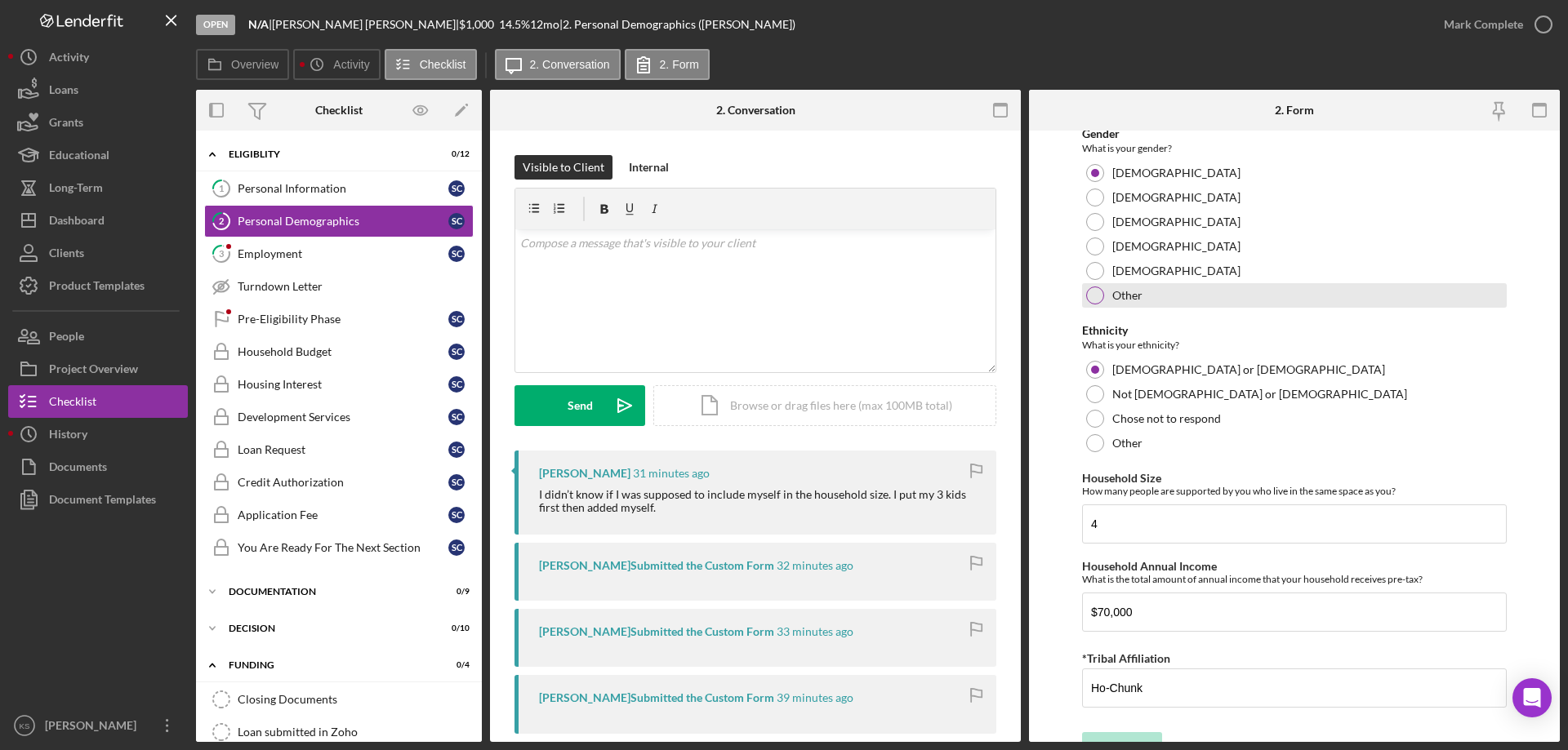
scroll to position [896, 0]
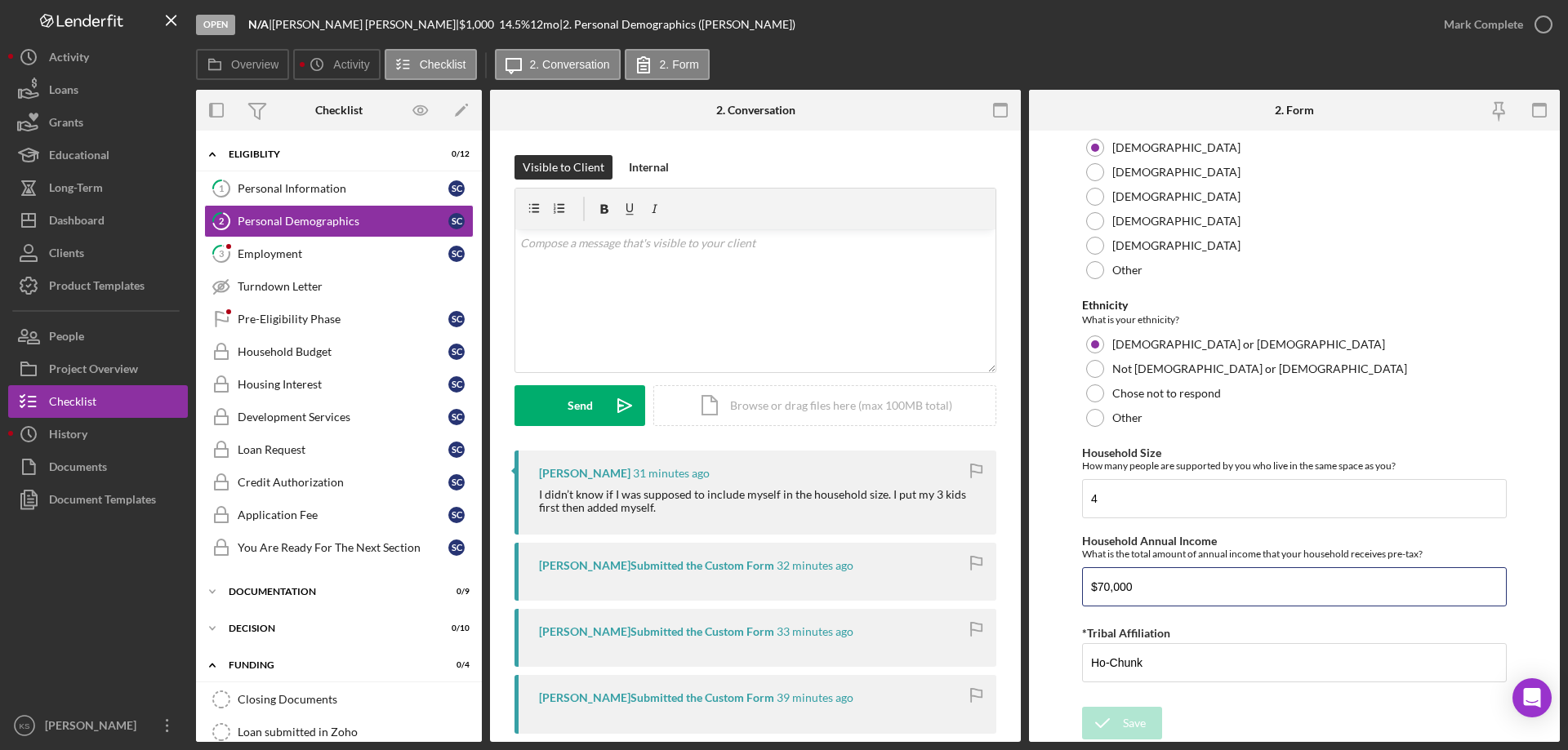
drag, startPoint x: 1146, startPoint y: 591, endPoint x: 1019, endPoint y: 591, distance: 127.0
click at [1019, 591] on div "Overview Internal Workflow Stage Open Icon/Dropdown Arrow Archive (can unarchiv…" at bounding box center [877, 416] width 1363 height 652
click at [310, 189] on div "Personal Information" at bounding box center [343, 188] width 211 height 13
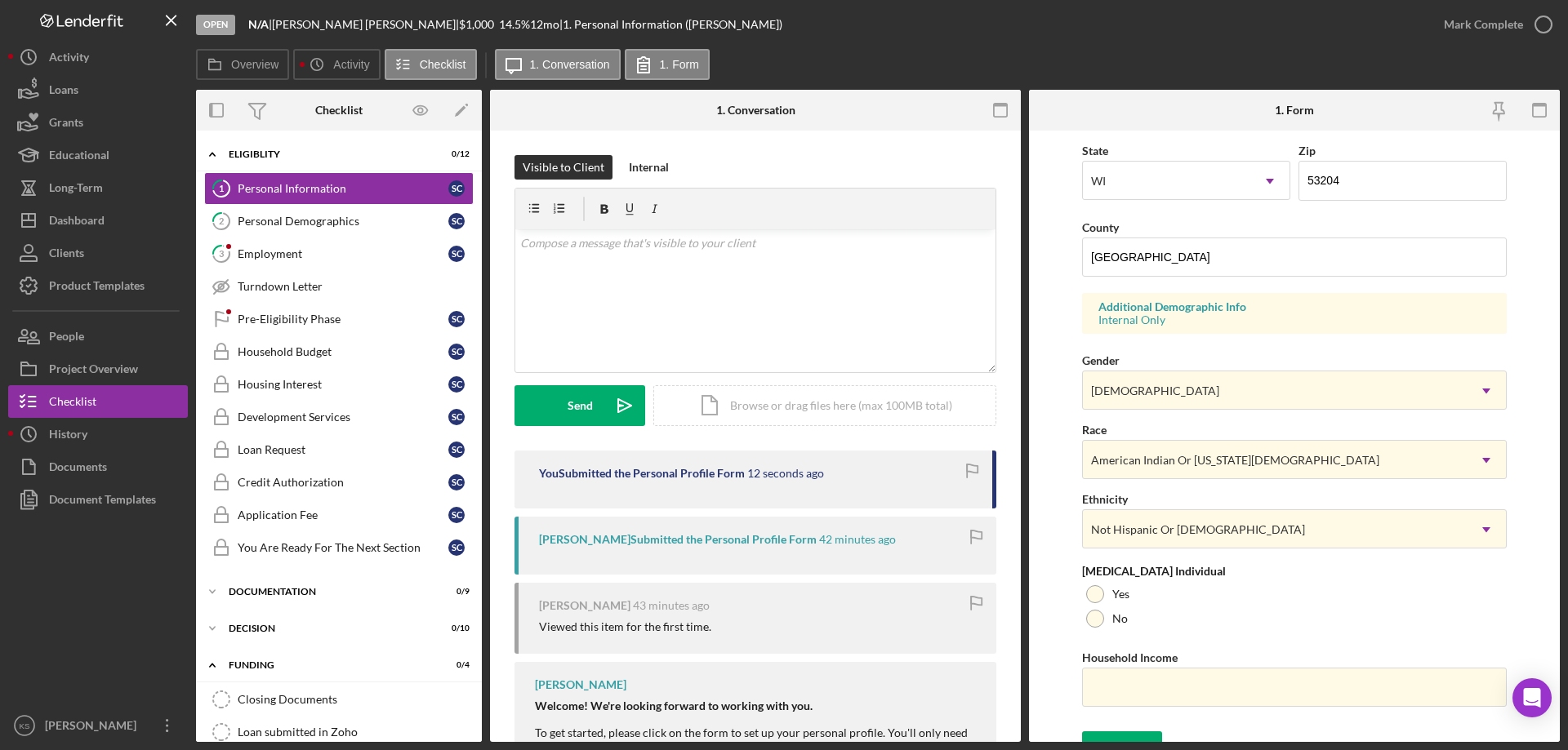
scroll to position [478, 0]
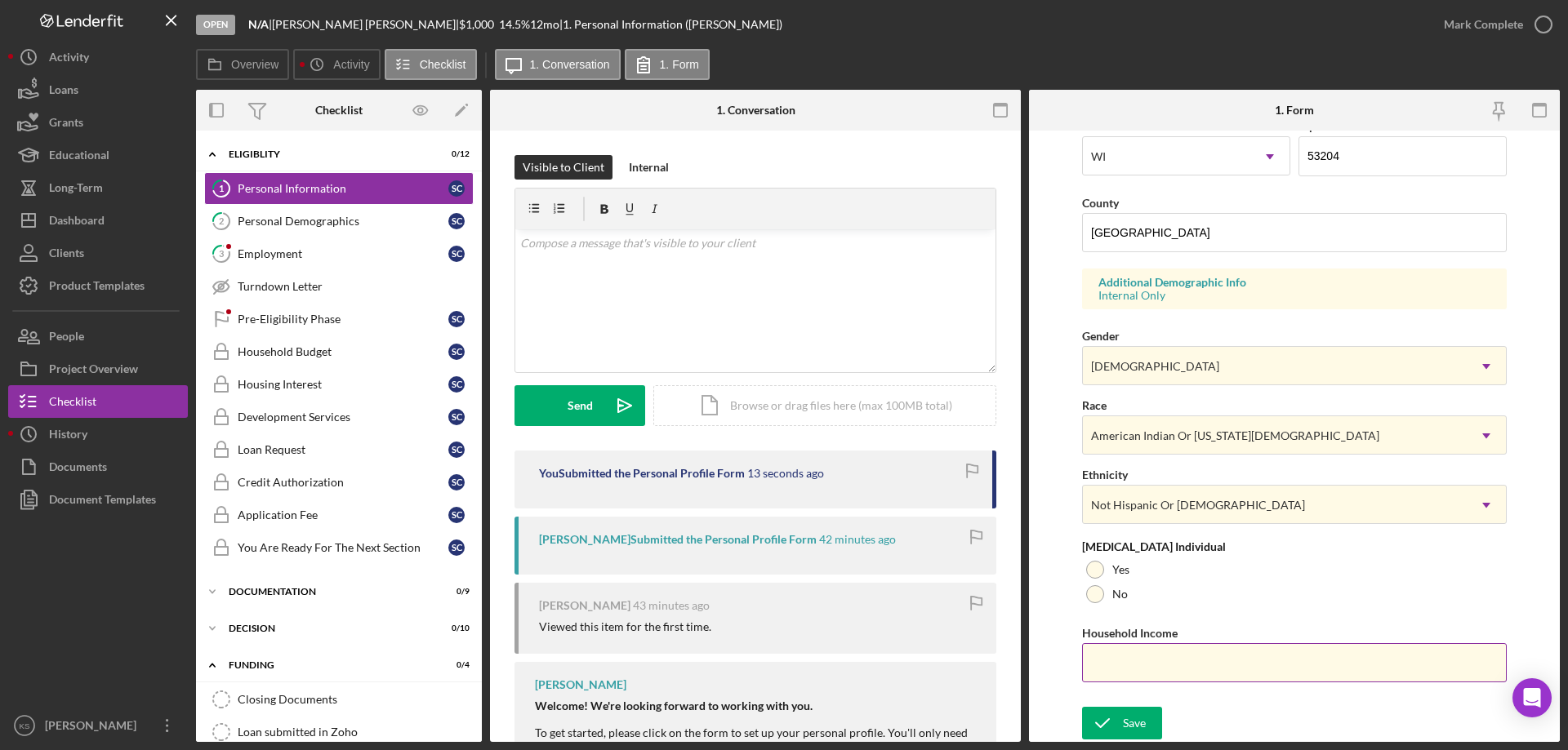
drag, startPoint x: 1093, startPoint y: 592, endPoint x: 1141, endPoint y: 657, distance: 80.8
click at [1098, 595] on div at bounding box center [1095, 594] width 18 height 18
click at [1144, 665] on input "Household Income" at bounding box center [1294, 663] width 424 height 39
paste input "$70,000"
type input "$70,000"
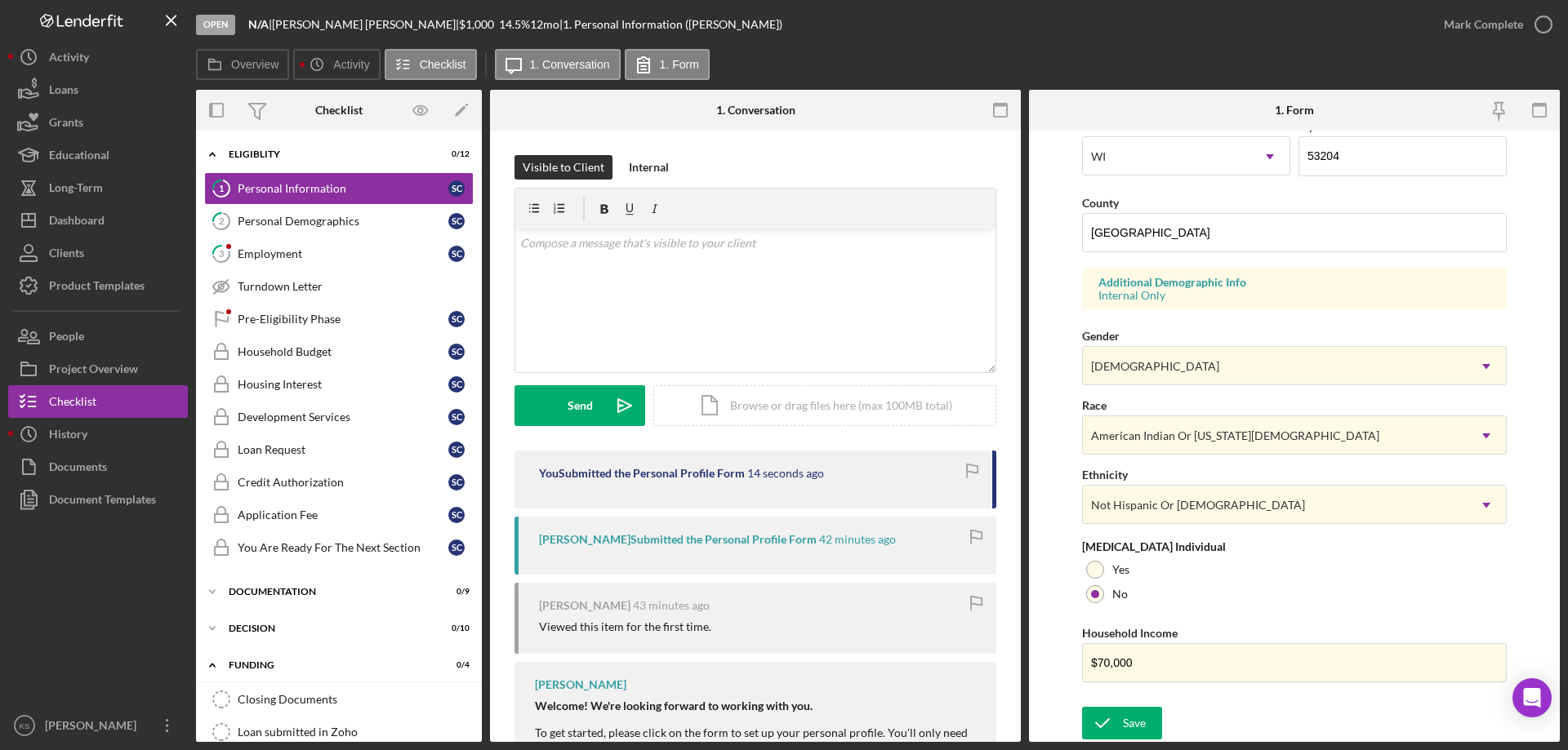
drag, startPoint x: 1147, startPoint y: 729, endPoint x: 1171, endPoint y: 711, distance: 30.0
click at [1148, 729] on button "Save" at bounding box center [1122, 723] width 80 height 32
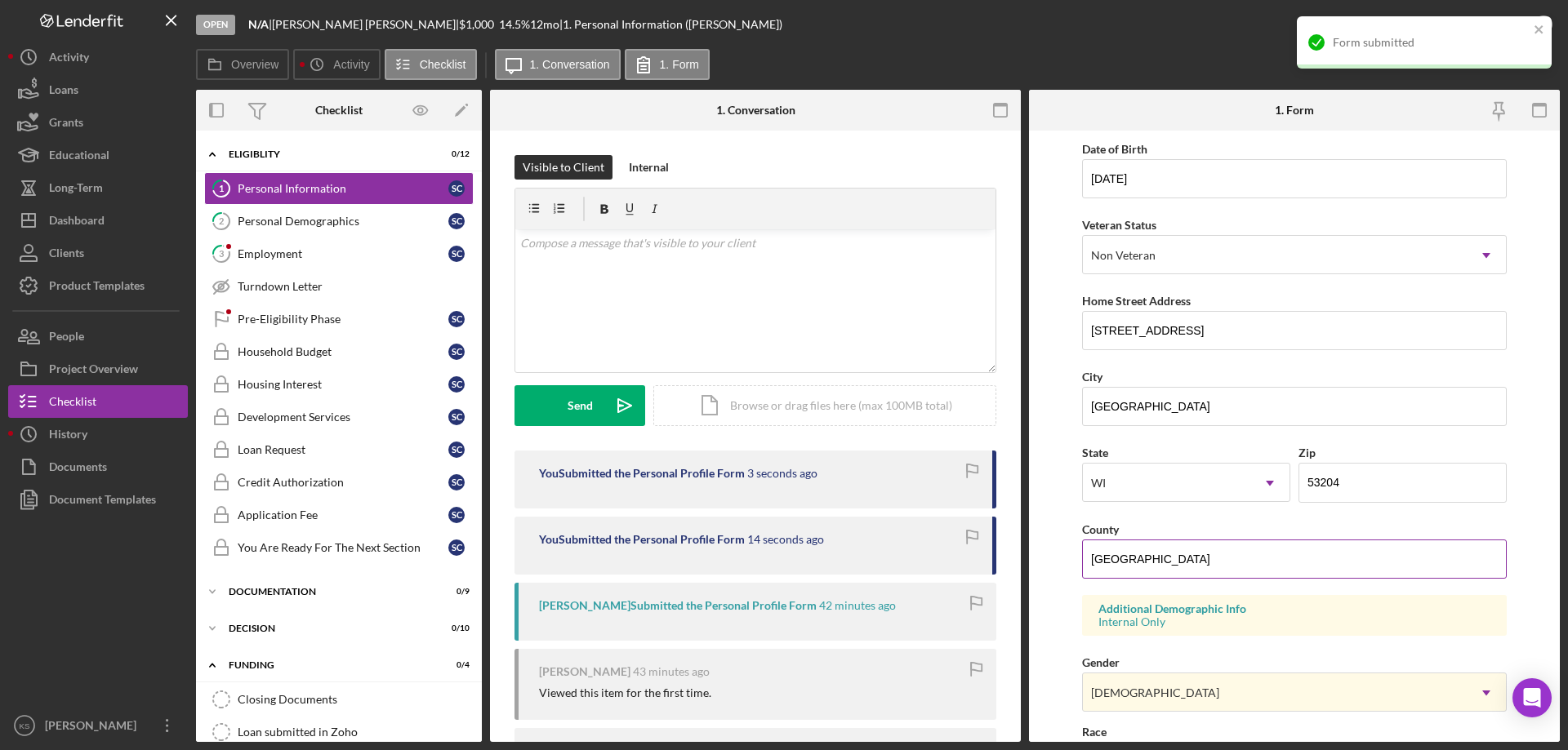
scroll to position [0, 0]
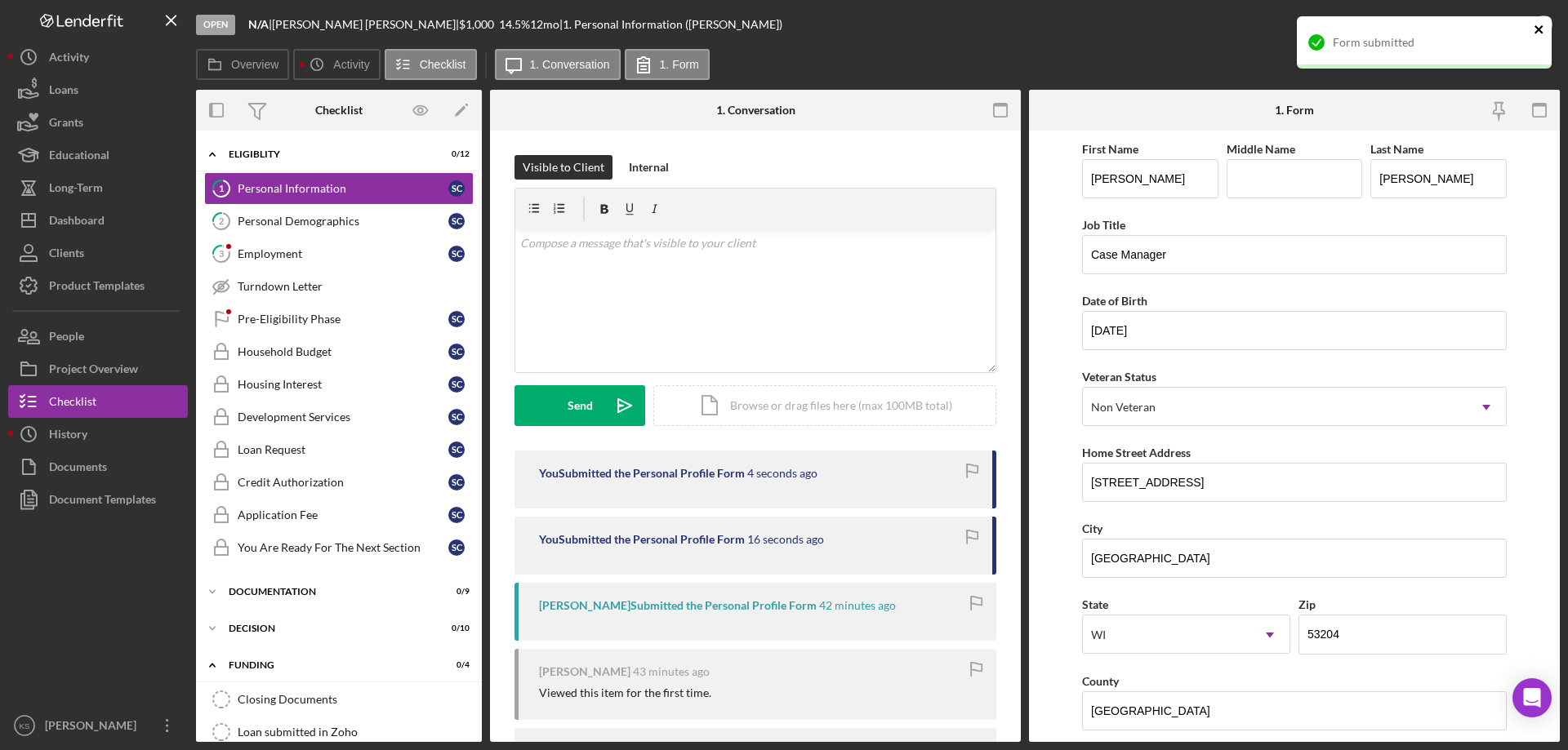
click at [1541, 32] on icon "close" at bounding box center [1538, 29] width 8 height 8
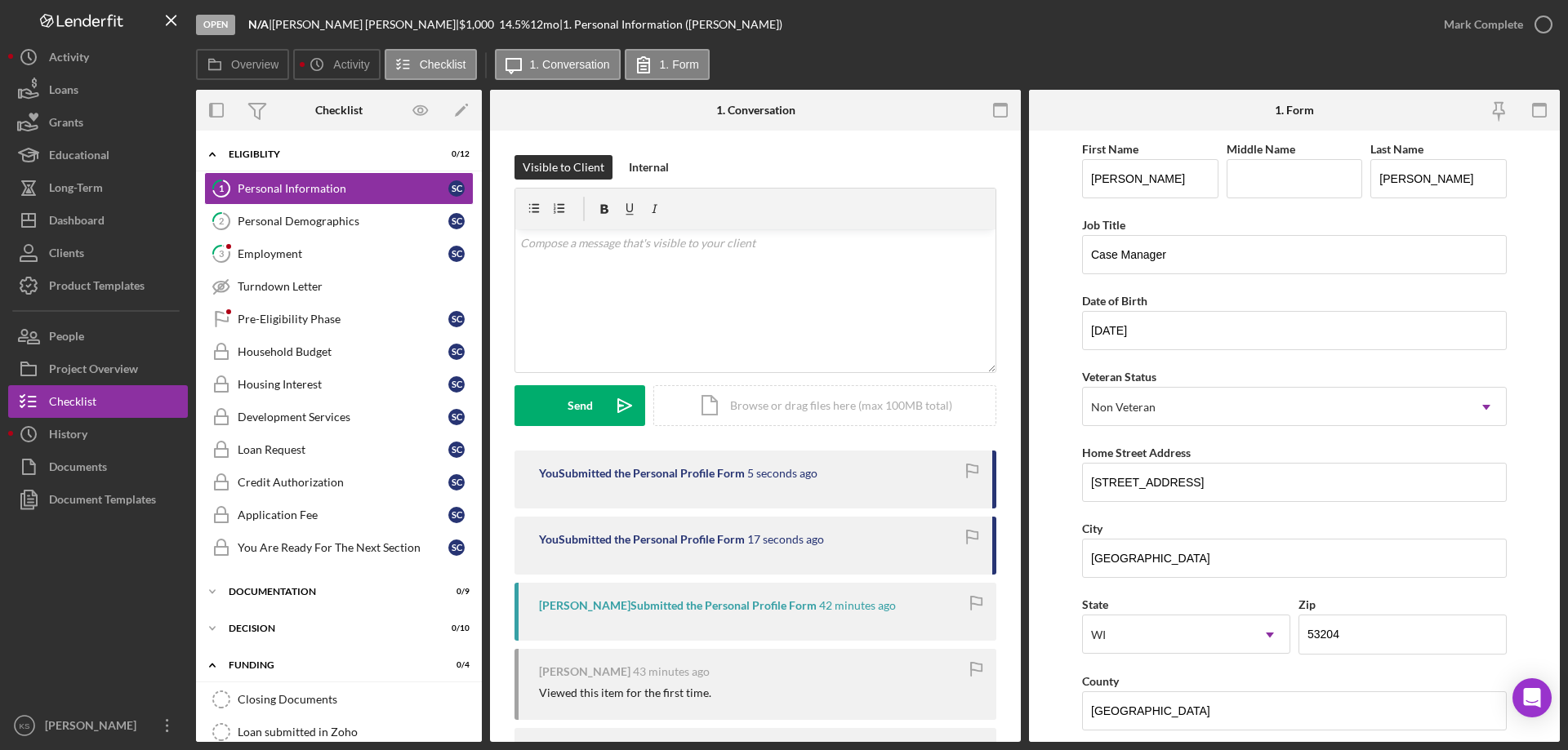
click at [1516, 27] on div "Form submitted" at bounding box center [1424, 49] width 261 height 71
click at [1504, 26] on div "Mark Complete" at bounding box center [1483, 24] width 79 height 32
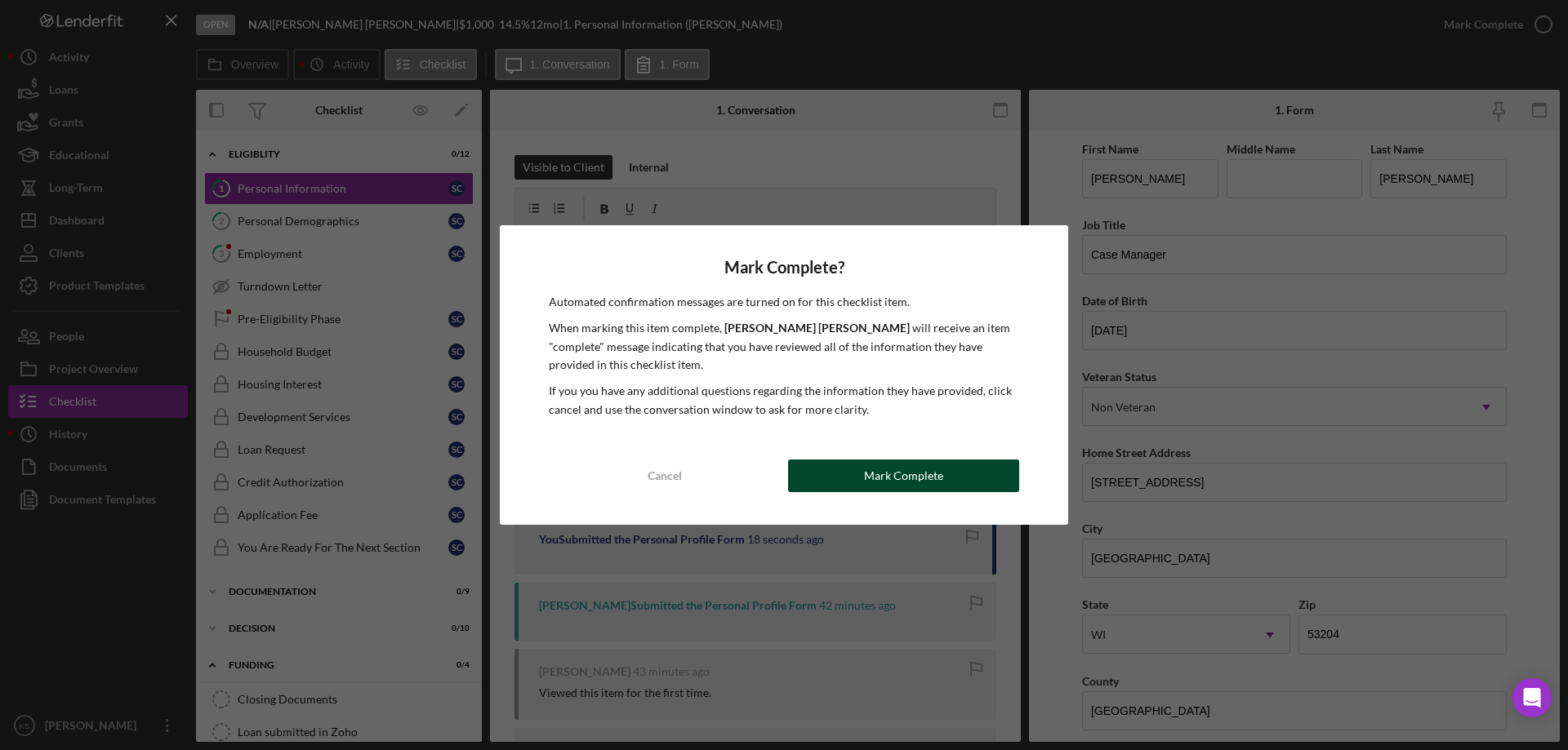
click at [940, 472] on div "Mark Complete" at bounding box center [903, 476] width 79 height 32
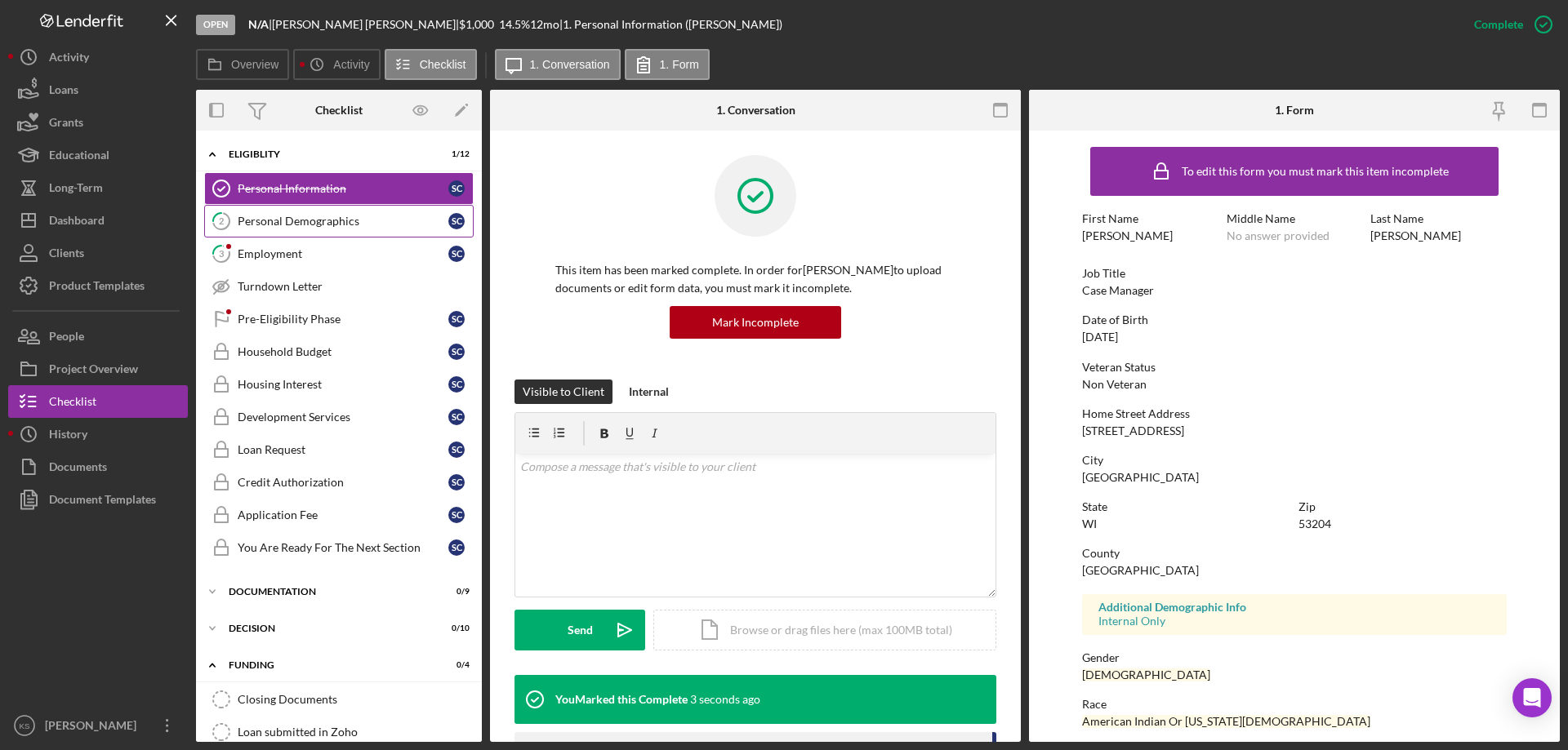
click at [335, 221] on div "Personal Demographics" at bounding box center [343, 220] width 211 height 13
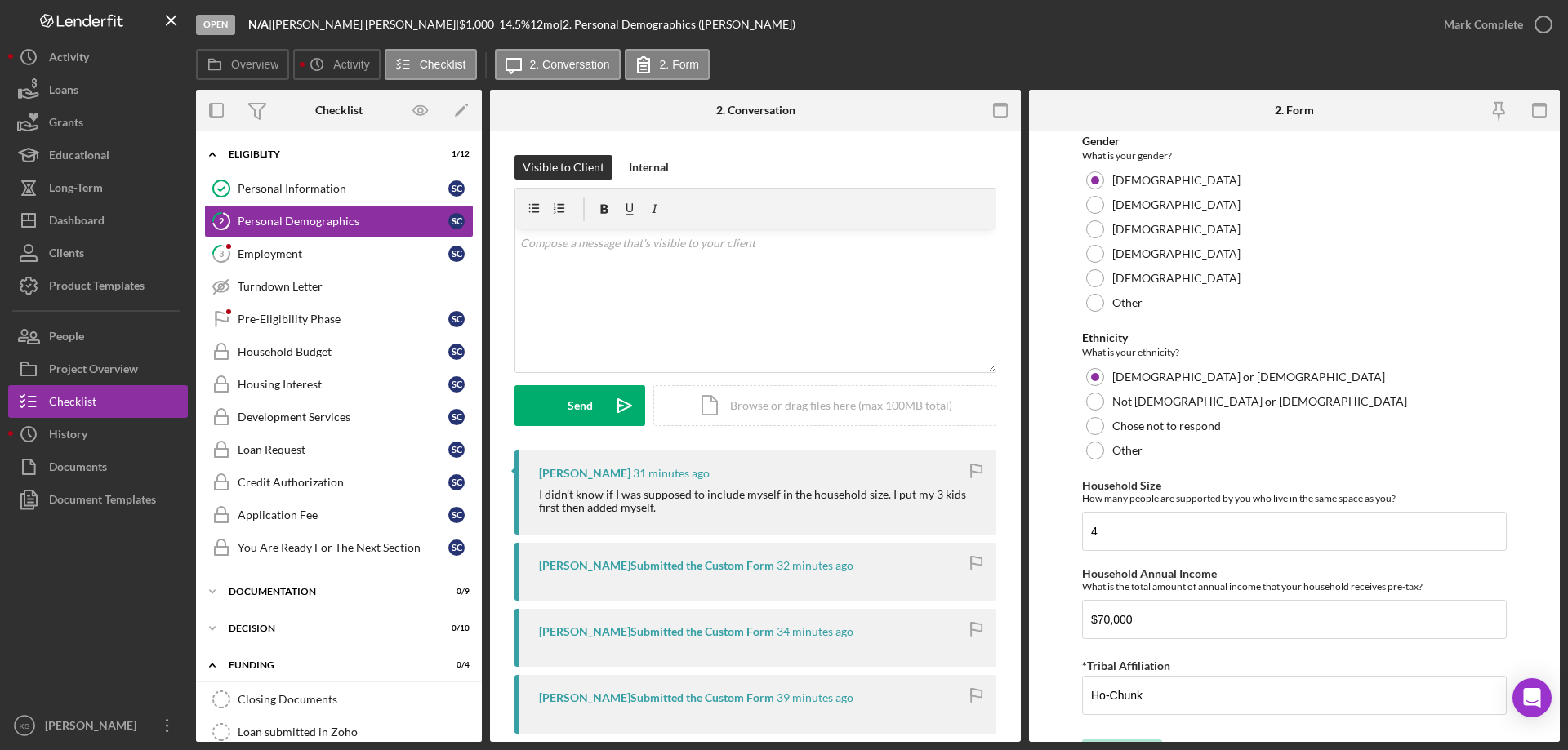
scroll to position [896, 0]
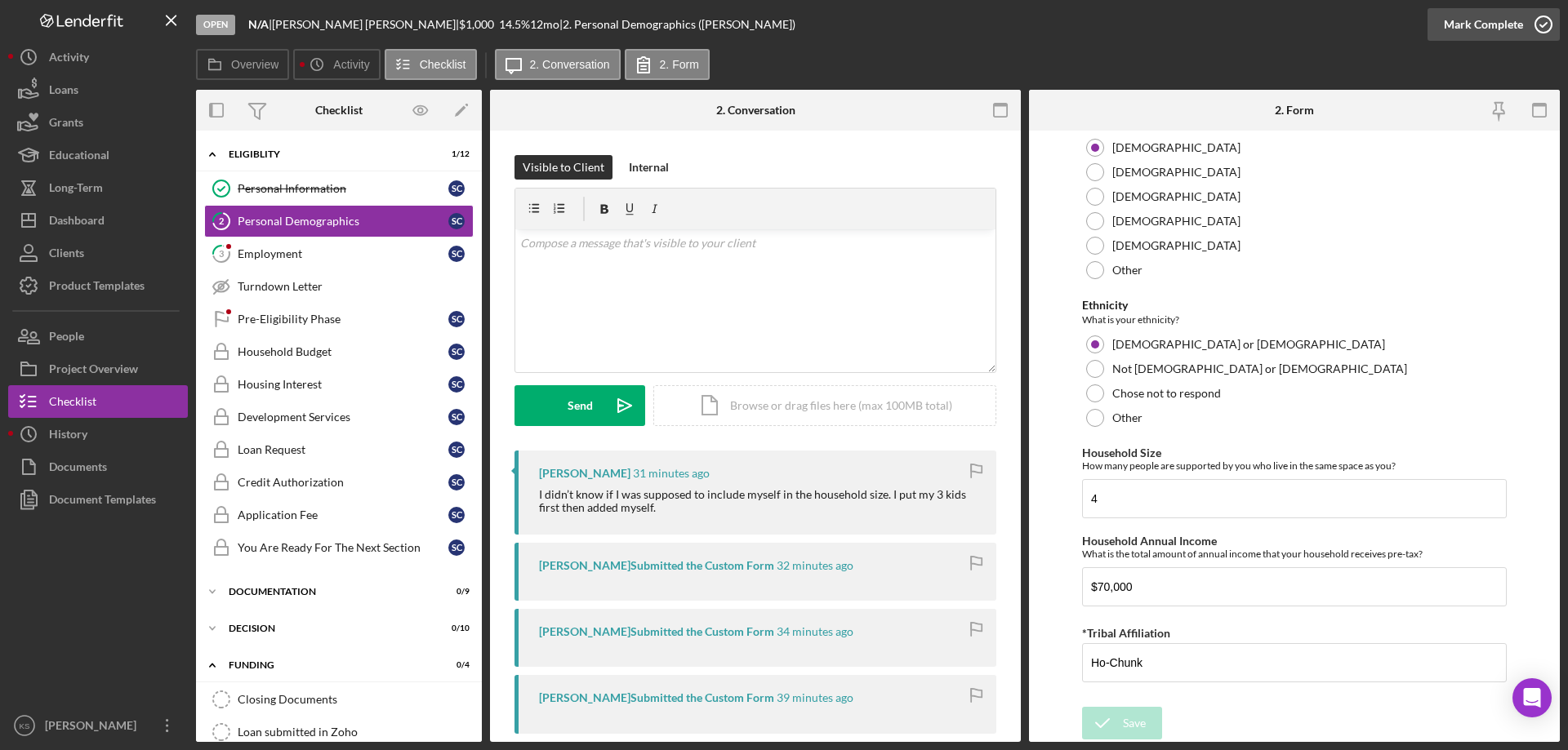
click at [1481, 32] on div "Mark Complete" at bounding box center [1483, 24] width 79 height 32
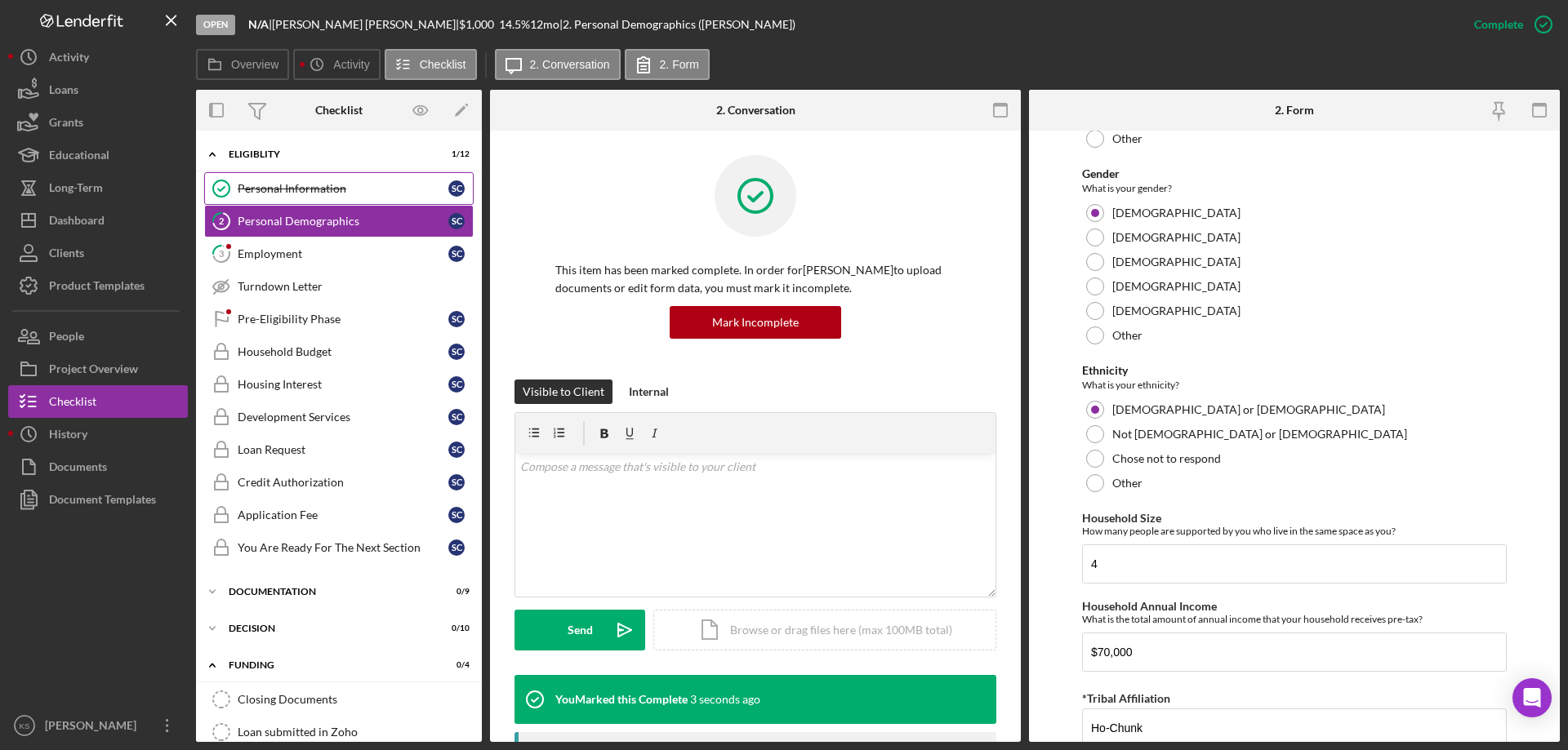
scroll to position [962, 0]
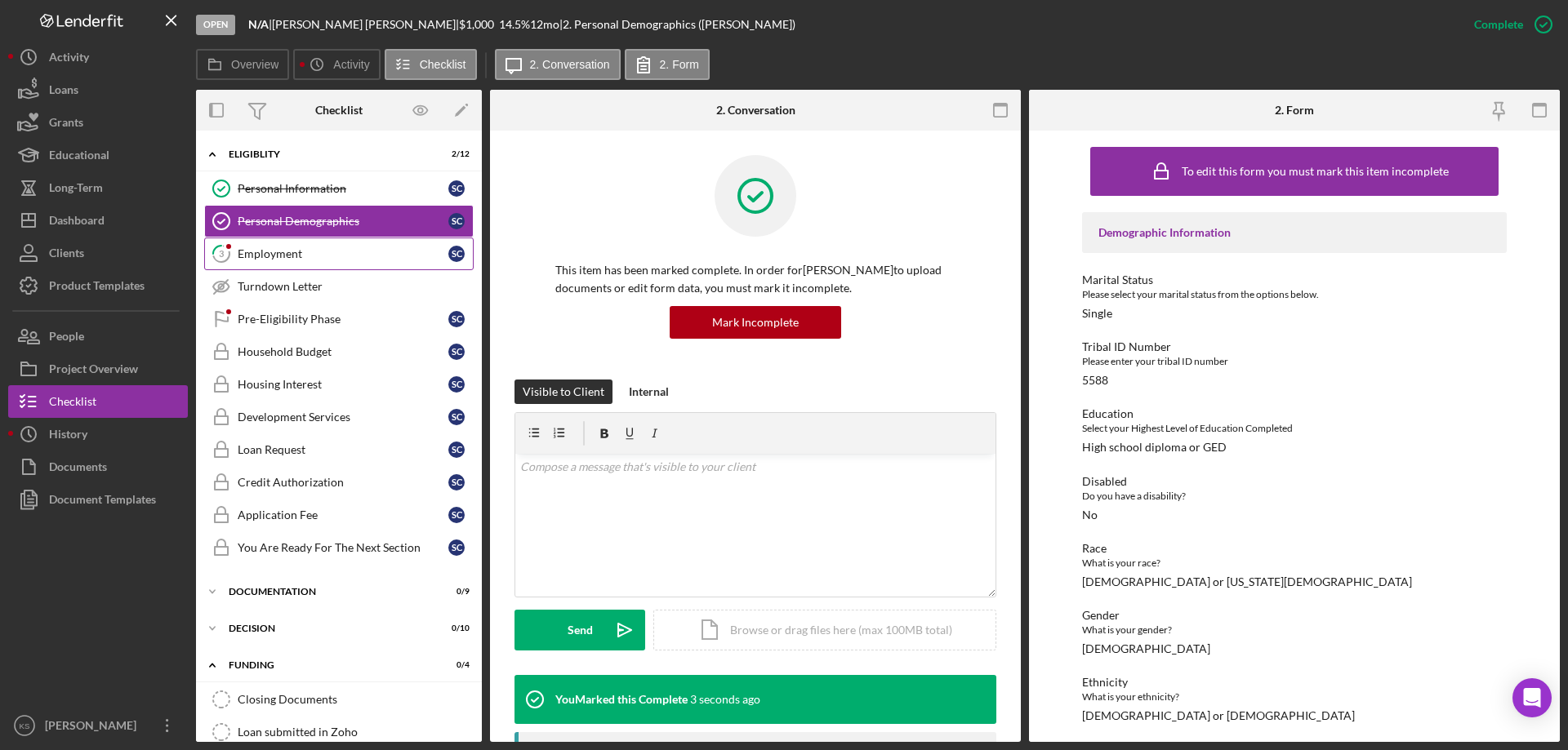
drag, startPoint x: 290, startPoint y: 254, endPoint x: 328, endPoint y: 258, distance: 38.2
click at [290, 257] on div "Employment" at bounding box center [343, 253] width 211 height 13
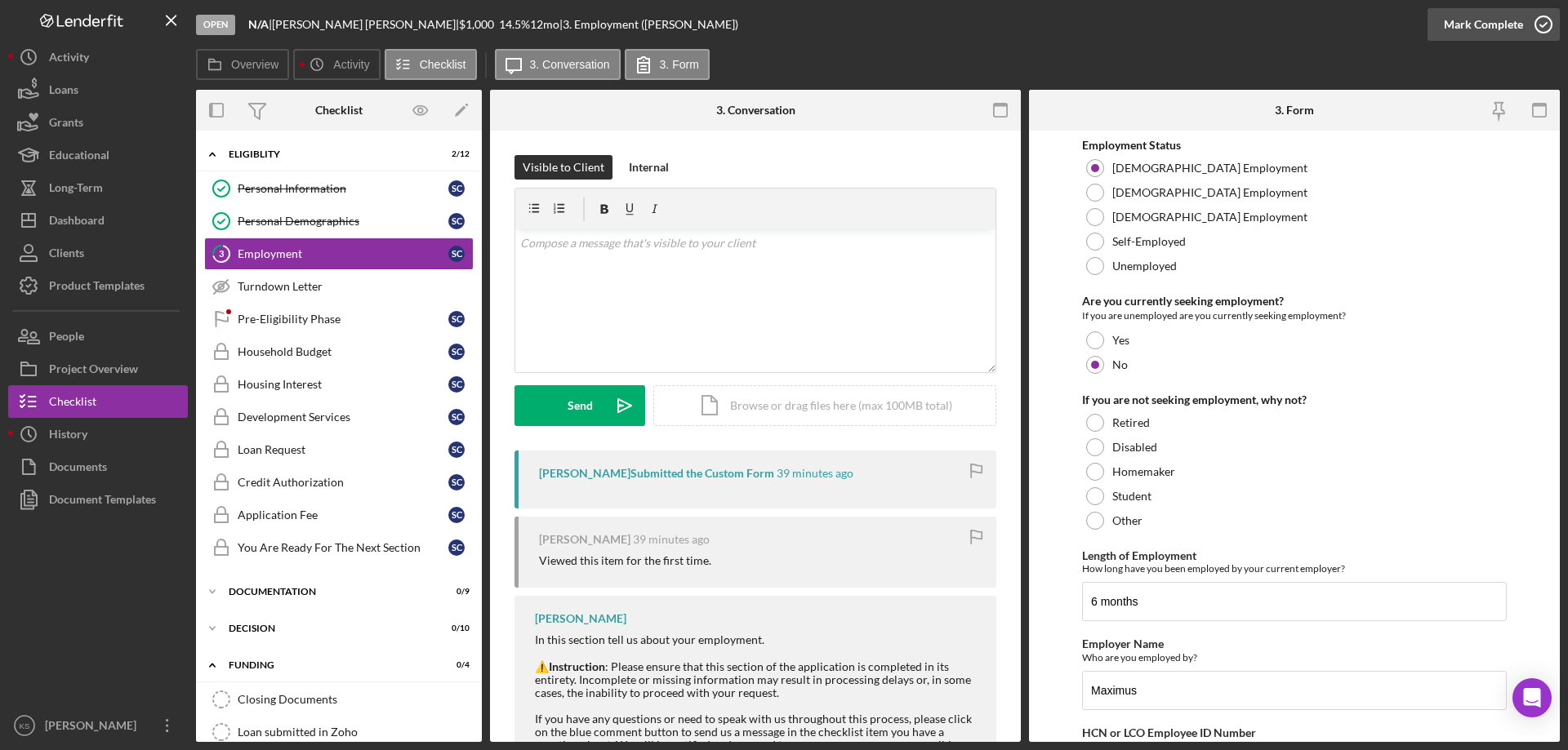
click at [1463, 29] on div "Mark Complete" at bounding box center [1483, 24] width 79 height 32
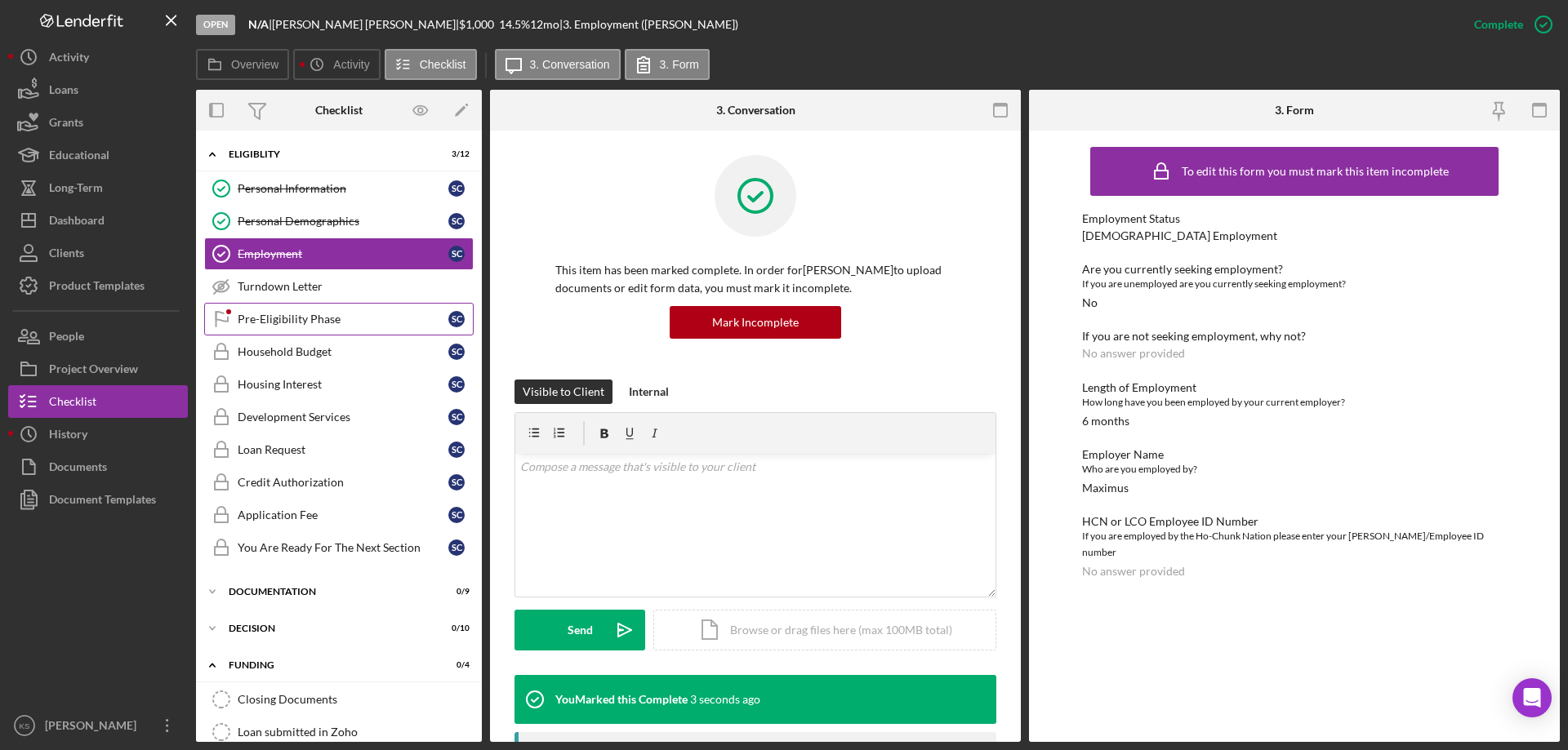
click at [321, 308] on link "Pre-Eligibility Phase Pre-Eligibility Phase S C" at bounding box center [338, 319] width 269 height 32
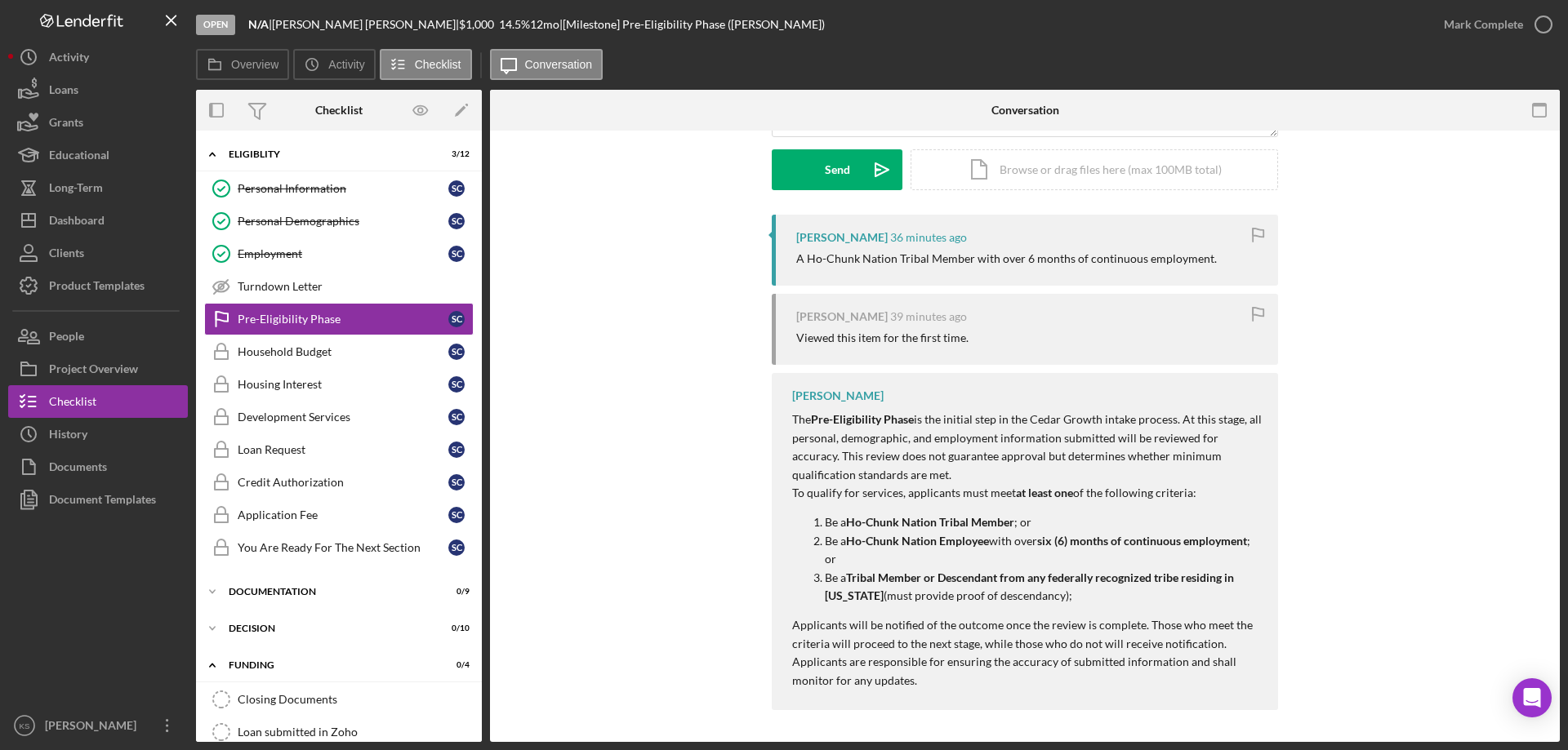
scroll to position [237, 0]
click at [1464, 39] on div "Mark Complete" at bounding box center [1483, 24] width 79 height 32
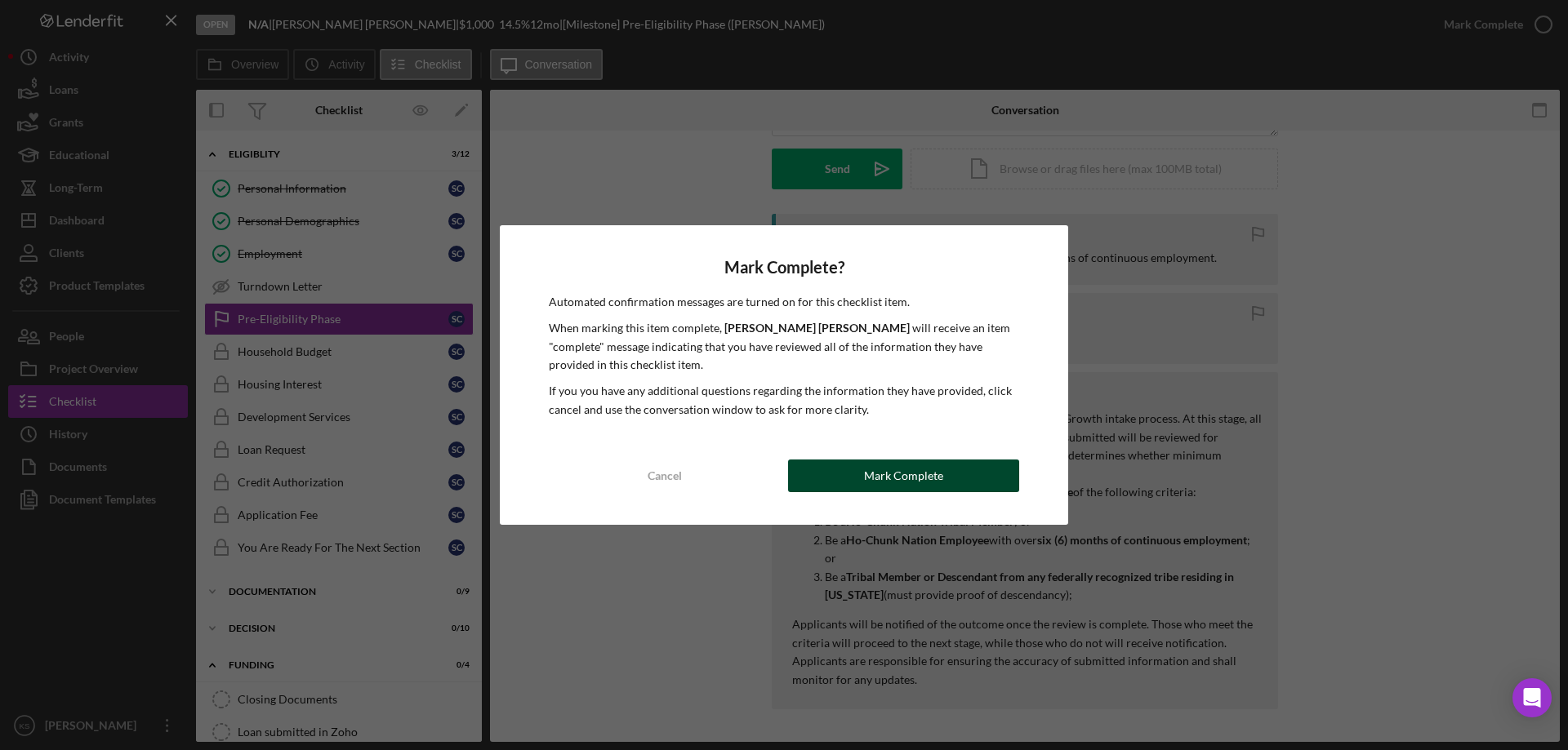
click at [902, 473] on div "Mark Complete" at bounding box center [903, 476] width 79 height 32
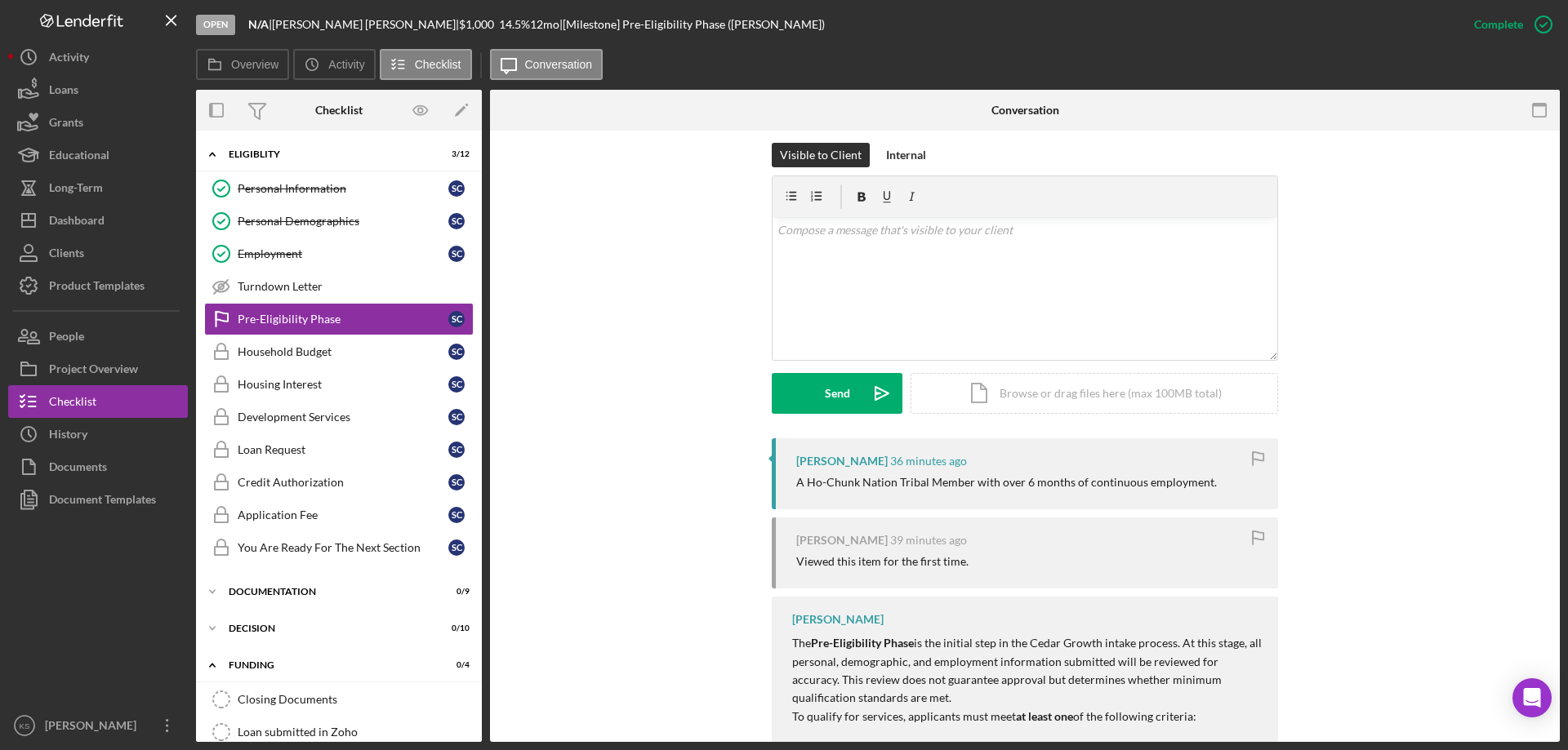
scroll to position [462, 0]
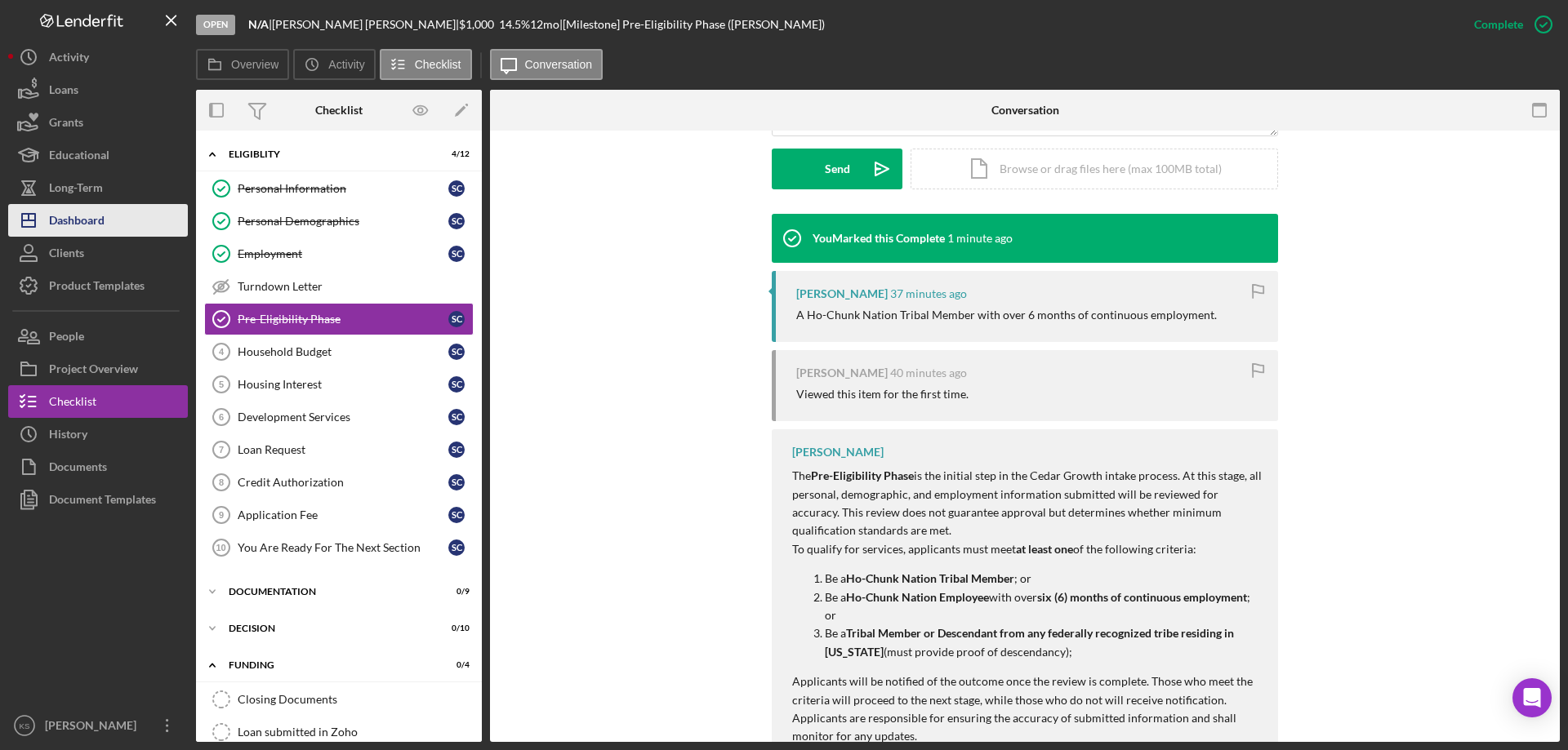
click at [88, 220] on div "Dashboard" at bounding box center [77, 222] width 56 height 37
